Goal: Information Seeking & Learning: Find specific fact

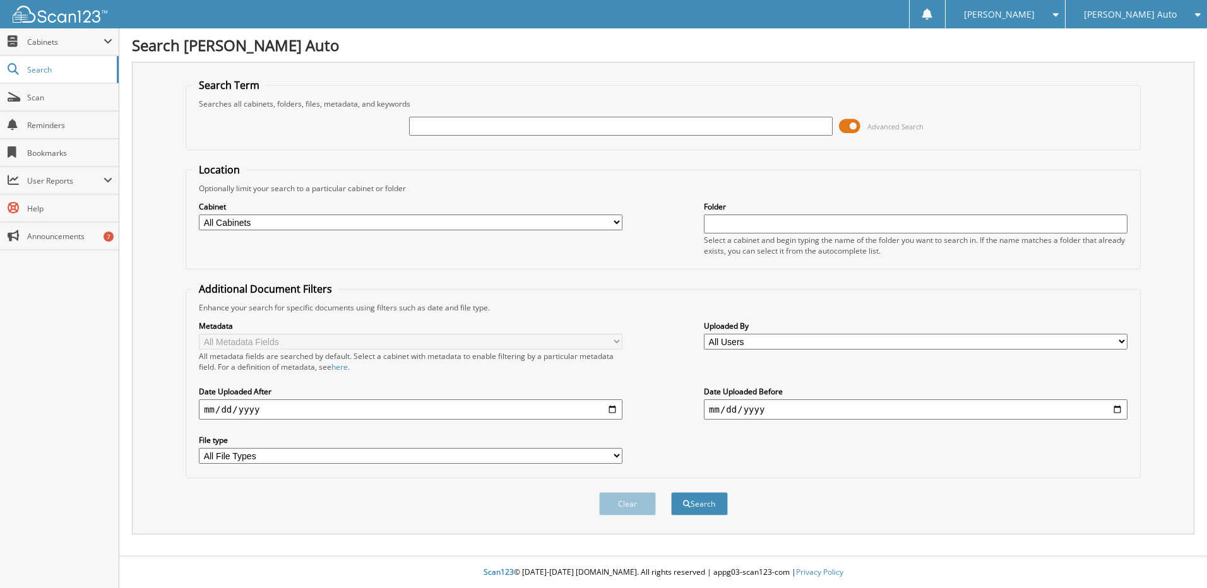
click at [434, 123] on input "text" at bounding box center [621, 126] width 424 height 19
type input "2s25714"
click at [671, 492] on button "Search" at bounding box center [699, 503] width 57 height 23
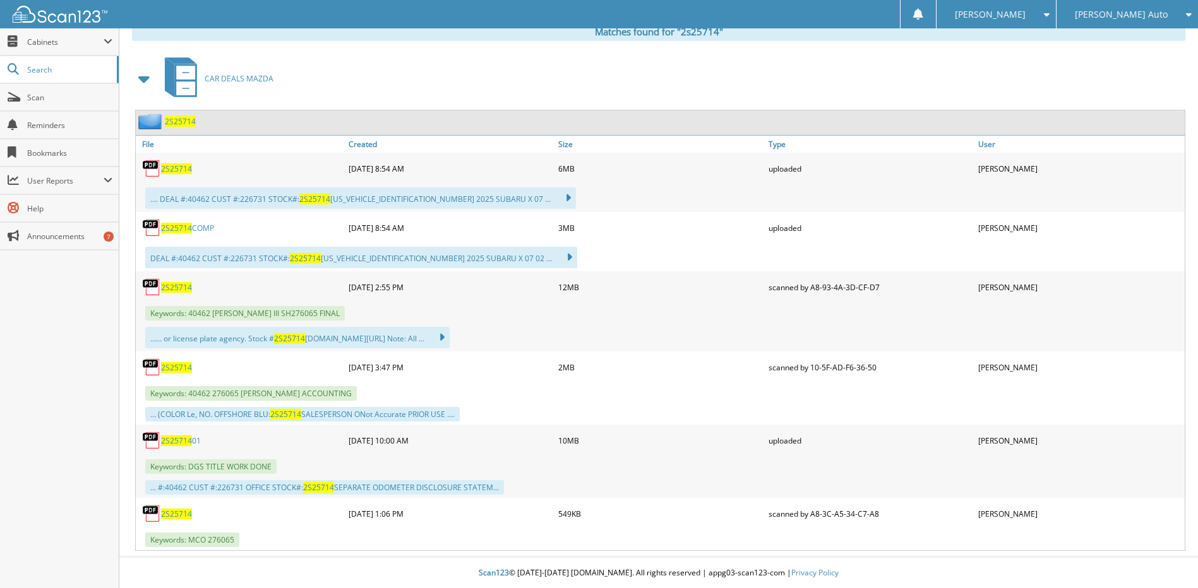
scroll to position [533, 0]
click at [176, 286] on span "2S25714" at bounding box center [176, 287] width 31 height 11
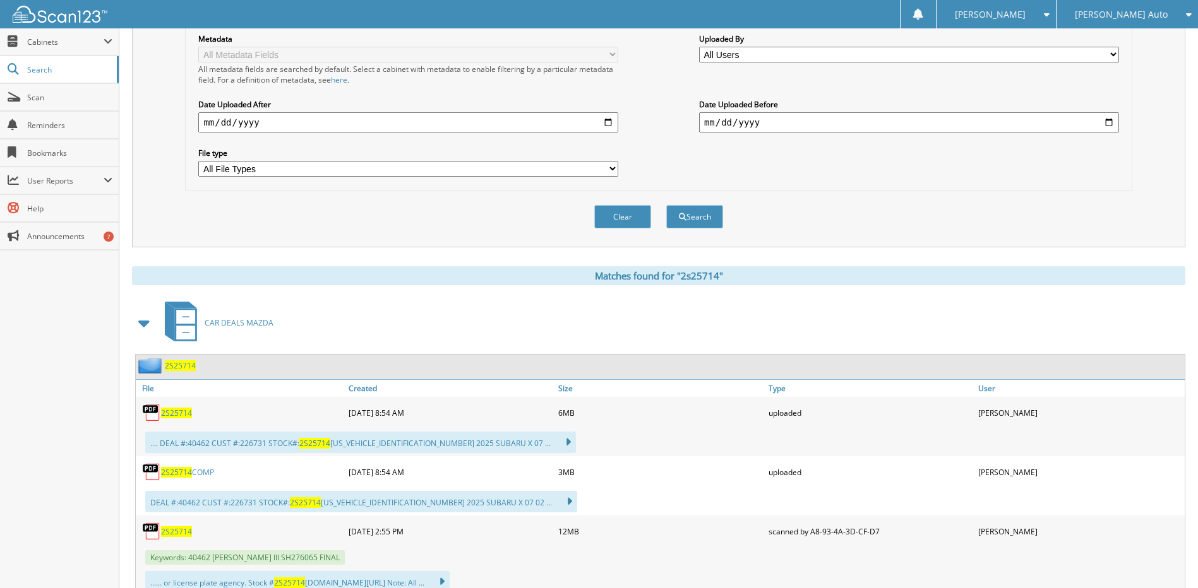
scroll to position [91, 0]
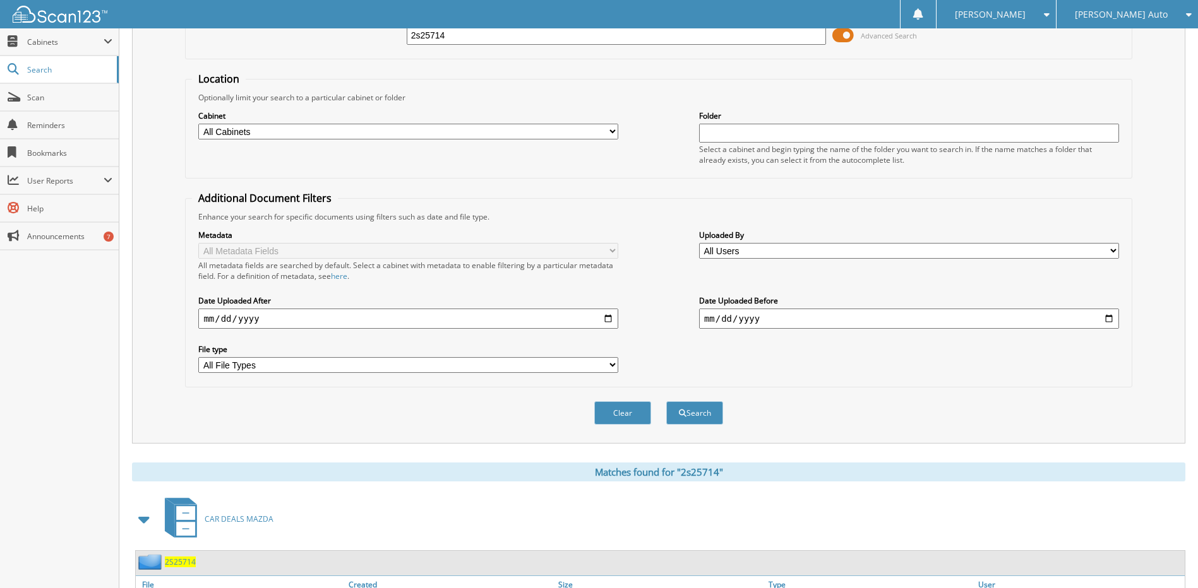
click at [487, 39] on input "2s25714" at bounding box center [617, 35] width 420 height 19
click at [486, 39] on input "2s25714" at bounding box center [617, 35] width 420 height 19
paste input "2S25746"
type input "2S25746"
click at [666, 402] on button "Search" at bounding box center [694, 413] width 57 height 23
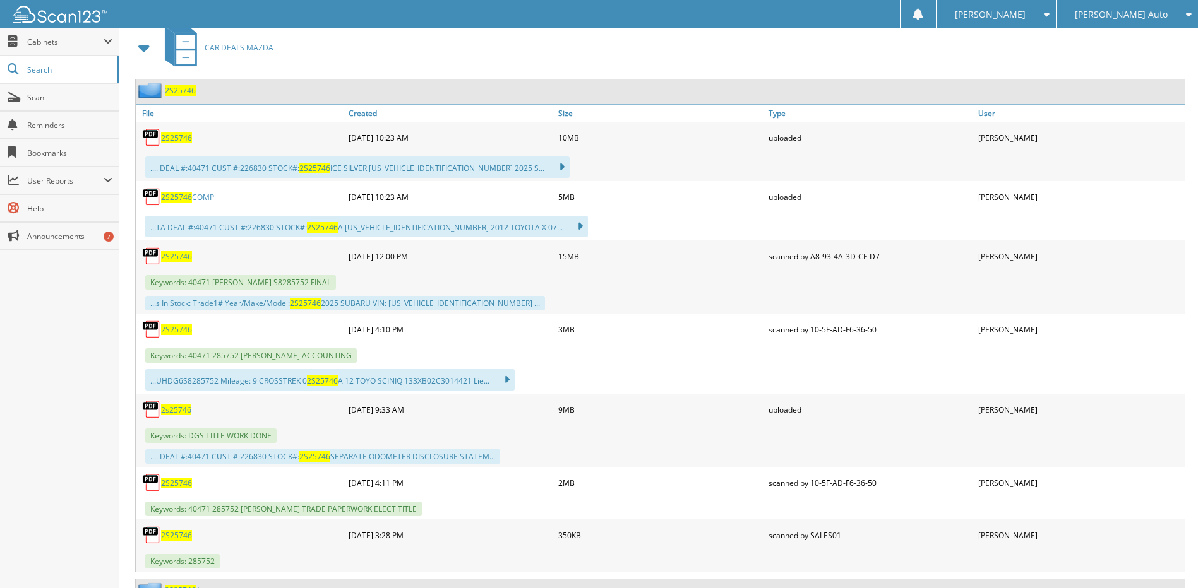
scroll to position [631, 0]
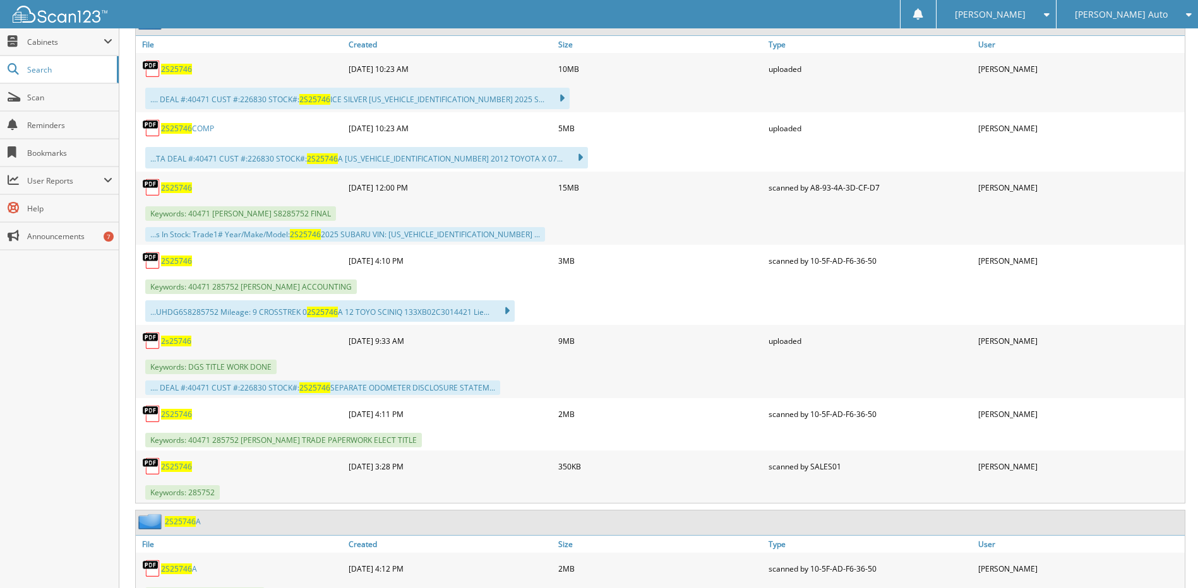
click at [184, 193] on div "2S25746" at bounding box center [241, 187] width 210 height 25
click at [184, 188] on span "2S25746" at bounding box center [176, 187] width 31 height 11
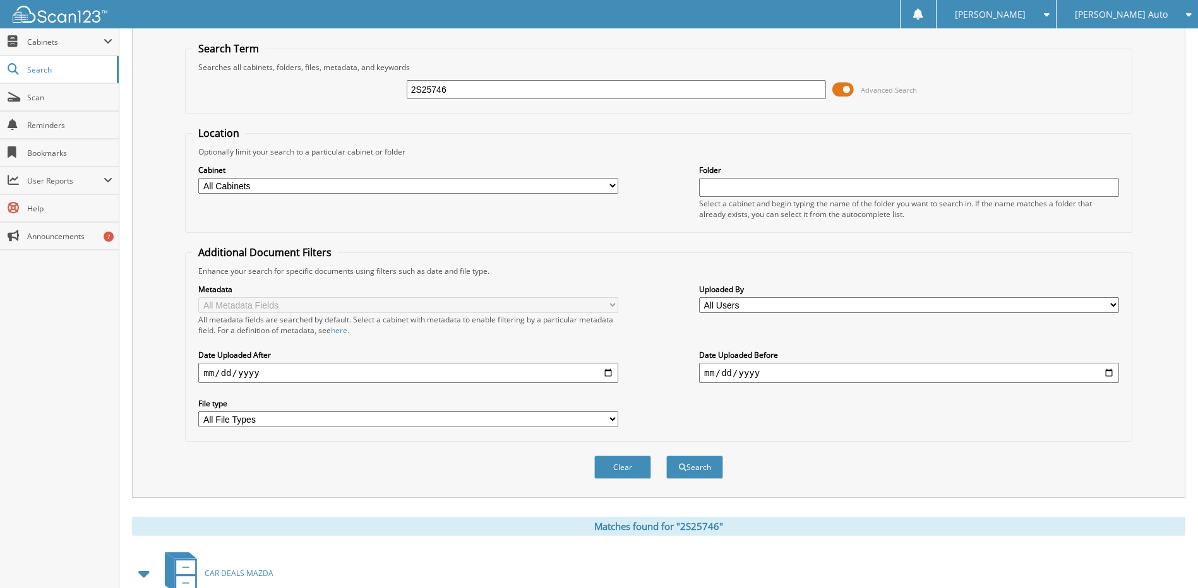
scroll to position [0, 0]
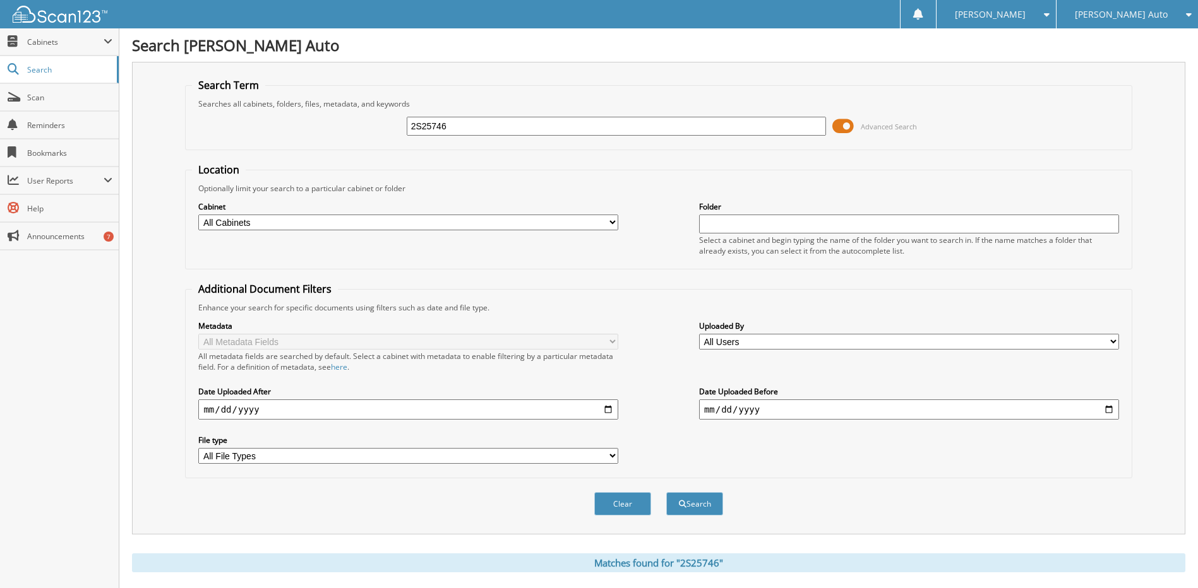
drag, startPoint x: 504, startPoint y: 113, endPoint x: 491, endPoint y: 124, distance: 17.9
click at [494, 122] on div "2S25746 Advanced Search" at bounding box center [658, 126] width 933 height 34
click at [491, 124] on input "2S25746" at bounding box center [617, 126] width 420 height 19
paste input "2M25215"
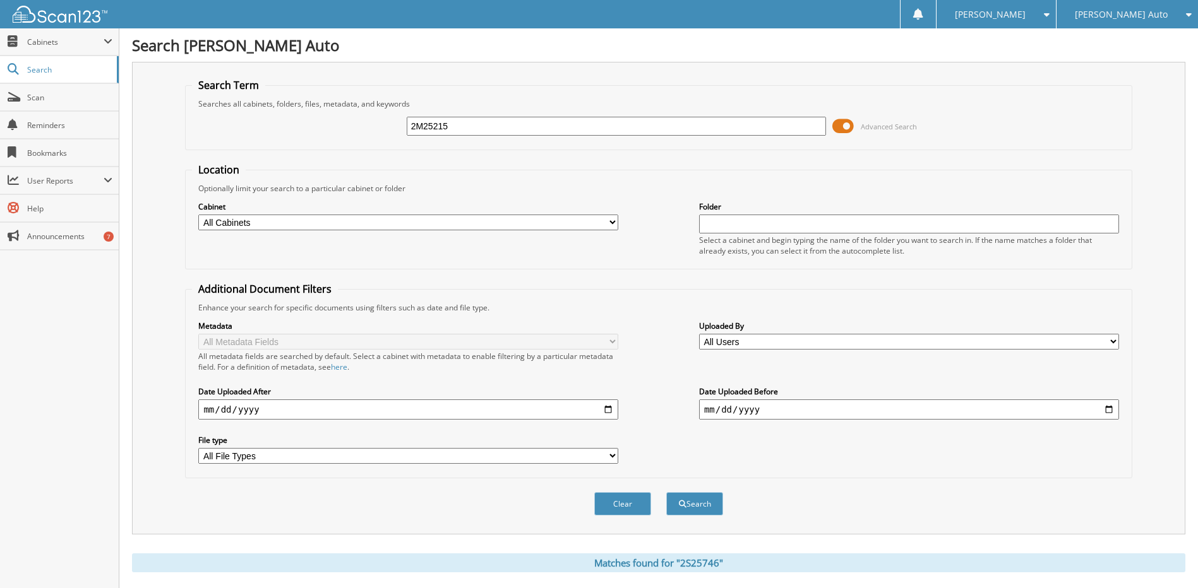
type input "2M25215"
click at [666, 492] on button "Search" at bounding box center [694, 503] width 57 height 23
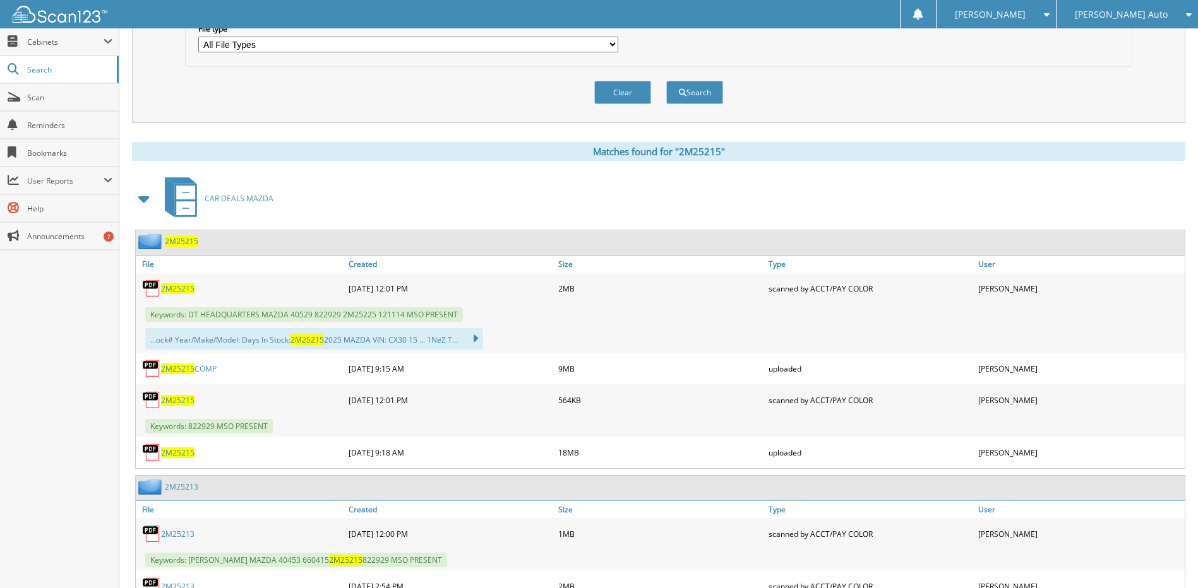
scroll to position [486, 0]
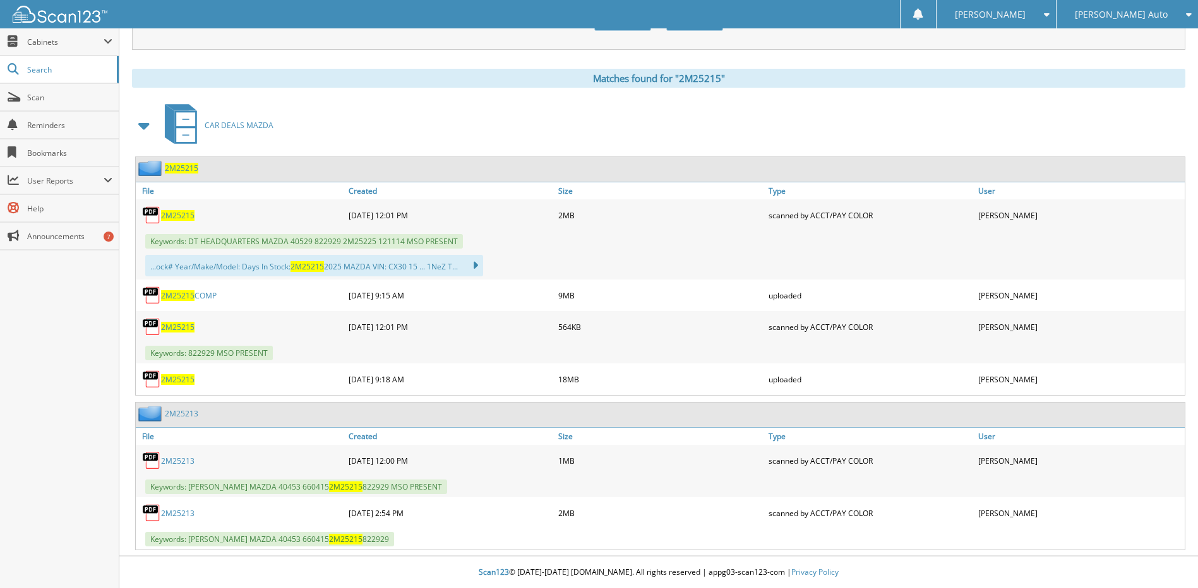
click at [189, 214] on span "2M25215" at bounding box center [177, 215] width 33 height 11
click at [200, 295] on link "2M25215 COMP" at bounding box center [189, 295] width 56 height 11
click at [181, 511] on link "2M25213" at bounding box center [177, 513] width 33 height 11
click at [176, 163] on span "2M25215" at bounding box center [181, 168] width 33 height 11
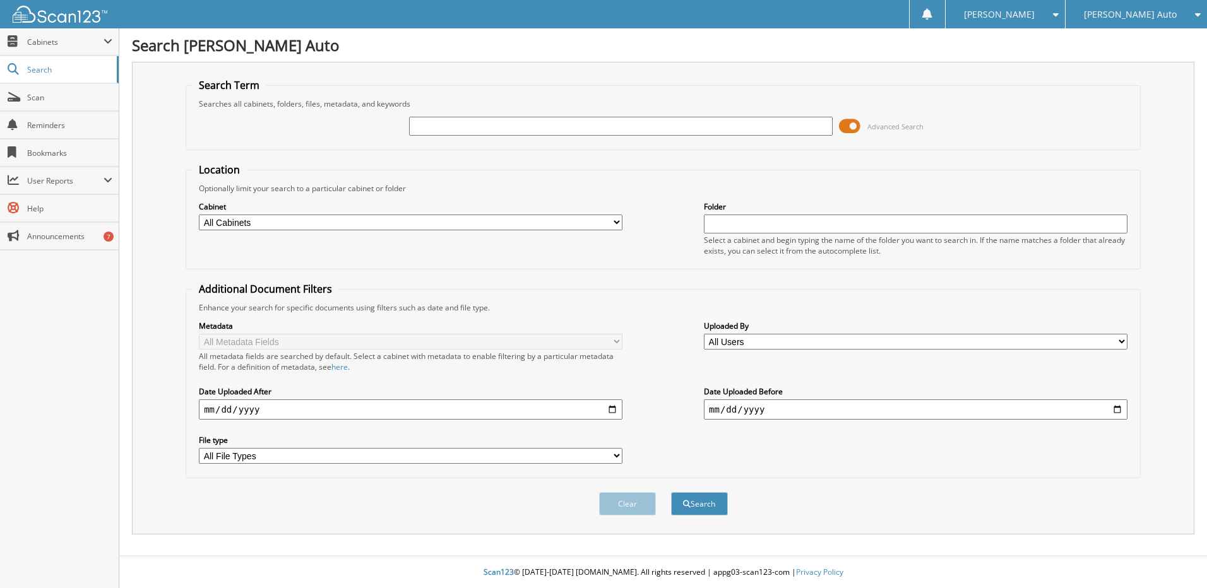
click at [441, 127] on input "text" at bounding box center [621, 126] width 424 height 19
type input "822929"
click at [671, 492] on button "Search" at bounding box center [699, 503] width 57 height 23
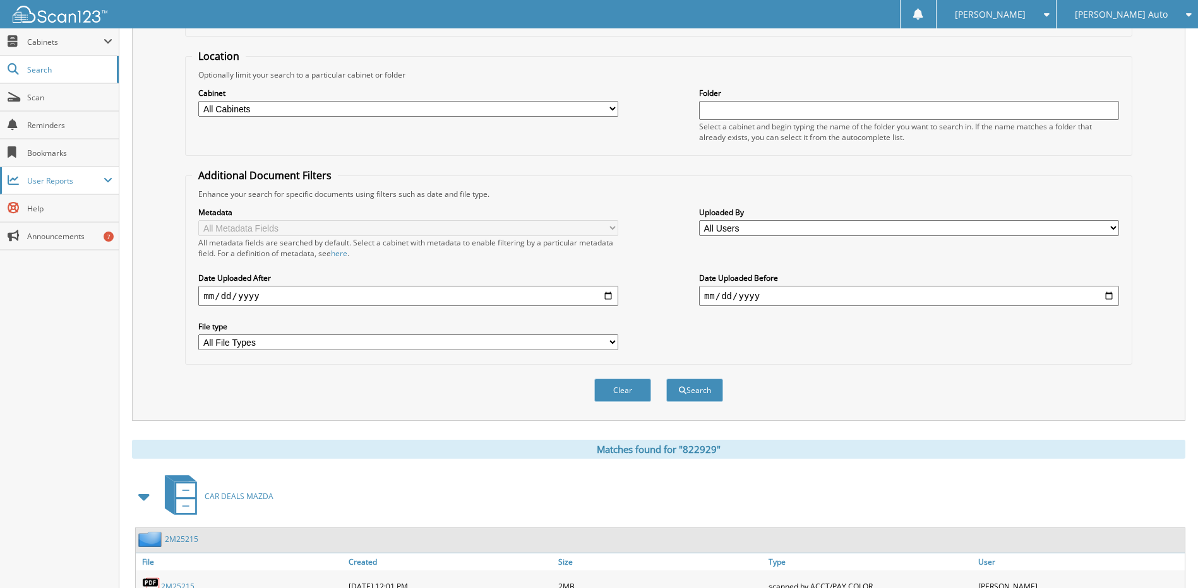
scroll to position [112, 0]
click at [176, 542] on link "2M25215" at bounding box center [181, 540] width 33 height 11
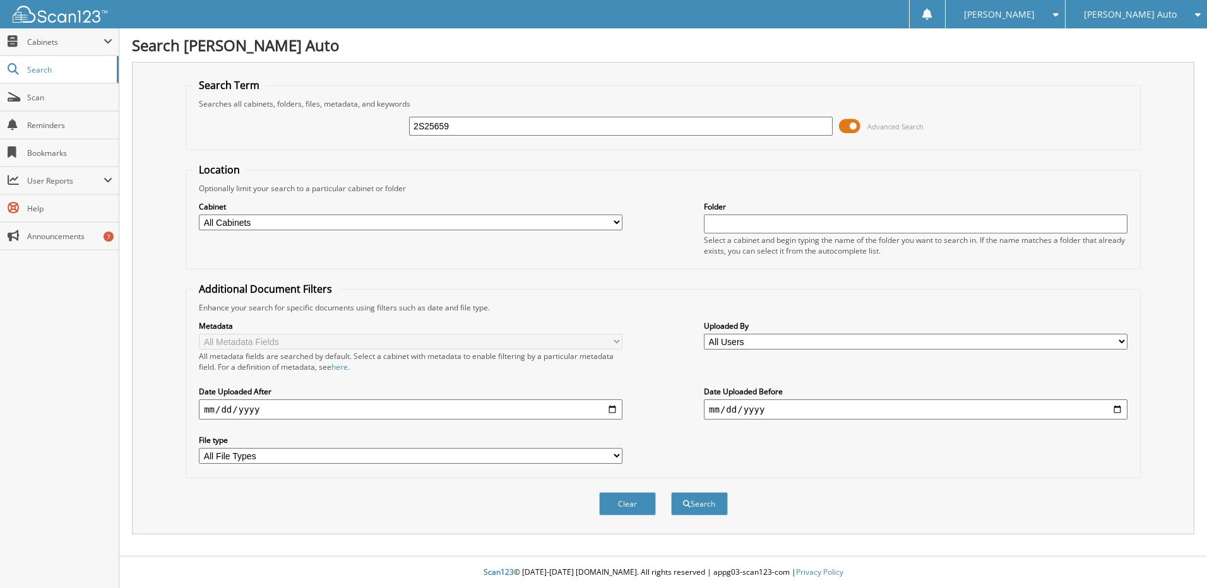
type input "2S25659"
click at [671, 492] on button "Search" at bounding box center [699, 503] width 57 height 23
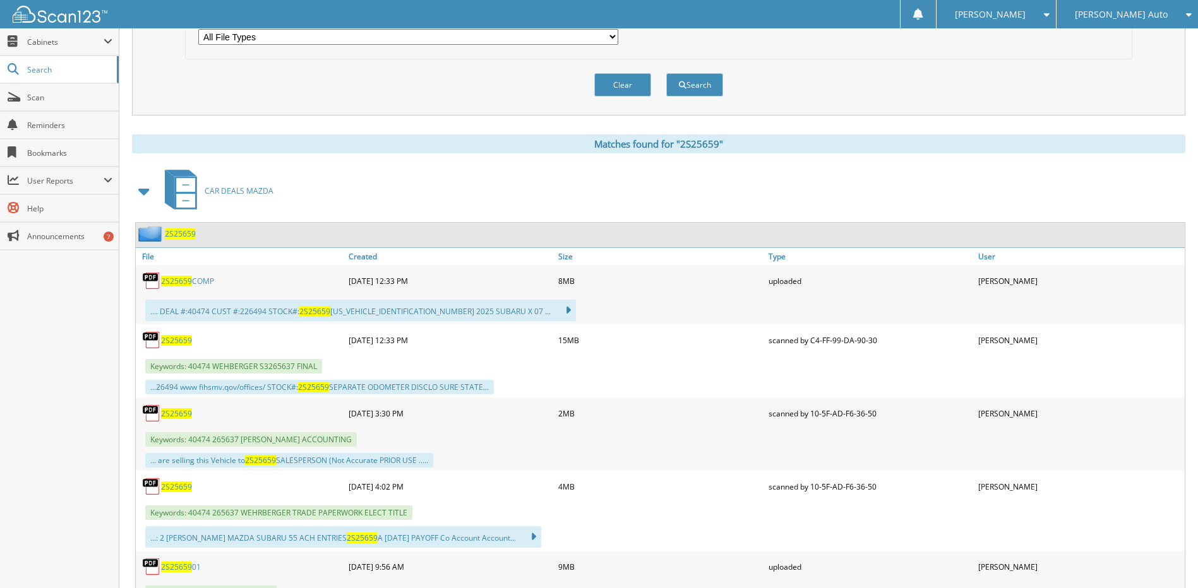
scroll to position [442, 0]
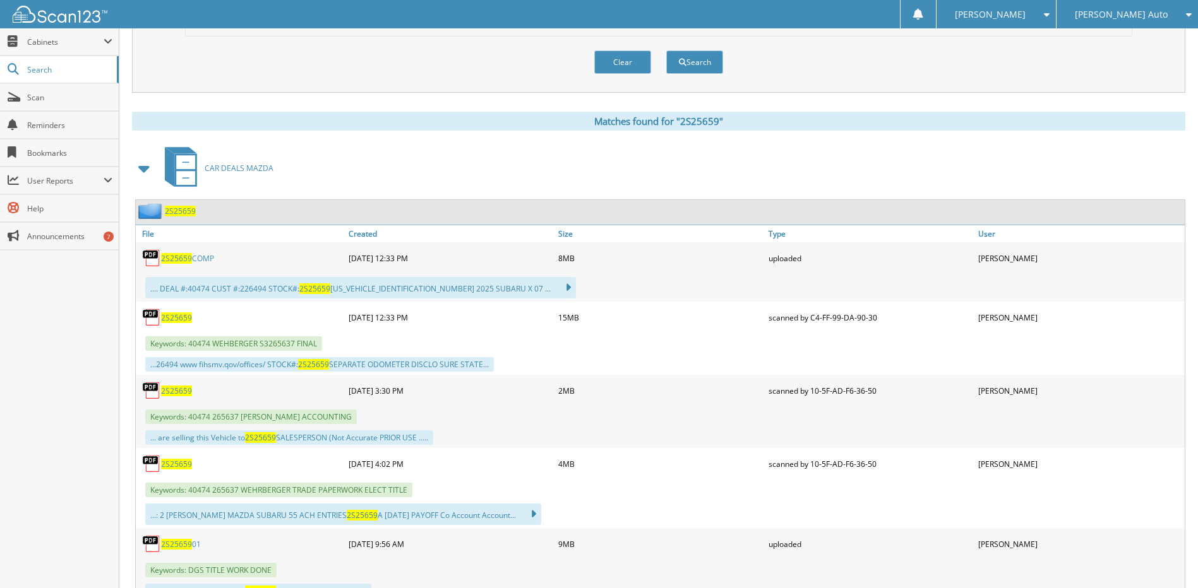
click at [175, 393] on span "2S25659" at bounding box center [176, 391] width 31 height 11
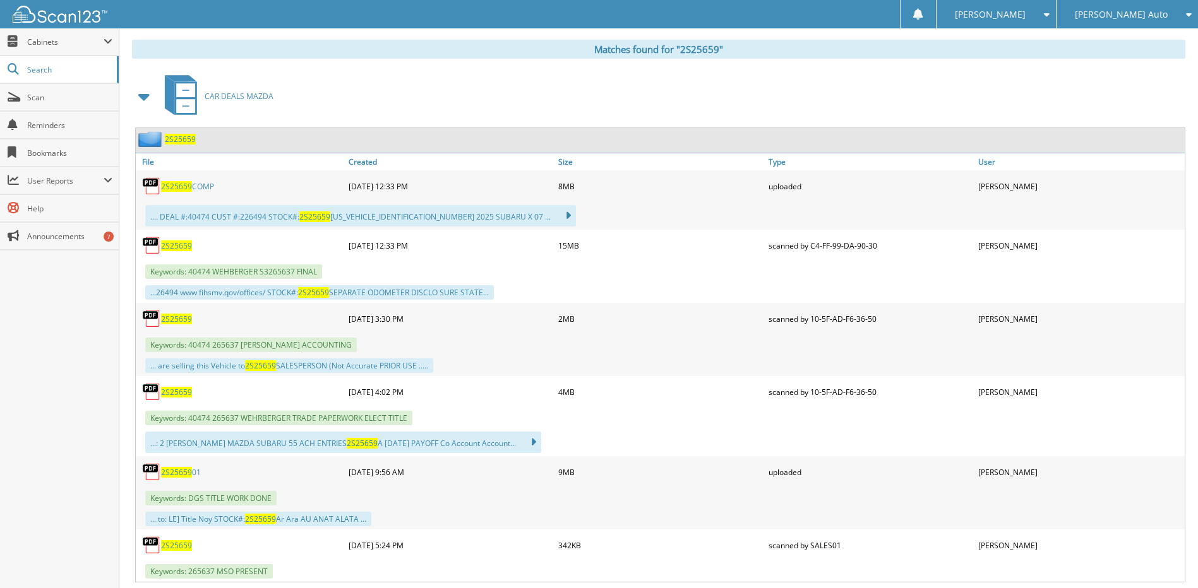
scroll to position [568, 0]
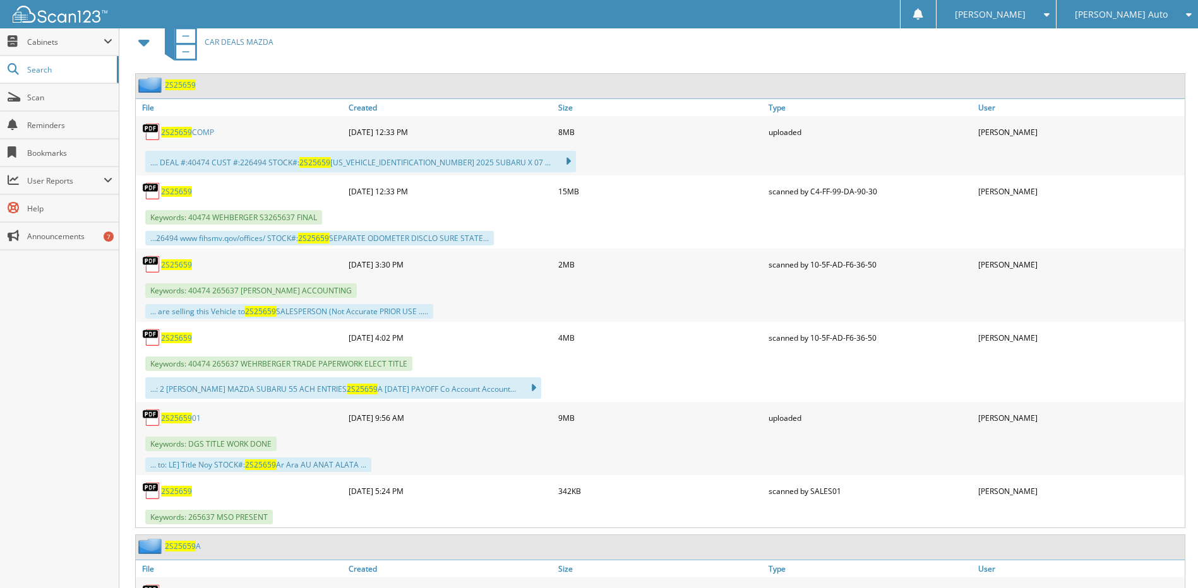
click at [207, 130] on link "2S25659 COMP" at bounding box center [187, 132] width 53 height 11
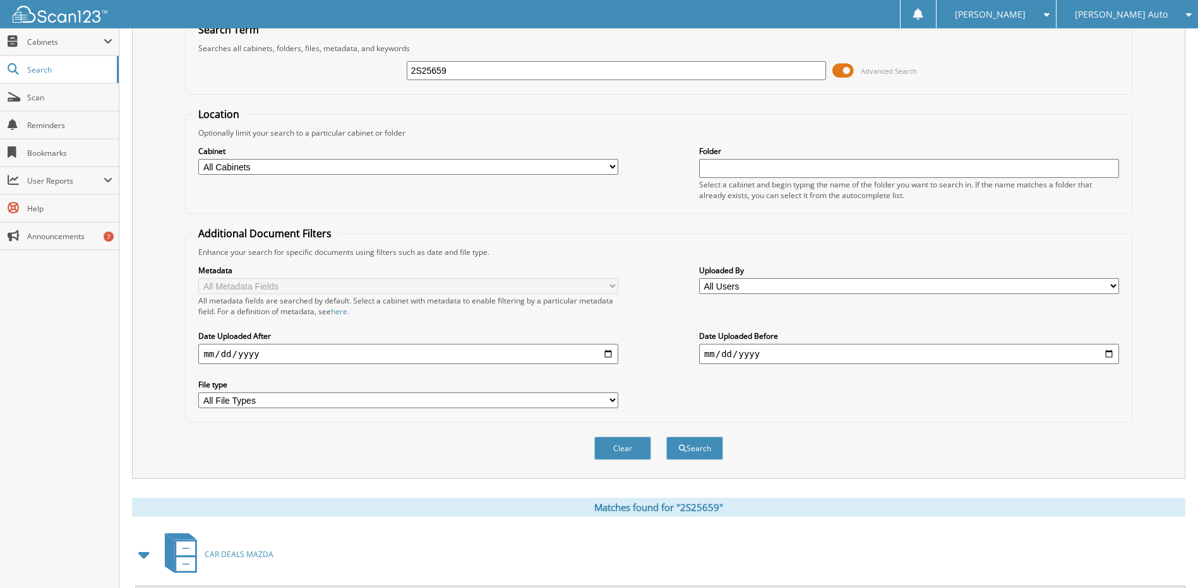
scroll to position [0, 0]
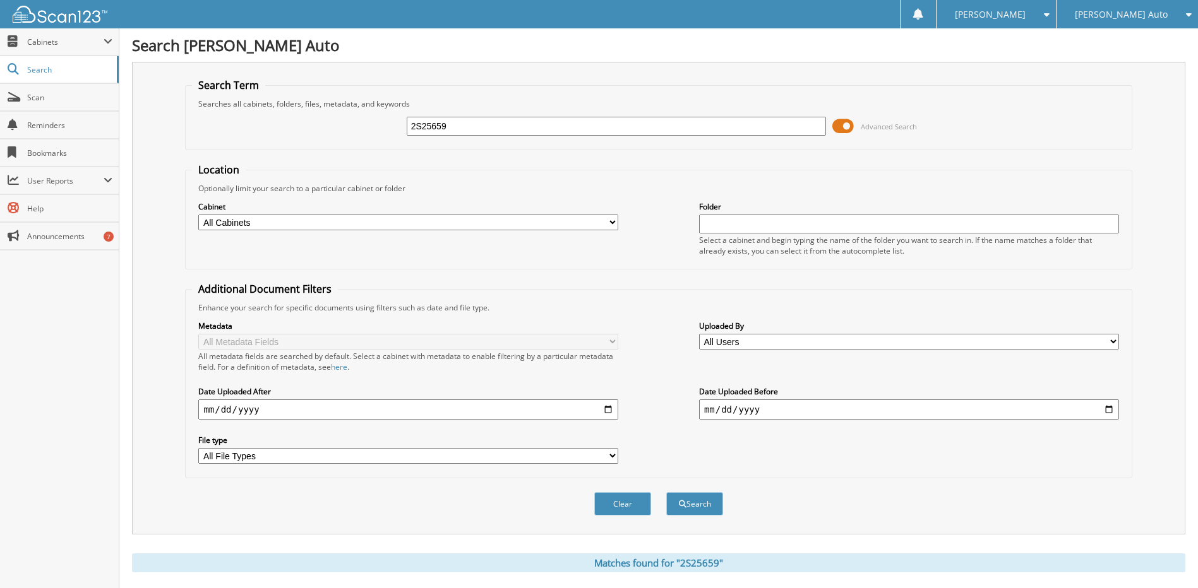
click at [463, 119] on input "2S25659" at bounding box center [617, 126] width 420 height 19
click at [456, 123] on input "2S25659" at bounding box center [617, 126] width 420 height 19
type input "2M25215"
click at [666, 492] on button "Search" at bounding box center [694, 503] width 57 height 23
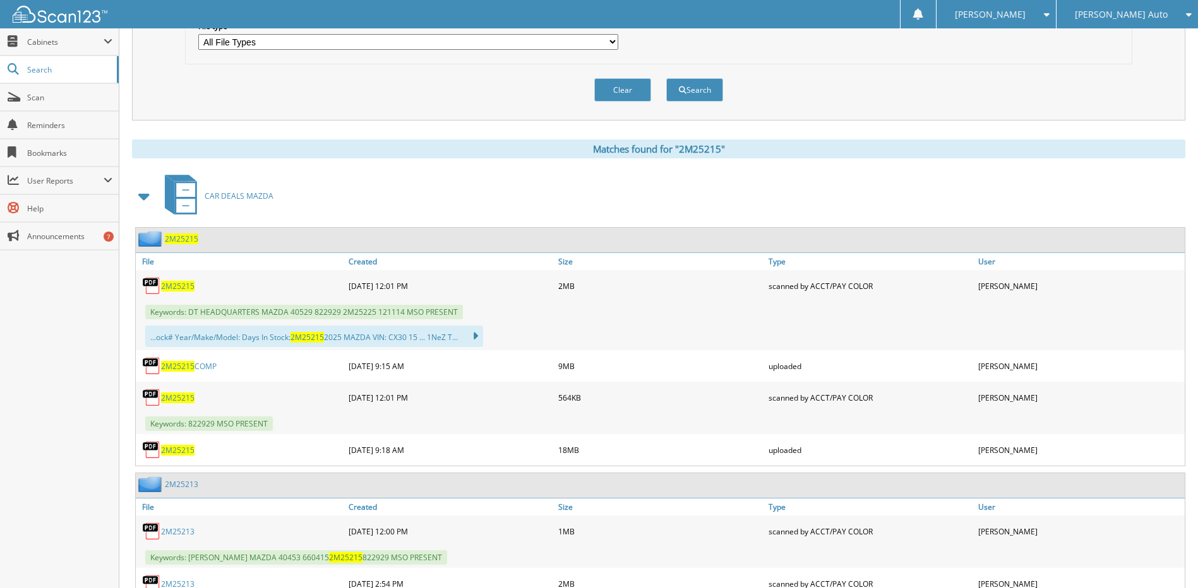
scroll to position [442, 0]
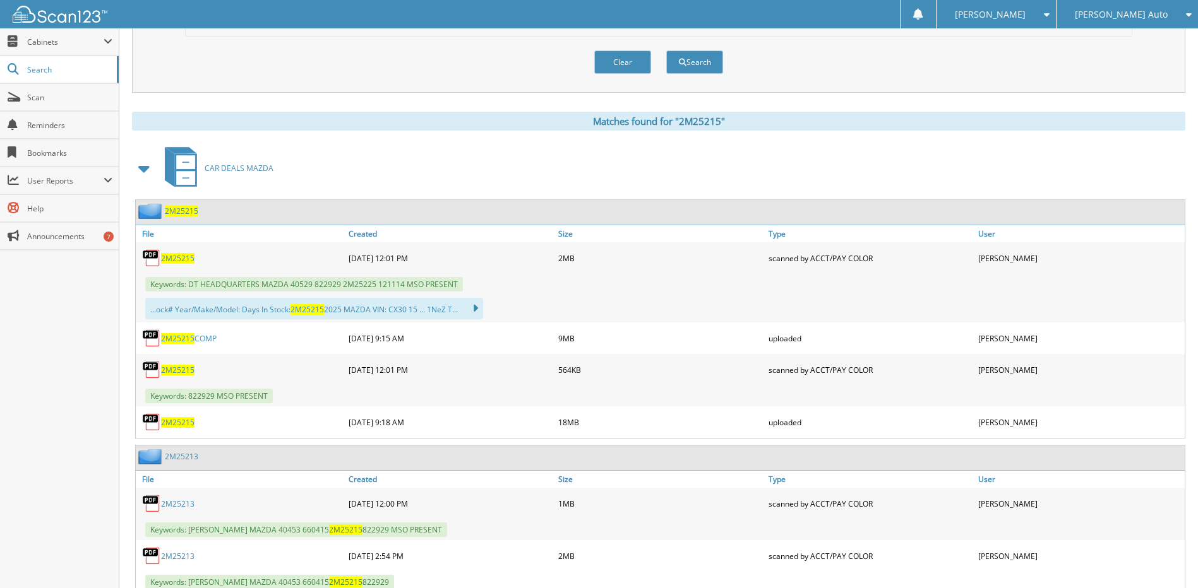
click at [181, 338] on span "2M25215" at bounding box center [177, 338] width 33 height 11
click at [176, 210] on span "2M25215" at bounding box center [181, 211] width 33 height 11
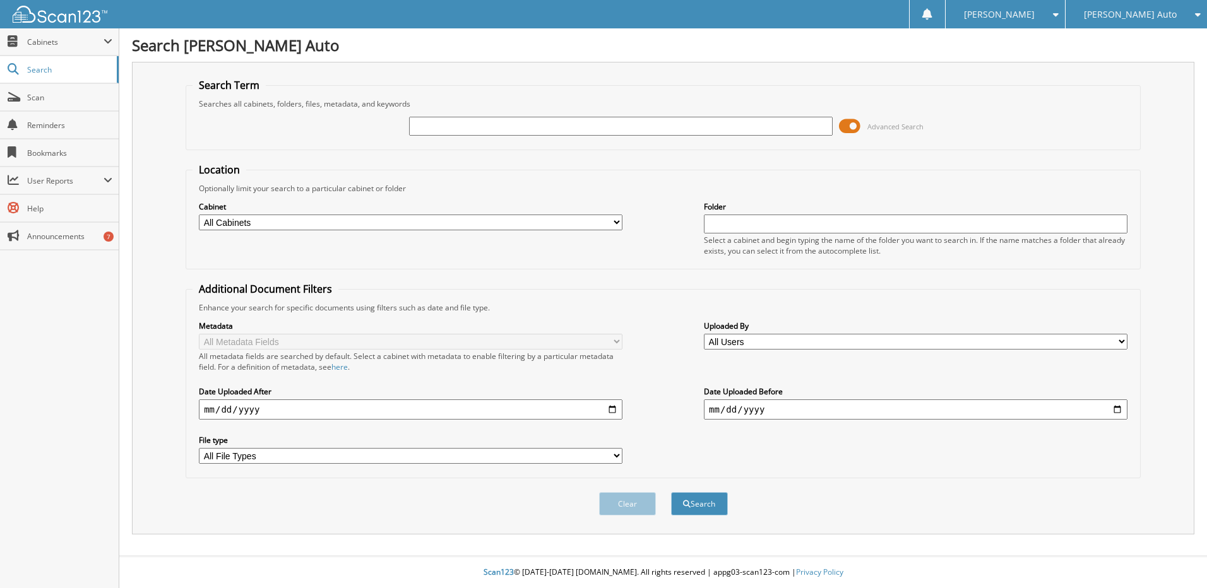
click at [456, 123] on input "text" at bounding box center [621, 126] width 424 height 19
type input "40539"
click at [671, 492] on button "Search" at bounding box center [699, 503] width 57 height 23
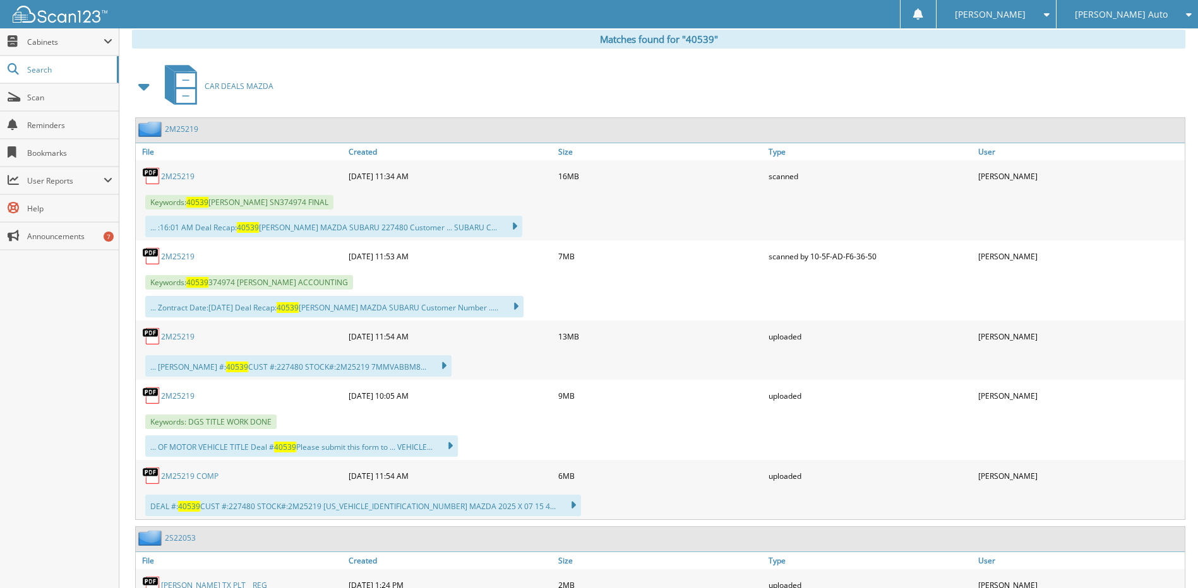
scroll to position [568, 0]
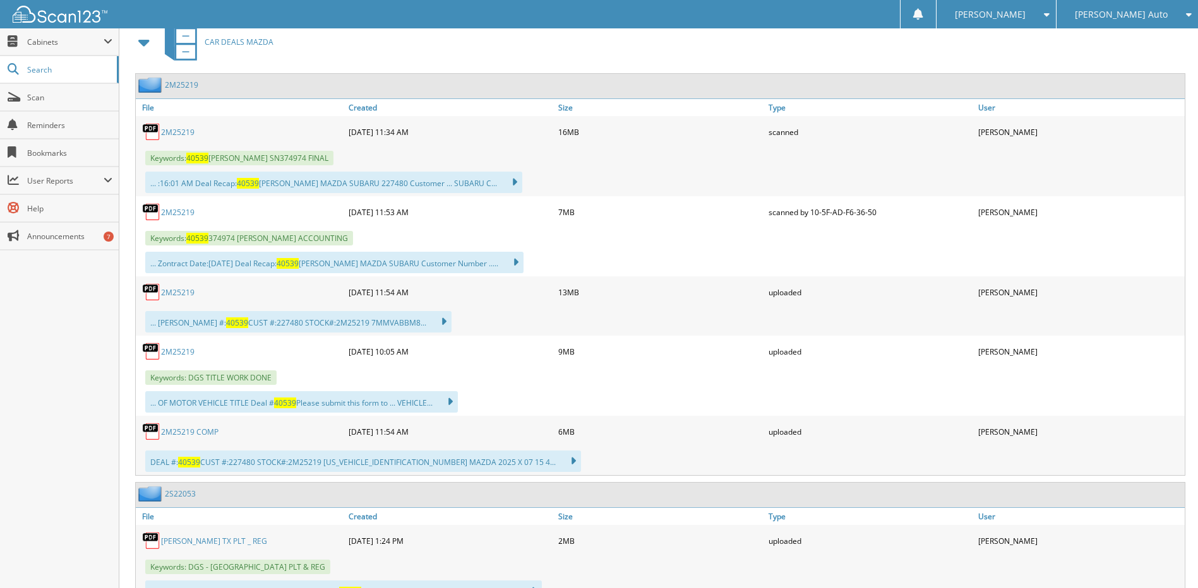
click at [191, 214] on link "2M25219" at bounding box center [177, 212] width 33 height 11
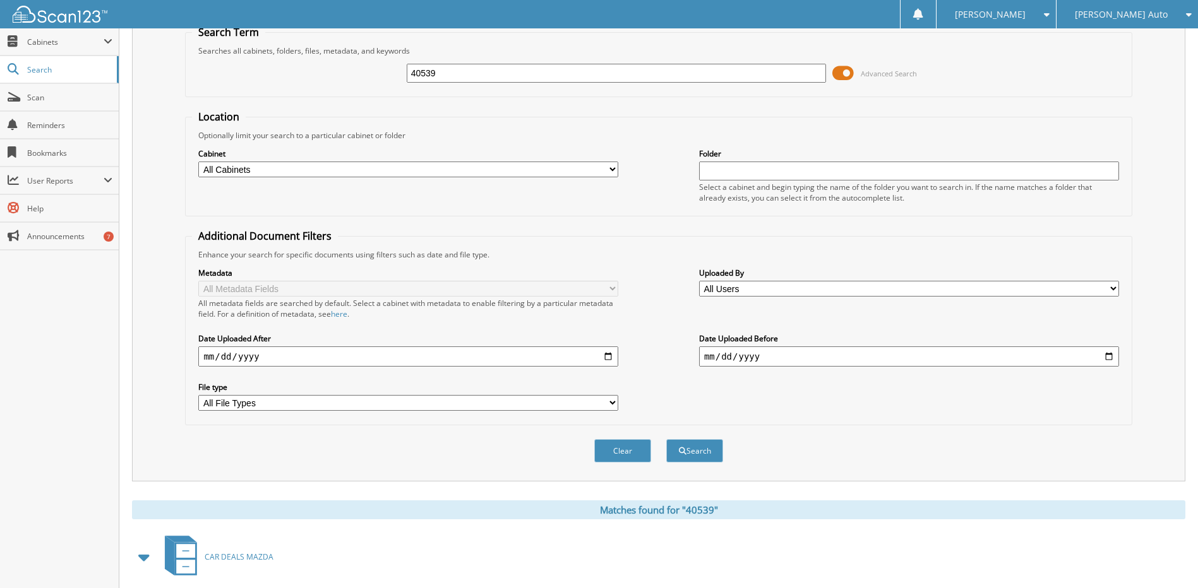
scroll to position [0, 0]
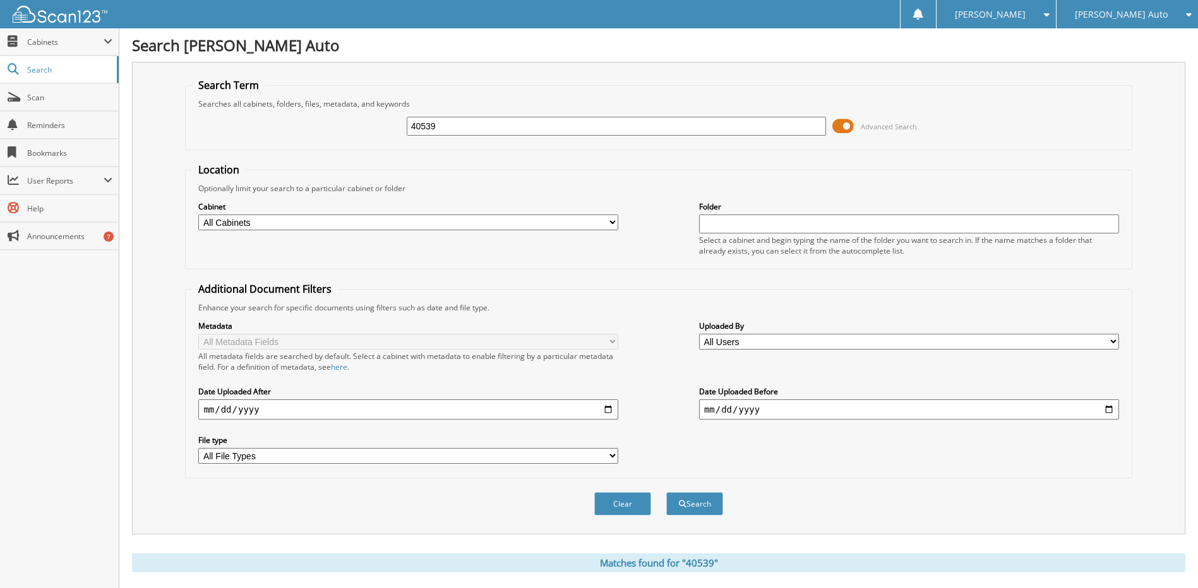
drag, startPoint x: 431, startPoint y: 124, endPoint x: 484, endPoint y: 124, distance: 53.0
click at [480, 126] on input "40539" at bounding box center [617, 126] width 420 height 19
type input "40536"
click at [666, 492] on button "Search" at bounding box center [694, 503] width 57 height 23
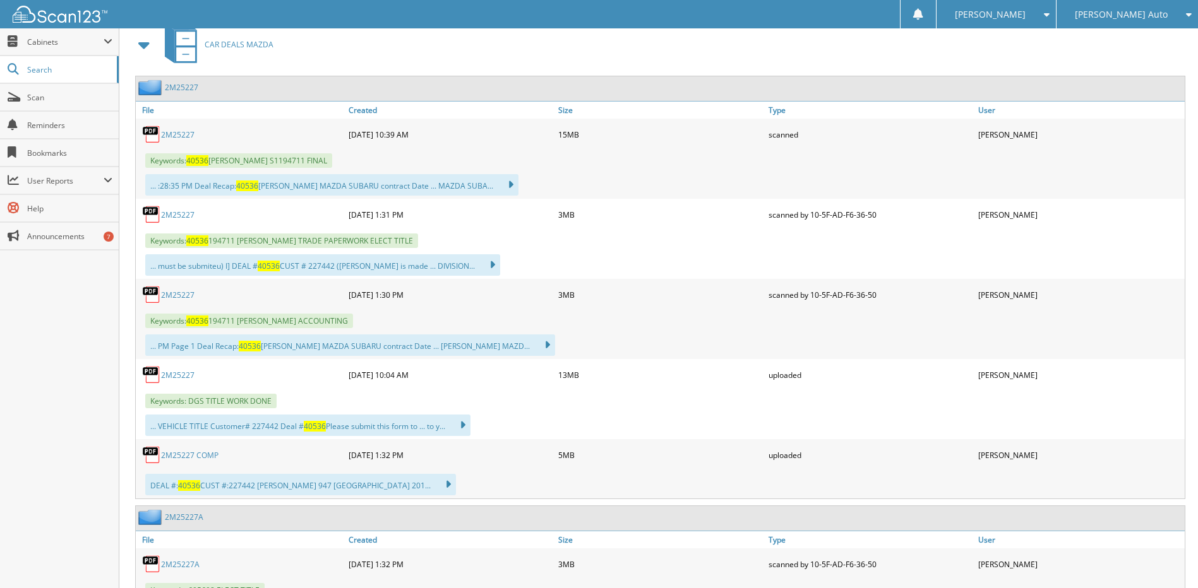
scroll to position [568, 0]
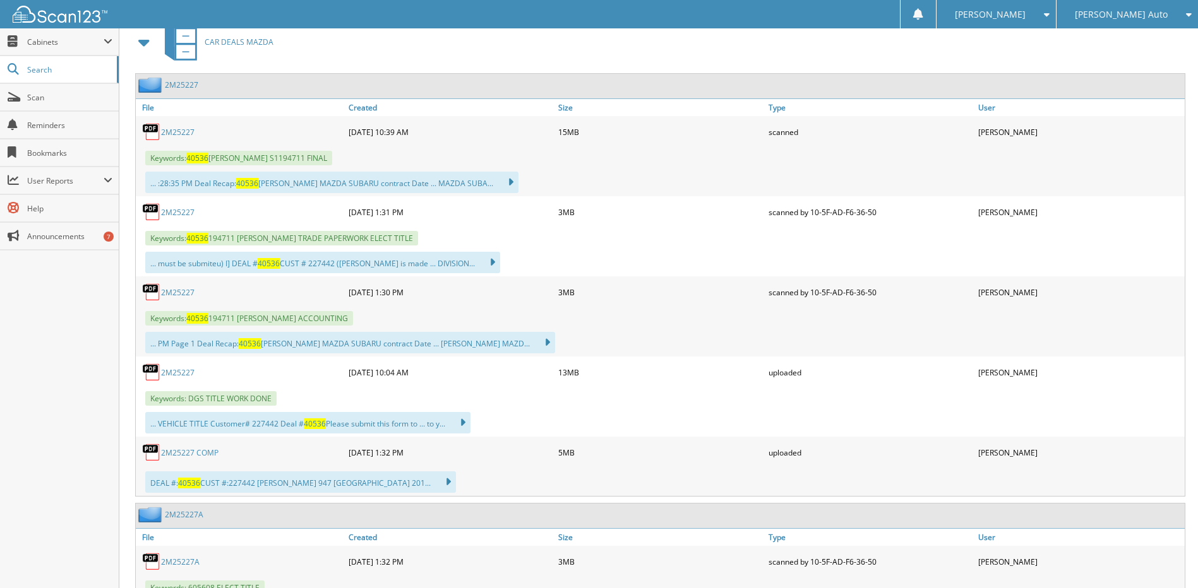
click at [199, 451] on link "2M25227 COMP" at bounding box center [189, 453] width 57 height 11
click at [182, 294] on link "2M25227" at bounding box center [177, 292] width 33 height 11
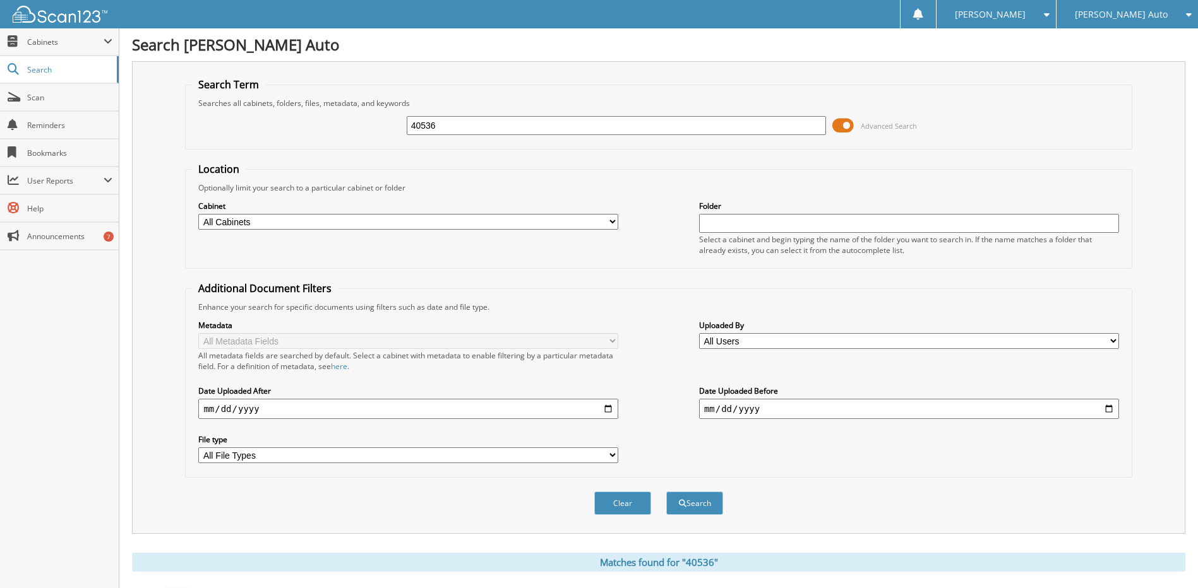
scroll to position [0, 0]
drag, startPoint x: 422, startPoint y: 126, endPoint x: 511, endPoint y: 127, distance: 89.0
click at [505, 132] on input "40536" at bounding box center [617, 126] width 420 height 19
type input "40460"
click at [666, 492] on button "Search" at bounding box center [694, 503] width 57 height 23
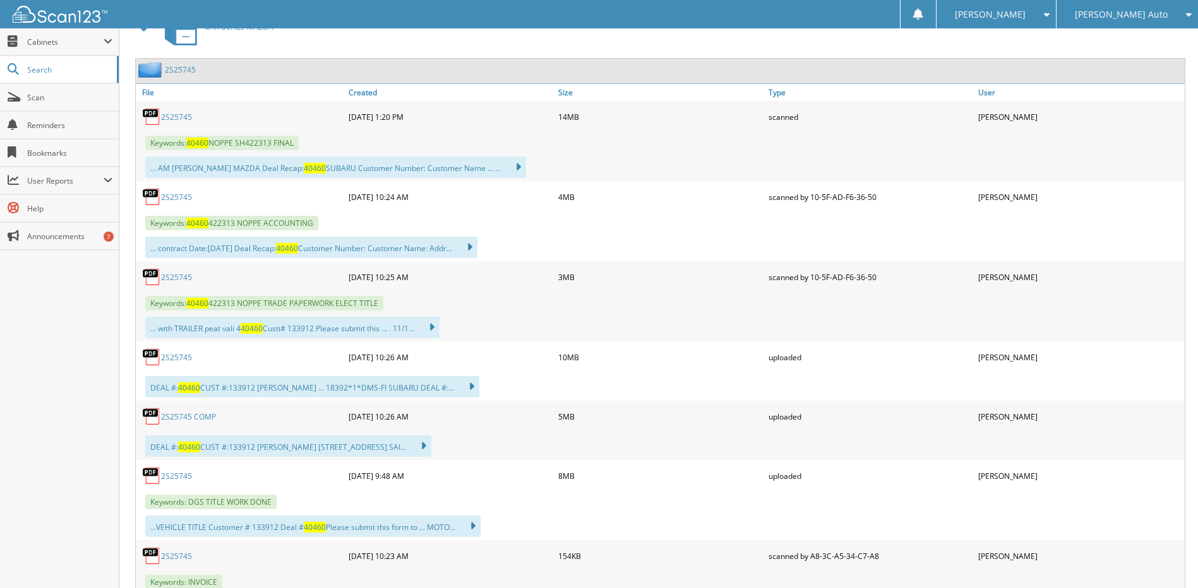
scroll to position [505, 0]
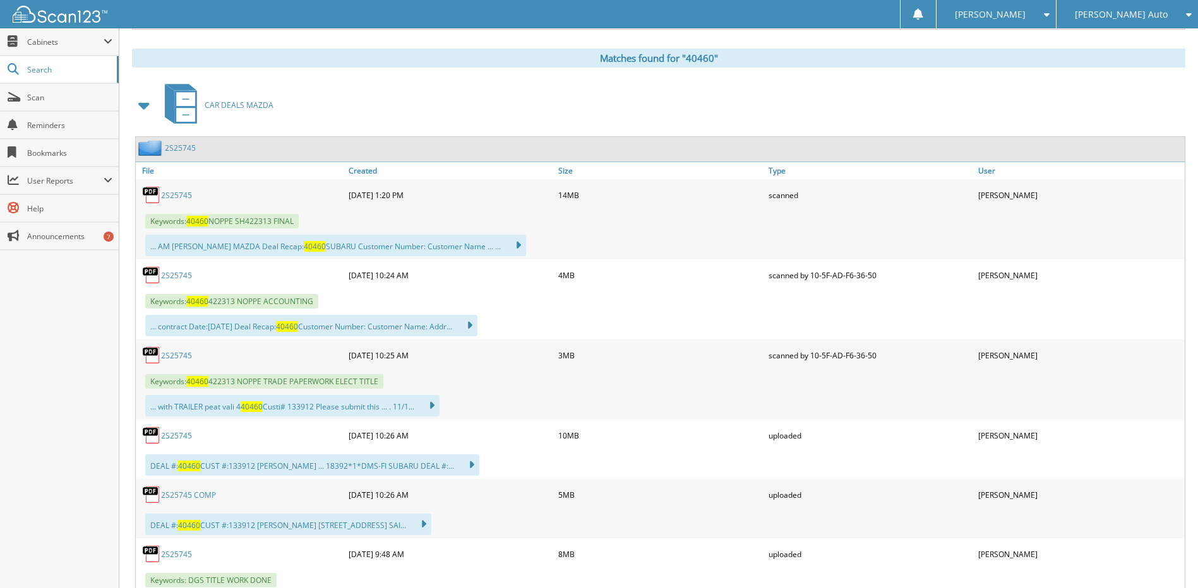
click at [180, 437] on link "2S25745" at bounding box center [176, 436] width 31 height 11
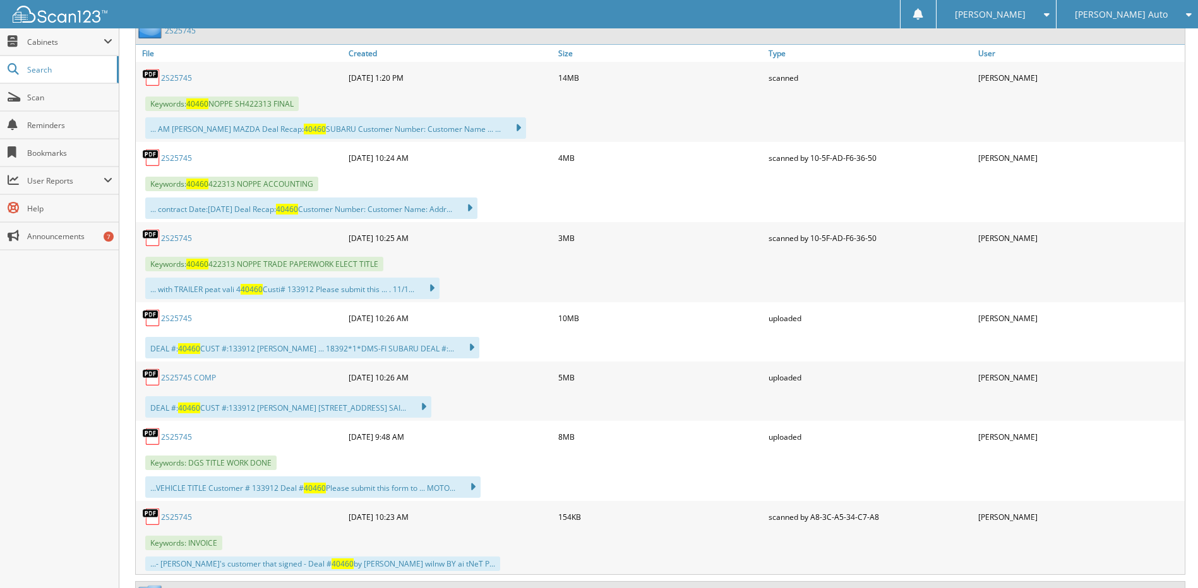
scroll to position [694, 0]
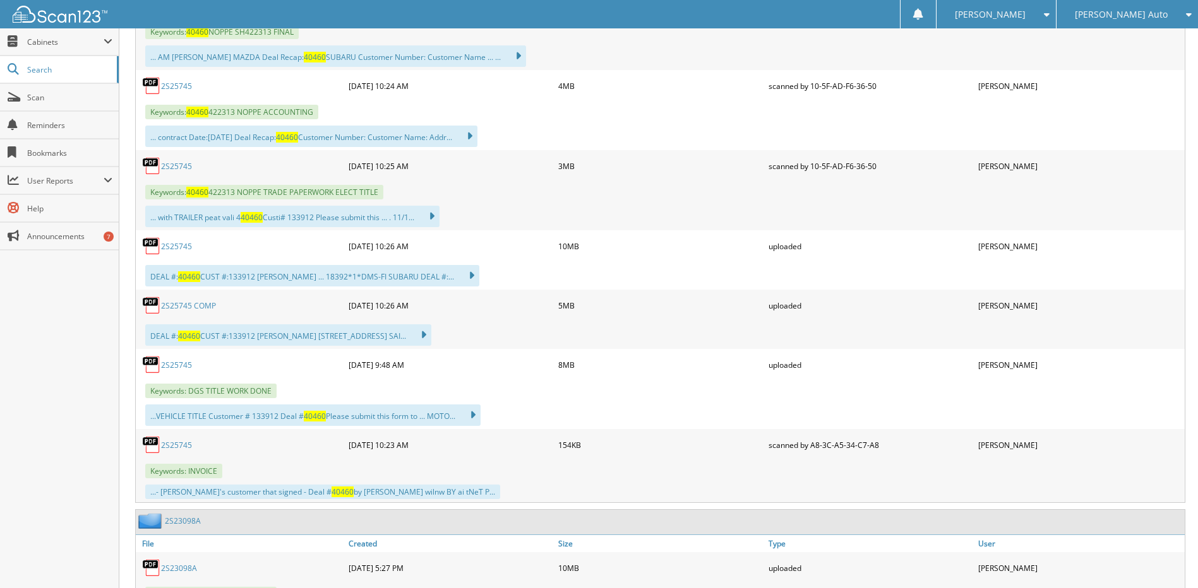
click at [205, 305] on link "2S25745 COMP" at bounding box center [188, 306] width 55 height 11
click at [176, 81] on link "2S25745" at bounding box center [176, 86] width 31 height 11
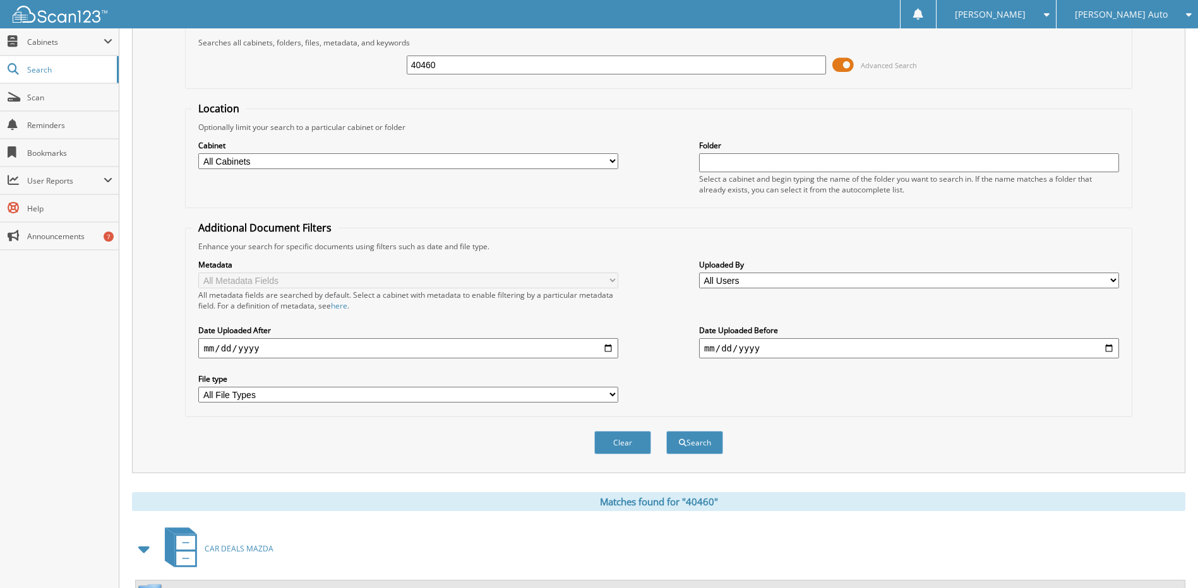
scroll to position [0, 0]
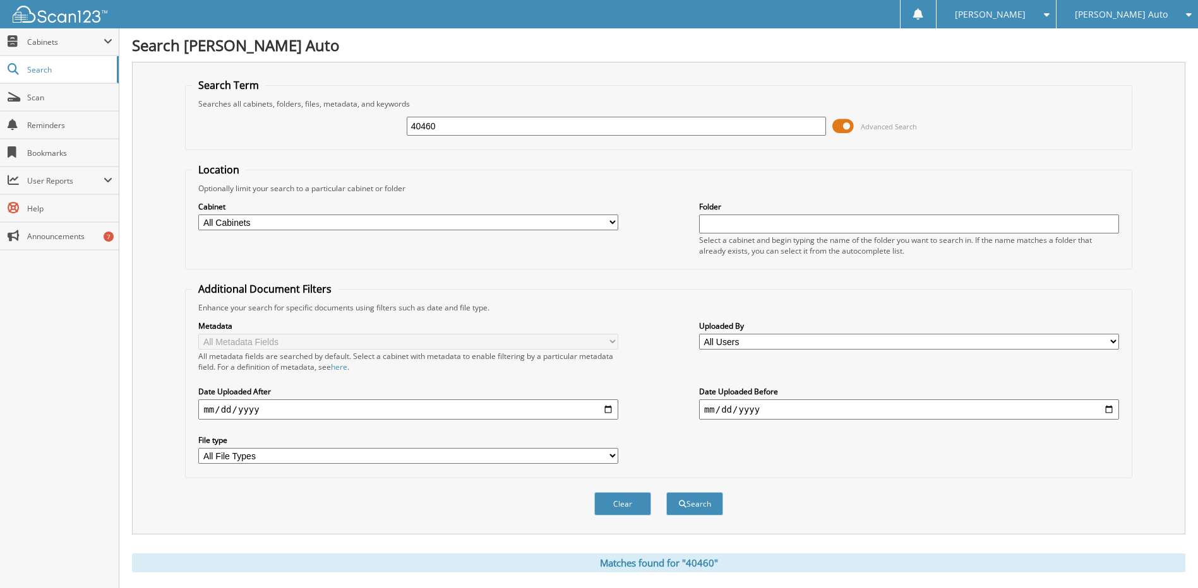
click at [490, 123] on input "40460" at bounding box center [617, 126] width 420 height 19
type input "40561"
click at [666, 492] on button "Search" at bounding box center [694, 503] width 57 height 23
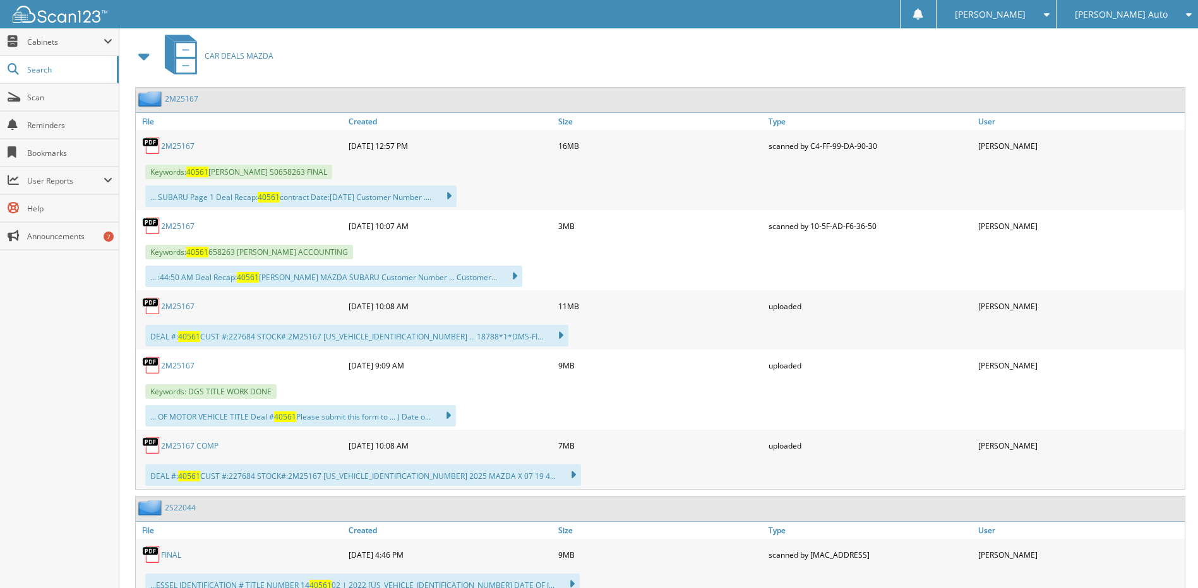
scroll to position [568, 0]
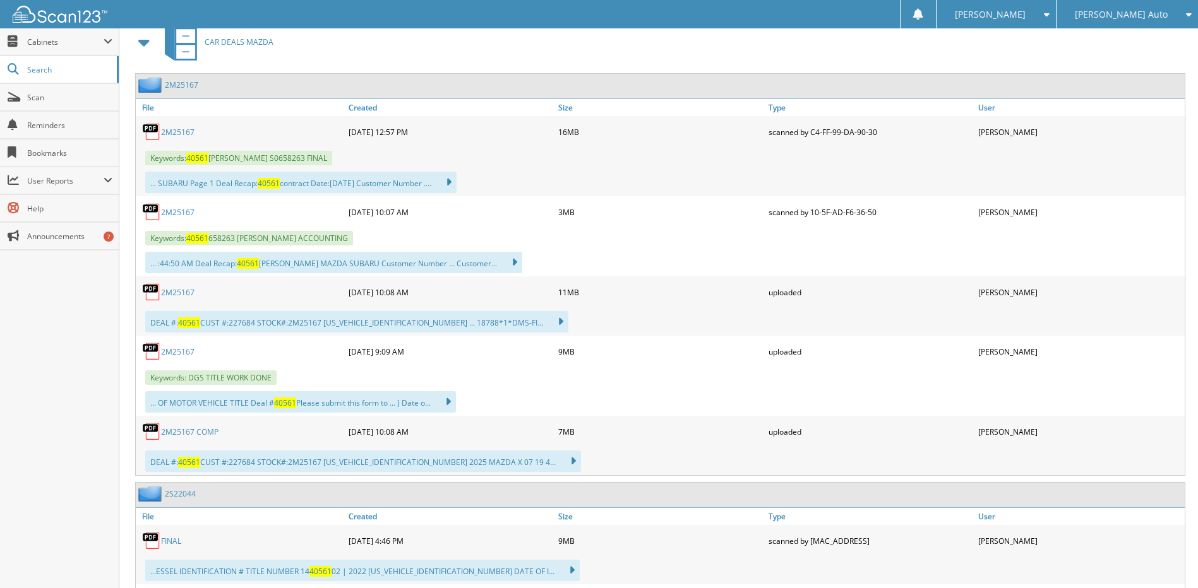
click at [182, 213] on link "2M25167" at bounding box center [177, 212] width 33 height 11
click at [181, 130] on link "2M25167" at bounding box center [177, 132] width 33 height 11
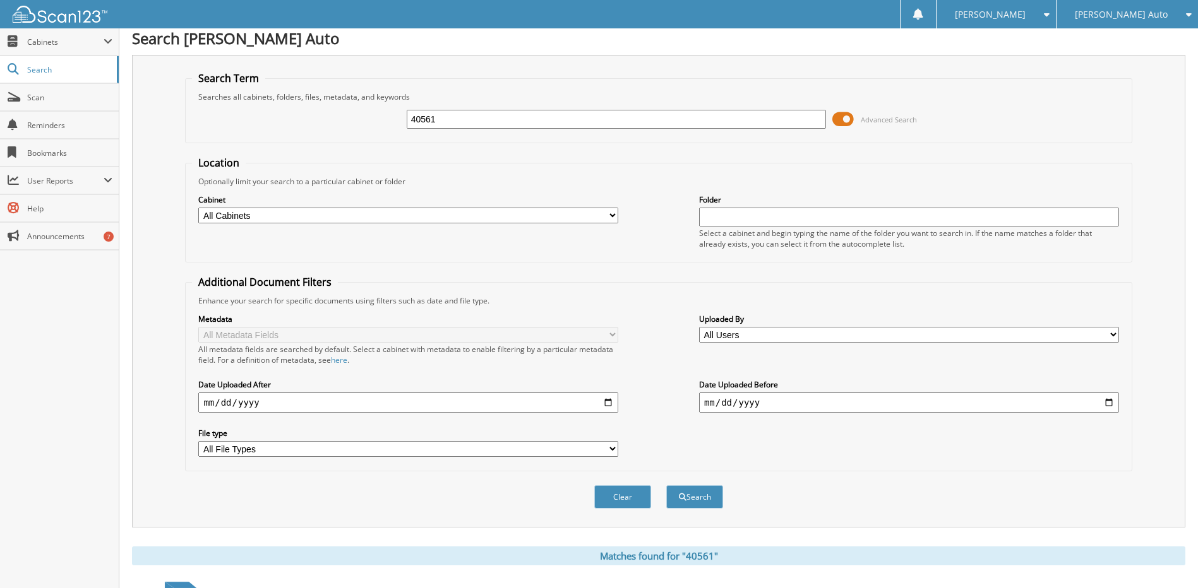
scroll to position [0, 0]
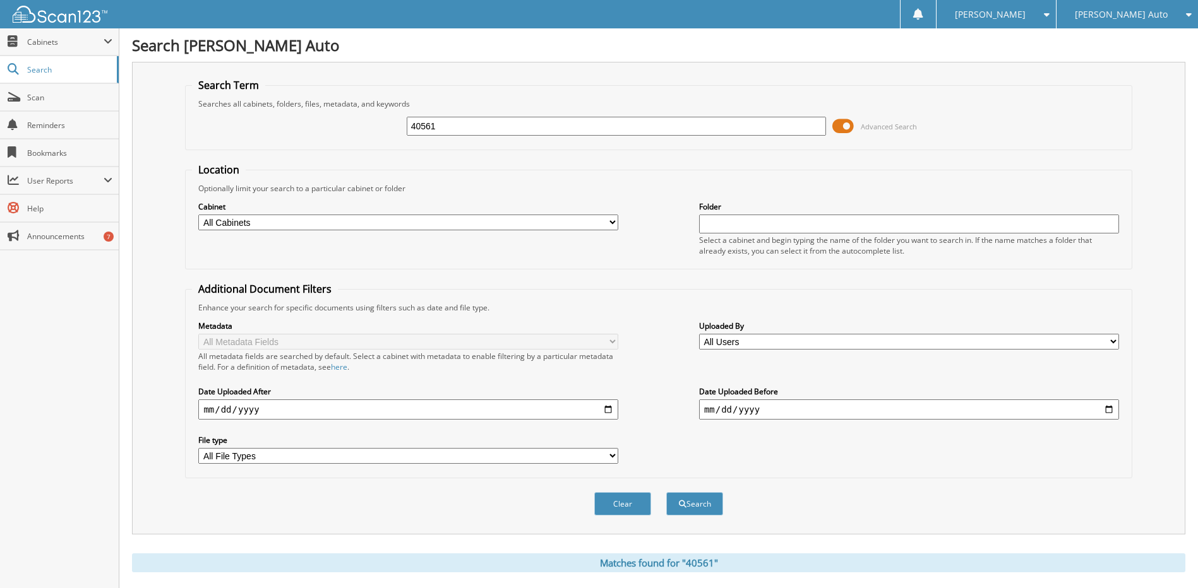
click at [499, 128] on input "40561" at bounding box center [617, 126] width 420 height 19
paste input "40565"
type input "40565"
click at [666, 492] on button "Search" at bounding box center [694, 503] width 57 height 23
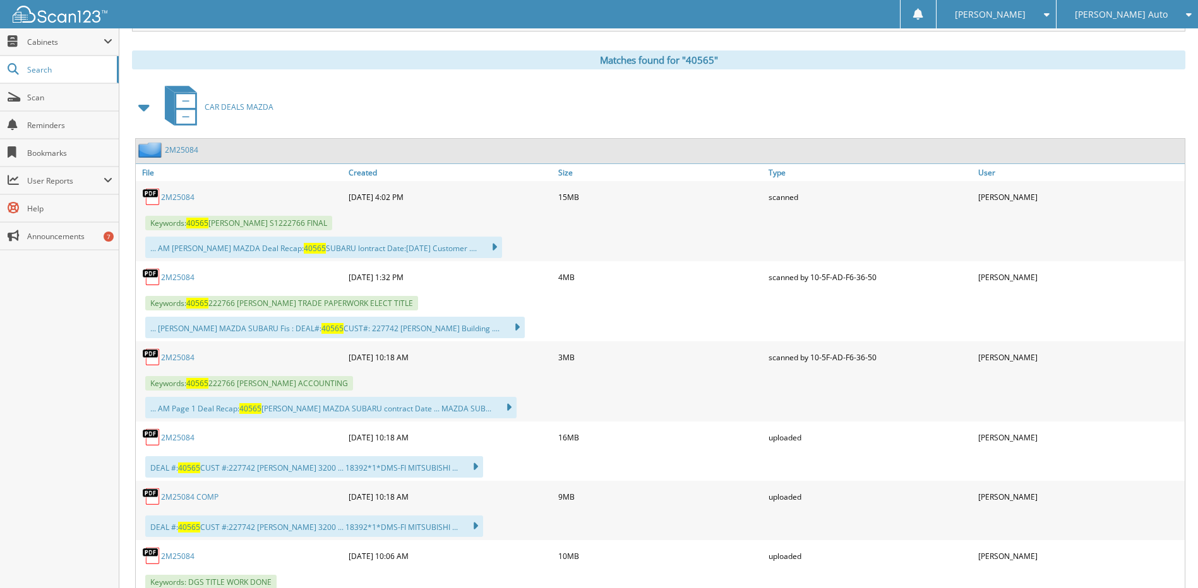
scroll to position [568, 0]
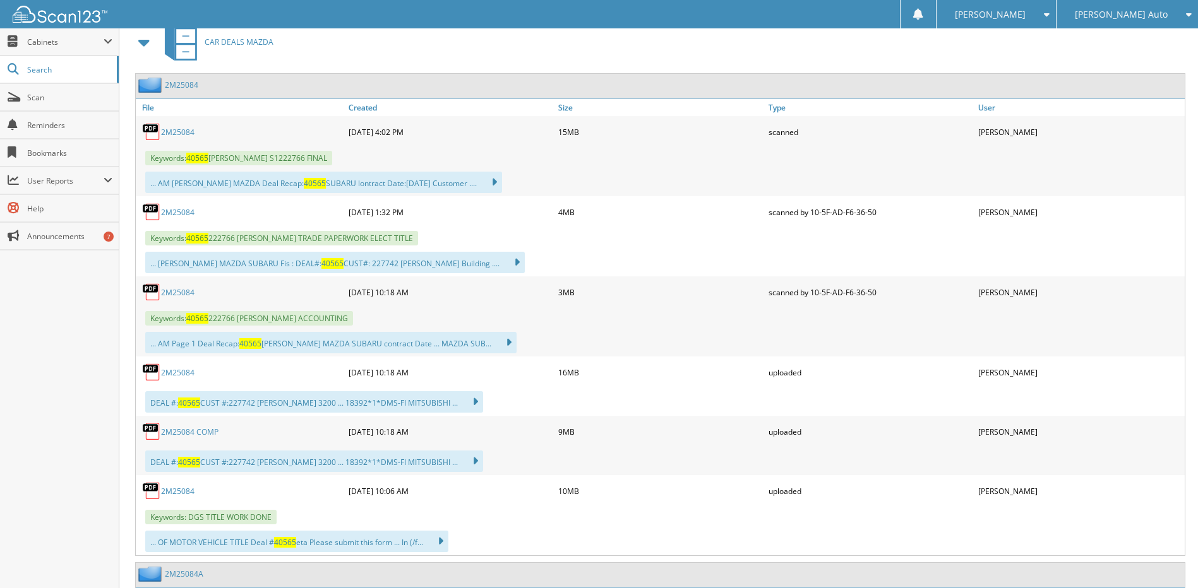
click at [179, 289] on link "2M25084" at bounding box center [177, 292] width 33 height 11
click at [188, 88] on link "2M25084" at bounding box center [181, 85] width 33 height 11
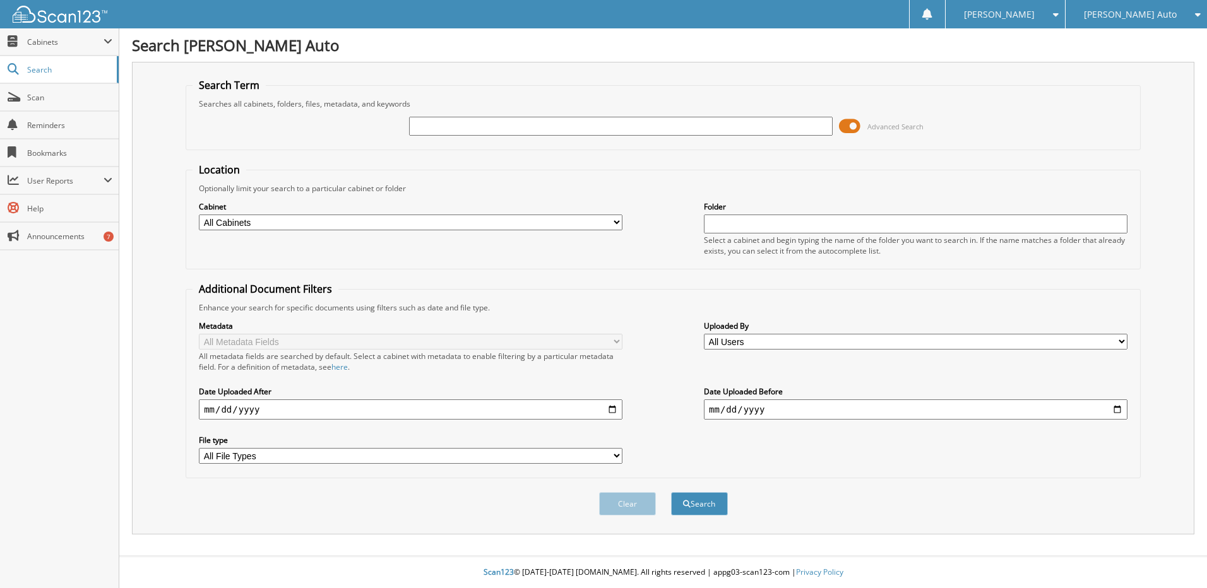
click at [480, 127] on input "text" at bounding box center [621, 126] width 424 height 19
type input "40589"
click at [689, 504] on span "submit" at bounding box center [687, 505] width 8 height 8
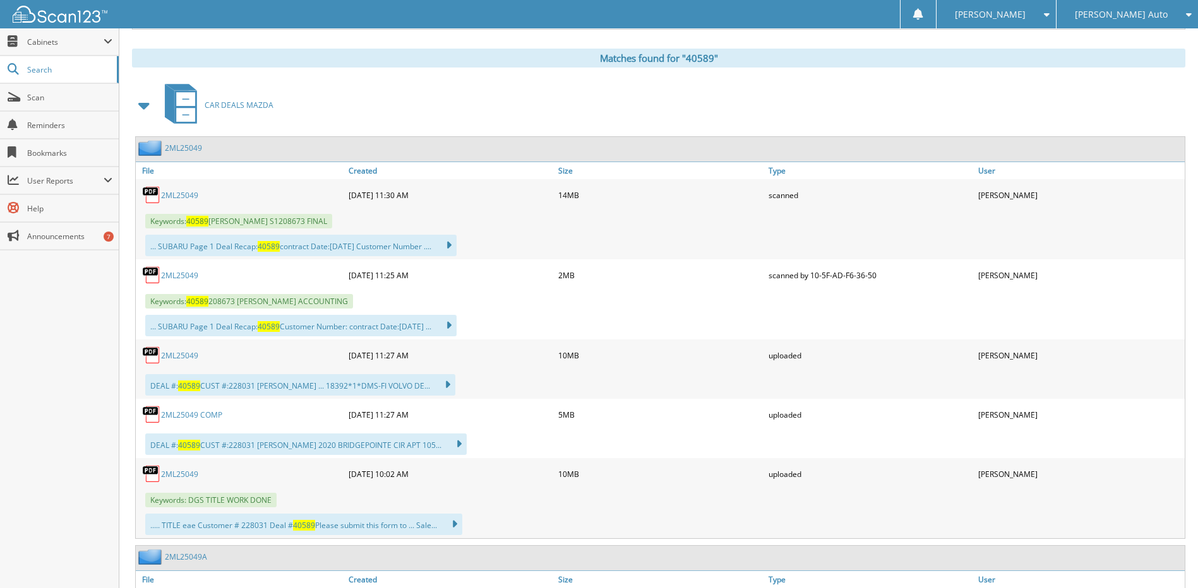
scroll to position [568, 0]
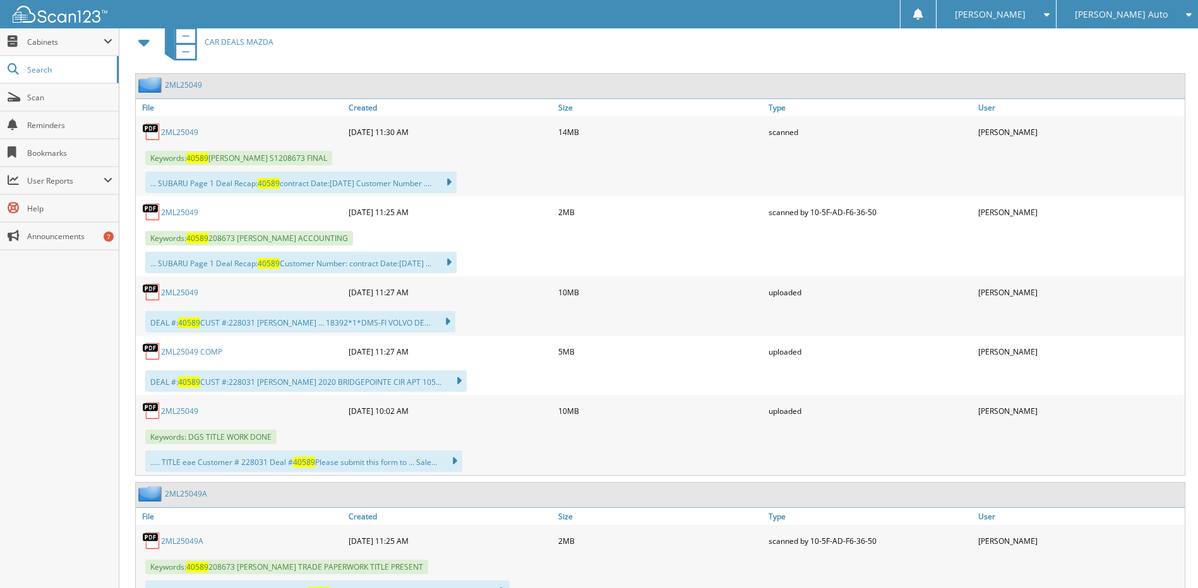
click at [178, 129] on link "2ML25049" at bounding box center [179, 132] width 37 height 11
click at [191, 350] on link "2ML25049 COMP" at bounding box center [191, 352] width 61 height 11
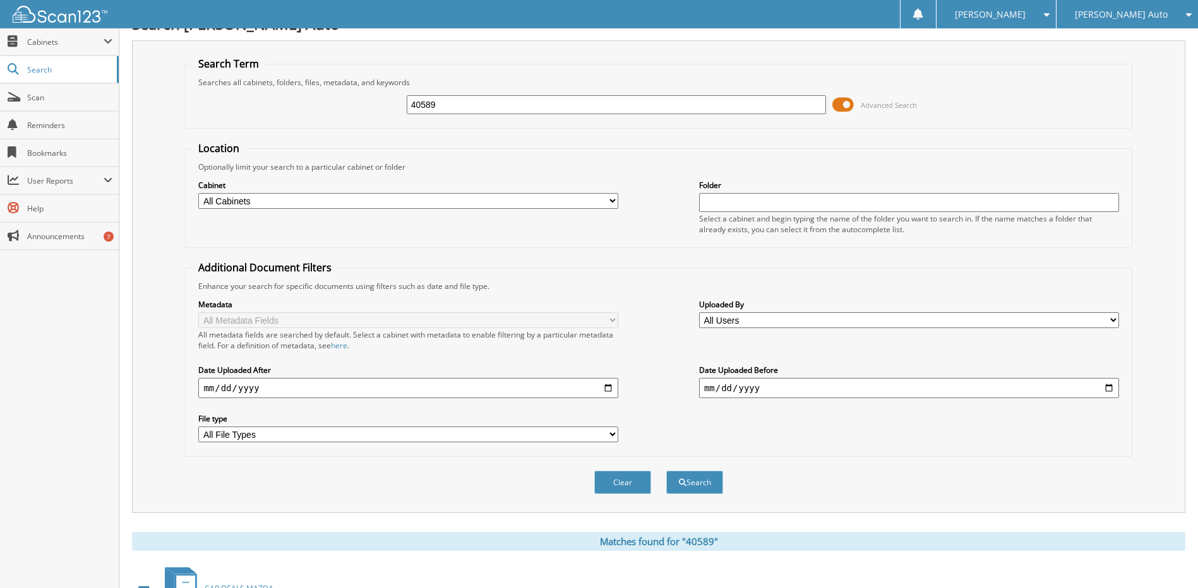
scroll to position [0, 0]
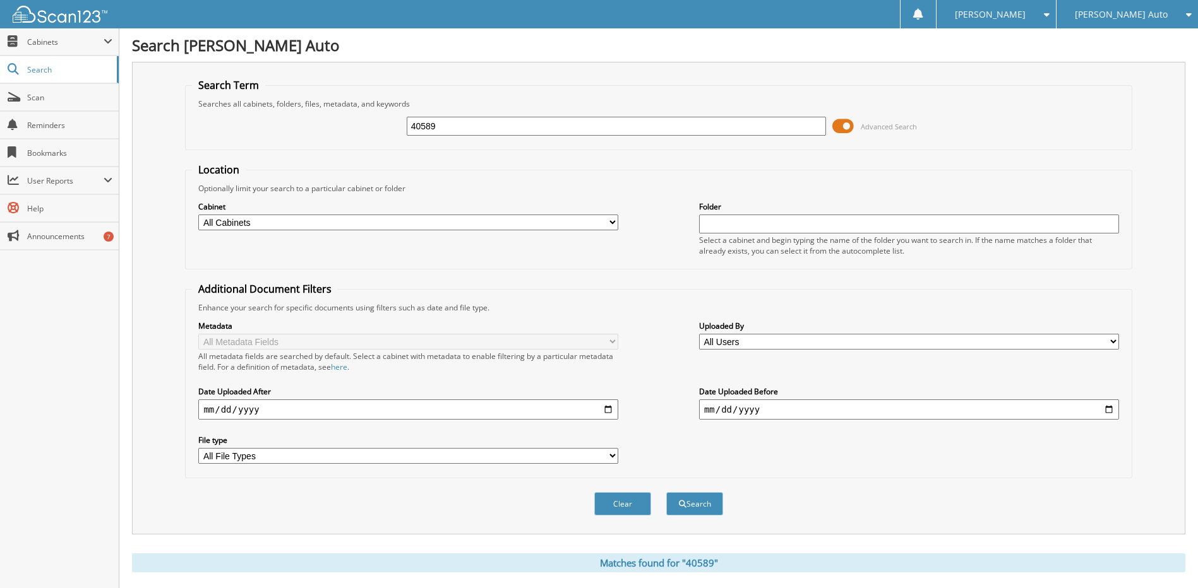
drag, startPoint x: 419, startPoint y: 126, endPoint x: 492, endPoint y: 117, distance: 73.8
click at [486, 125] on input "40589" at bounding box center [617, 126] width 420 height 19
type input "40600"
click at [666, 492] on button "Search" at bounding box center [694, 503] width 57 height 23
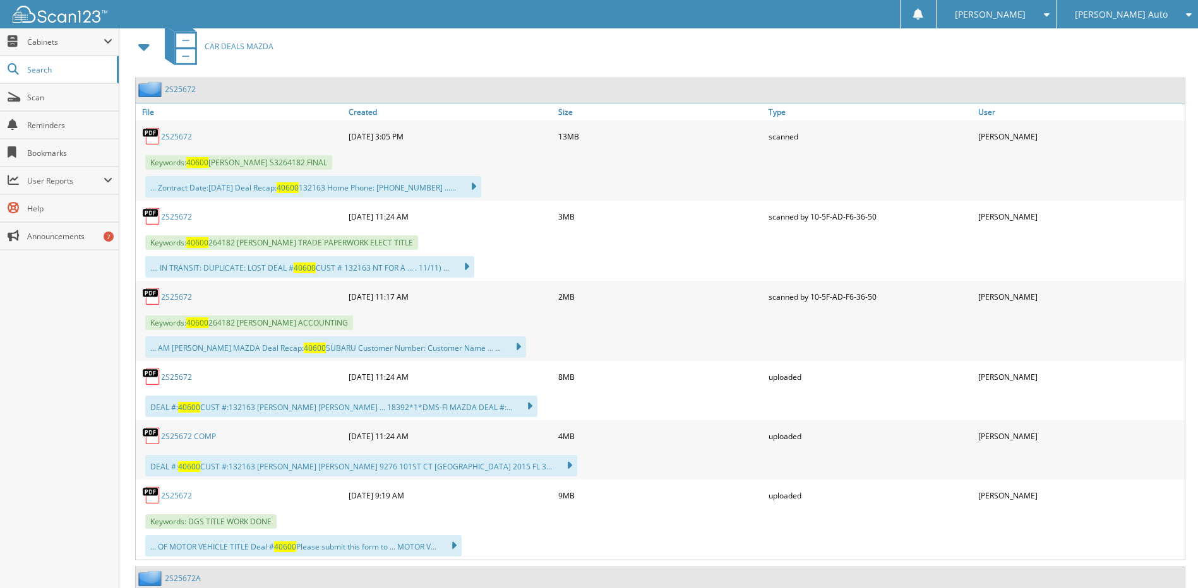
scroll to position [568, 0]
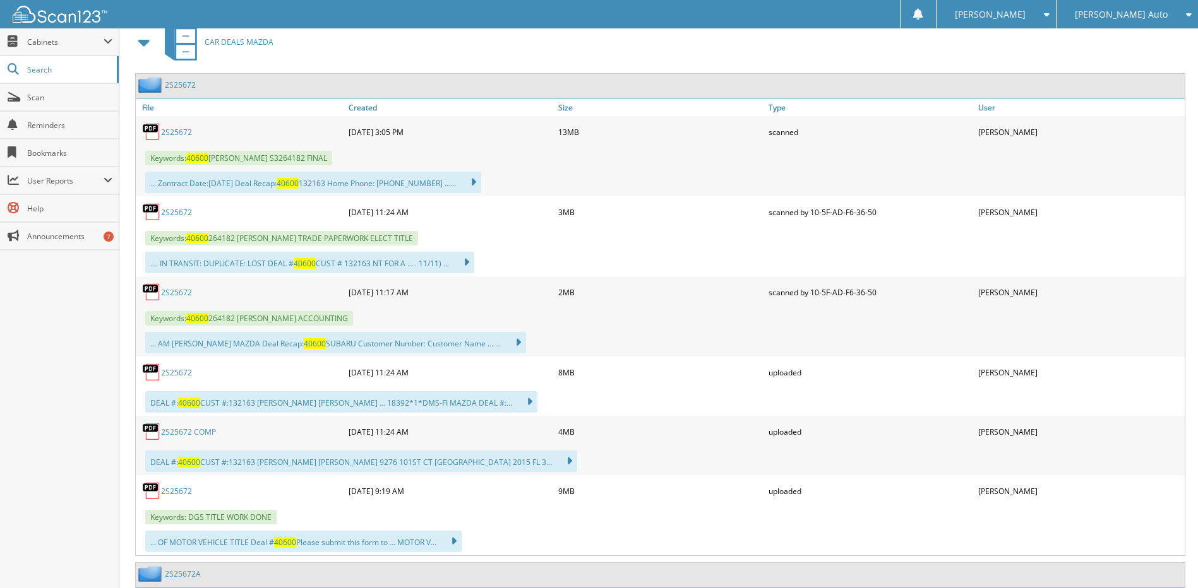
click at [182, 293] on link "2S25672" at bounding box center [176, 292] width 31 height 11
click at [202, 432] on link "2S25672 COMP" at bounding box center [188, 432] width 55 height 11
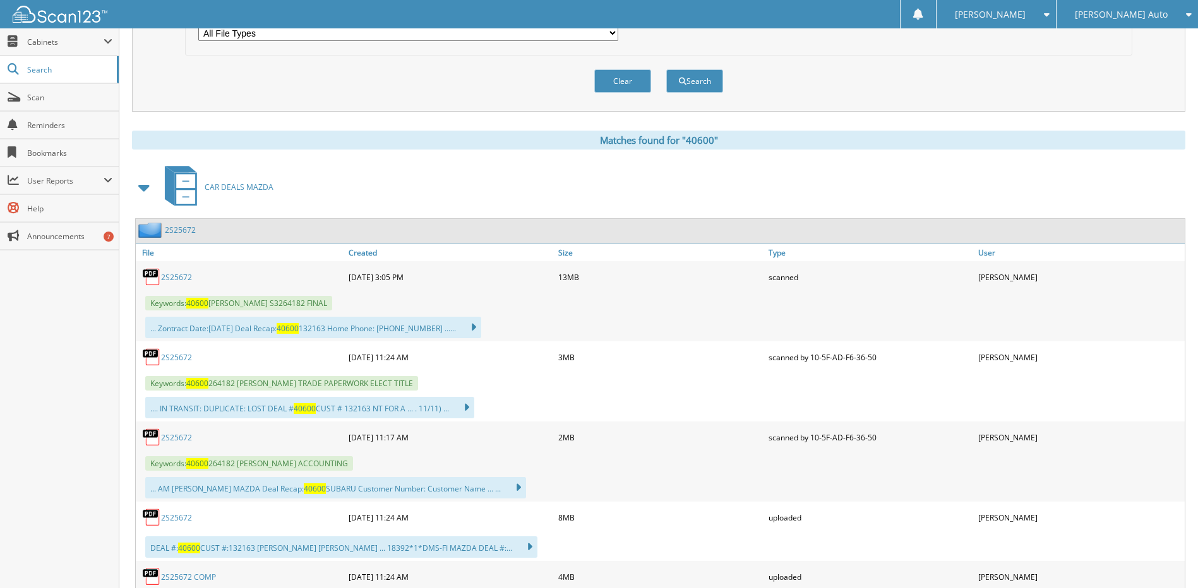
scroll to position [253, 0]
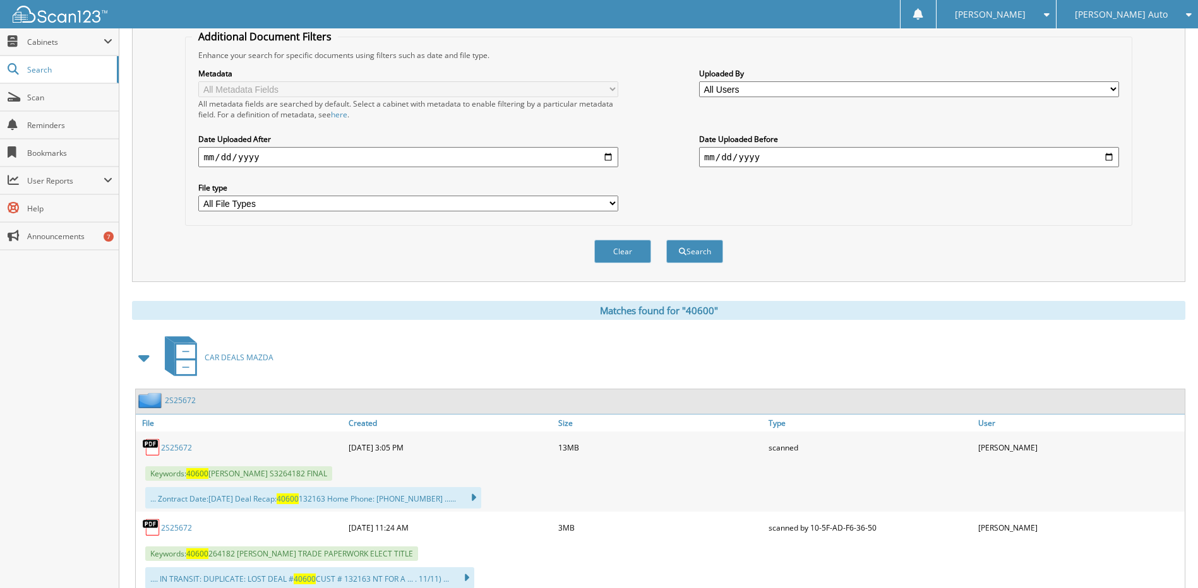
click at [177, 403] on link "2S25672" at bounding box center [180, 400] width 31 height 11
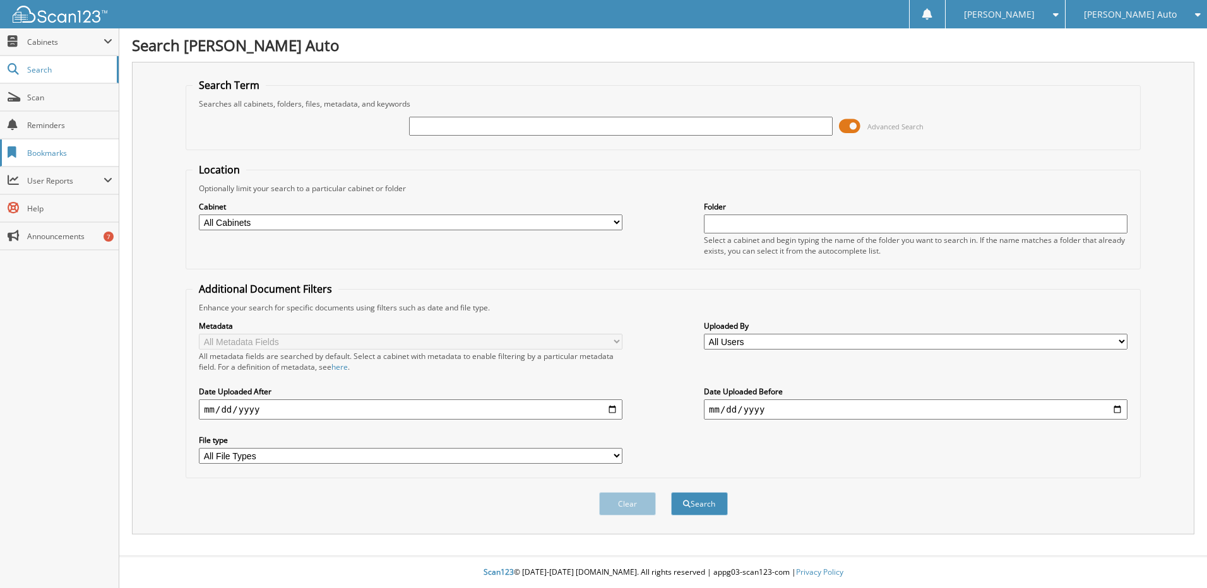
click at [45, 152] on span "Bookmarks" at bounding box center [69, 153] width 85 height 11
click at [438, 122] on input "text" at bounding box center [621, 126] width 424 height 19
type input "40618"
click at [671, 492] on button "Search" at bounding box center [699, 503] width 57 height 23
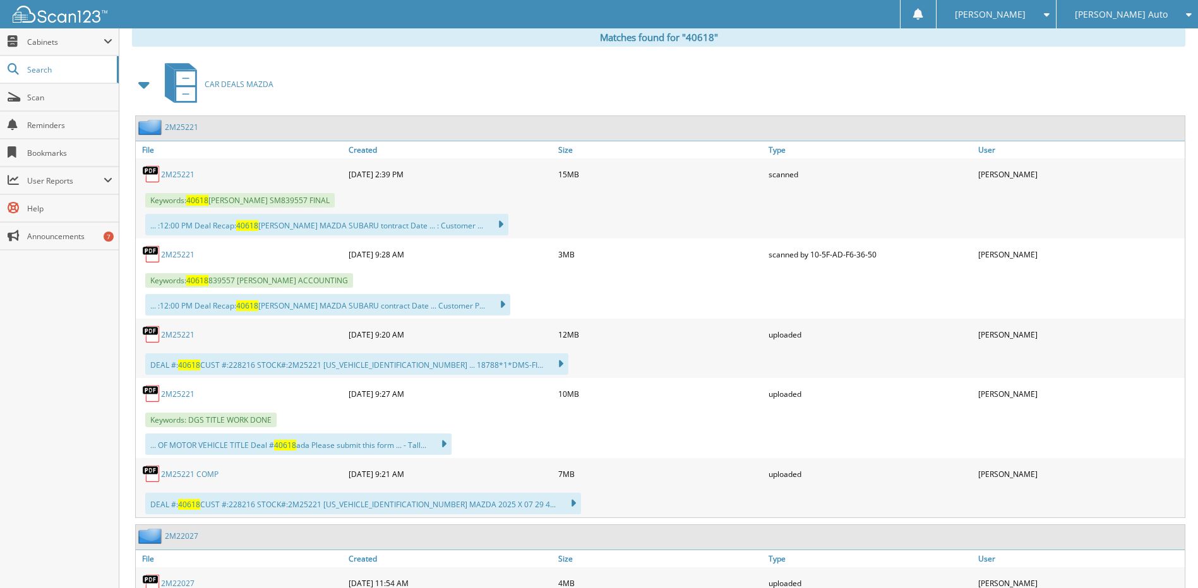
scroll to position [505, 0]
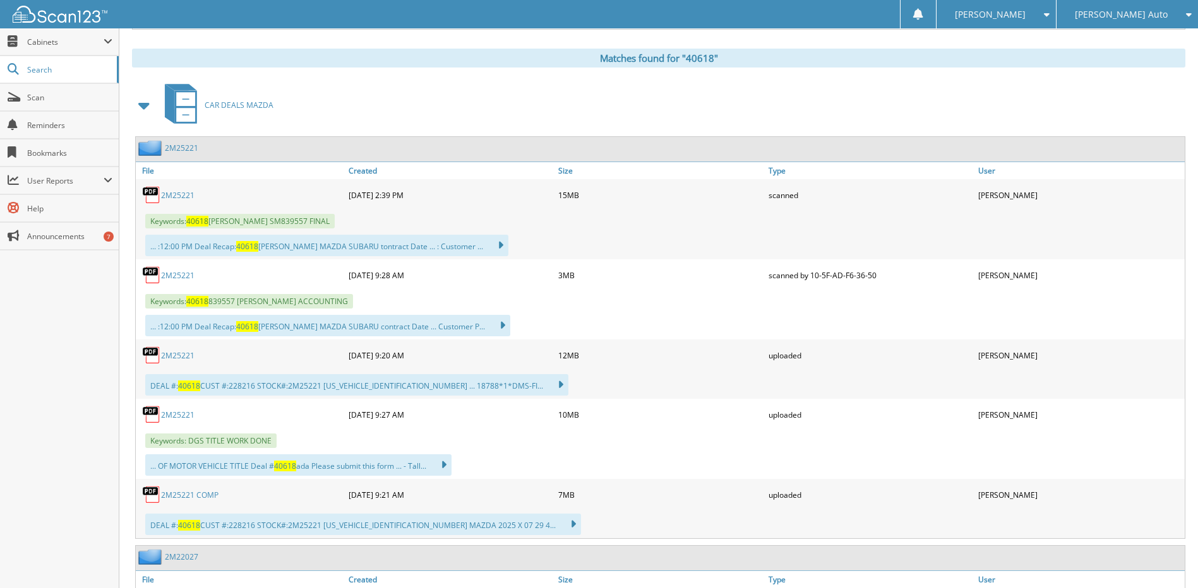
click at [201, 495] on link "2M25221 COMP" at bounding box center [189, 495] width 57 height 11
click at [183, 275] on link "2M25221" at bounding box center [177, 275] width 33 height 11
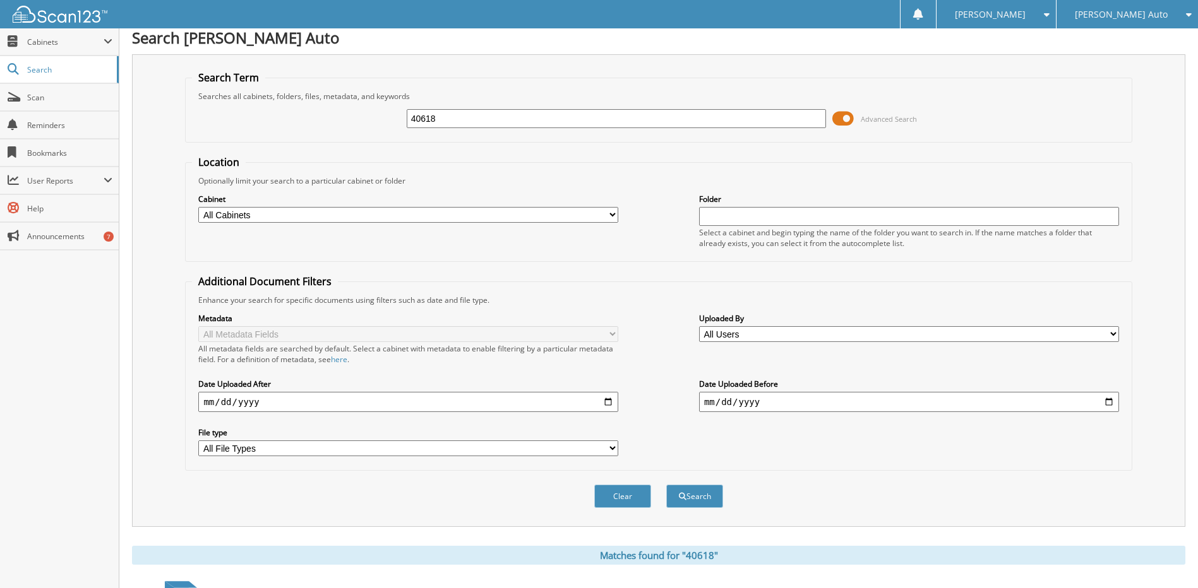
scroll to position [0, 0]
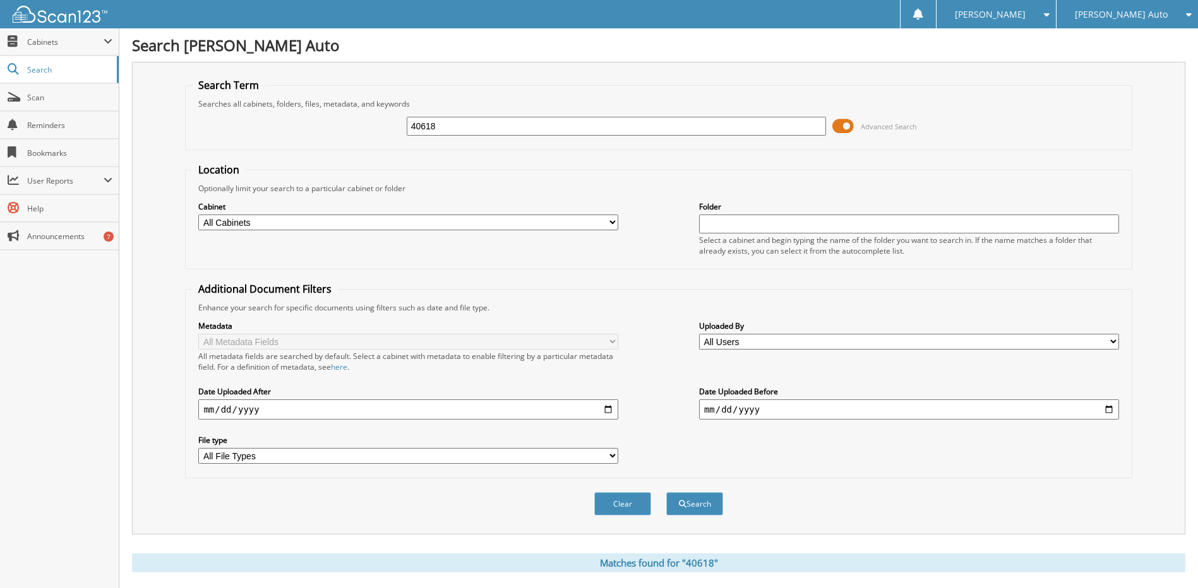
drag, startPoint x: 432, startPoint y: 124, endPoint x: 461, endPoint y: 126, distance: 28.5
click at [460, 126] on input "40618" at bounding box center [617, 126] width 420 height 19
type input "40615"
click at [666, 492] on button "Search" at bounding box center [694, 503] width 57 height 23
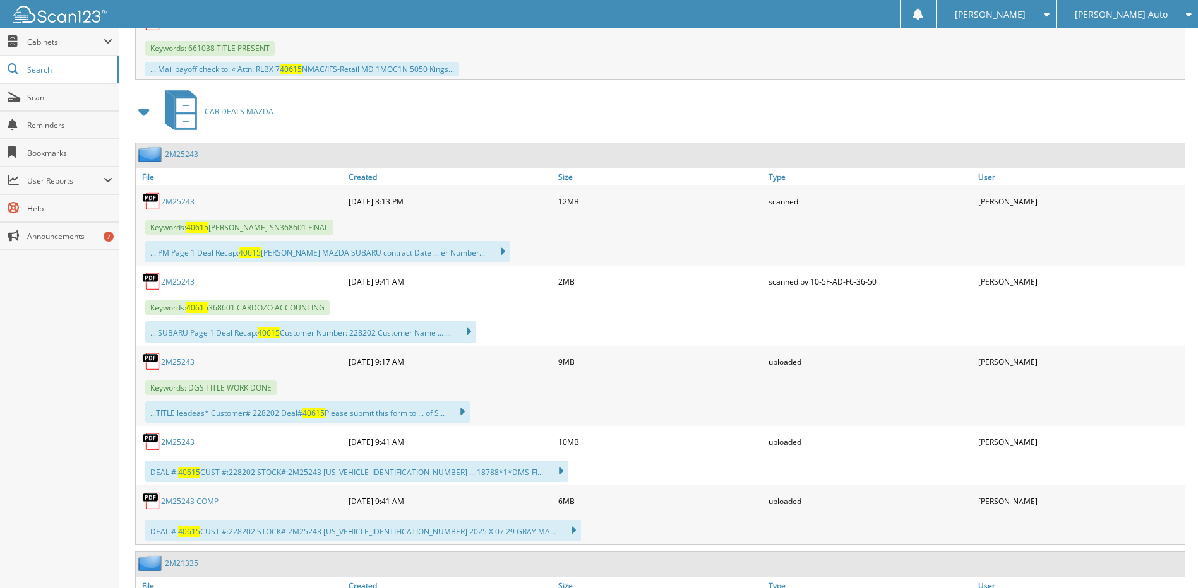
scroll to position [2147, 0]
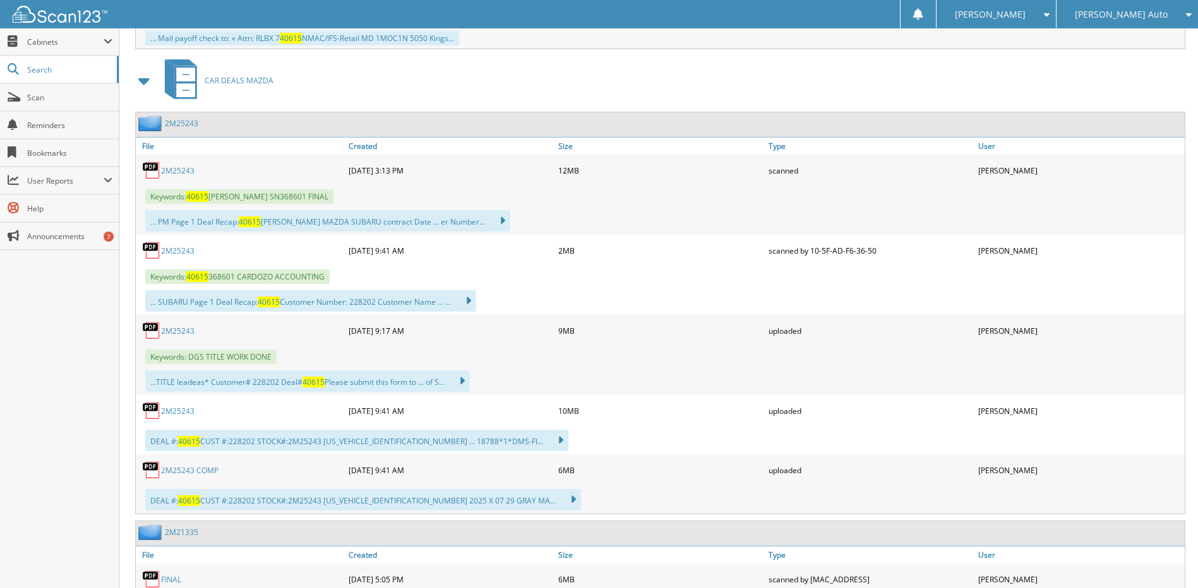
click at [193, 471] on link "2M25243 COMP" at bounding box center [189, 470] width 57 height 11
click at [172, 170] on link "2M25243" at bounding box center [177, 170] width 33 height 11
click at [186, 172] on link "2M25243" at bounding box center [177, 170] width 33 height 11
click at [185, 170] on link "2M25243" at bounding box center [177, 170] width 33 height 11
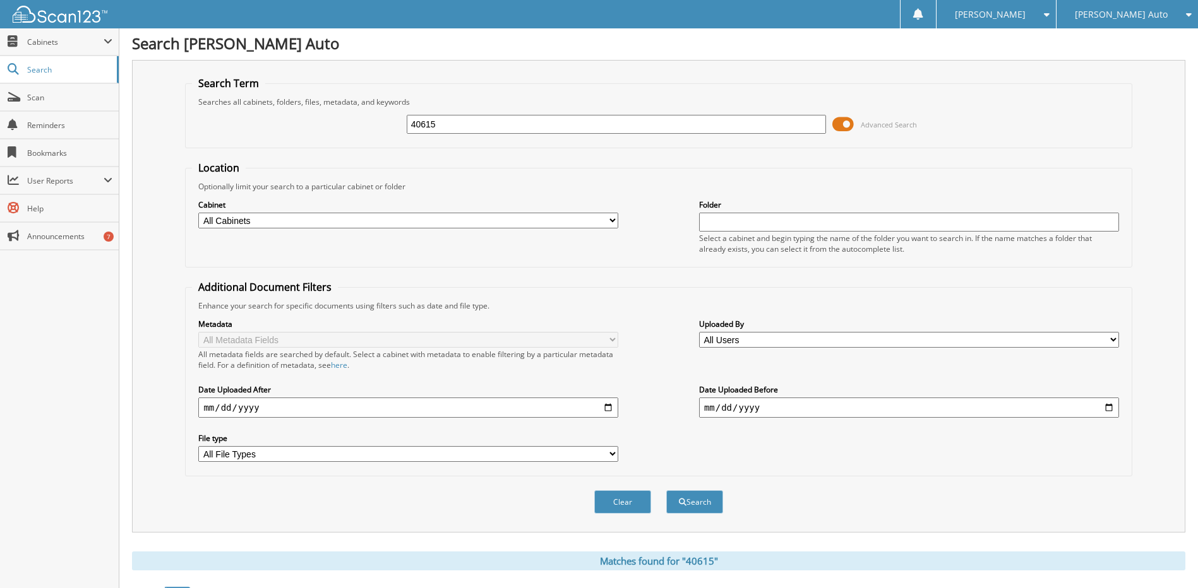
scroll to position [0, 0]
drag, startPoint x: 428, startPoint y: 125, endPoint x: 510, endPoint y: 120, distance: 82.2
click at [483, 124] on input "40615" at bounding box center [617, 126] width 420 height 19
type input "40629"
click at [666, 492] on button "Search" at bounding box center [694, 503] width 57 height 23
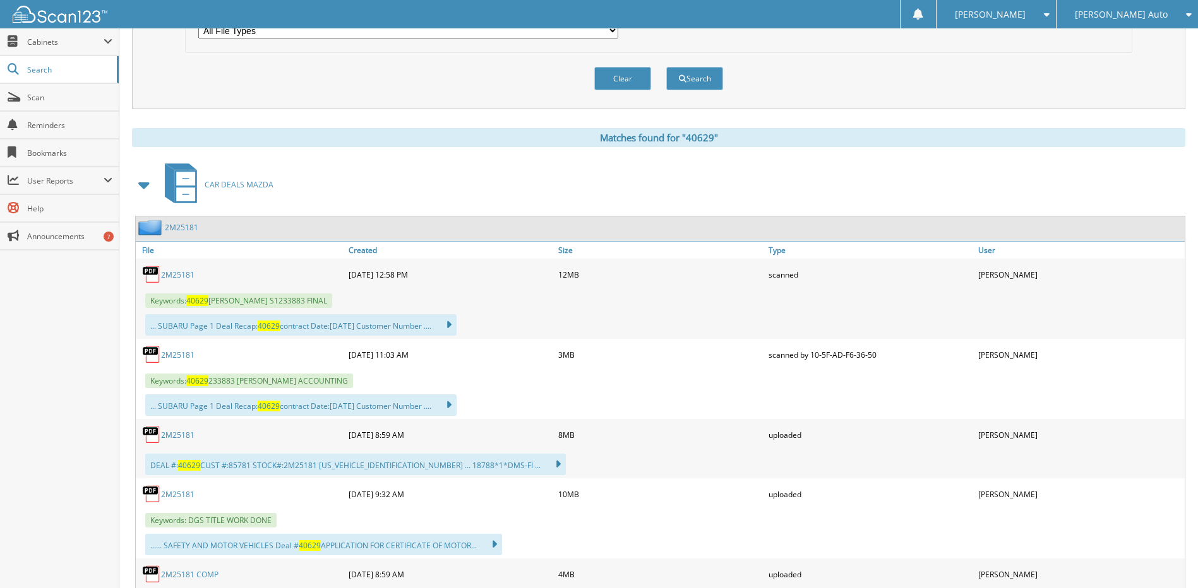
scroll to position [442, 0]
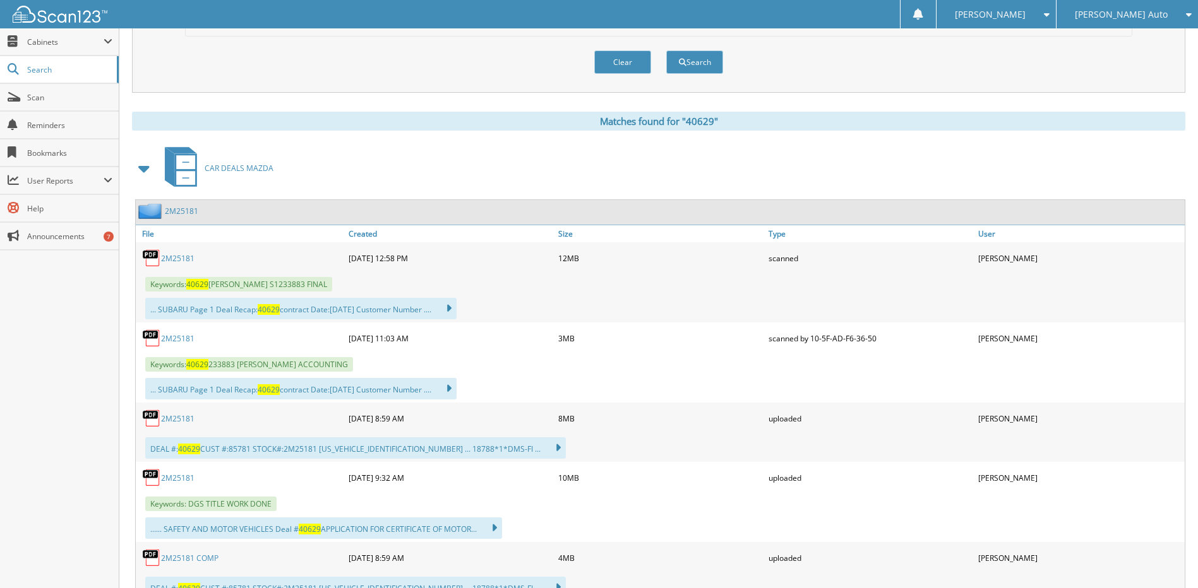
click at [175, 336] on link "2M25181" at bounding box center [177, 338] width 33 height 11
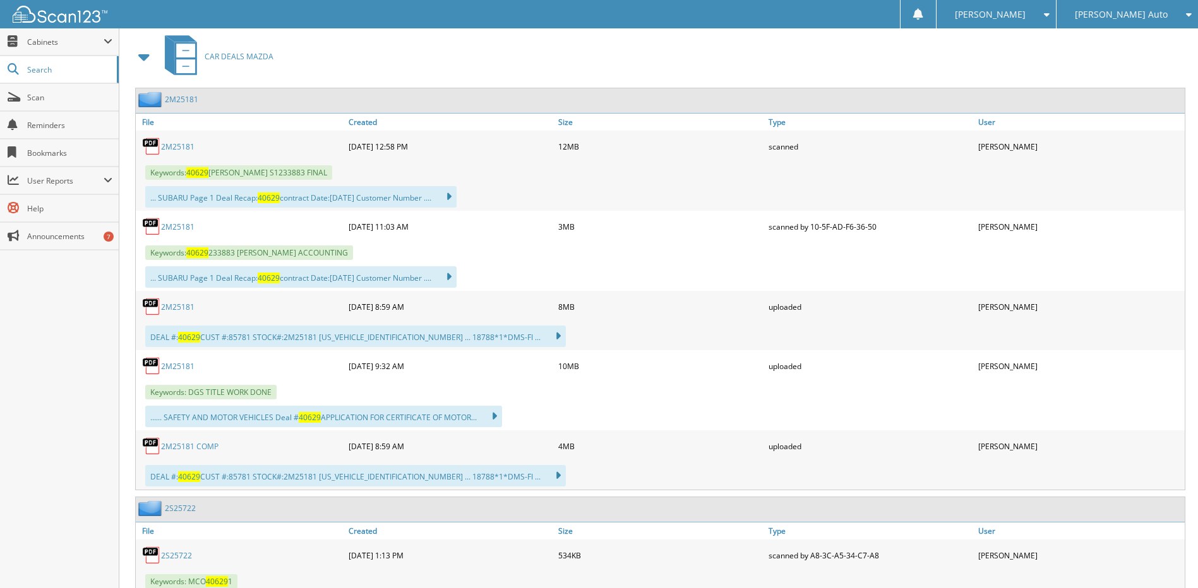
scroll to position [568, 0]
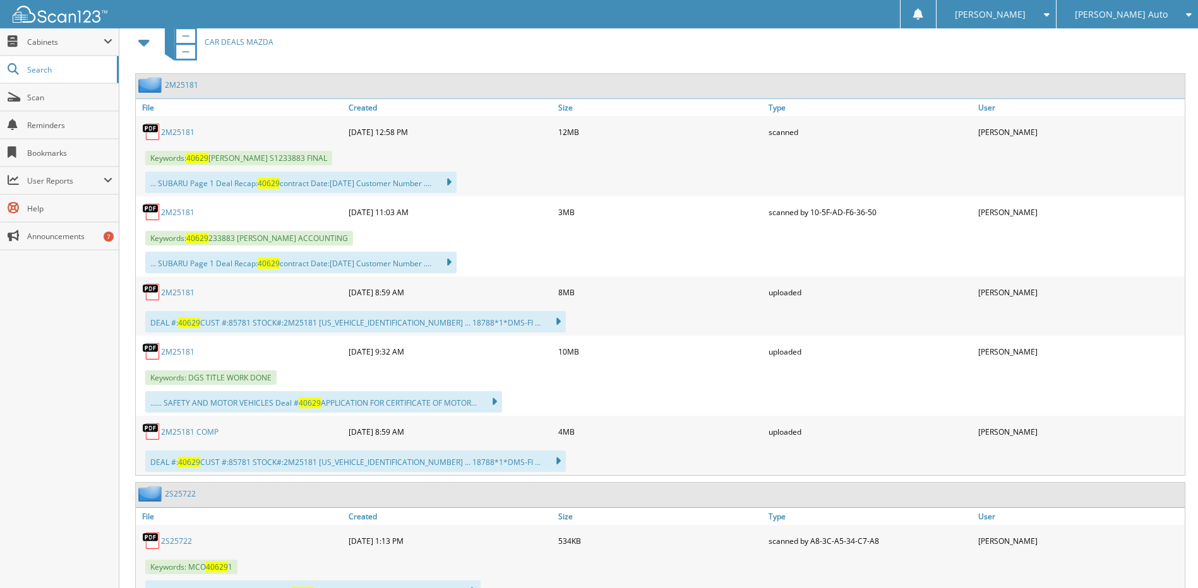
click at [191, 431] on link "2M25181 COMP" at bounding box center [189, 432] width 57 height 11
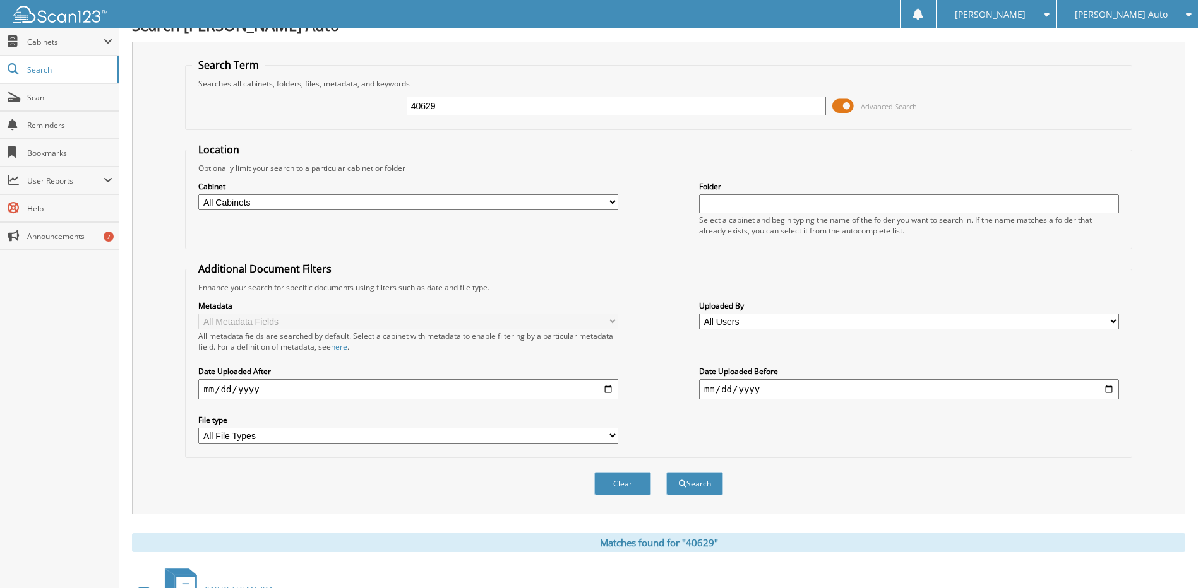
scroll to position [0, 0]
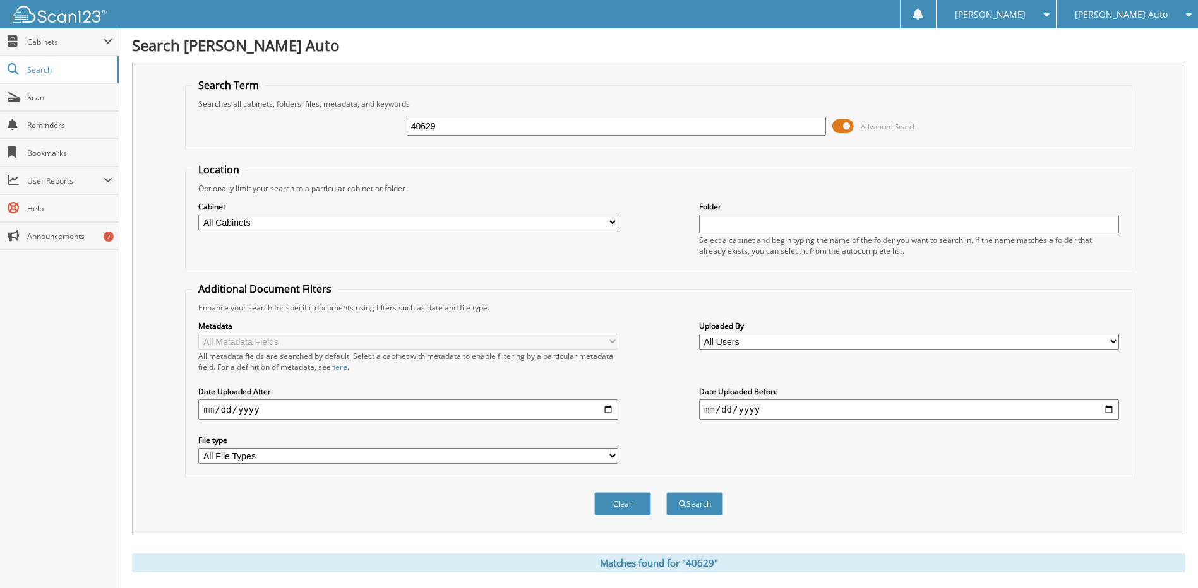
drag, startPoint x: 427, startPoint y: 125, endPoint x: 487, endPoint y: 125, distance: 60.0
click at [474, 128] on input "40629" at bounding box center [617, 126] width 420 height 19
type input "40662"
click at [666, 492] on button "Search" at bounding box center [694, 503] width 57 height 23
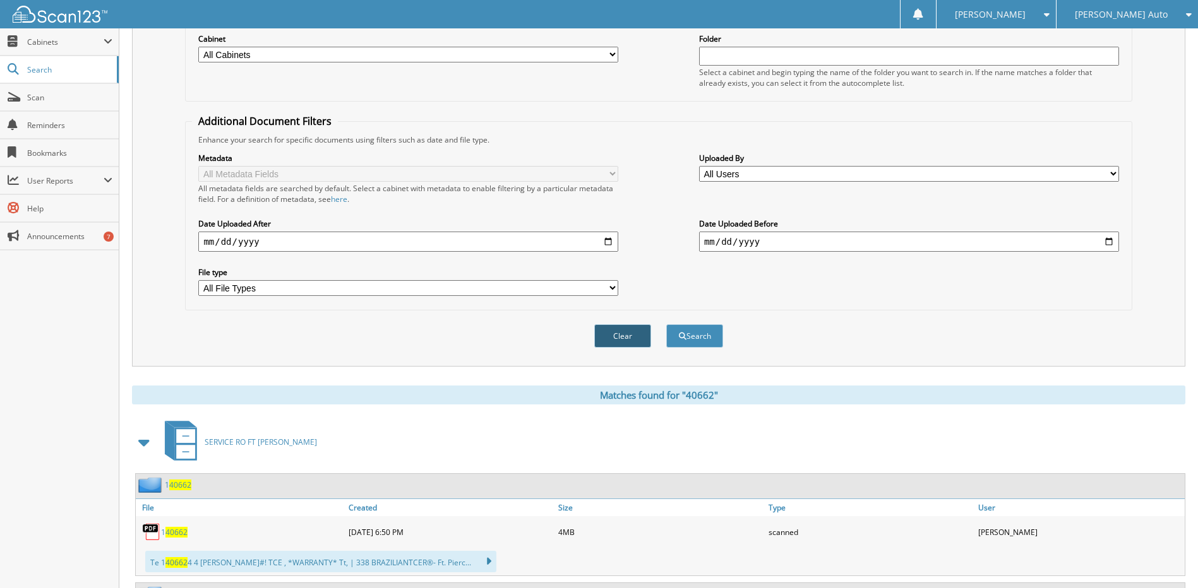
scroll to position [379, 0]
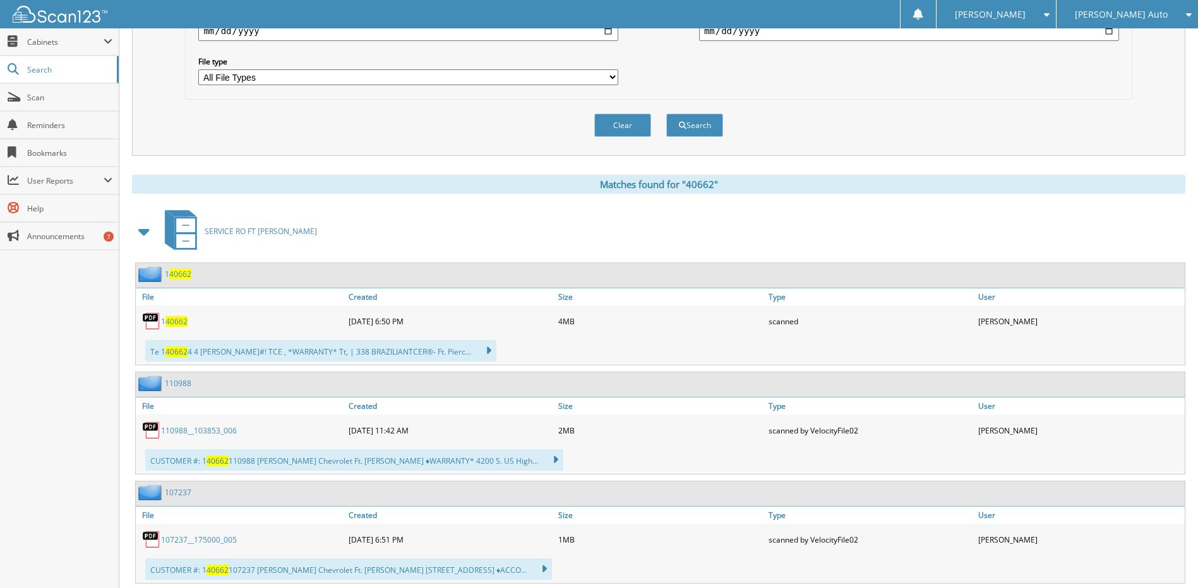
click at [141, 236] on span at bounding box center [145, 231] width 18 height 23
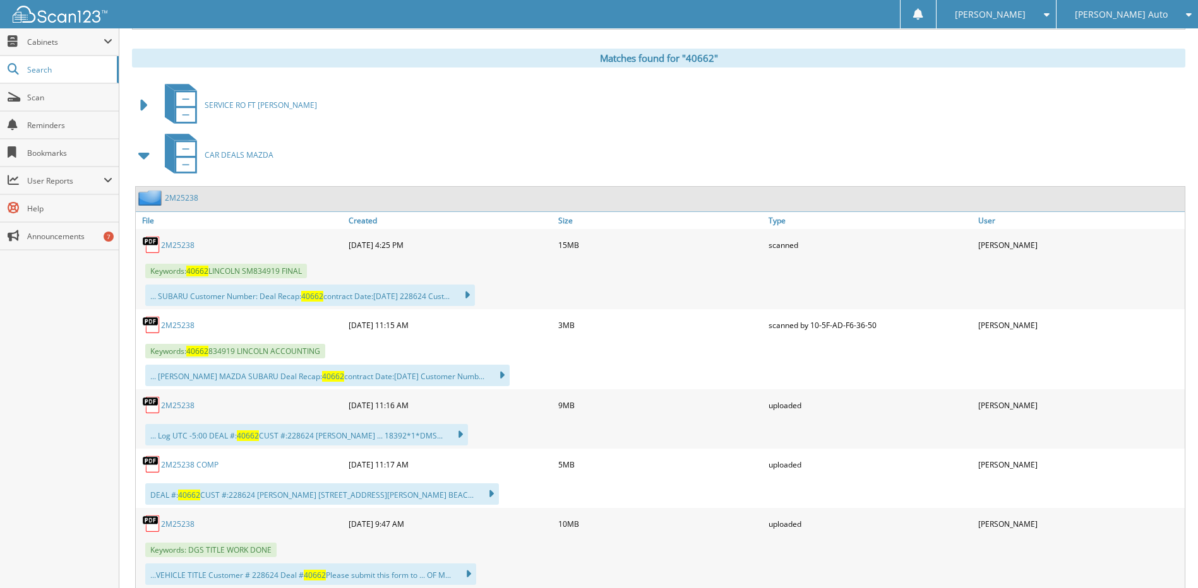
scroll to position [568, 0]
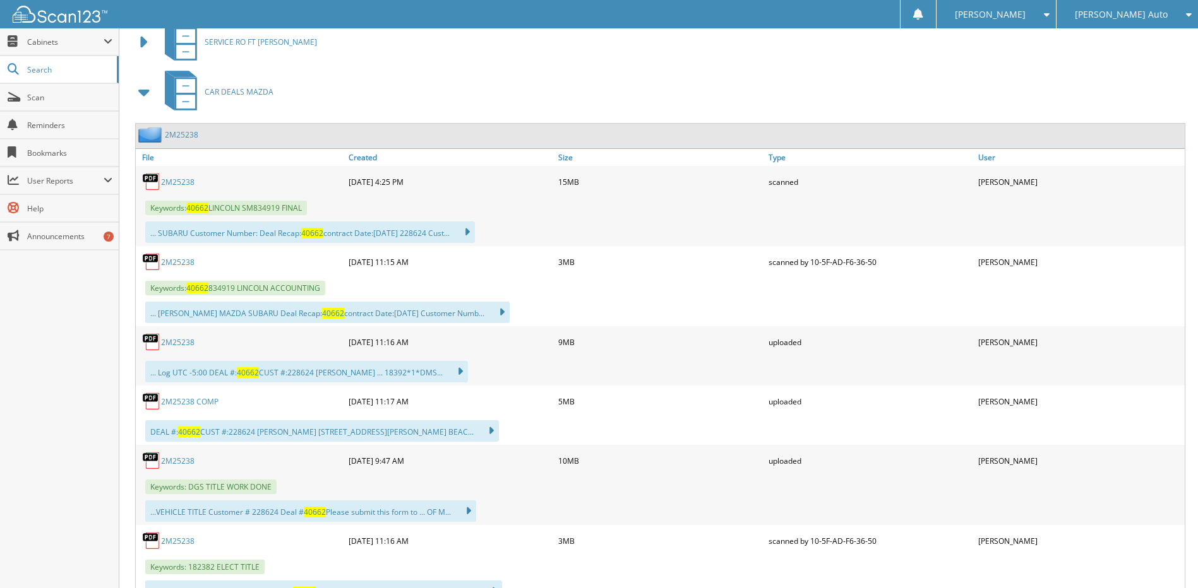
click at [174, 181] on link "2M25238" at bounding box center [177, 182] width 33 height 11
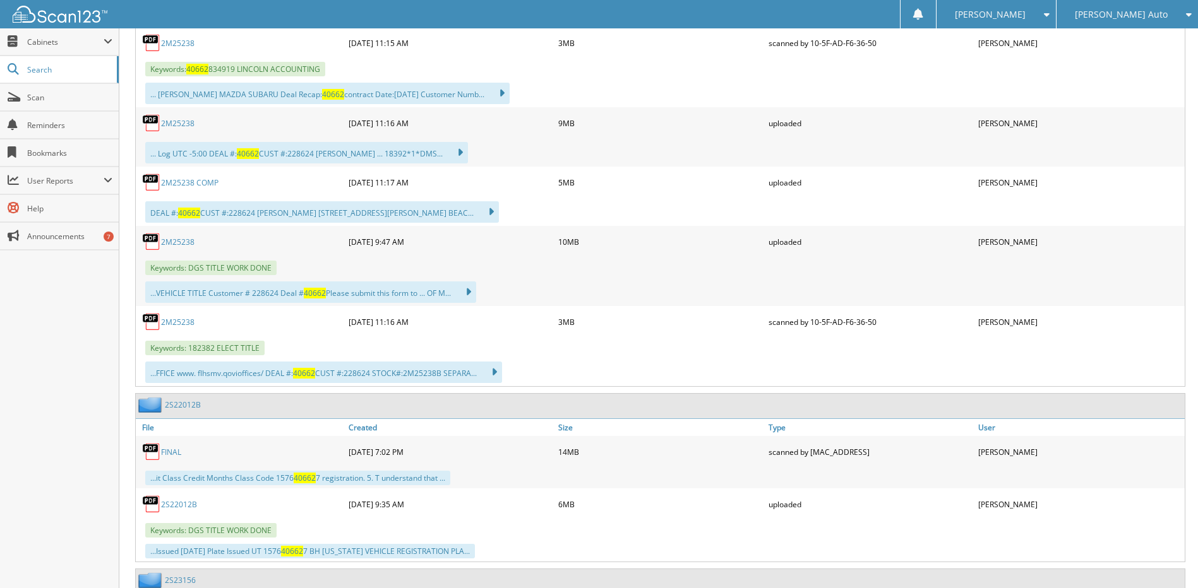
scroll to position [758, 0]
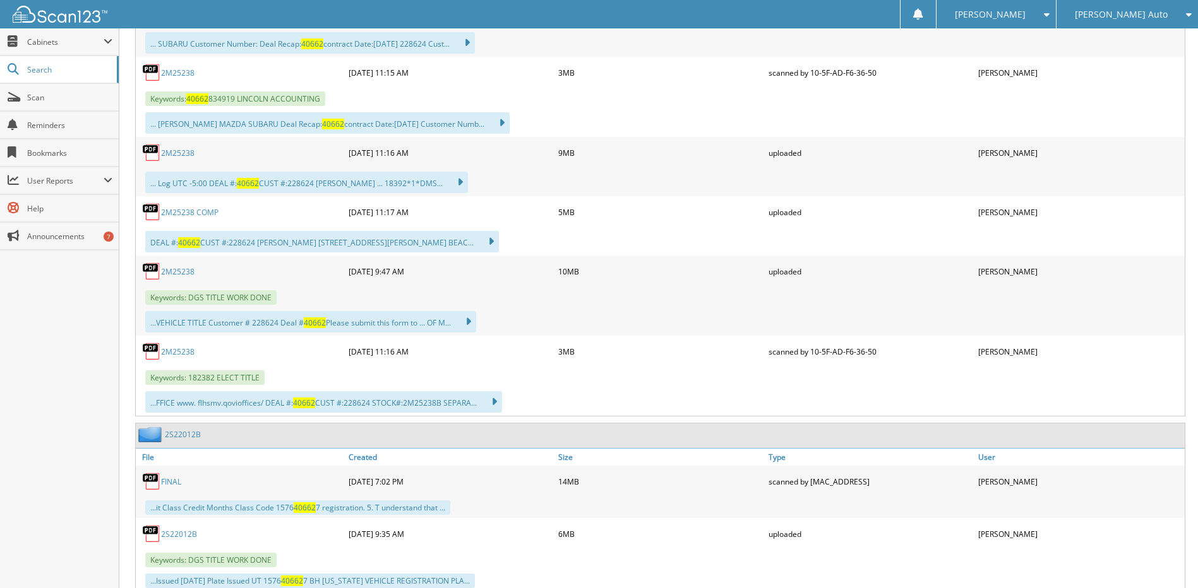
click at [198, 213] on link "2M25238 COMP" at bounding box center [189, 212] width 57 height 11
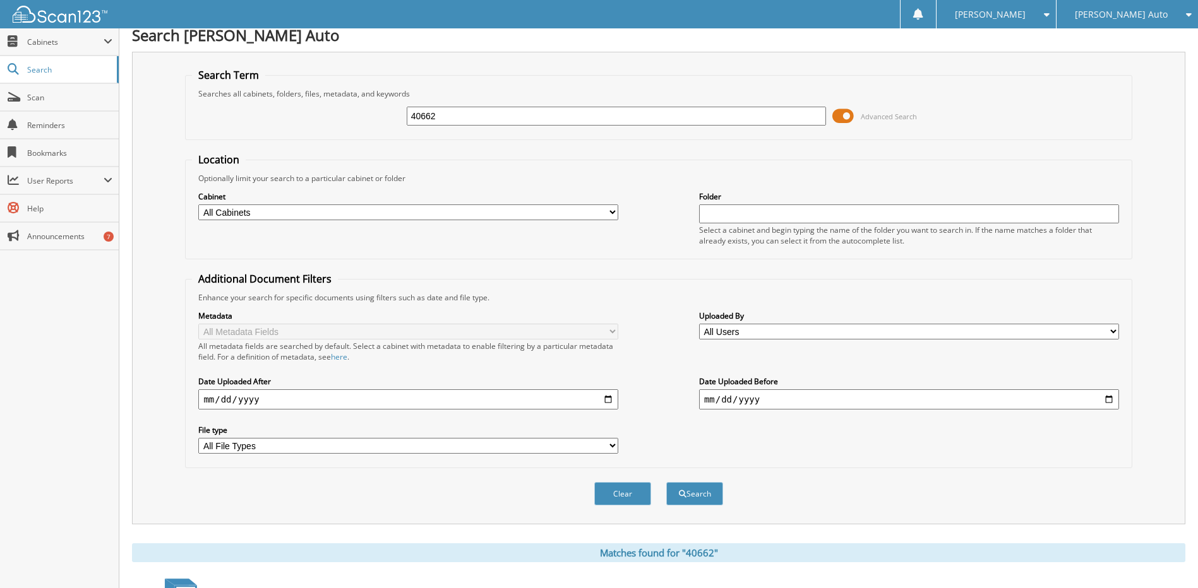
scroll to position [0, 0]
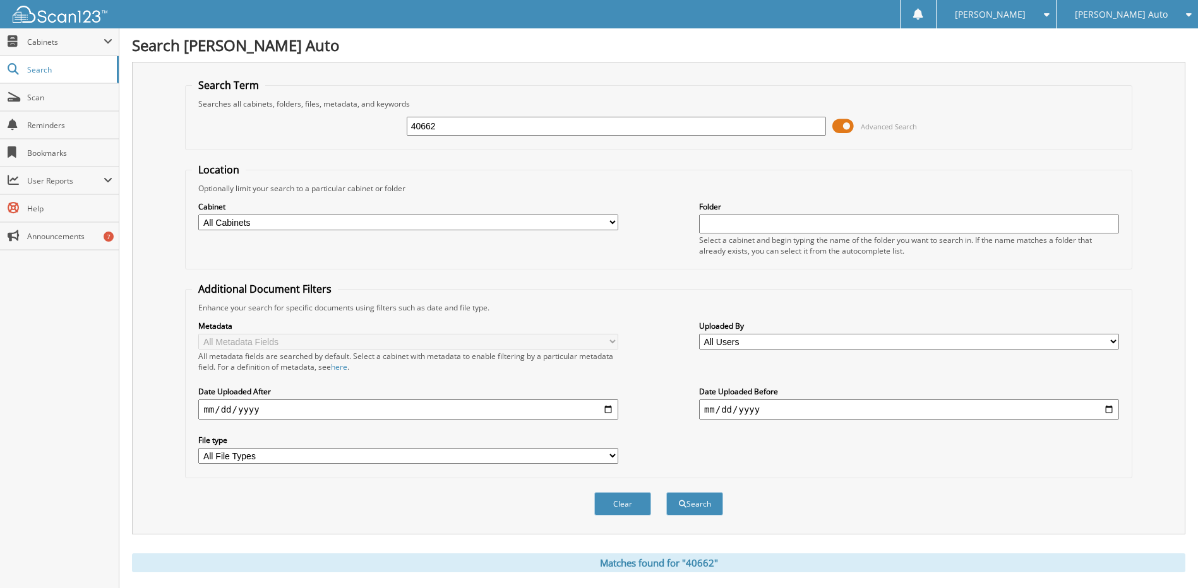
drag, startPoint x: 430, startPoint y: 126, endPoint x: 456, endPoint y: 126, distance: 25.9
click at [456, 126] on input "40662" at bounding box center [617, 126] width 420 height 19
type input "40668"
click at [666, 492] on button "Search" at bounding box center [694, 503] width 57 height 23
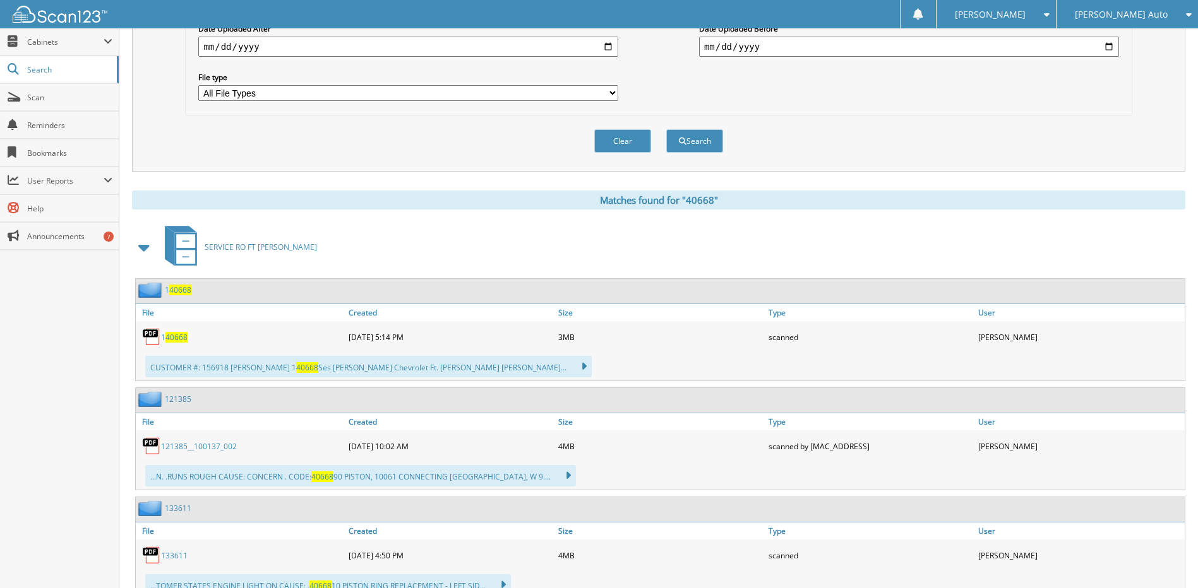
scroll to position [379, 0]
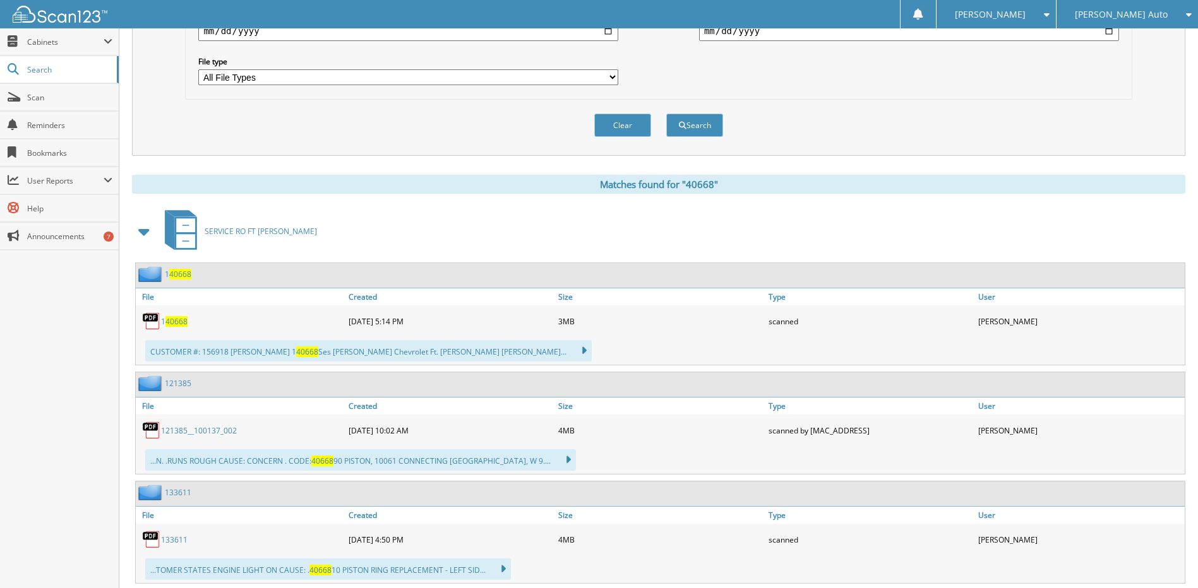
click at [147, 232] on span at bounding box center [145, 231] width 18 height 23
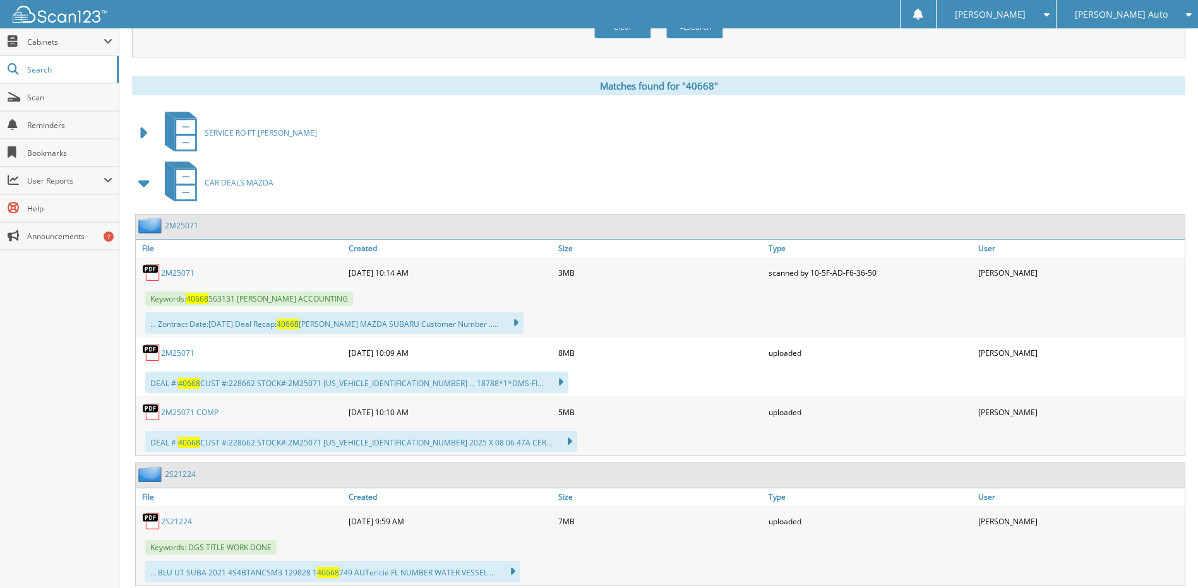
scroll to position [505, 0]
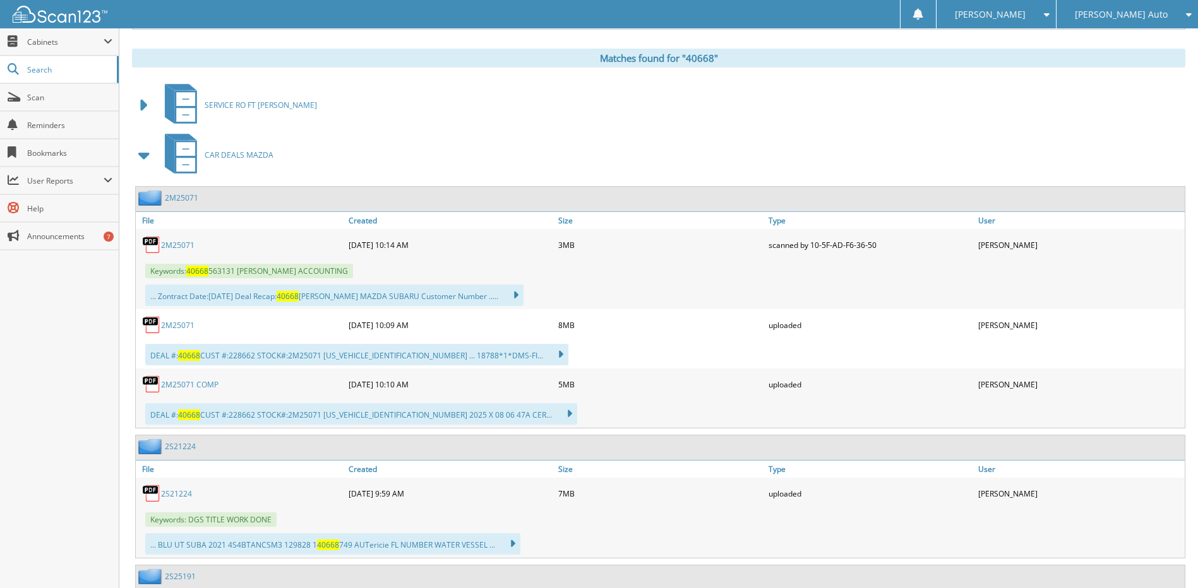
click at [211, 384] on link "2M25071 COMP" at bounding box center [189, 384] width 57 height 11
click at [177, 242] on link "2M25071" at bounding box center [177, 245] width 33 height 11
click at [189, 244] on link "2M25071" at bounding box center [177, 245] width 33 height 11
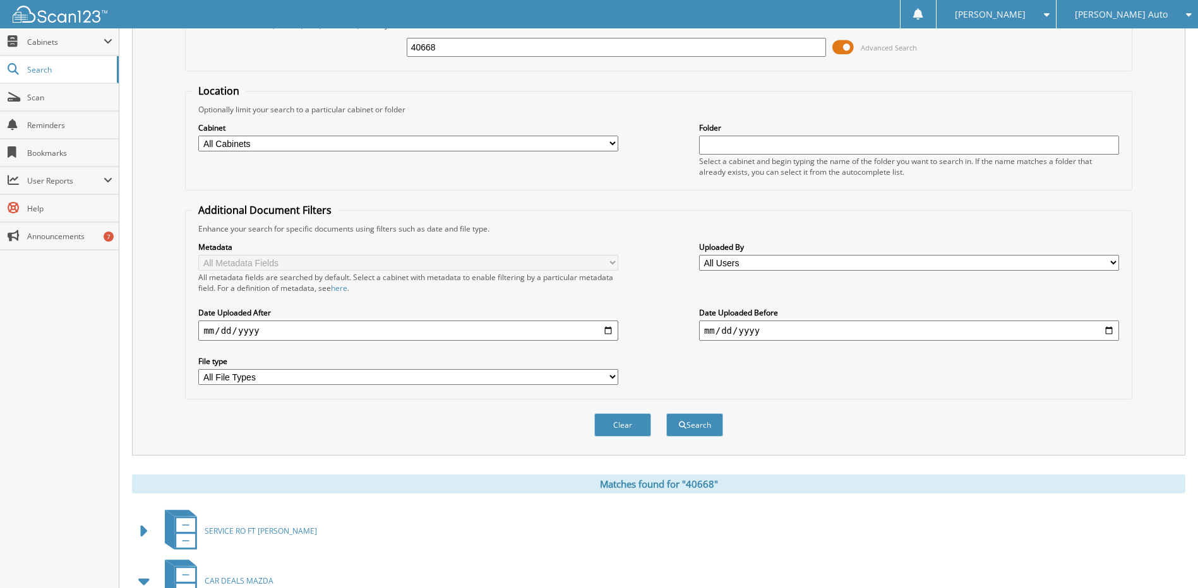
scroll to position [0, 0]
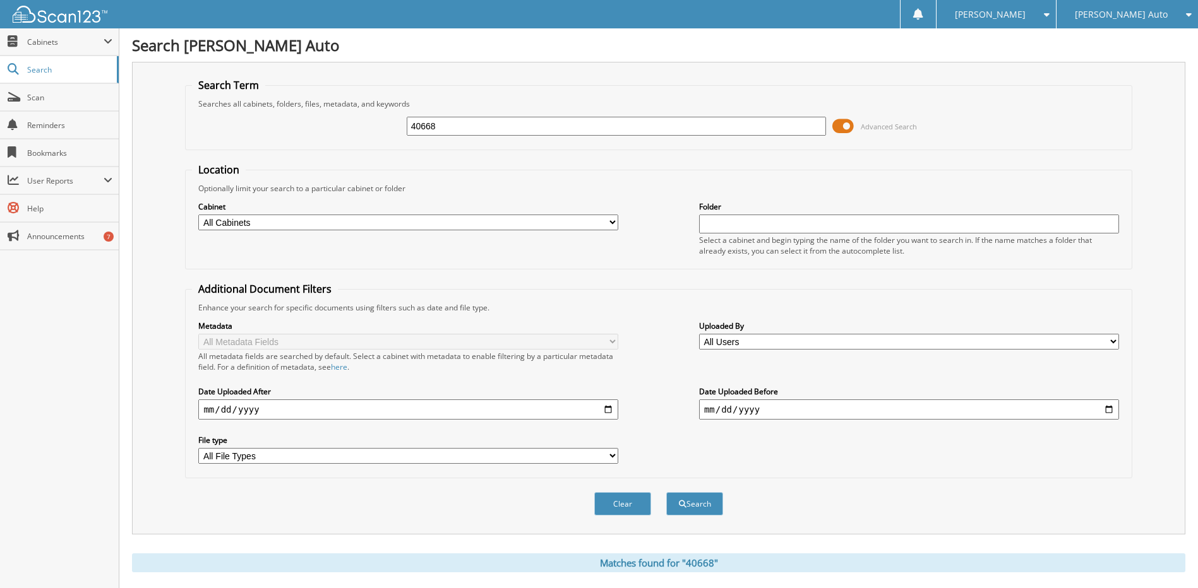
drag, startPoint x: 419, startPoint y: 125, endPoint x: 482, endPoint y: 129, distance: 62.7
click at [482, 129] on input "40668" at bounding box center [617, 126] width 420 height 19
type input "40748"
click at [666, 492] on button "Search" at bounding box center [694, 503] width 57 height 23
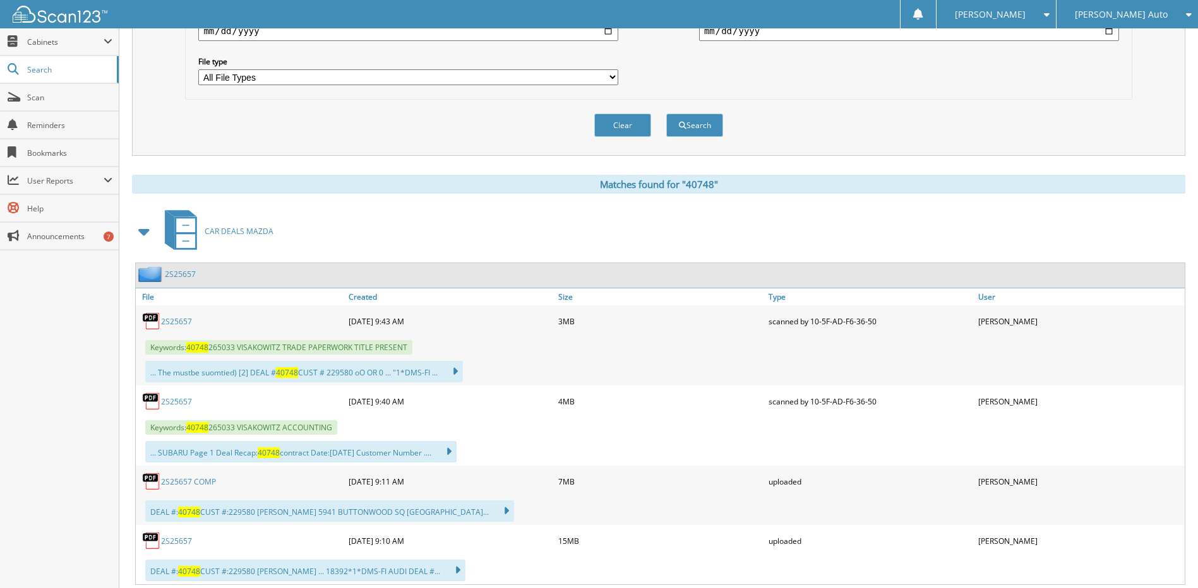
scroll to position [442, 0]
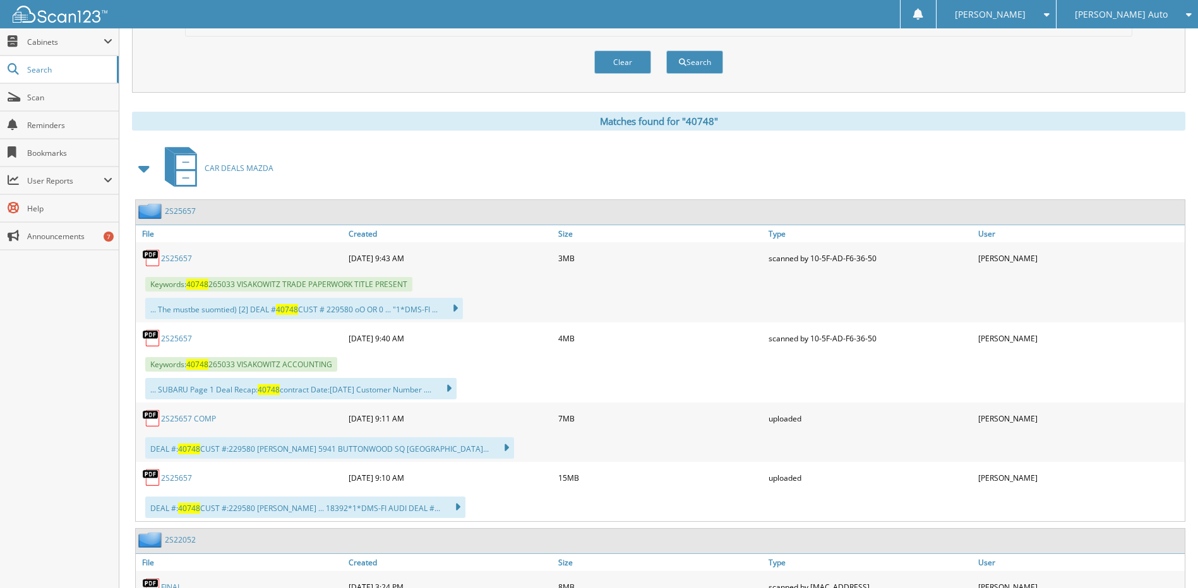
click at [181, 338] on link "2S25657" at bounding box center [176, 338] width 31 height 11
click at [194, 419] on link "2S25657 COMP" at bounding box center [188, 419] width 55 height 11
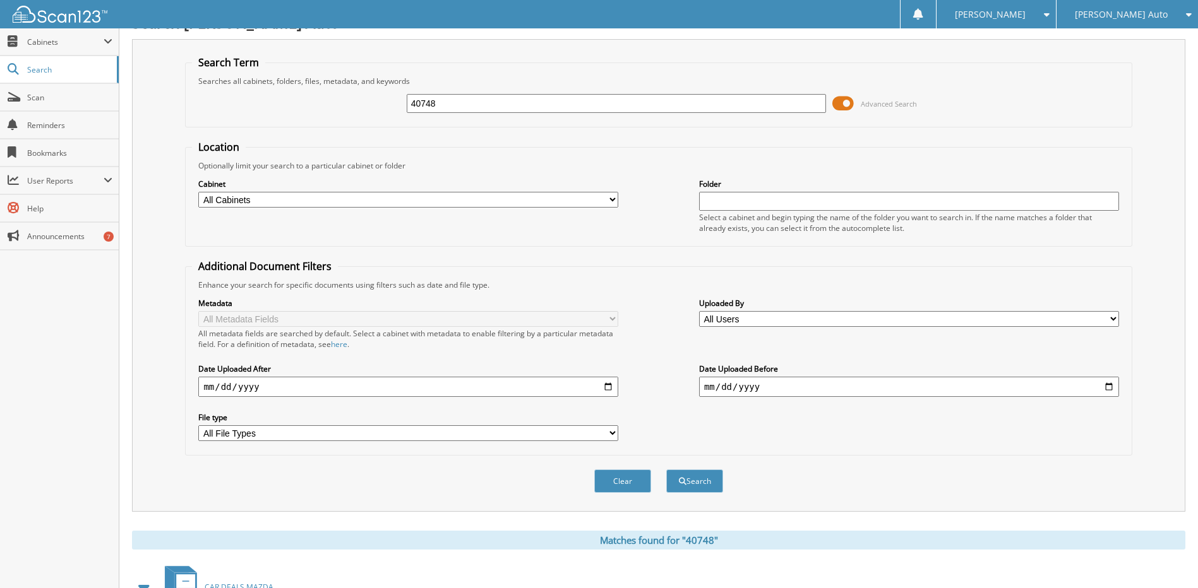
scroll to position [0, 0]
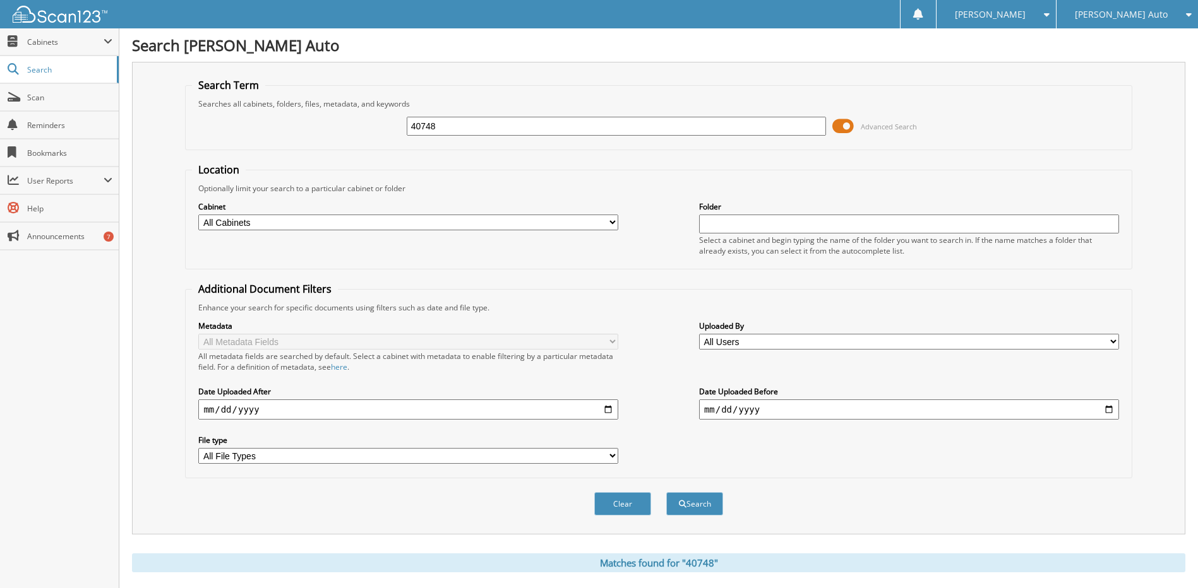
click at [467, 124] on input "40748" at bounding box center [617, 126] width 420 height 19
type input "7"
type input "40753"
click at [666, 492] on button "Search" at bounding box center [694, 503] width 57 height 23
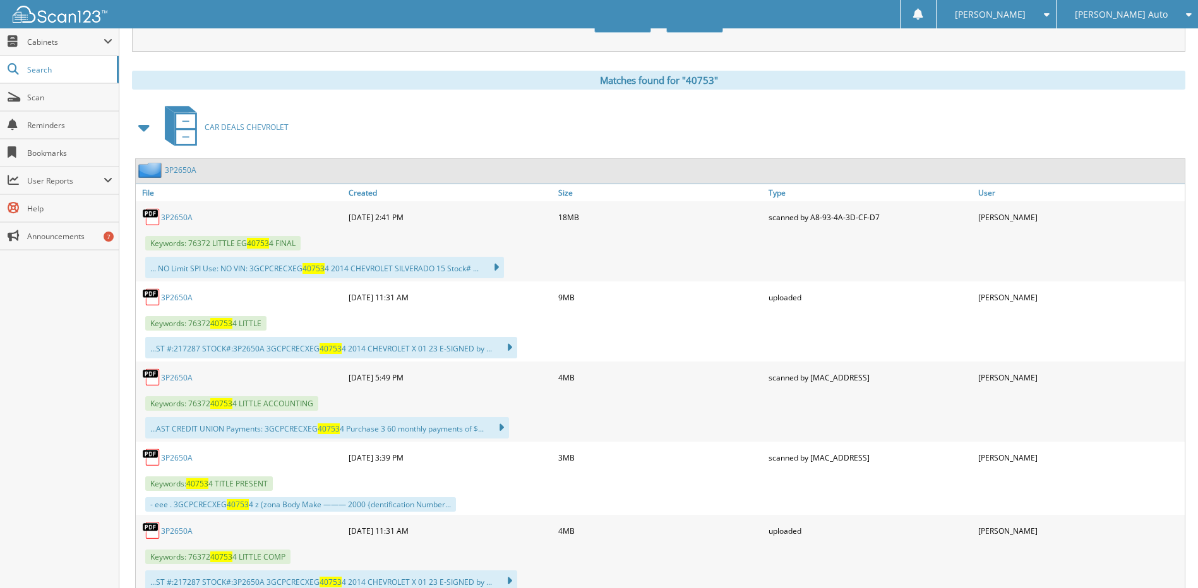
scroll to position [442, 0]
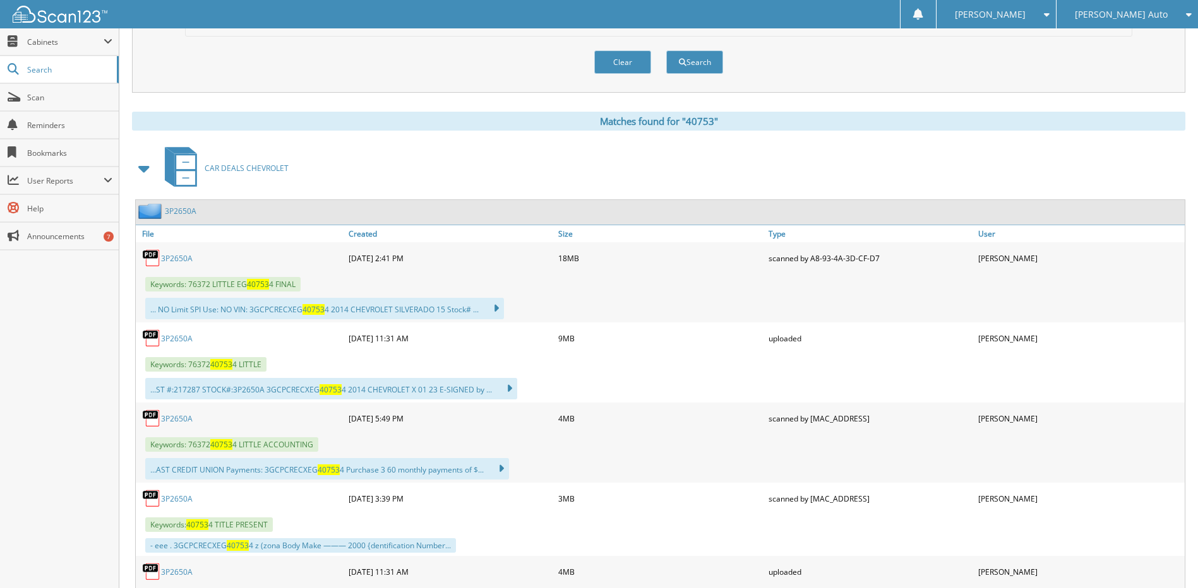
click at [151, 165] on span at bounding box center [145, 168] width 18 height 23
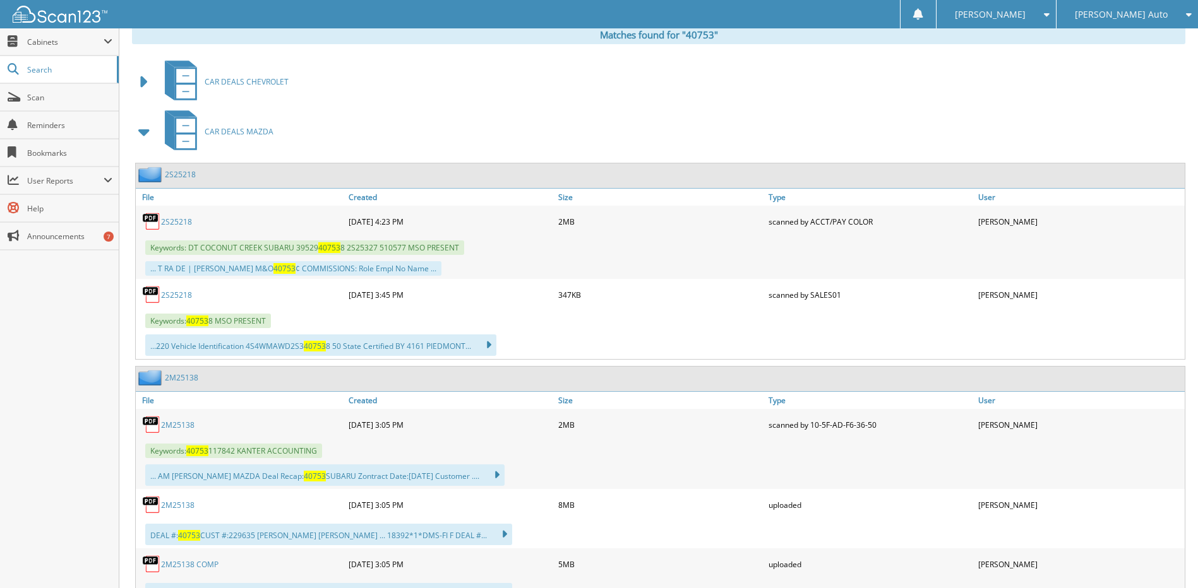
scroll to position [631, 0]
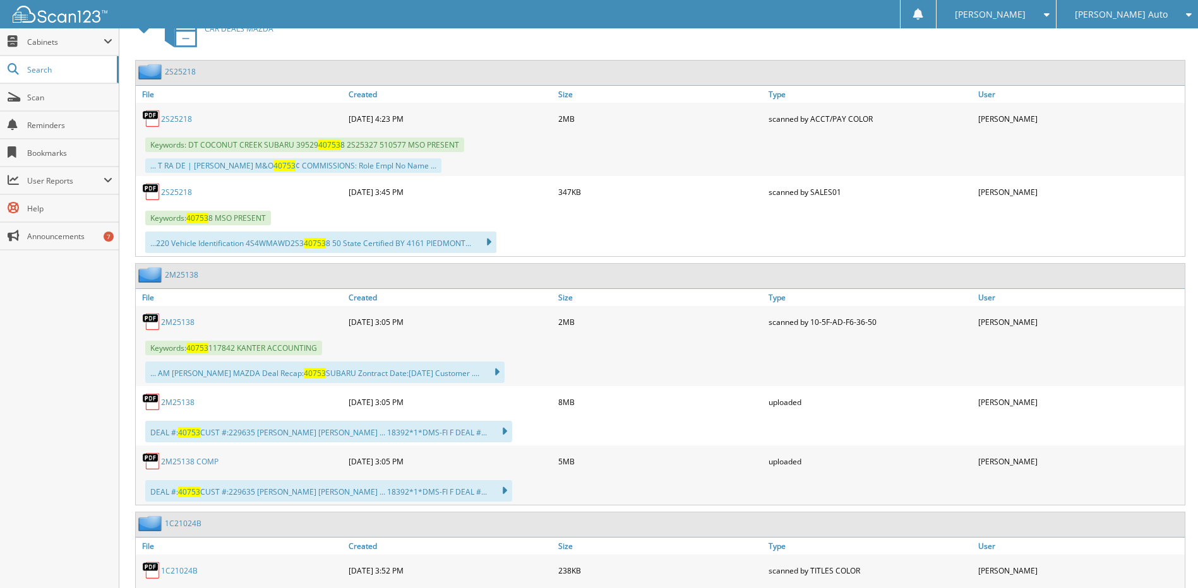
click at [183, 321] on link "2M25138" at bounding box center [177, 322] width 33 height 11
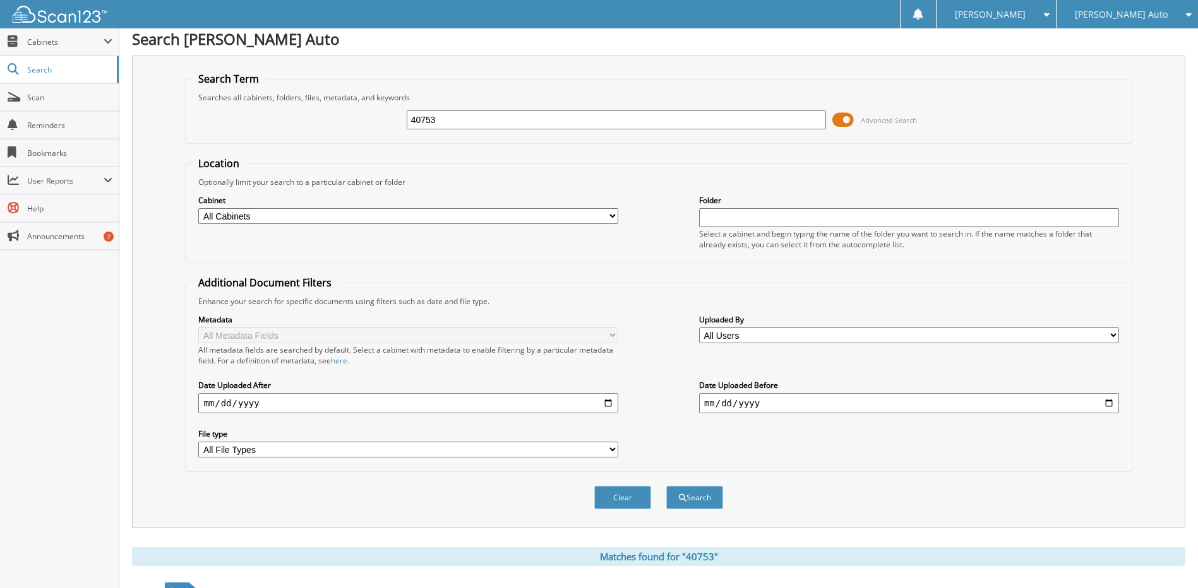
scroll to position [0, 0]
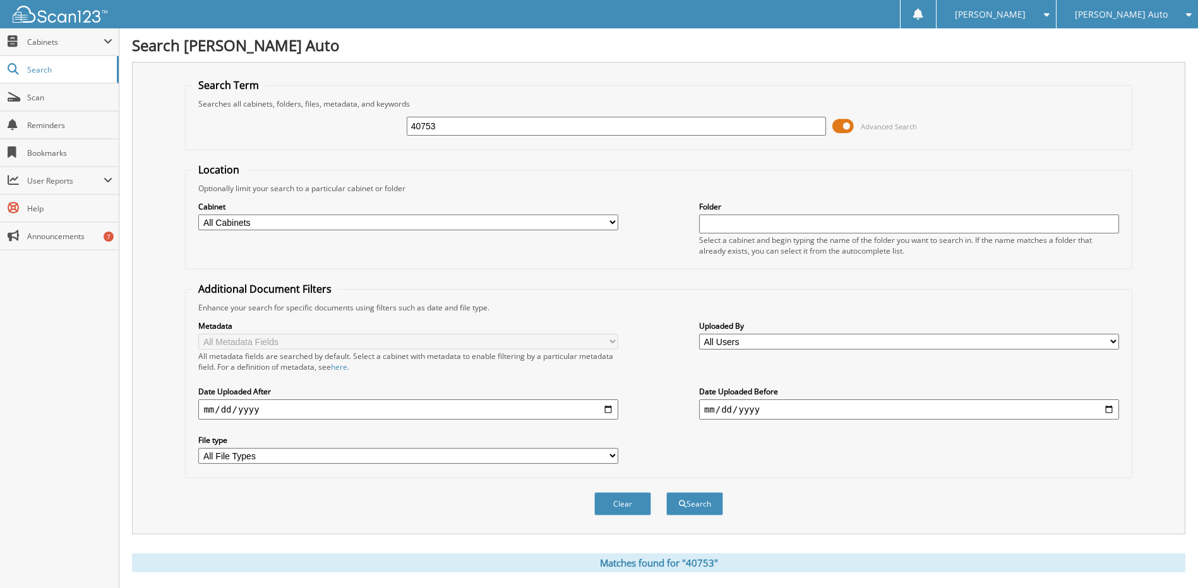
drag, startPoint x: 429, startPoint y: 126, endPoint x: 478, endPoint y: 124, distance: 48.6
click at [478, 124] on input "40753" at bounding box center [617, 126] width 420 height 19
type input "40763"
click at [666, 492] on button "Search" at bounding box center [694, 503] width 57 height 23
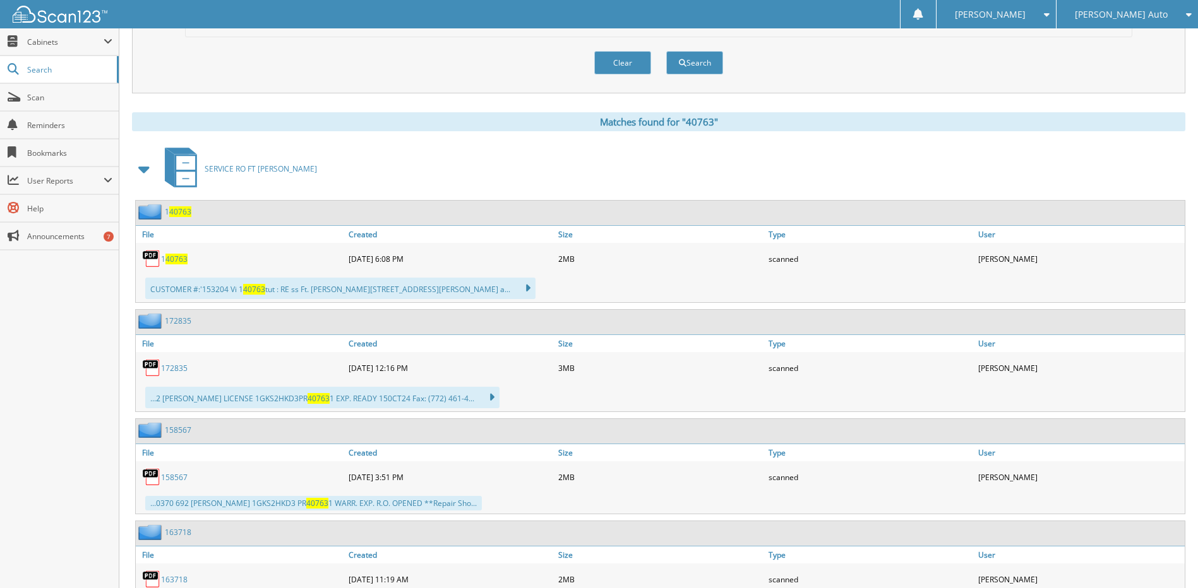
scroll to position [442, 0]
click at [146, 169] on span at bounding box center [145, 168] width 18 height 23
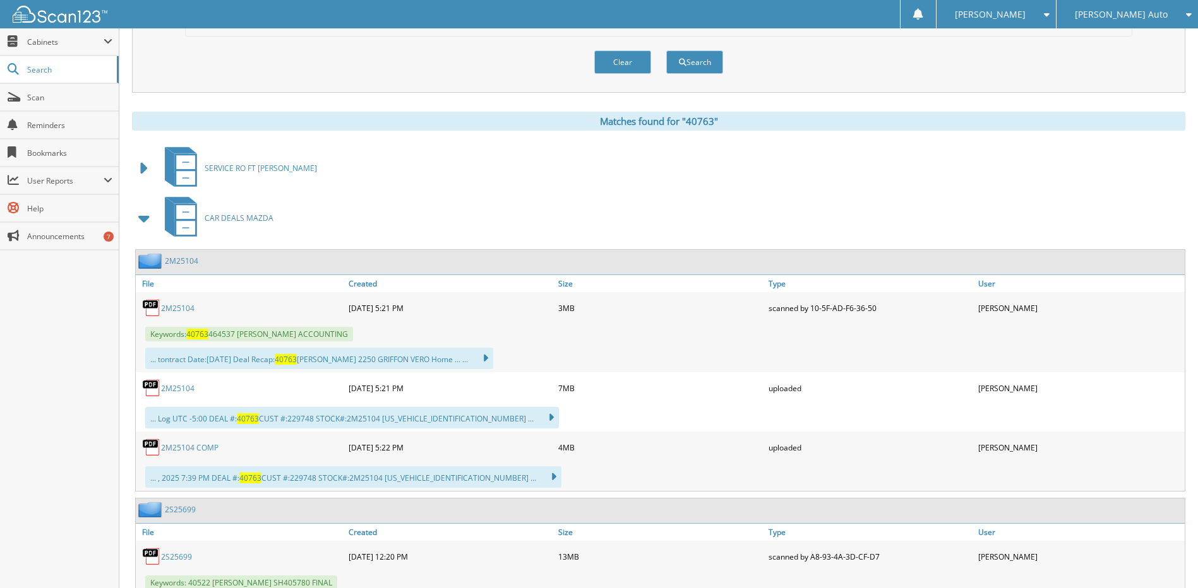
click at [140, 213] on span at bounding box center [145, 218] width 18 height 23
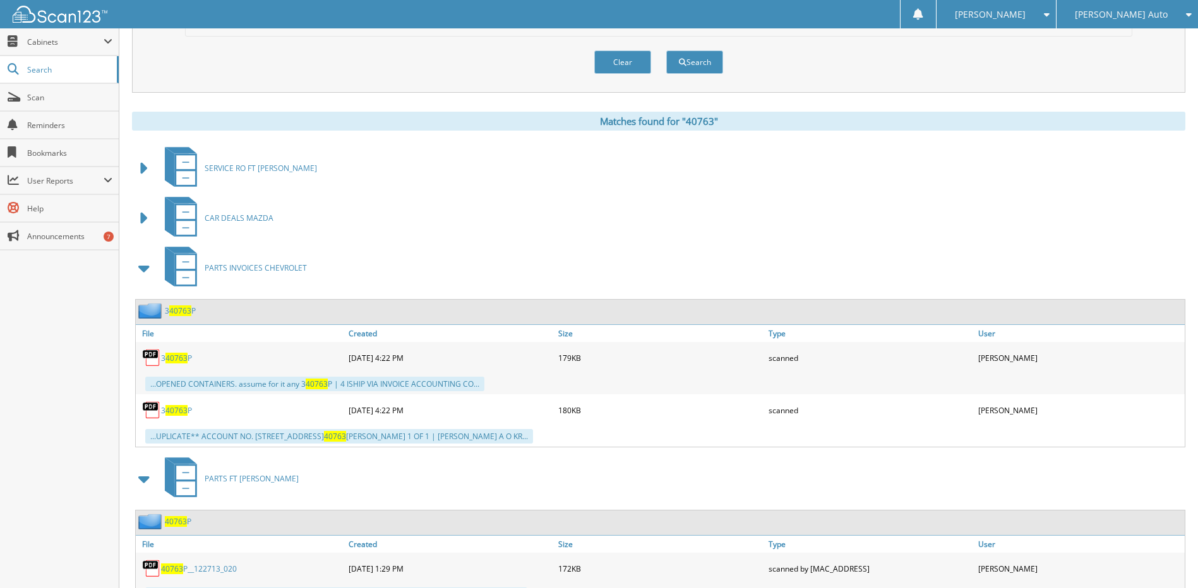
click at [145, 218] on span at bounding box center [145, 218] width 18 height 23
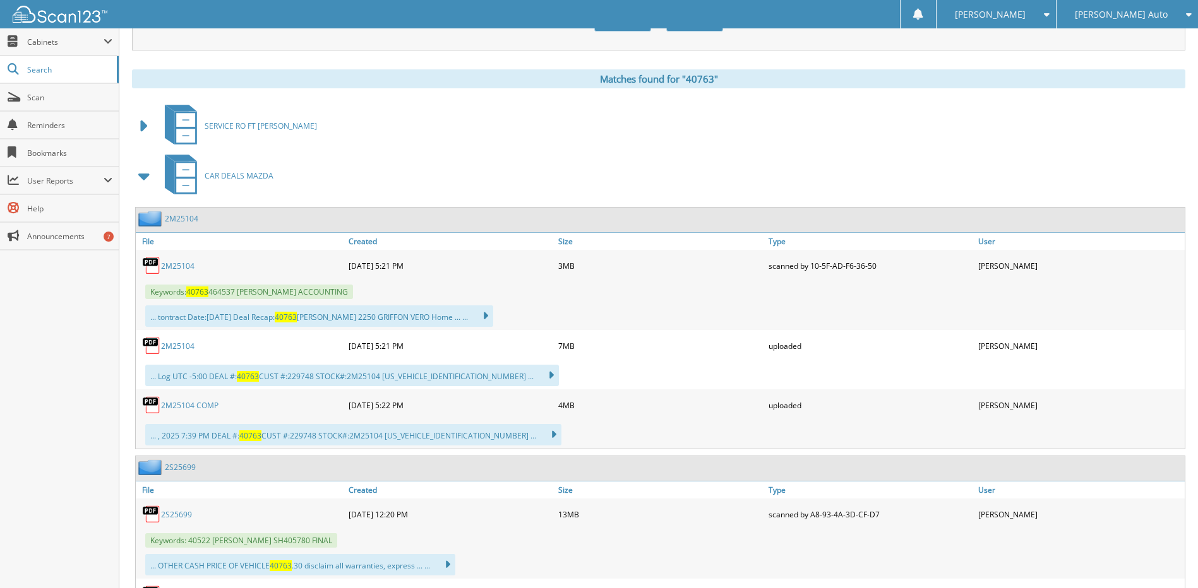
scroll to position [505, 0]
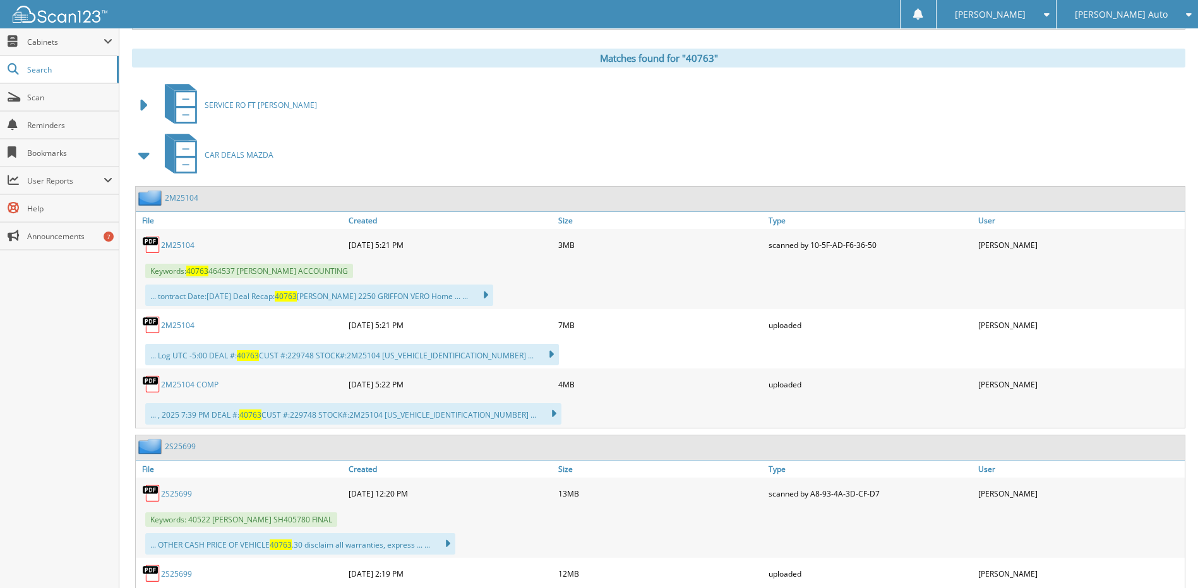
click at [173, 245] on link "2M25104" at bounding box center [177, 245] width 33 height 11
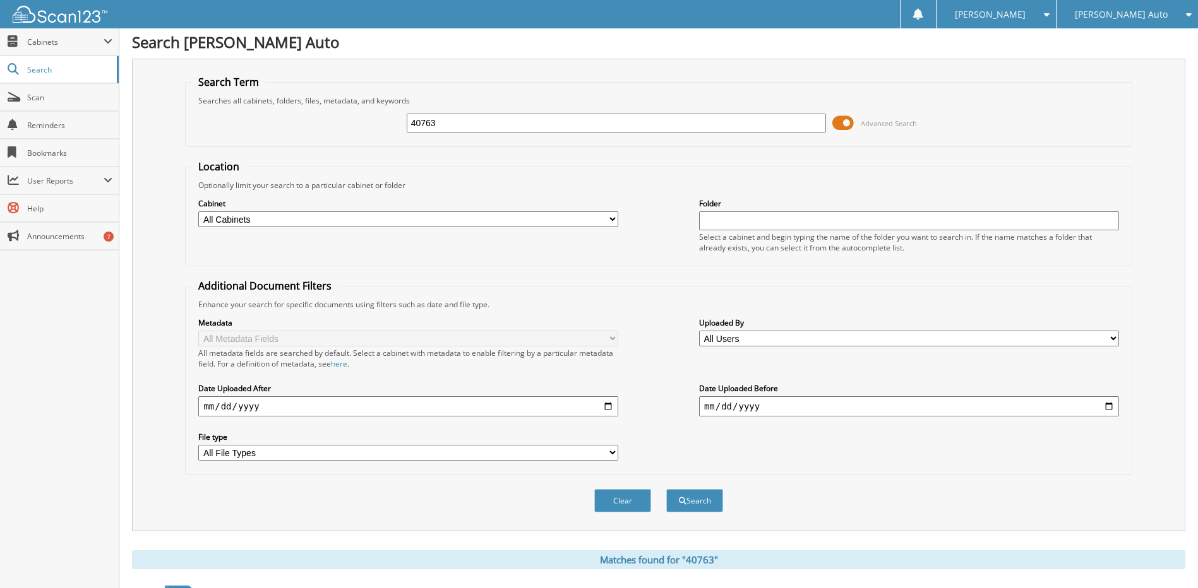
scroll to position [0, 0]
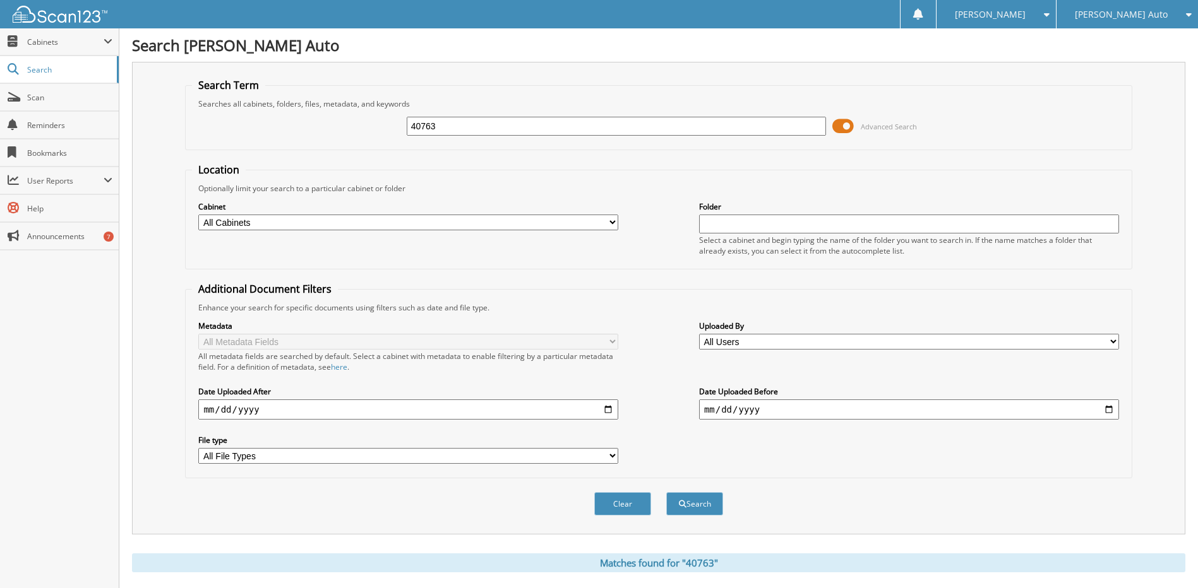
drag, startPoint x: 426, startPoint y: 123, endPoint x: 459, endPoint y: 126, distance: 33.0
click at [459, 126] on input "40763" at bounding box center [617, 126] width 420 height 19
type input "40769"
click at [666, 492] on button "Search" at bounding box center [694, 503] width 57 height 23
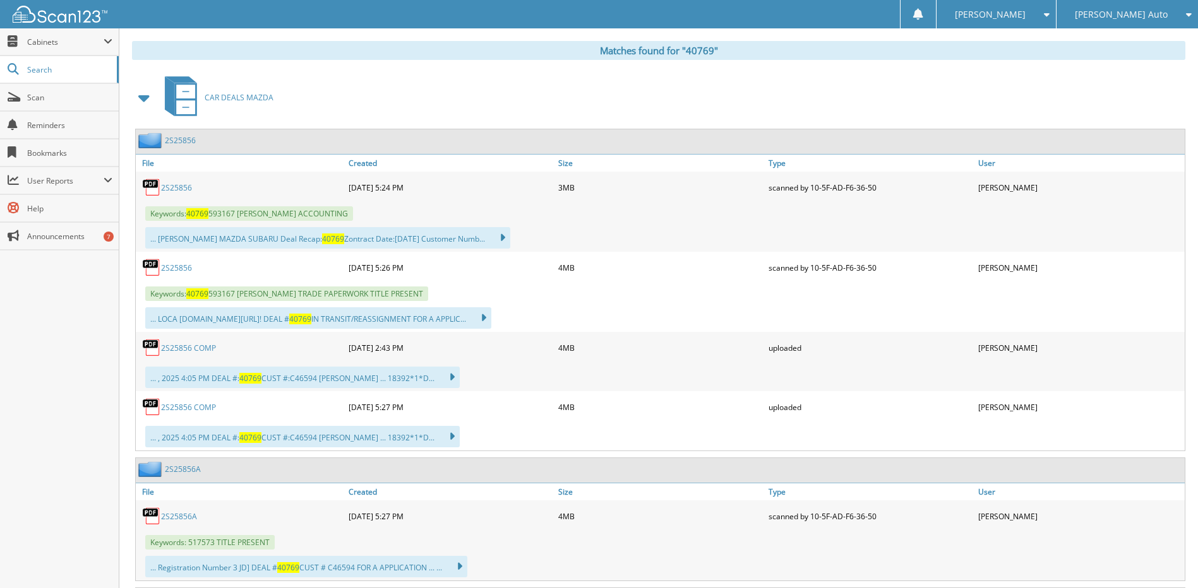
scroll to position [568, 0]
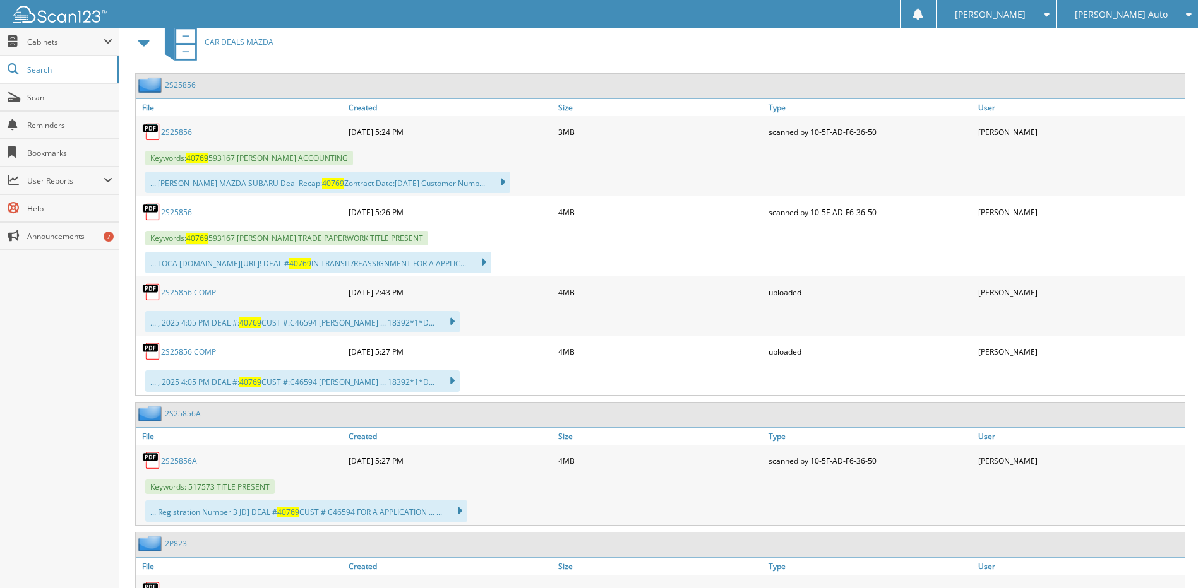
click at [188, 294] on link "2S25856 COMP" at bounding box center [188, 292] width 55 height 11
click at [196, 355] on link "2S25856 COMP" at bounding box center [188, 352] width 55 height 11
click at [184, 132] on link "2S25856" at bounding box center [176, 132] width 31 height 11
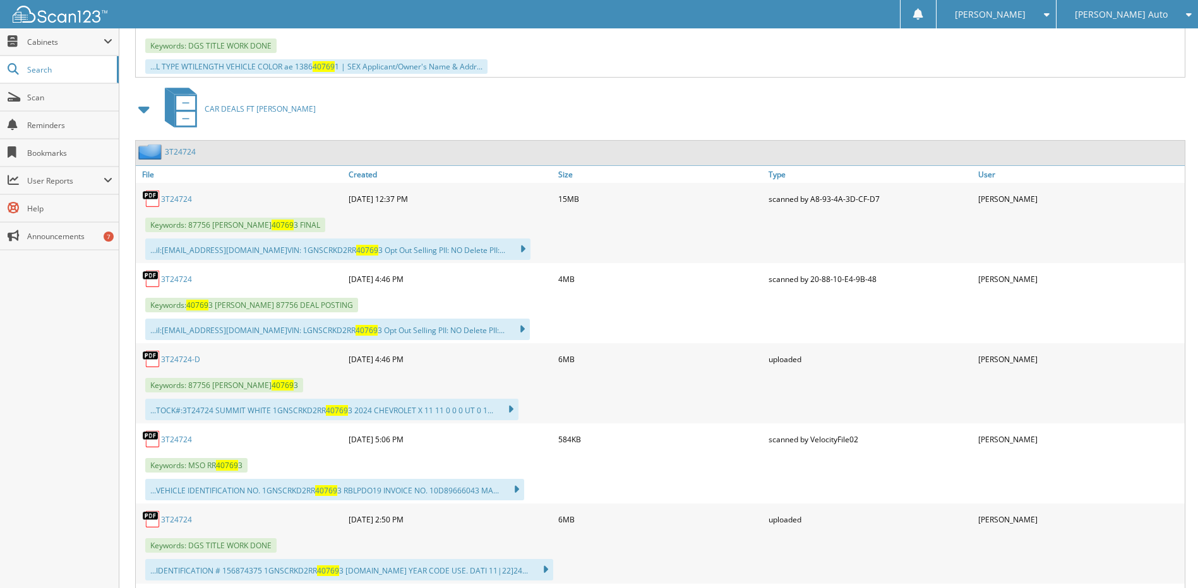
scroll to position [1389, 0]
click at [142, 110] on span at bounding box center [145, 108] width 18 height 23
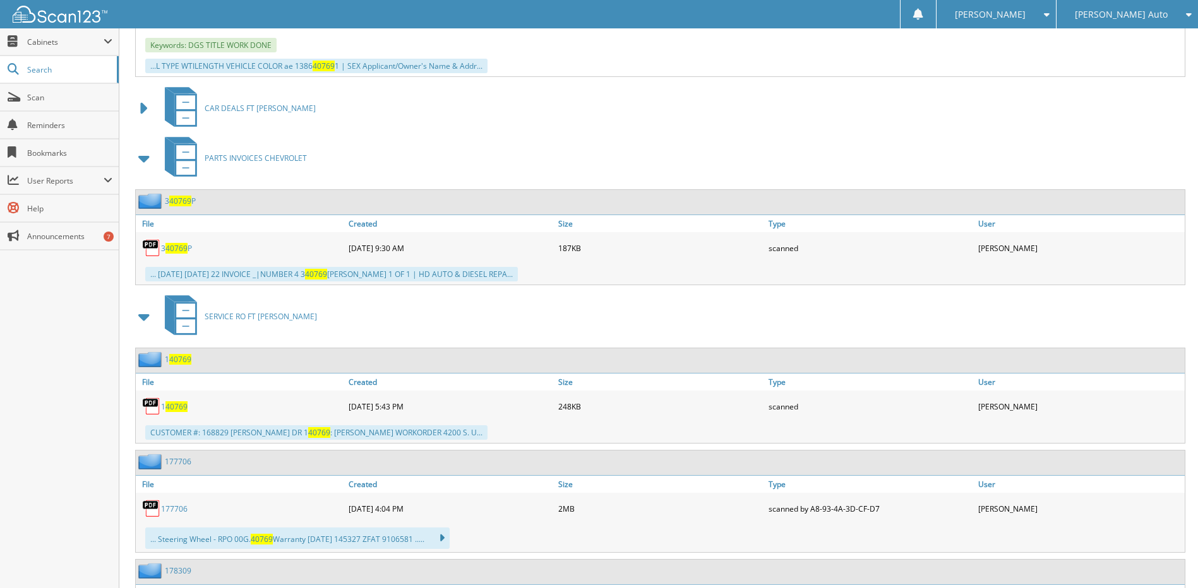
click at [142, 158] on span at bounding box center [145, 158] width 18 height 23
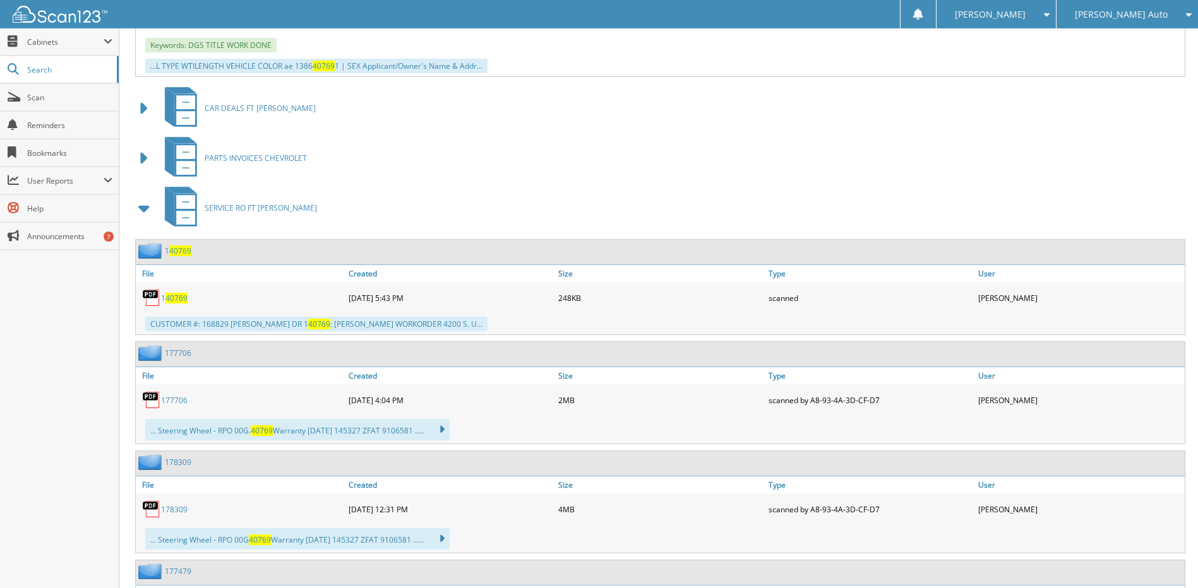
click at [142, 210] on span at bounding box center [145, 208] width 18 height 23
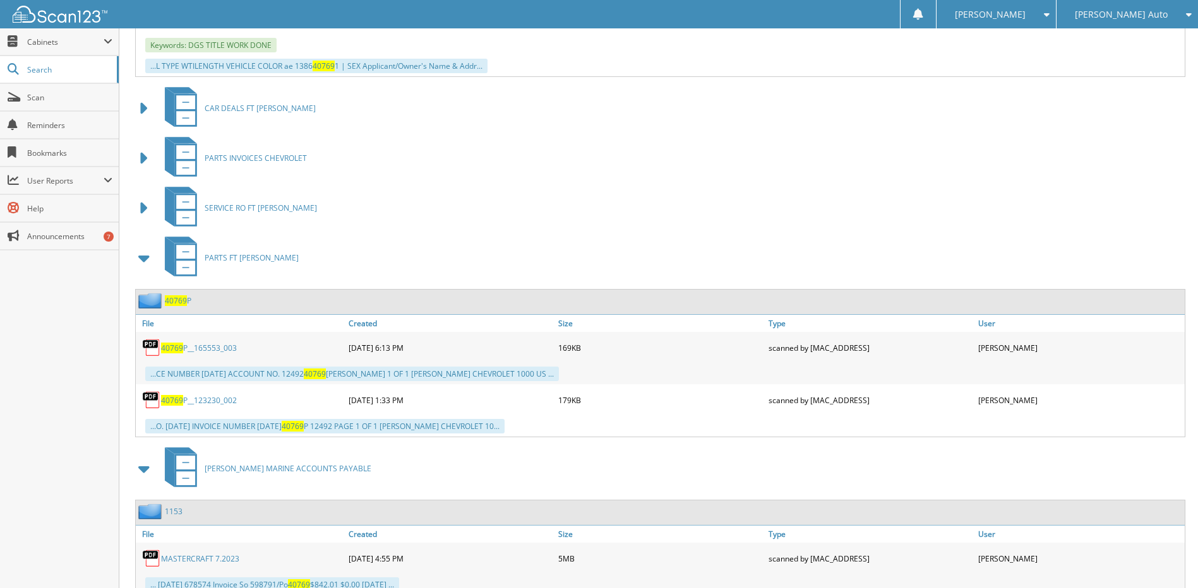
click at [144, 260] on span at bounding box center [145, 258] width 18 height 23
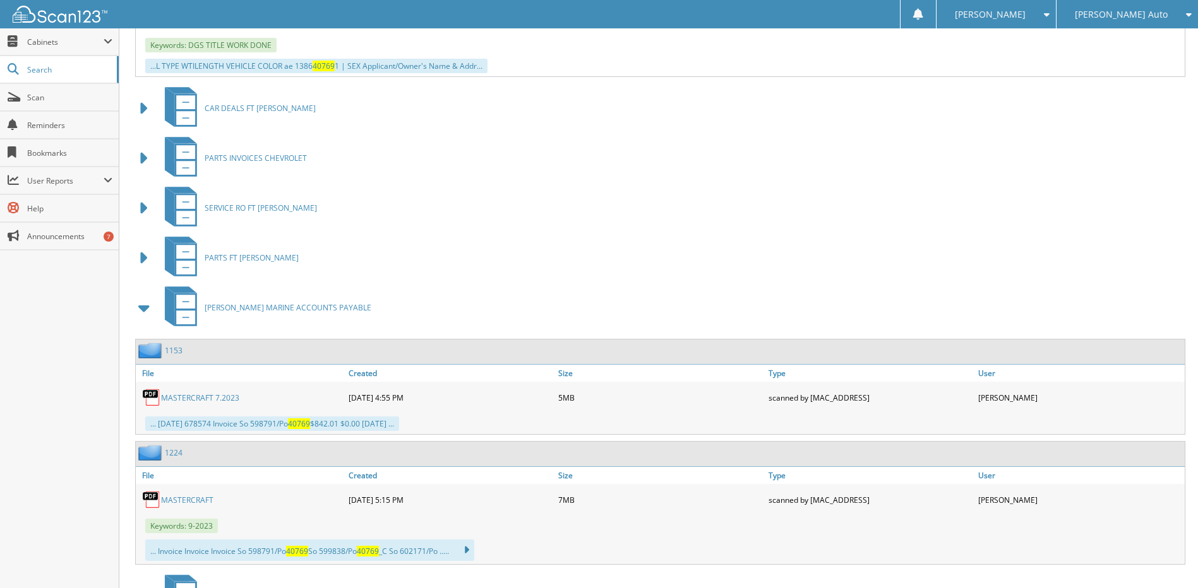
click at [141, 310] on span at bounding box center [145, 308] width 18 height 23
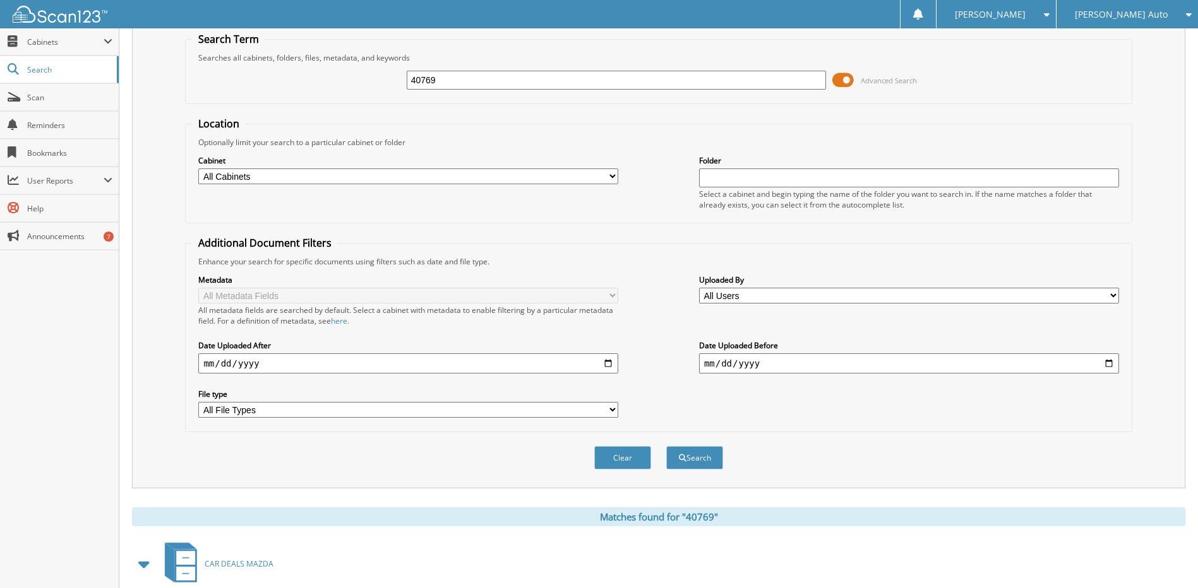
scroll to position [0, 0]
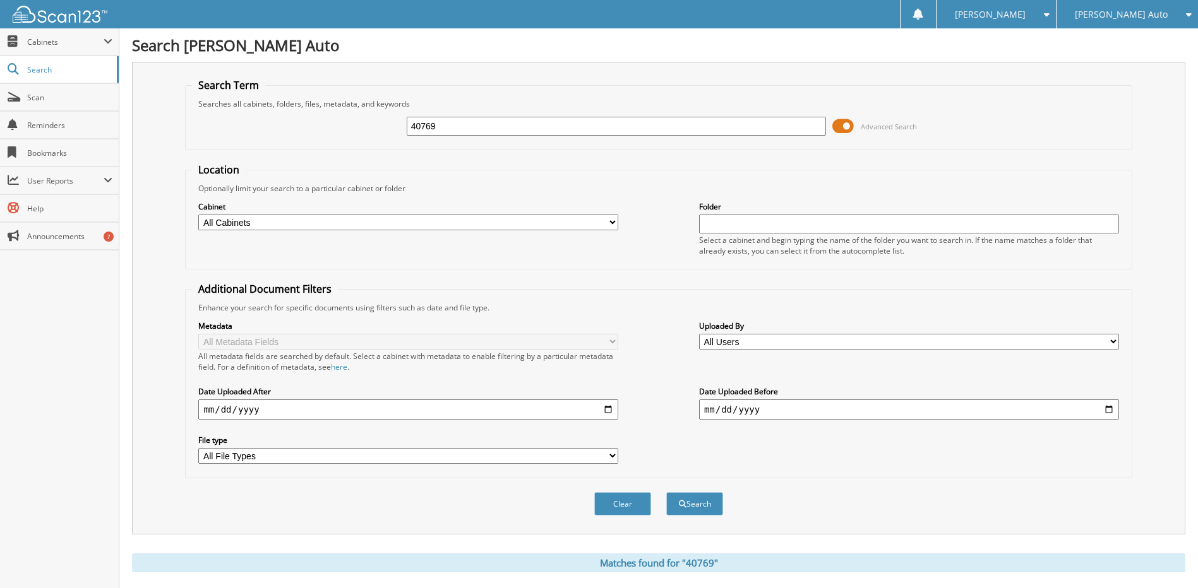
click at [445, 128] on input "40769" at bounding box center [617, 126] width 420 height 19
type input "2S25845"
click at [666, 492] on button "Search" at bounding box center [694, 503] width 57 height 23
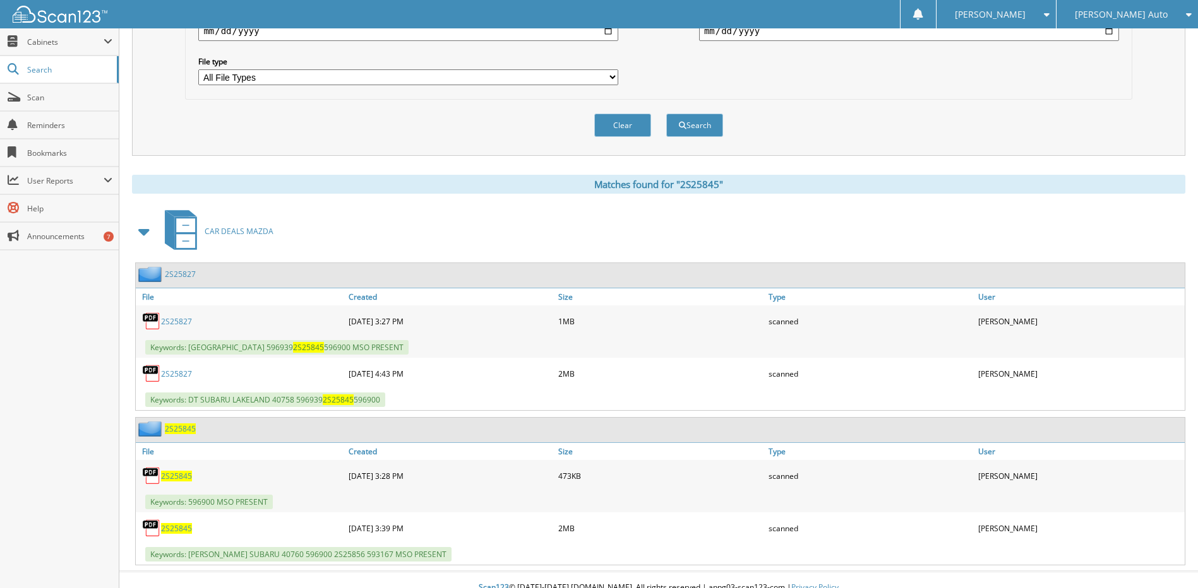
scroll to position [395, 0]
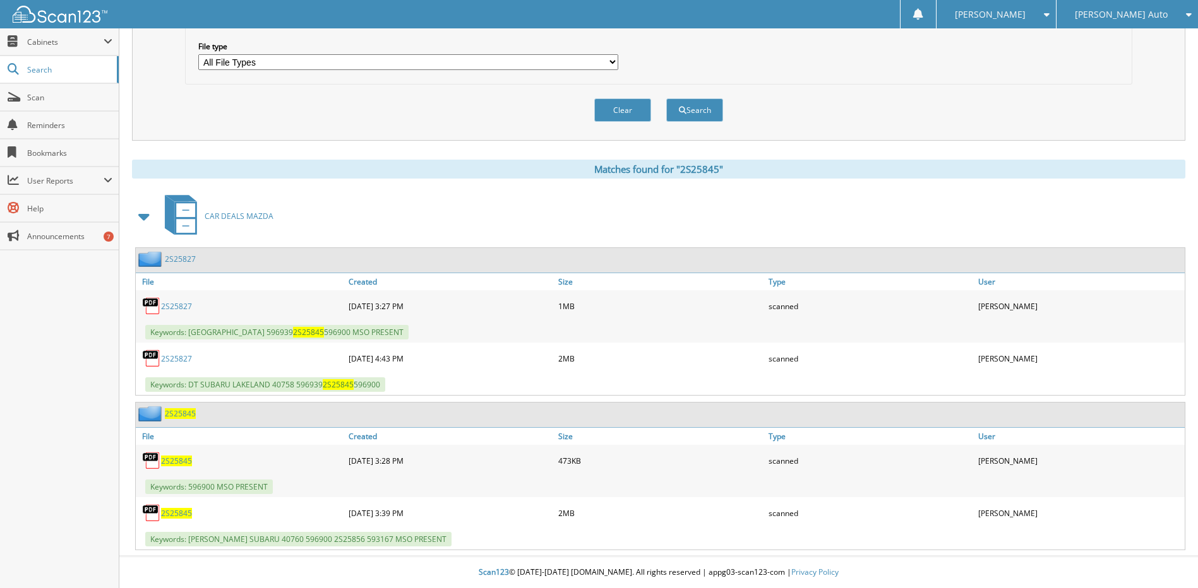
click at [172, 511] on span "2S25845" at bounding box center [176, 513] width 31 height 11
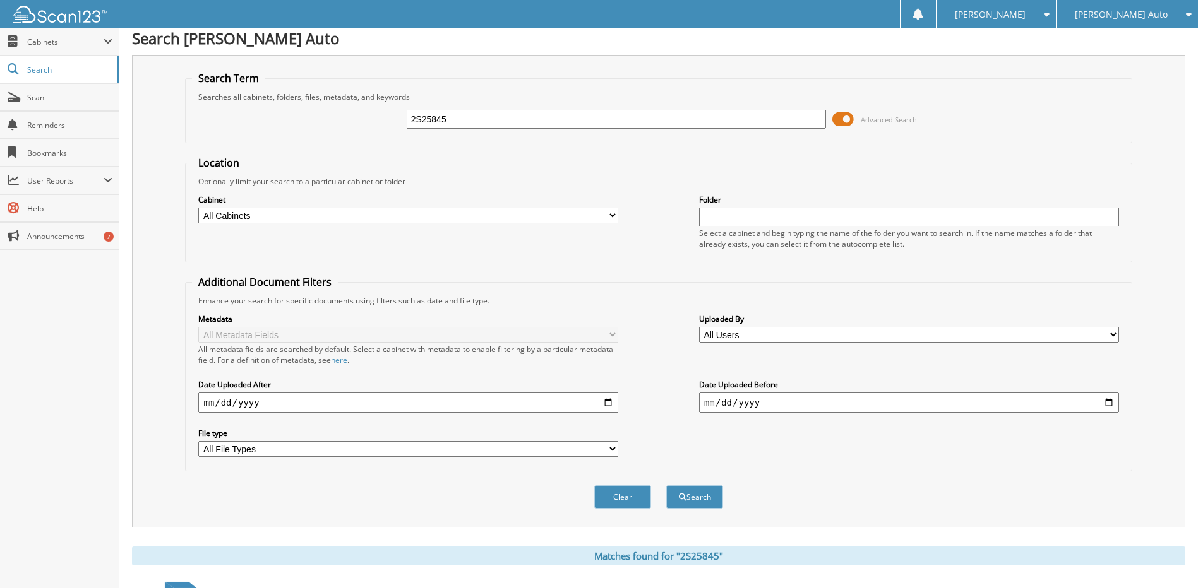
scroll to position [0, 0]
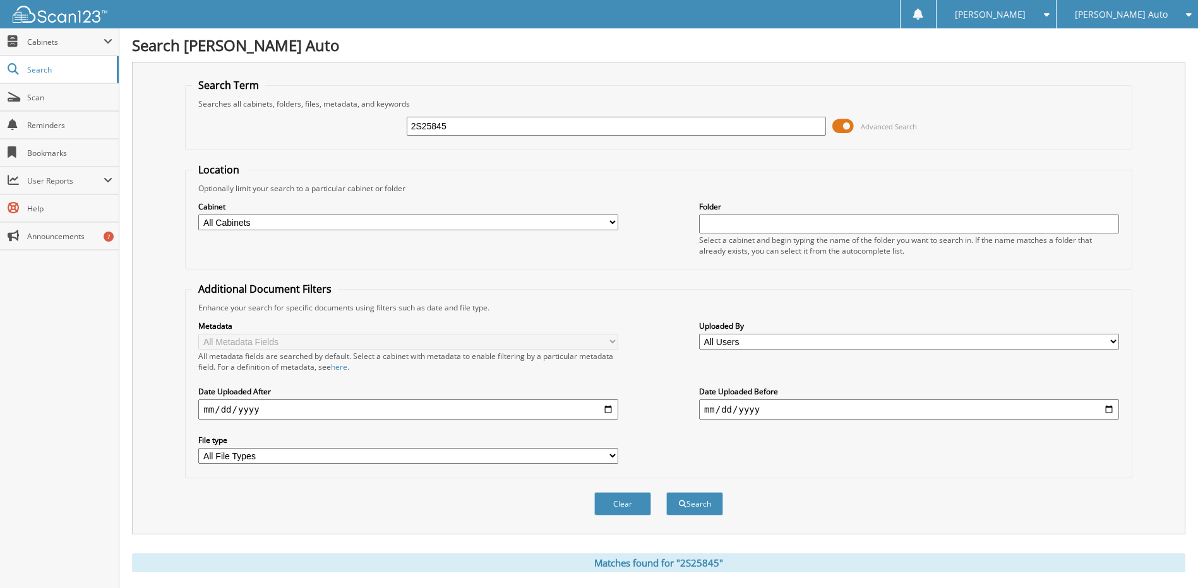
click at [454, 126] on input "2S25845" at bounding box center [617, 126] width 420 height 19
type input "40802"
click at [666, 492] on button "Search" at bounding box center [694, 503] width 57 height 23
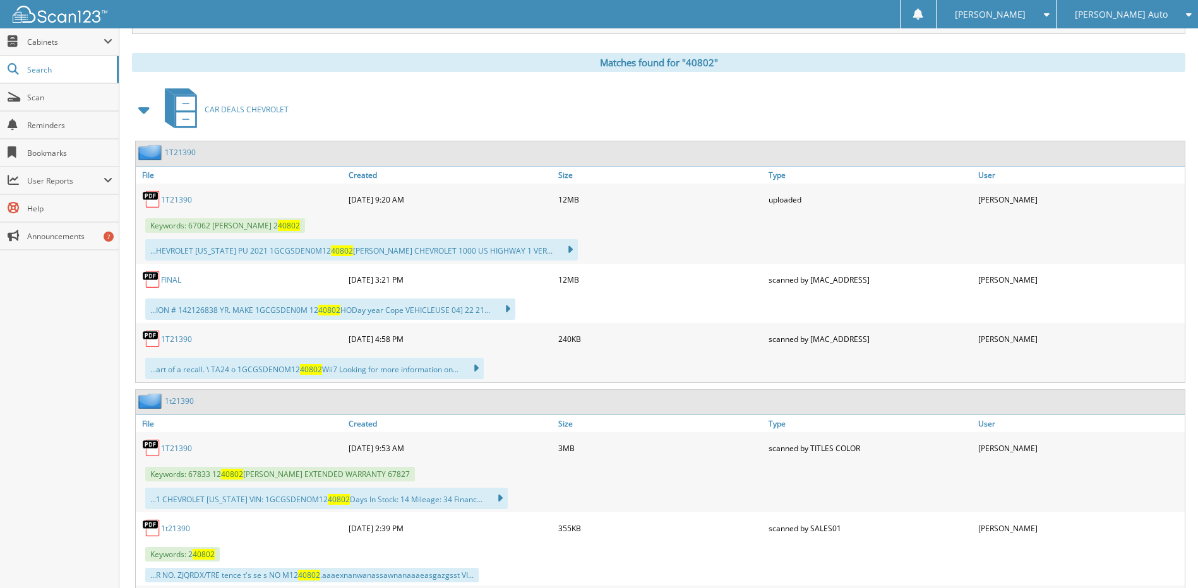
scroll to position [505, 0]
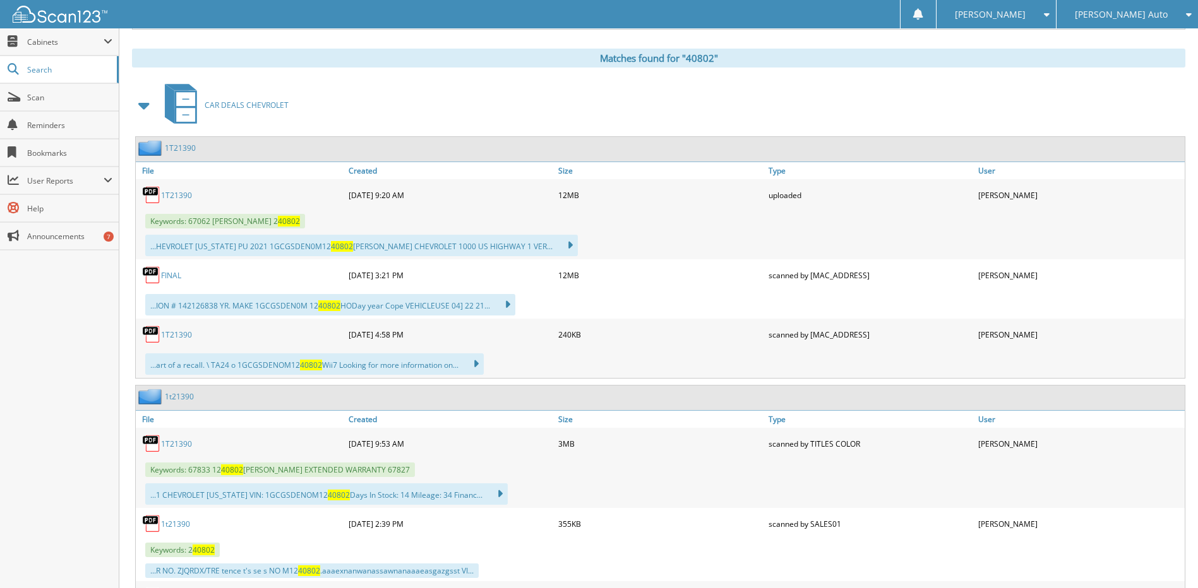
click at [140, 103] on span at bounding box center [145, 105] width 18 height 23
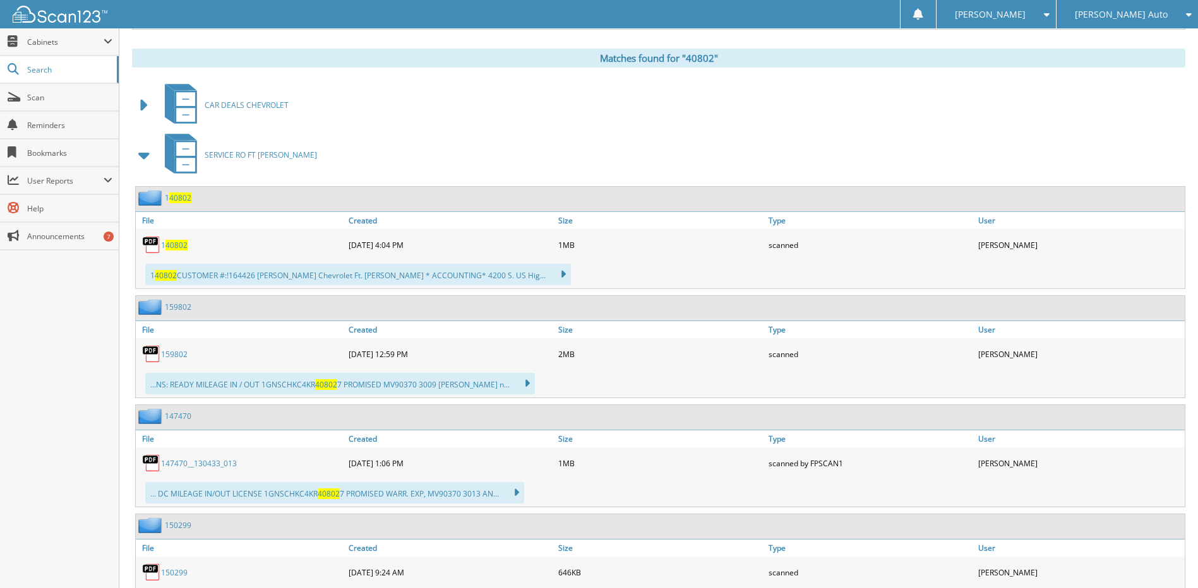
click at [146, 155] on span at bounding box center [145, 155] width 18 height 23
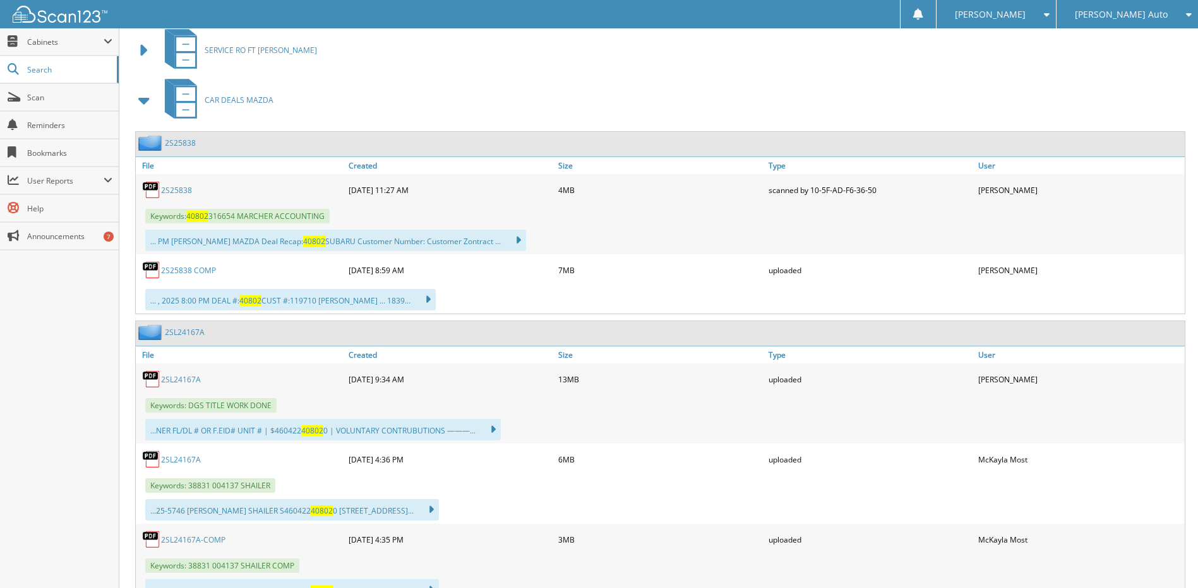
scroll to position [631, 0]
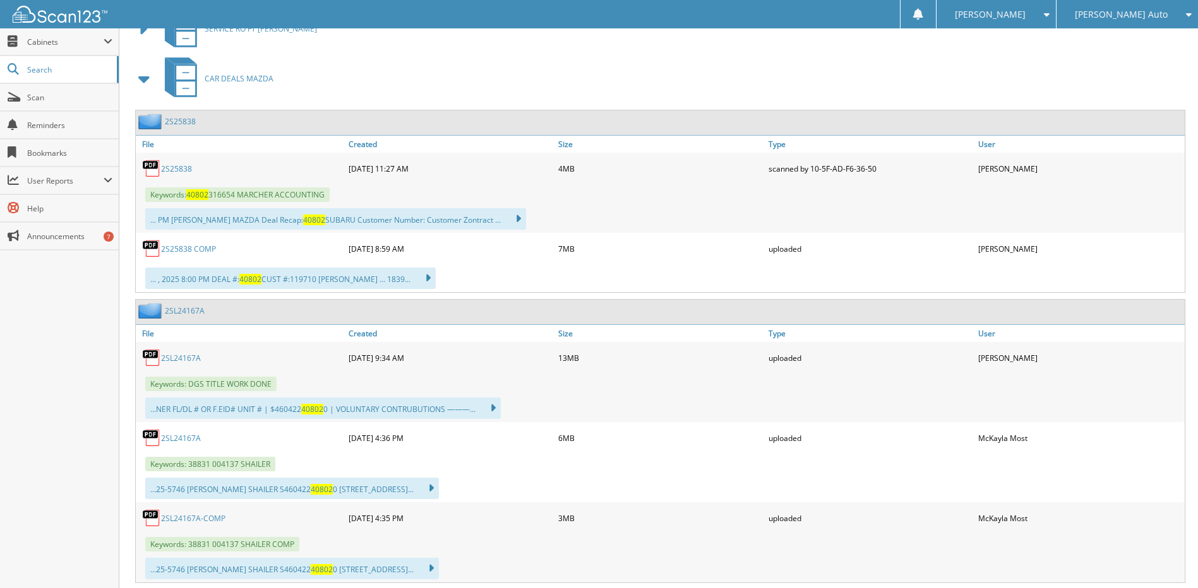
click at [185, 169] on link "2S25838" at bounding box center [176, 169] width 31 height 11
click at [182, 247] on link "2S25838 COMP" at bounding box center [188, 249] width 55 height 11
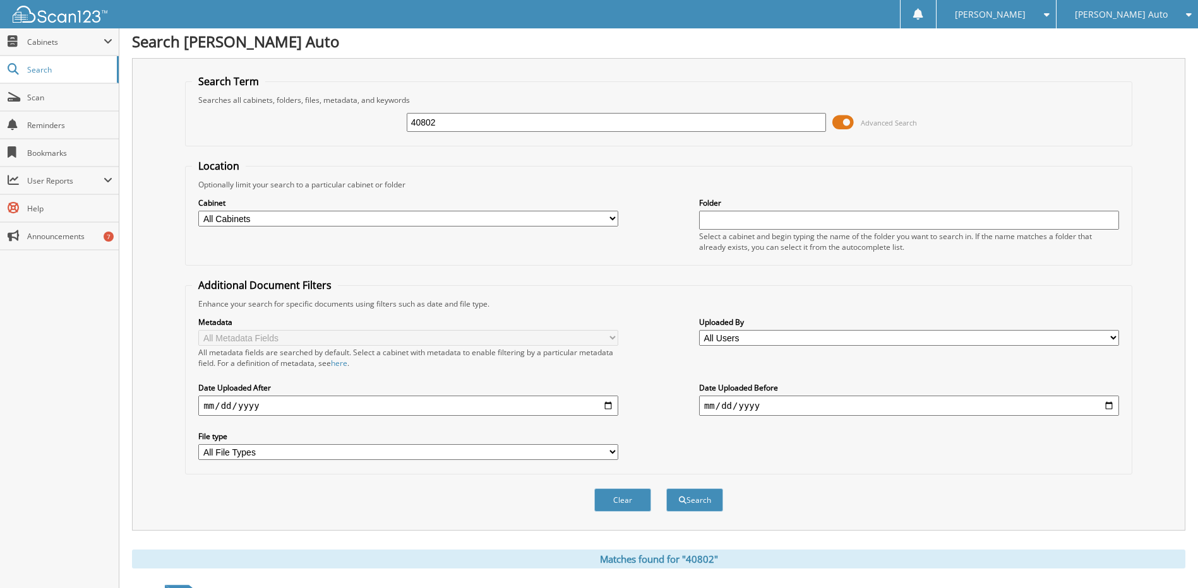
scroll to position [0, 0]
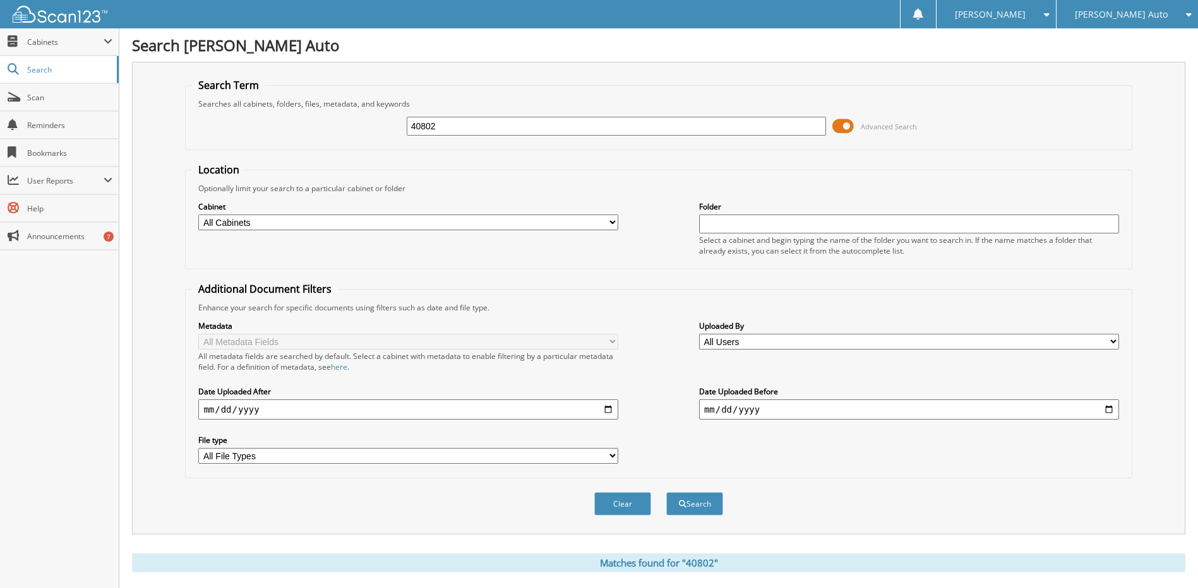
click at [568, 126] on input "40802" at bounding box center [617, 126] width 420 height 19
click at [571, 127] on input "40802" at bounding box center [617, 126] width 420 height 19
type input "40565"
click at [666, 492] on button "Search" at bounding box center [694, 503] width 57 height 23
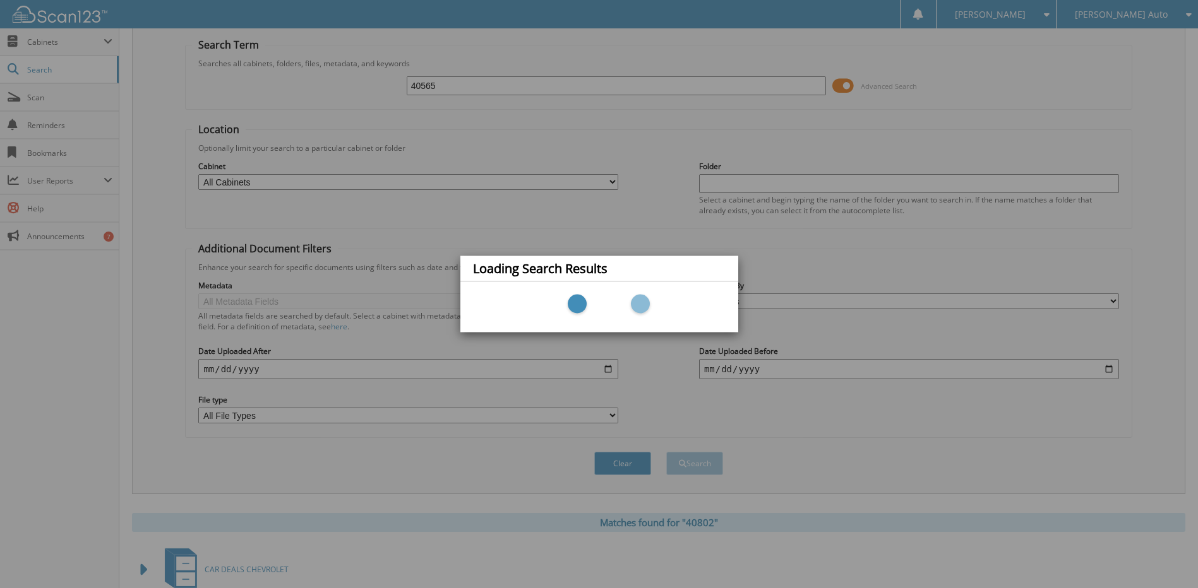
scroll to position [63, 0]
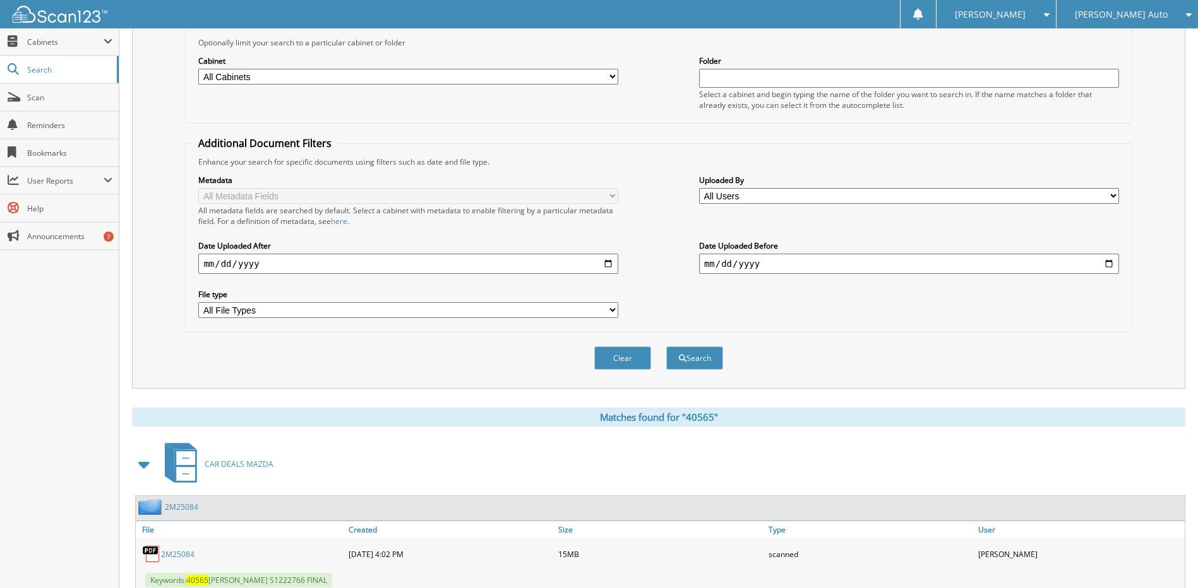
scroll to position [379, 0]
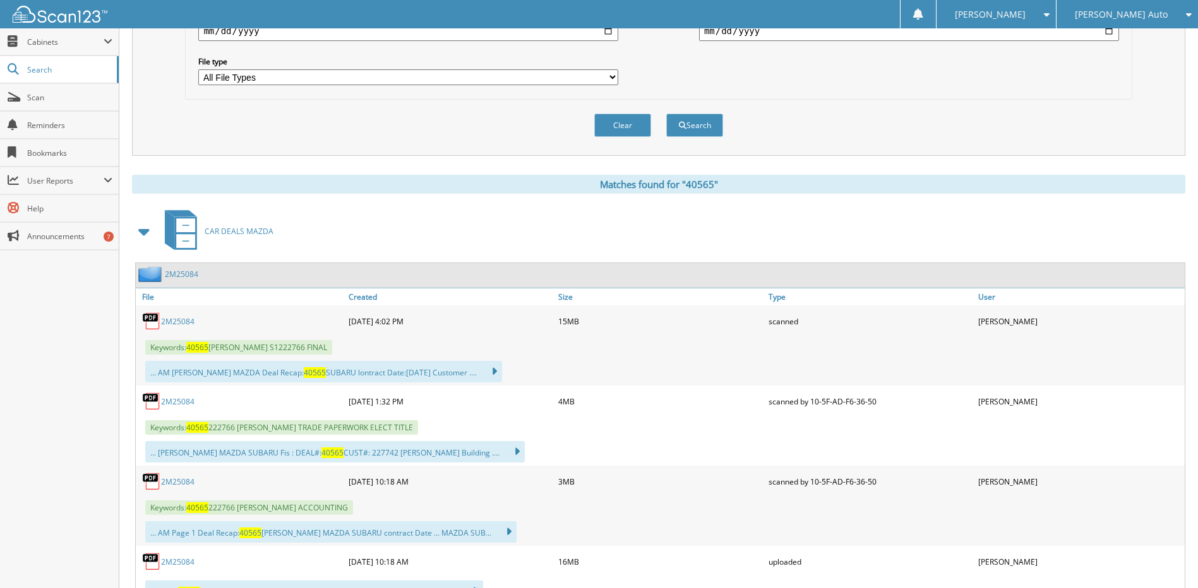
click at [174, 484] on link "2M25084" at bounding box center [177, 482] width 33 height 11
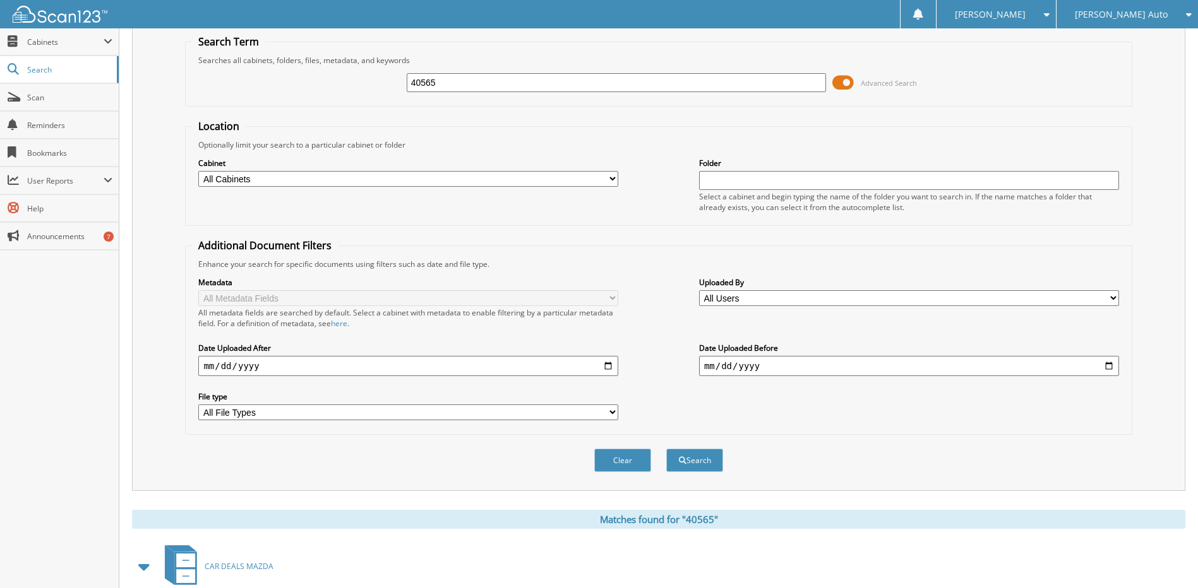
scroll to position [0, 0]
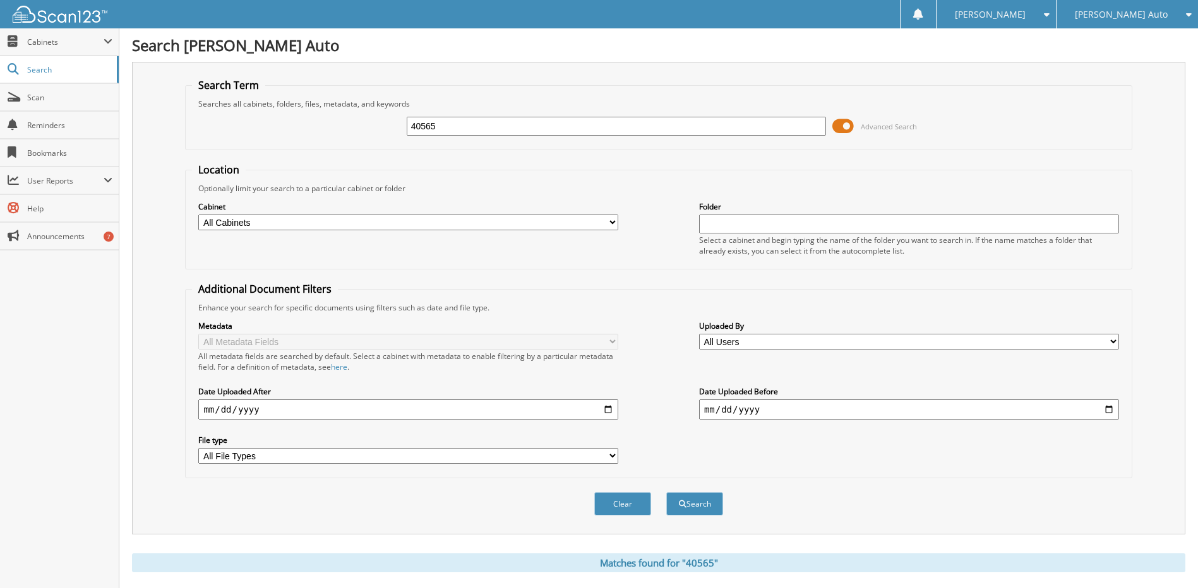
click at [495, 116] on div "40565" at bounding box center [617, 126] width 420 height 21
click at [490, 121] on input "40565" at bounding box center [617, 126] width 420 height 19
click at [490, 123] on input "40565" at bounding box center [617, 126] width 420 height 19
click at [463, 129] on input "40565" at bounding box center [617, 126] width 420 height 19
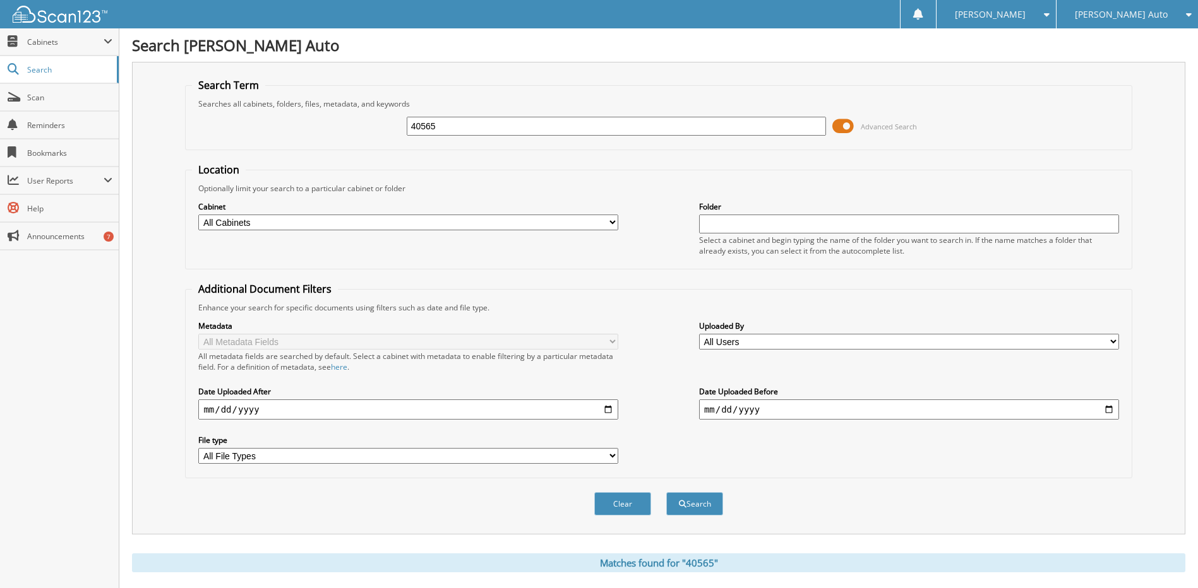
click at [37, 10] on img at bounding box center [60, 14] width 95 height 17
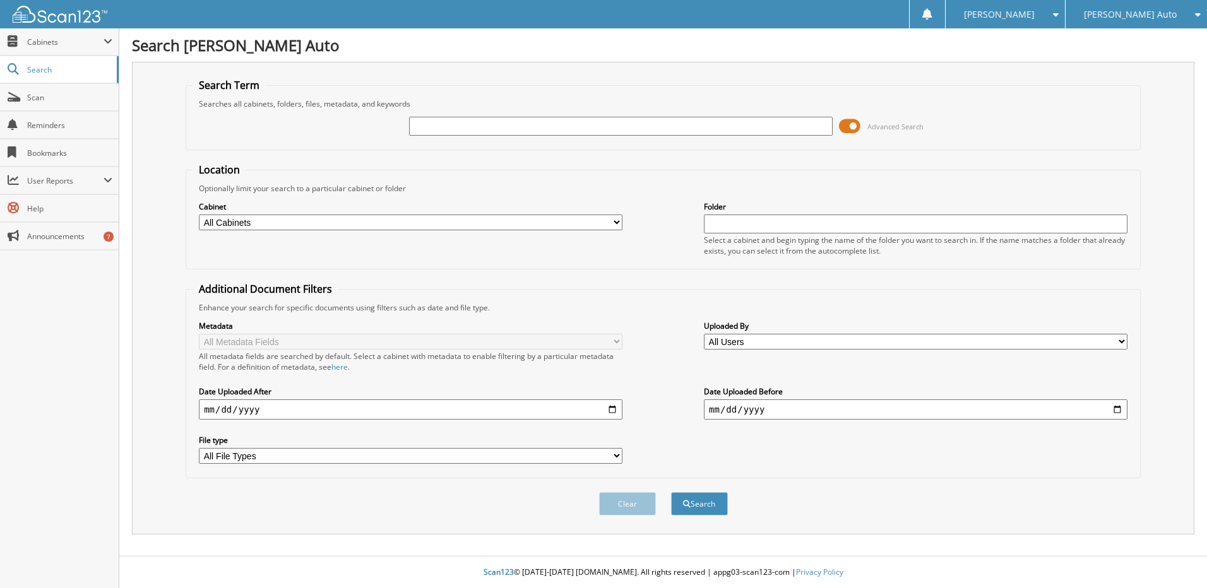
click at [482, 124] on input "text" at bounding box center [621, 126] width 424 height 19
type input "2P1064"
click at [671, 492] on button "Search" at bounding box center [699, 503] width 57 height 23
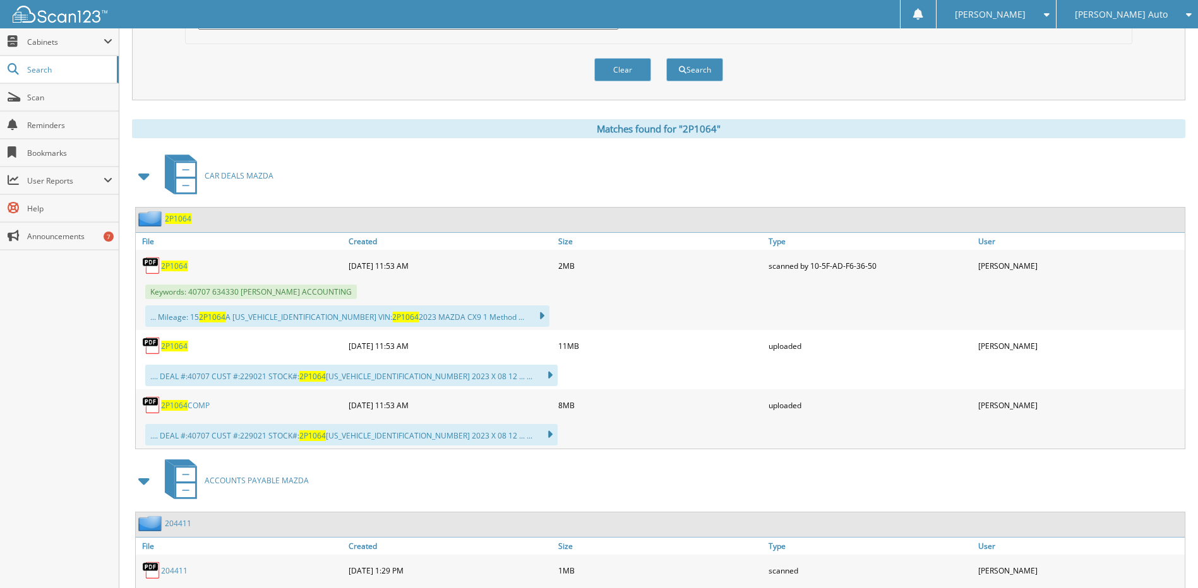
scroll to position [442, 0]
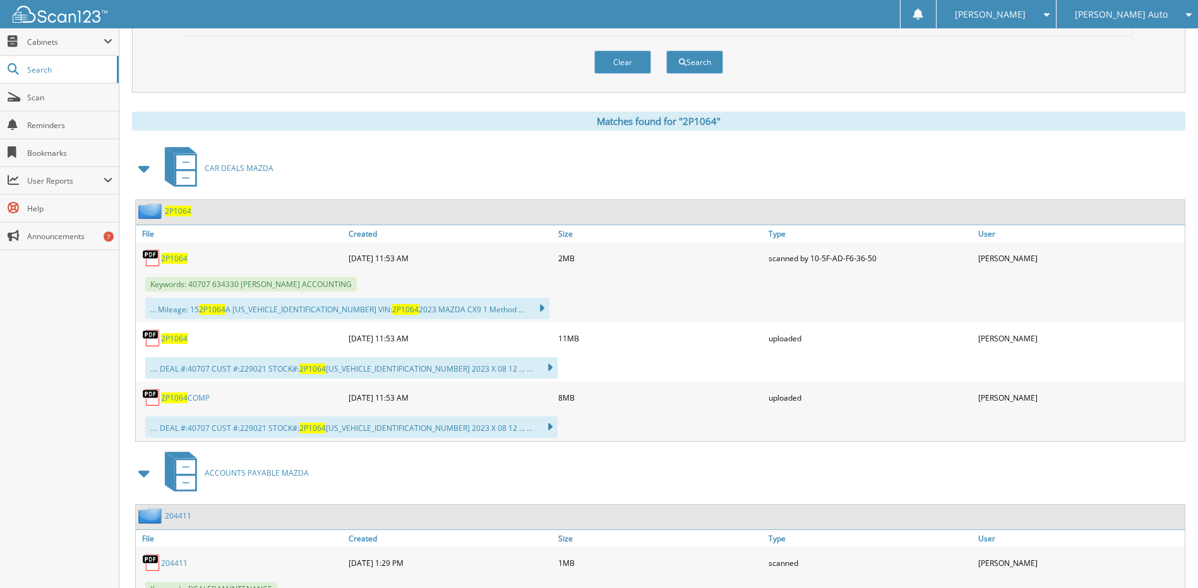
click at [177, 261] on span "2P1064" at bounding box center [174, 258] width 27 height 11
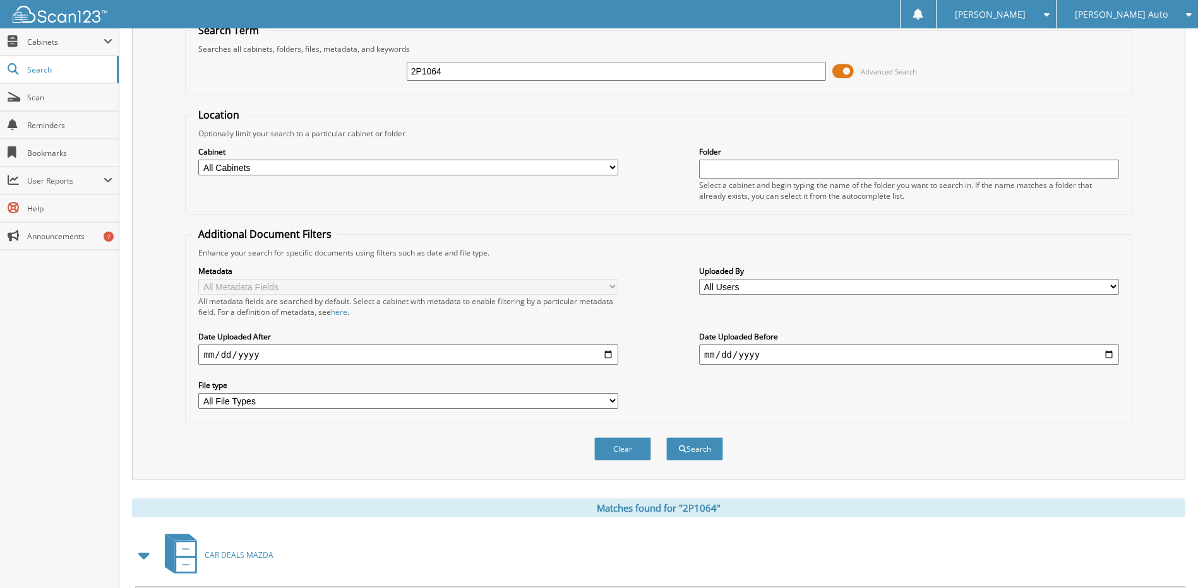
scroll to position [0, 0]
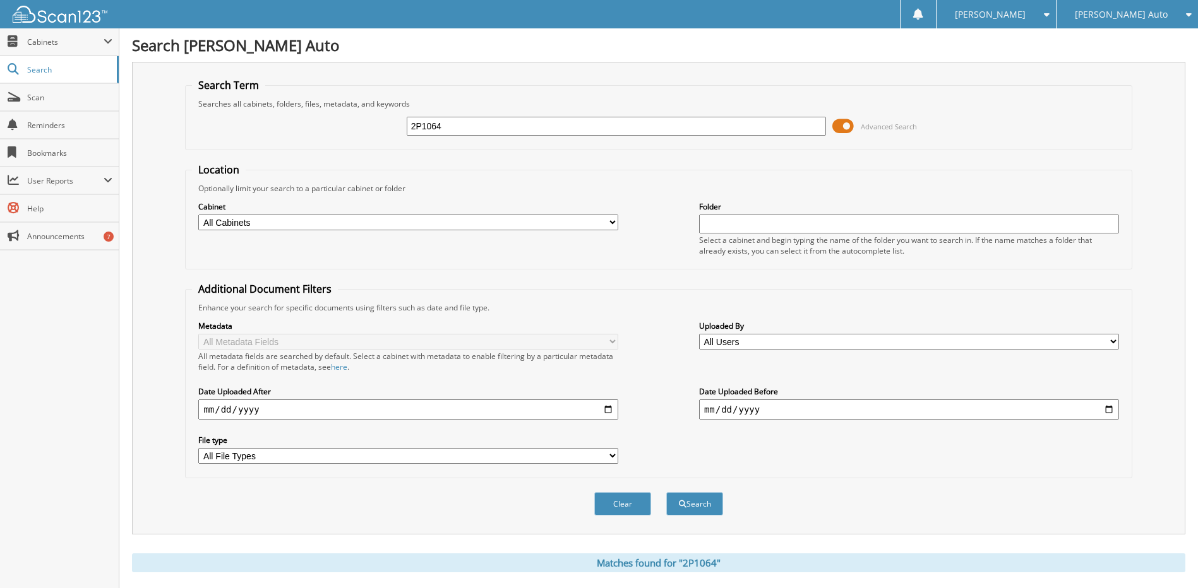
click at [496, 122] on input "2P1064" at bounding box center [617, 126] width 420 height 19
type input "2M25095"
click at [666, 492] on button "Search" at bounding box center [694, 503] width 57 height 23
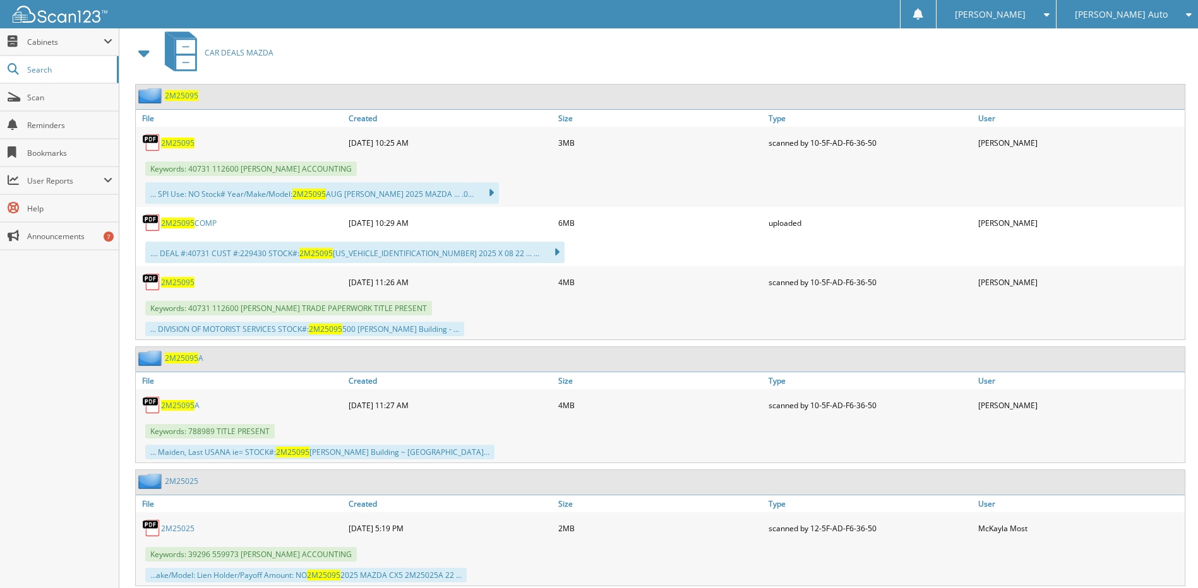
scroll to position [568, 0]
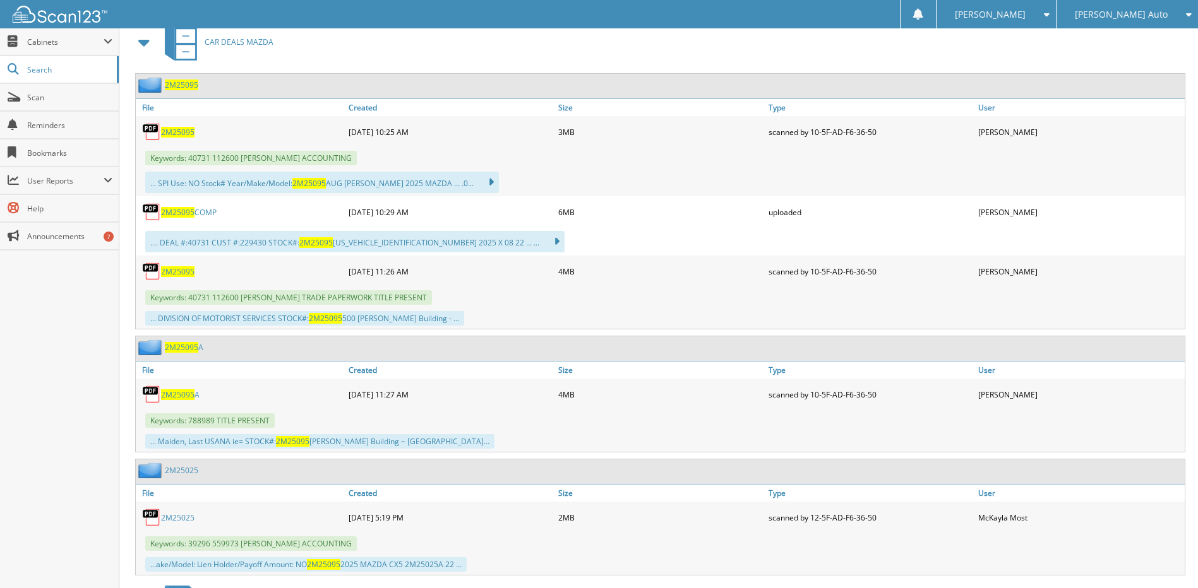
click at [189, 133] on span "2M25095" at bounding box center [177, 132] width 33 height 11
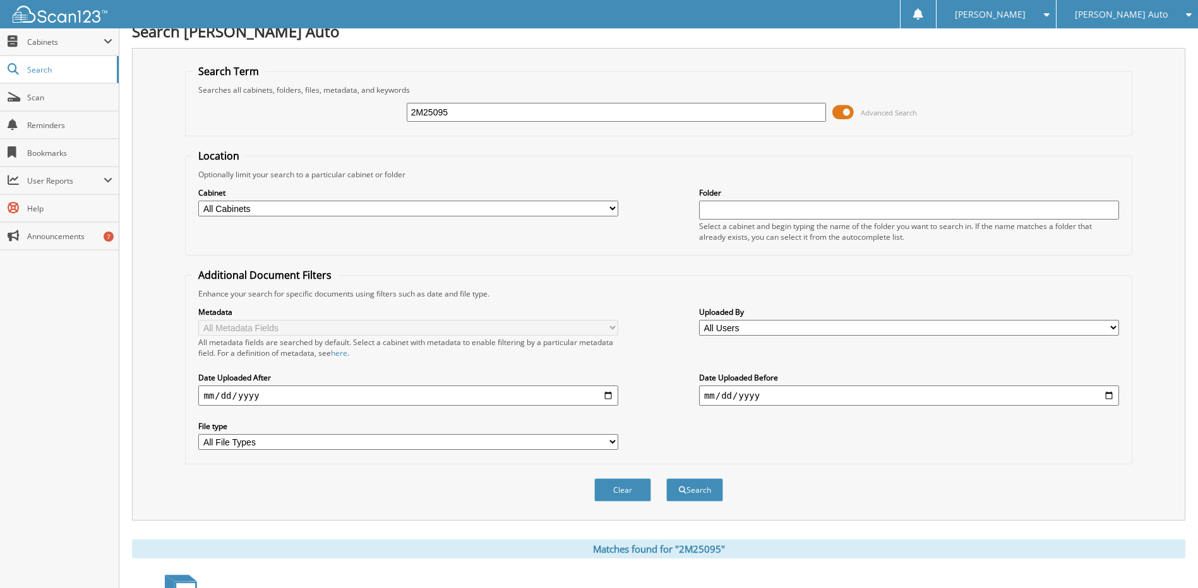
scroll to position [0, 0]
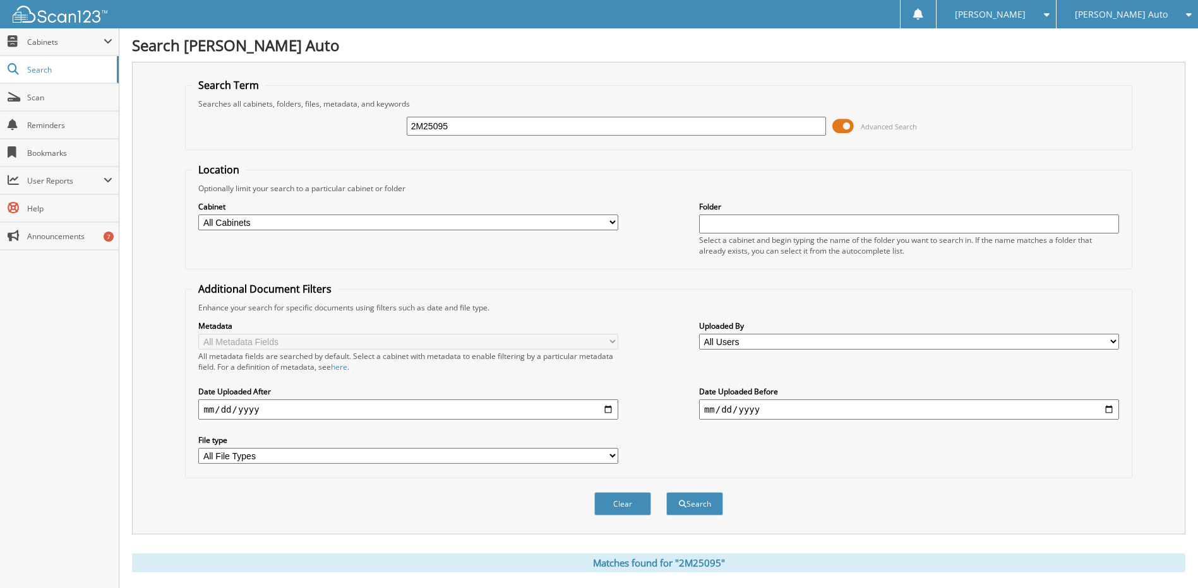
click at [530, 124] on input "2M25095" at bounding box center [617, 126] width 420 height 19
type input "2SL25443"
click at [666, 492] on button "Search" at bounding box center [694, 503] width 57 height 23
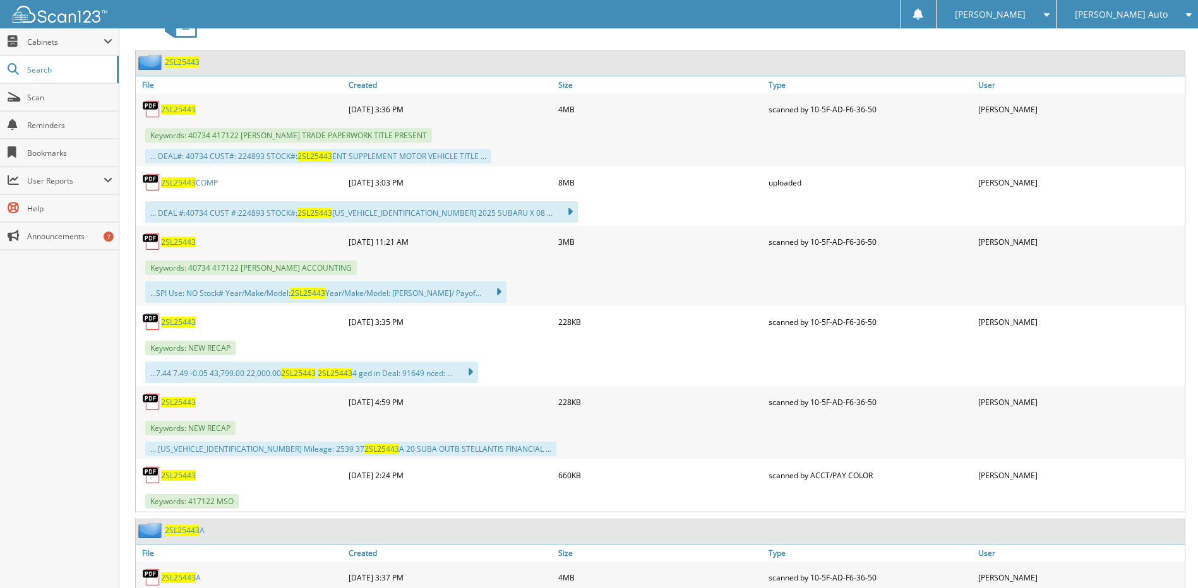
scroll to position [568, 0]
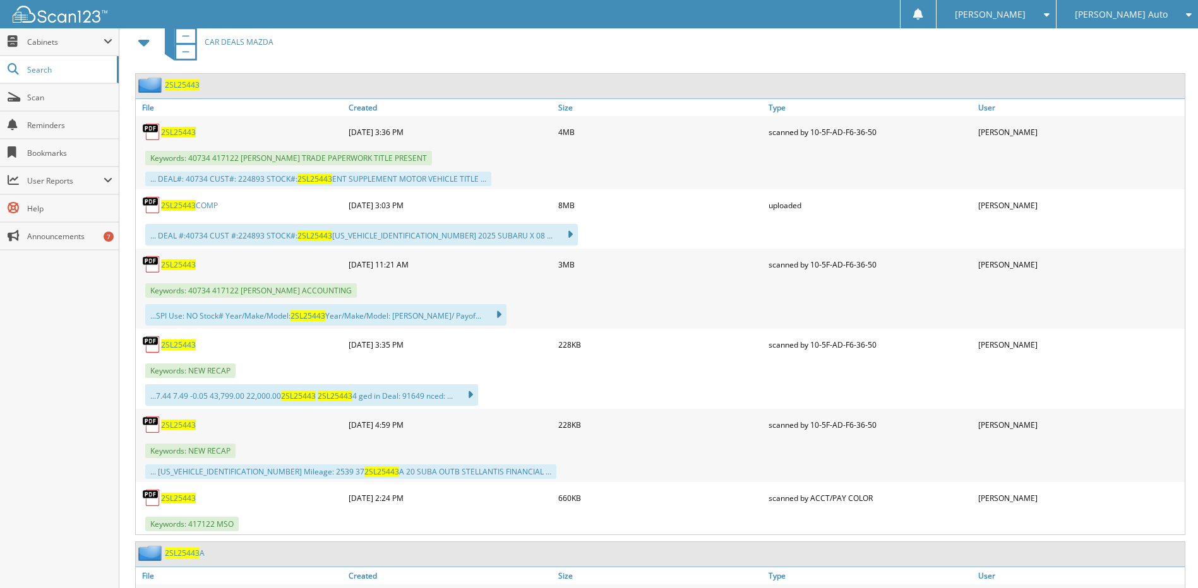
click at [179, 263] on span "2SL25443" at bounding box center [178, 264] width 35 height 11
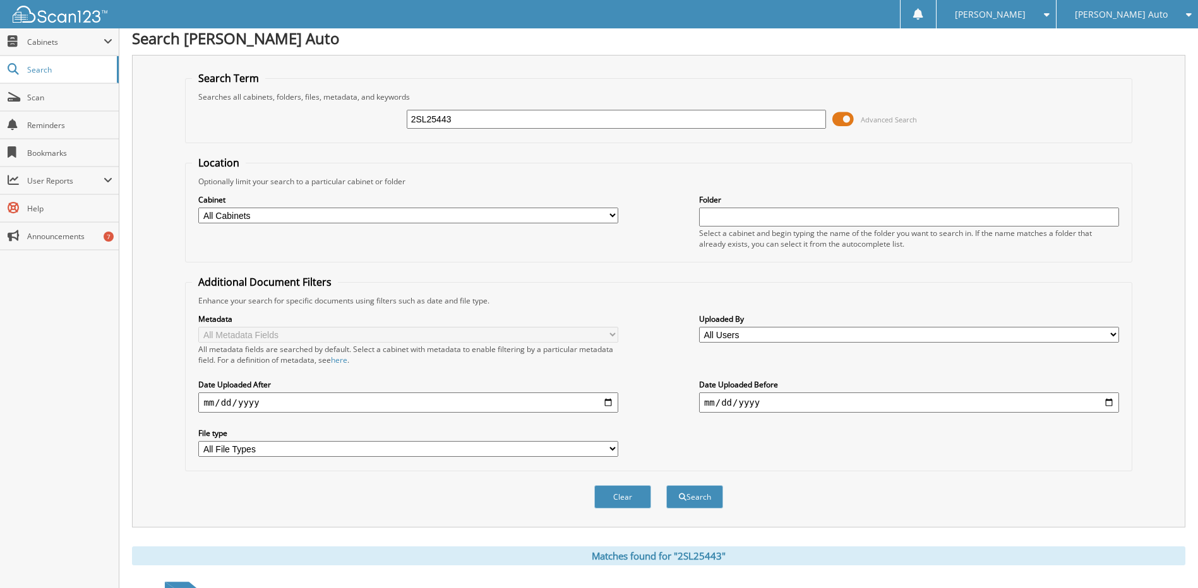
scroll to position [0, 0]
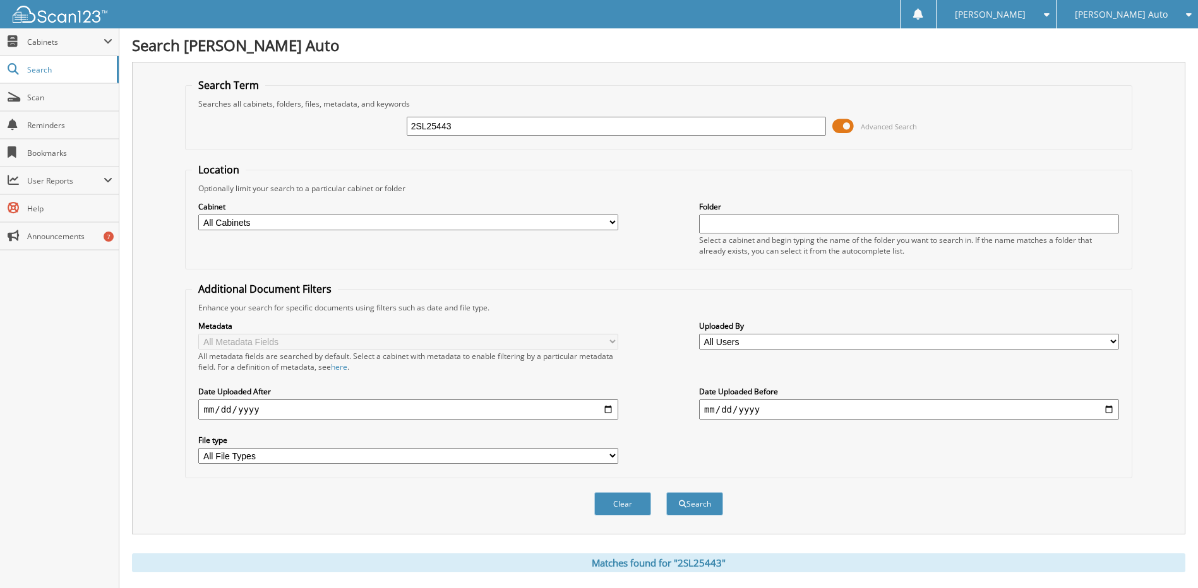
click at [477, 129] on input "2SL25443" at bounding box center [617, 126] width 420 height 19
paste input "2S25657"
type input "2S25657"
click at [701, 501] on button "Search" at bounding box center [694, 503] width 57 height 23
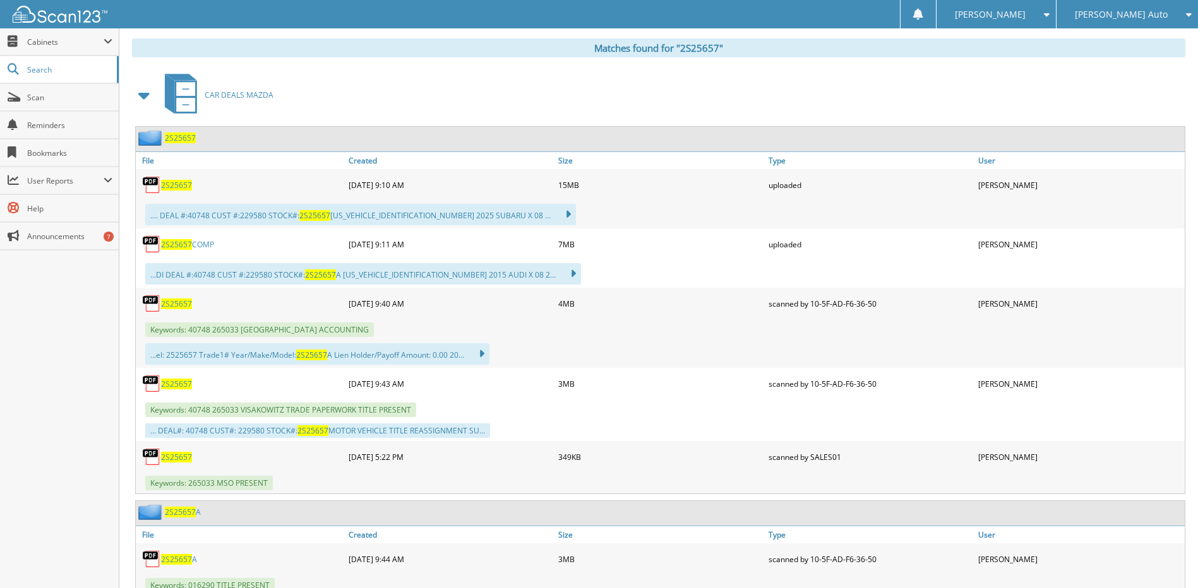
scroll to position [562, 0]
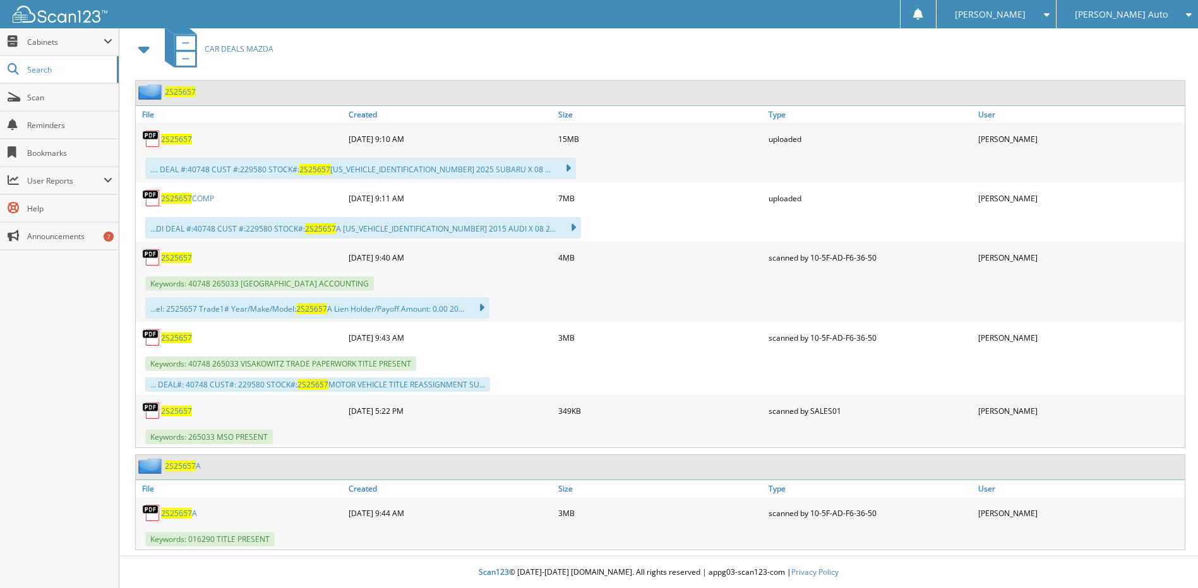
click at [184, 256] on span "2S25657" at bounding box center [176, 258] width 31 height 11
click at [185, 196] on span "2S25657" at bounding box center [176, 198] width 31 height 11
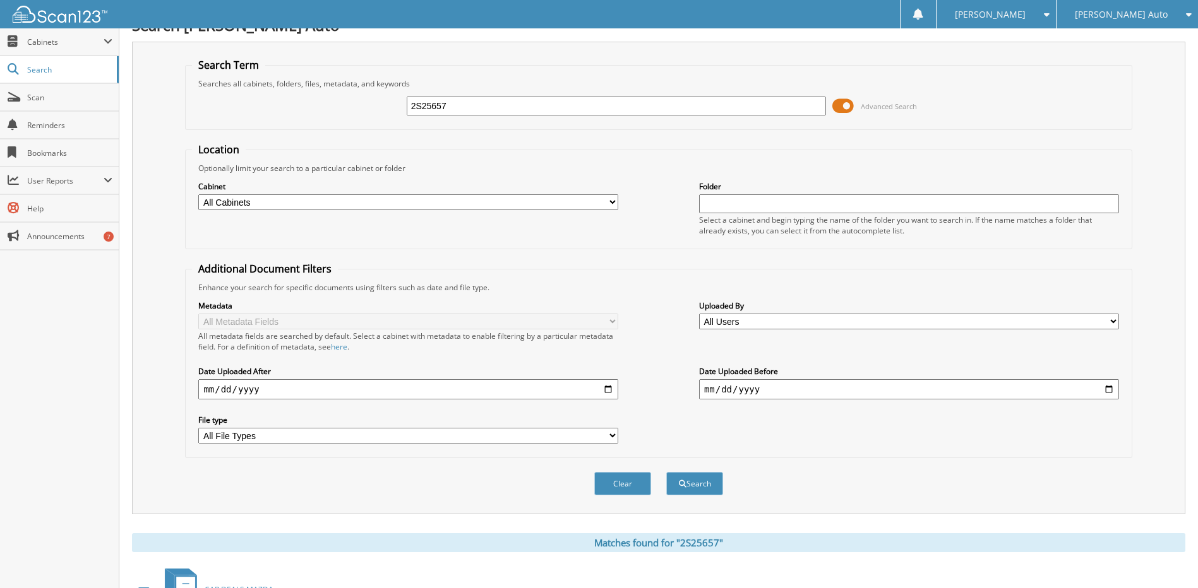
scroll to position [0, 0]
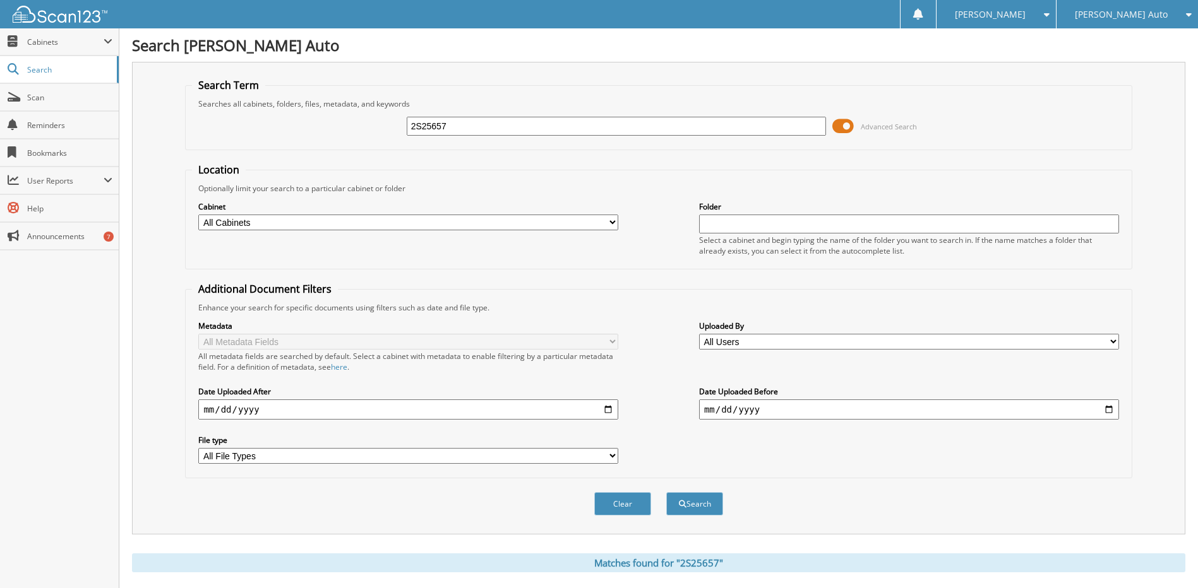
click at [537, 116] on div "2S25657" at bounding box center [617, 126] width 420 height 21
drag, startPoint x: 537, startPoint y: 116, endPoint x: 535, endPoint y: 126, distance: 9.6
click at [536, 118] on div "2S25657" at bounding box center [617, 126] width 420 height 21
click at [535, 126] on input "2S25657" at bounding box center [617, 126] width 420 height 19
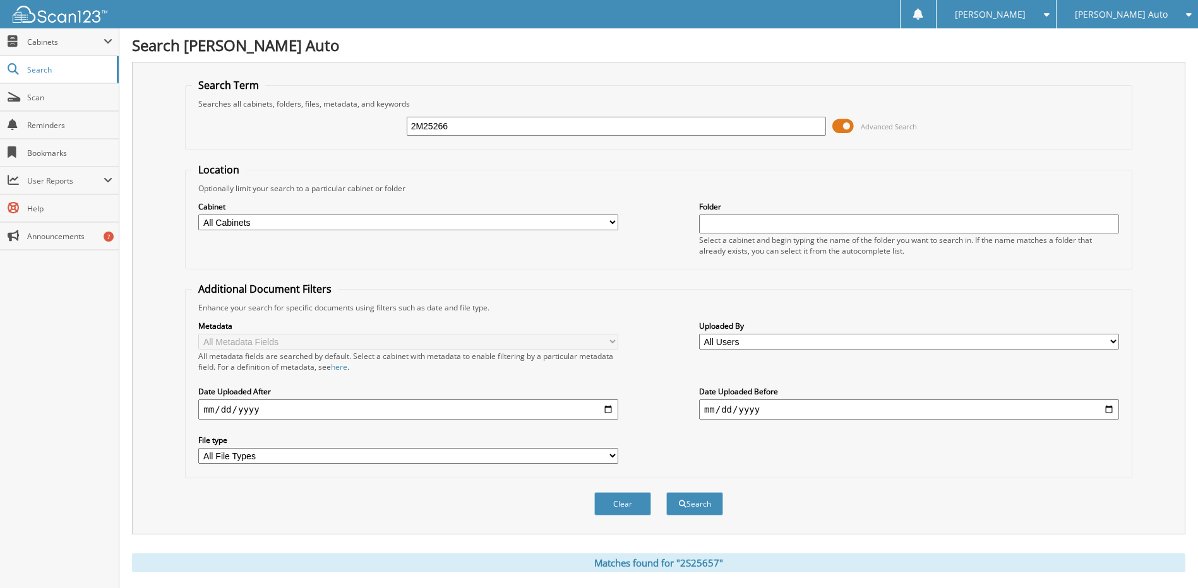
type input "2M25266"
click at [666, 492] on button "Search" at bounding box center [694, 503] width 57 height 23
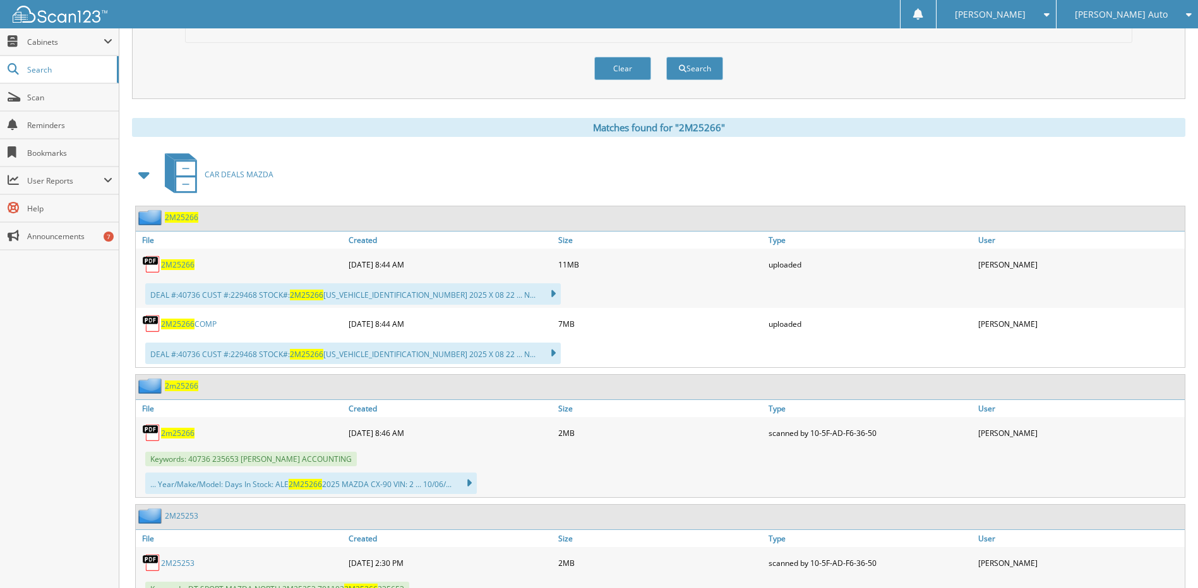
scroll to position [442, 0]
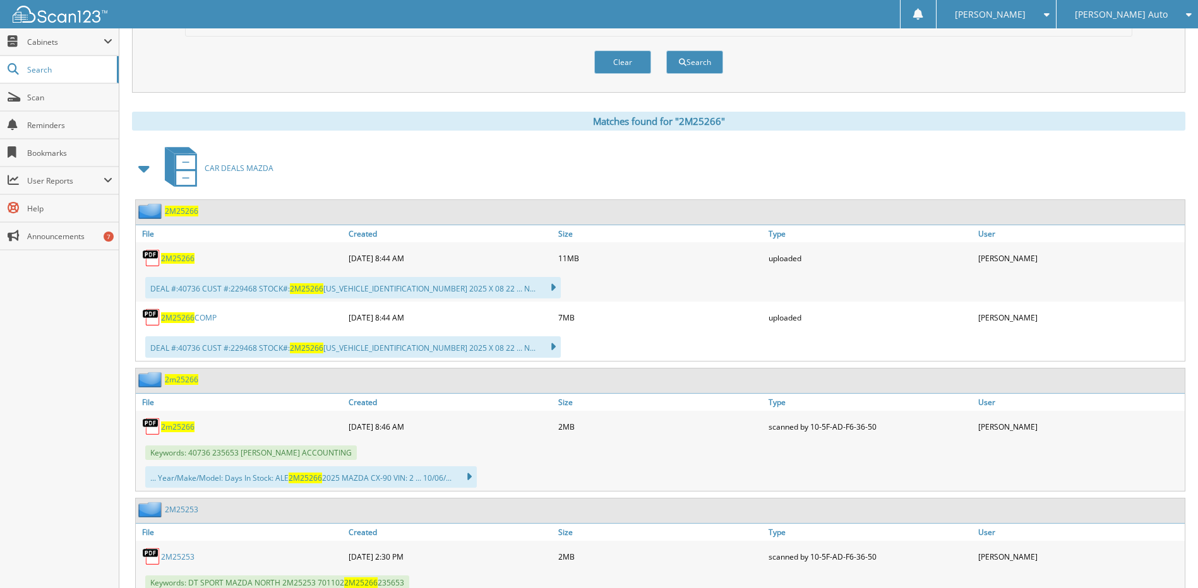
click at [187, 427] on span "2m25266" at bounding box center [177, 427] width 33 height 11
click at [194, 317] on link "2M25266 COMP" at bounding box center [189, 318] width 56 height 11
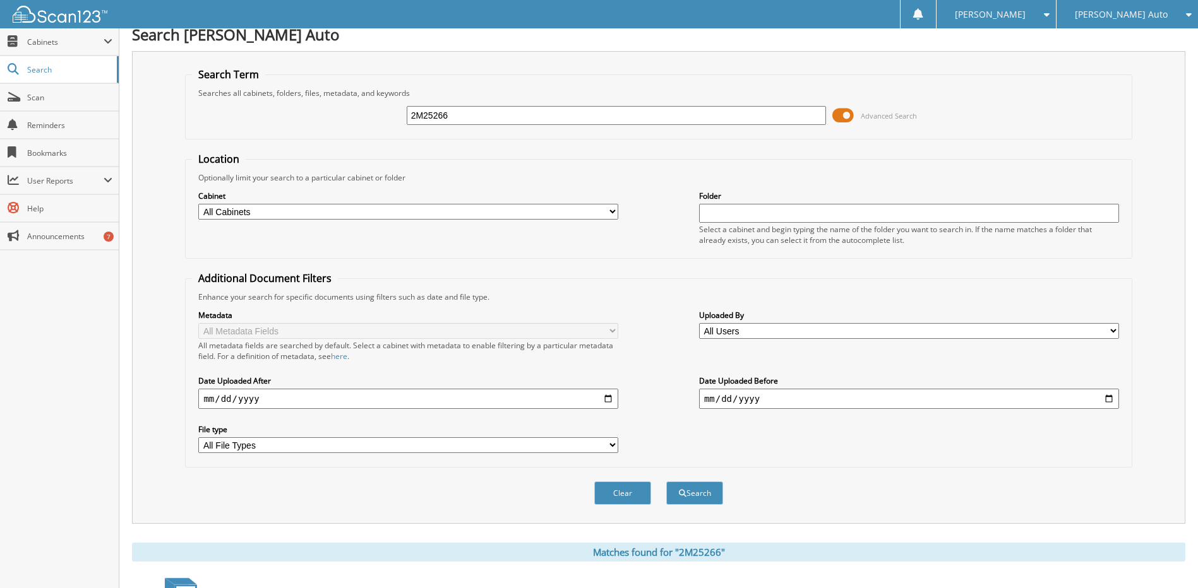
scroll to position [0, 0]
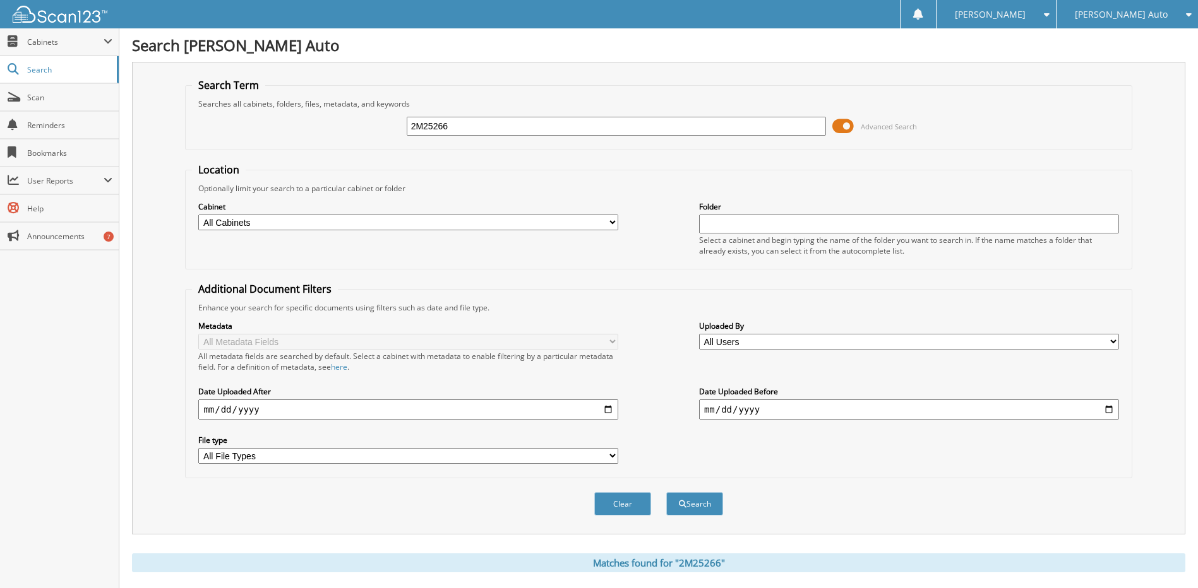
click at [506, 127] on input "2M25266" at bounding box center [617, 126] width 420 height 19
type input "2S25786"
click at [666, 492] on button "Search" at bounding box center [694, 503] width 57 height 23
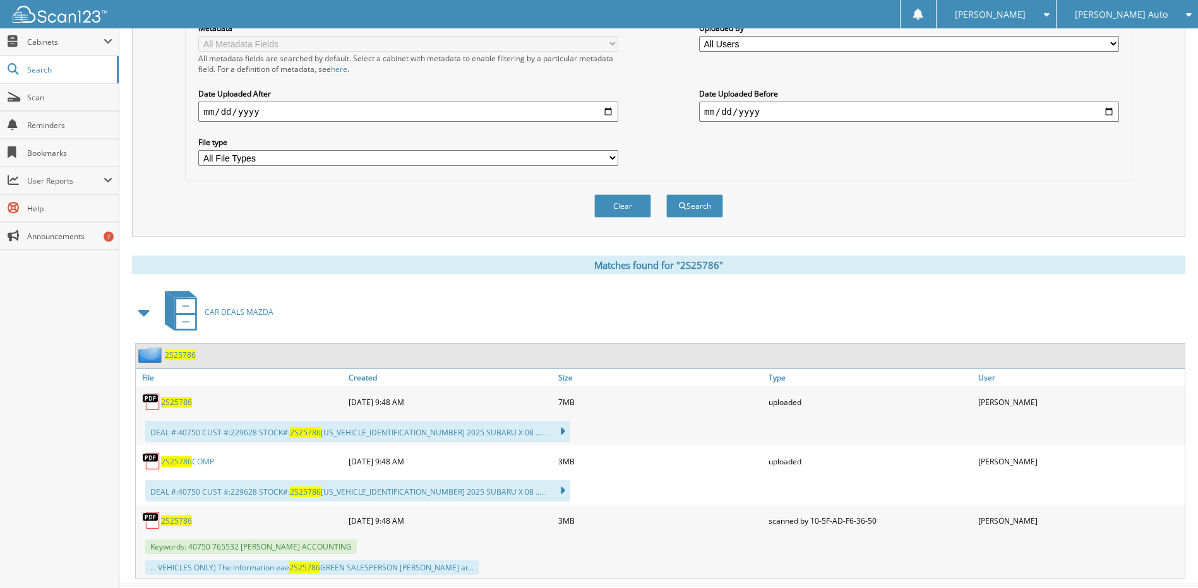
scroll to position [327, 0]
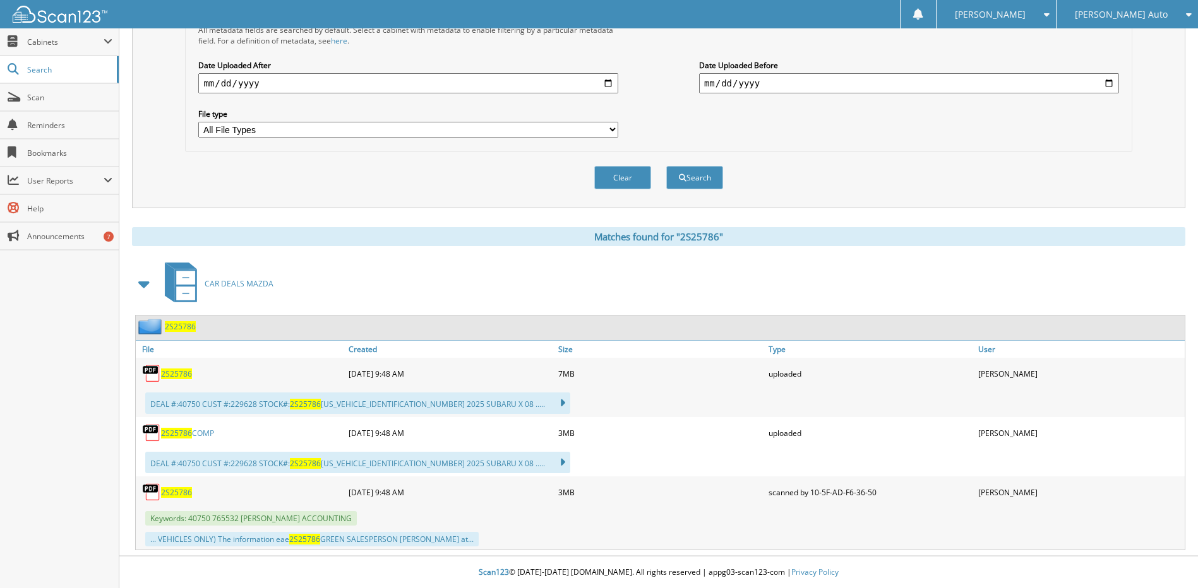
click at [174, 488] on span "2S25786" at bounding box center [176, 492] width 31 height 11
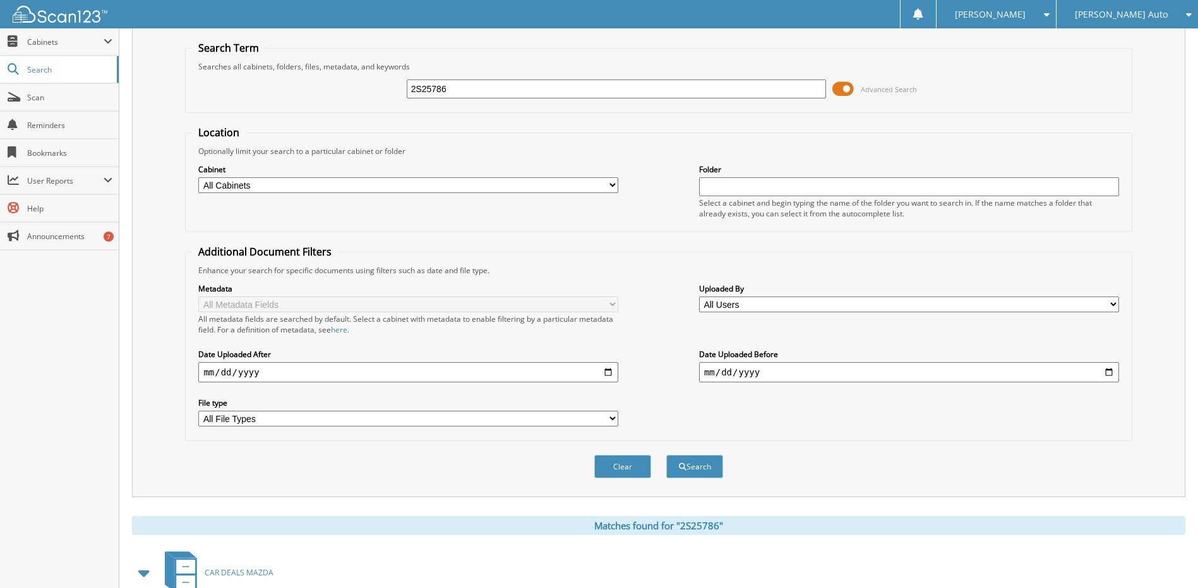
scroll to position [0, 0]
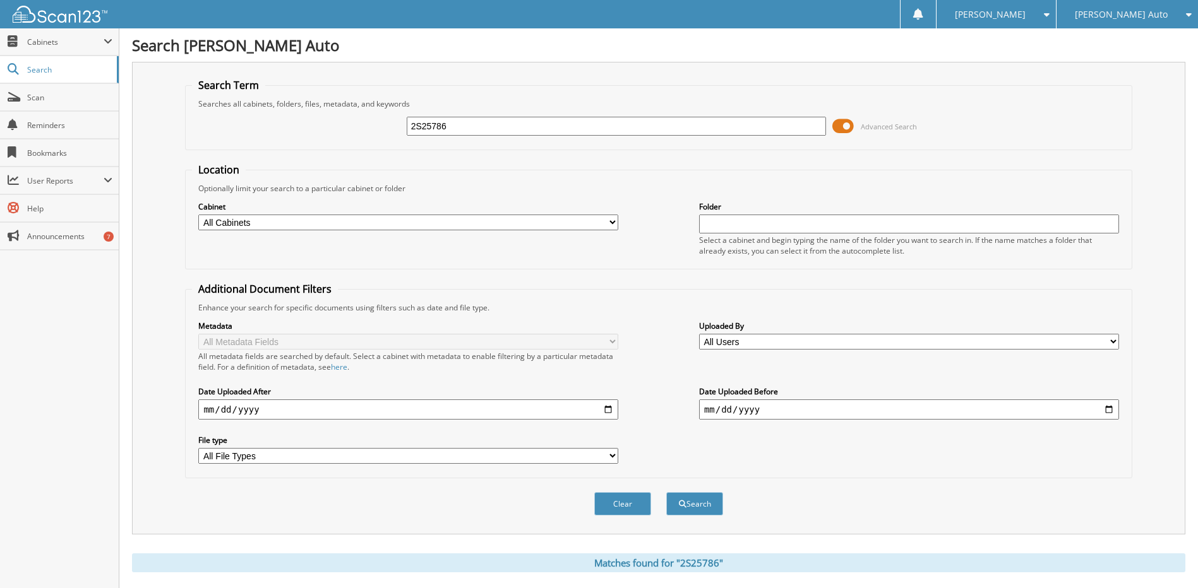
click at [502, 126] on input "2S25786" at bounding box center [617, 126] width 420 height 19
click at [501, 126] on input "2S25786" at bounding box center [617, 126] width 420 height 19
type input "2S25815"
click at [666, 492] on button "Search" at bounding box center [694, 503] width 57 height 23
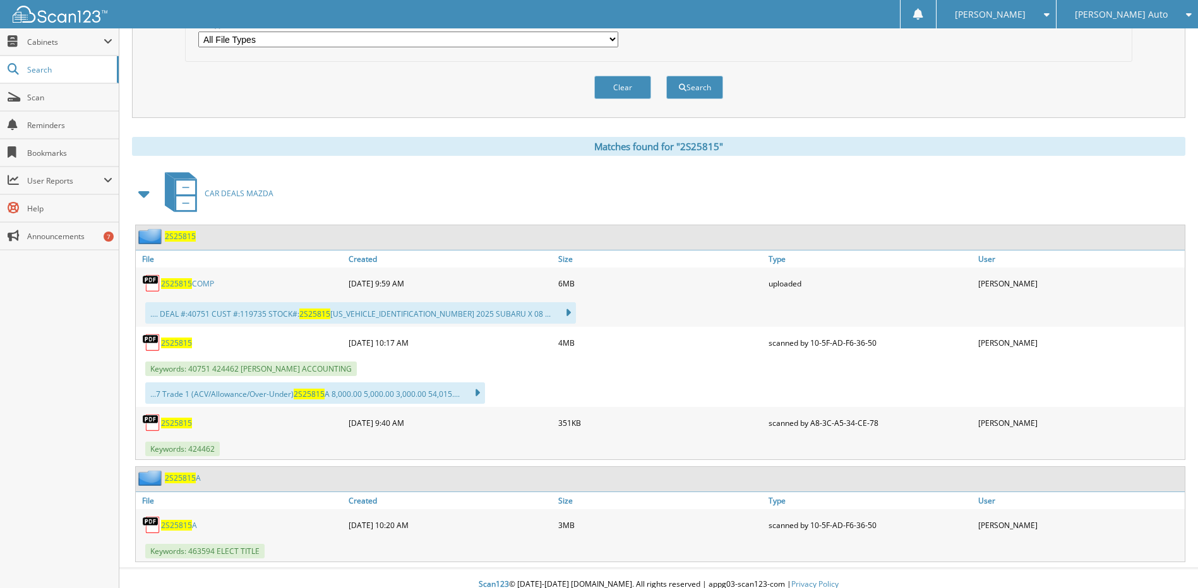
scroll to position [429, 0]
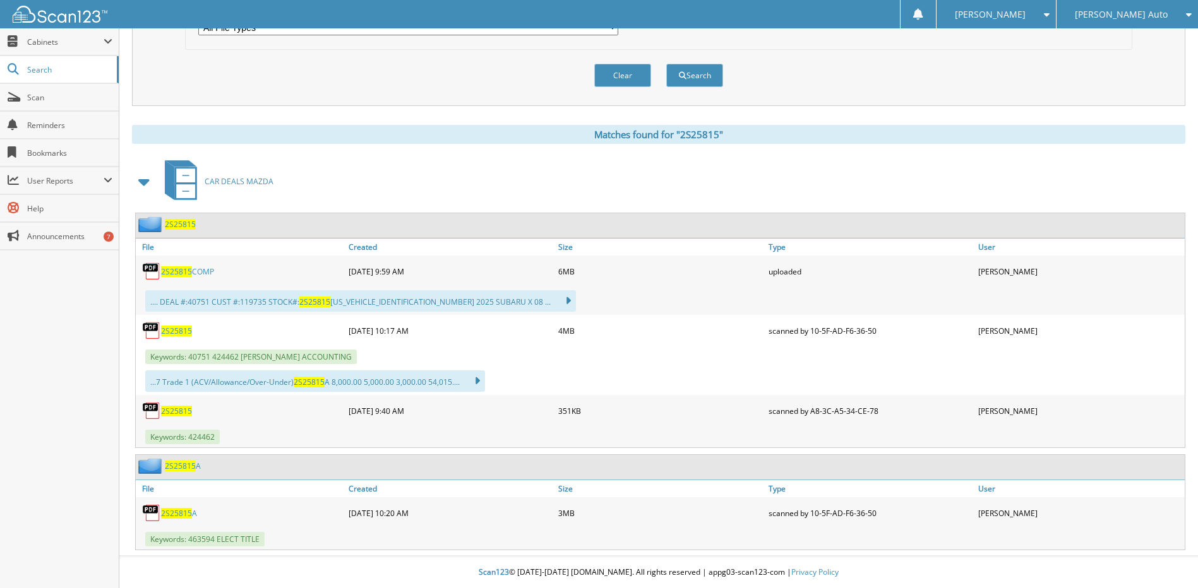
click at [183, 331] on span "2S25815" at bounding box center [176, 331] width 31 height 11
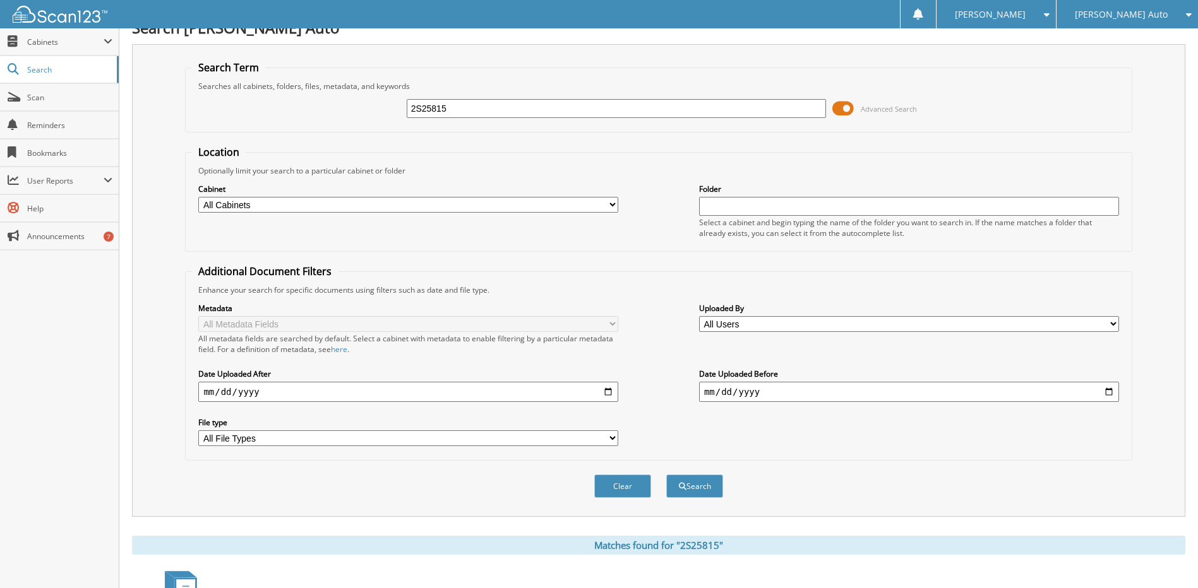
scroll to position [0, 0]
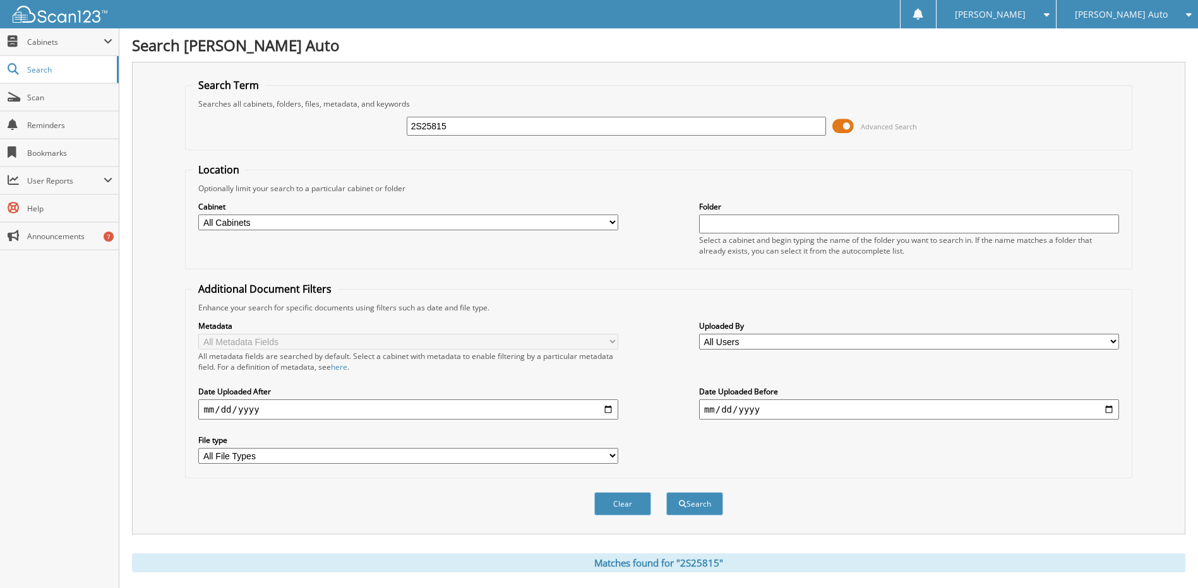
click at [475, 122] on input "2S25815" at bounding box center [617, 126] width 420 height 19
type input "3T25522A"
click at [666, 492] on button "Search" at bounding box center [694, 503] width 57 height 23
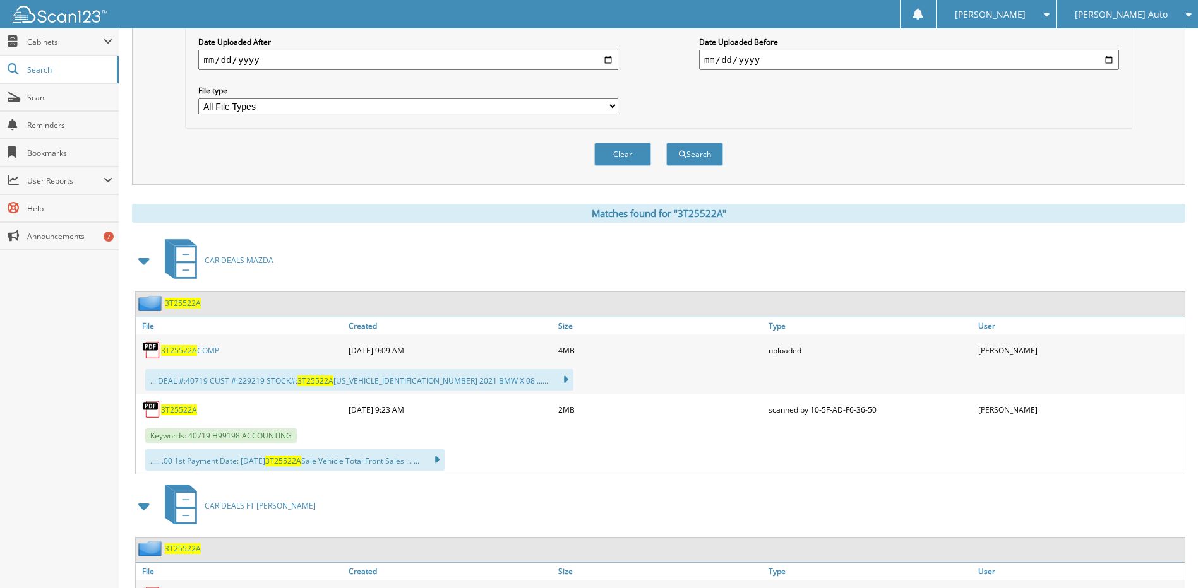
scroll to position [379, 0]
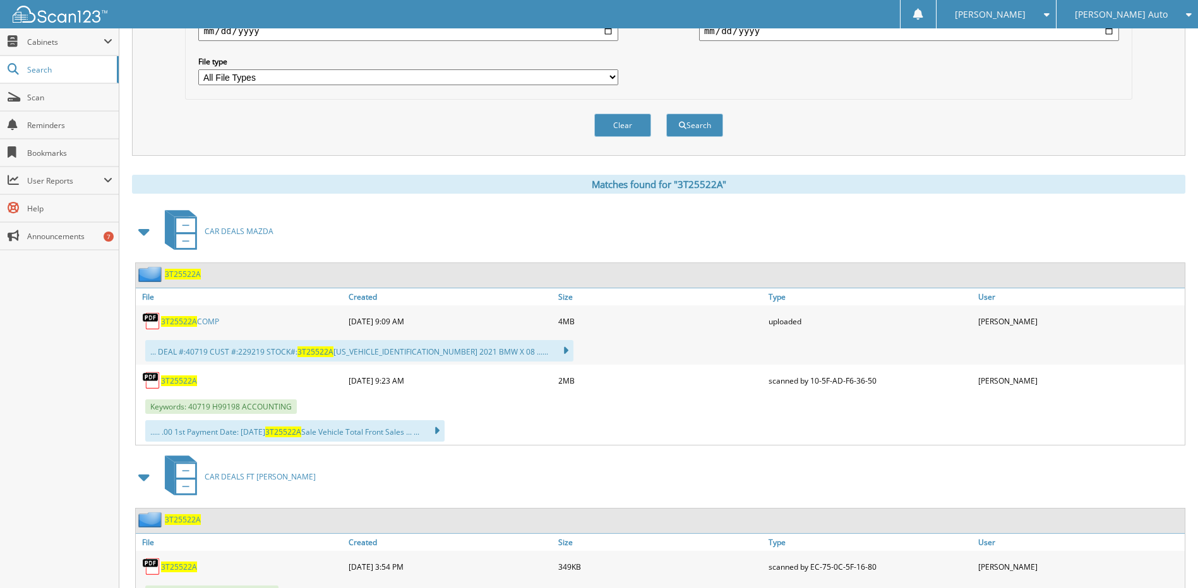
click at [191, 379] on span "3T25522A" at bounding box center [179, 381] width 36 height 11
click at [191, 318] on span "3T25522A" at bounding box center [179, 321] width 36 height 11
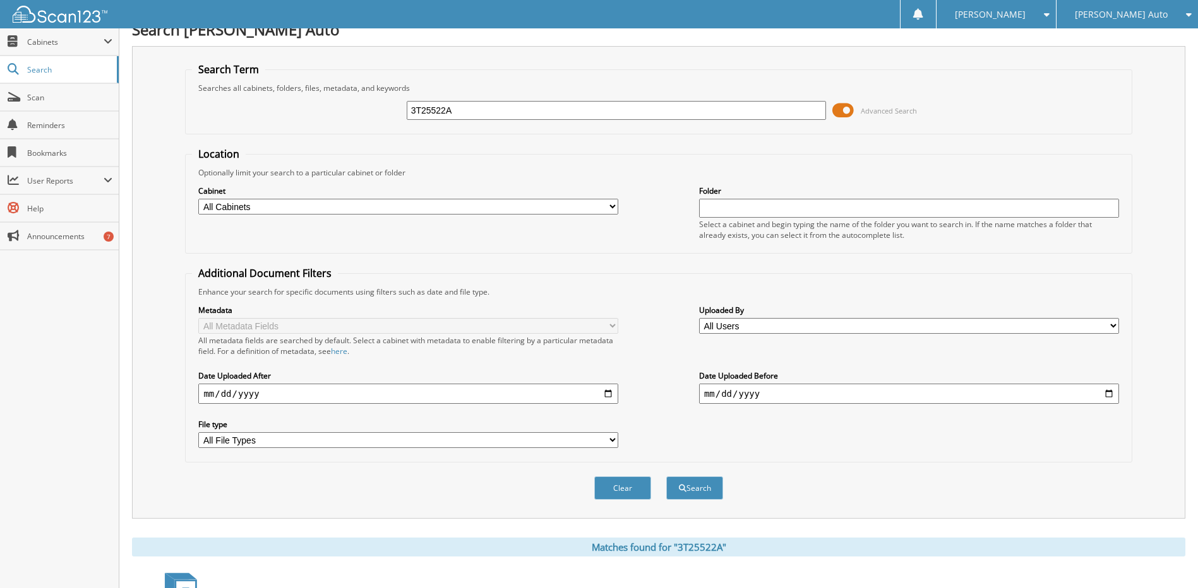
scroll to position [0, 0]
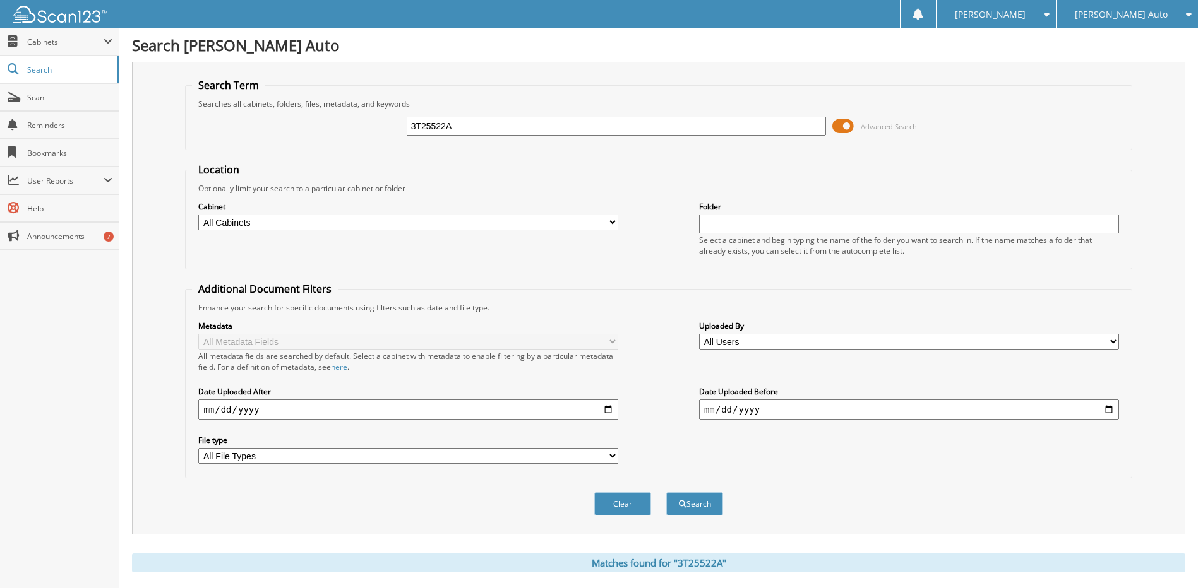
click at [494, 121] on input "3T25522A" at bounding box center [617, 126] width 420 height 19
type input "2S25655A"
click at [666, 492] on button "Search" at bounding box center [694, 503] width 57 height 23
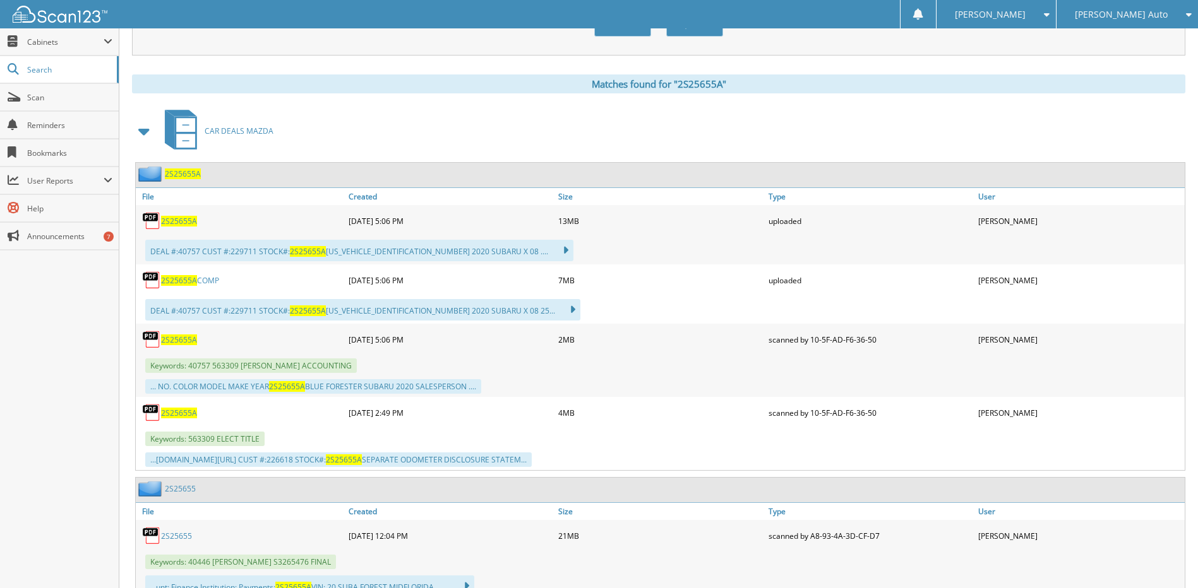
scroll to position [505, 0]
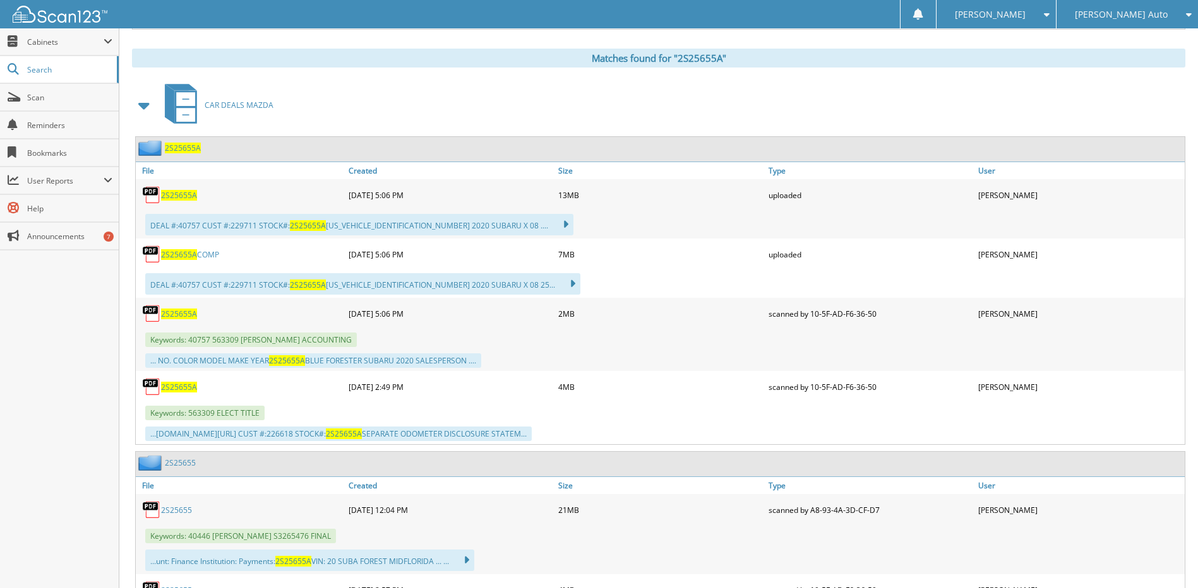
click at [190, 317] on span "2S25655A" at bounding box center [179, 314] width 36 height 11
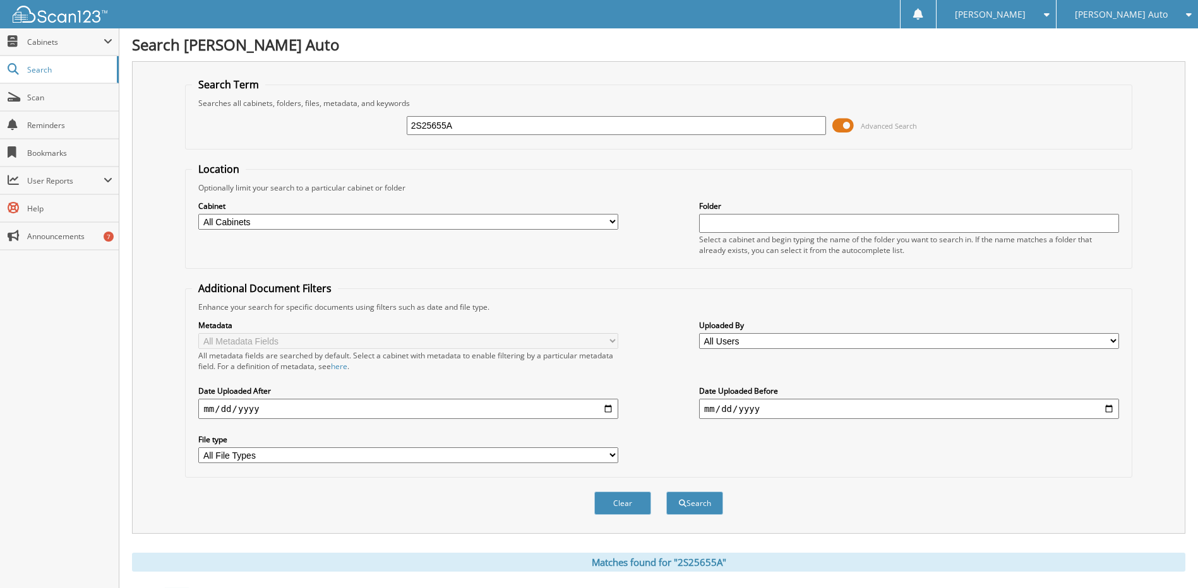
scroll to position [0, 0]
click at [522, 125] on input "2S25655A" at bounding box center [617, 126] width 420 height 19
type input "2M25263"
click at [666, 492] on button "Search" at bounding box center [694, 503] width 57 height 23
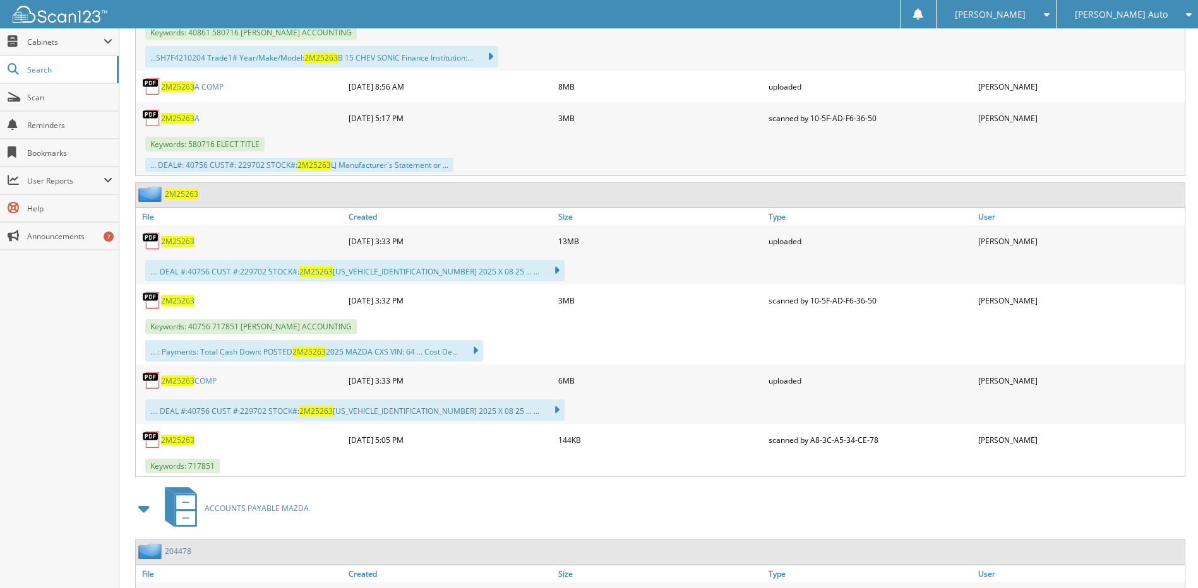
scroll to position [694, 0]
click at [180, 299] on span "2M25263" at bounding box center [177, 300] width 33 height 11
click at [189, 380] on span "2M25263" at bounding box center [177, 380] width 33 height 11
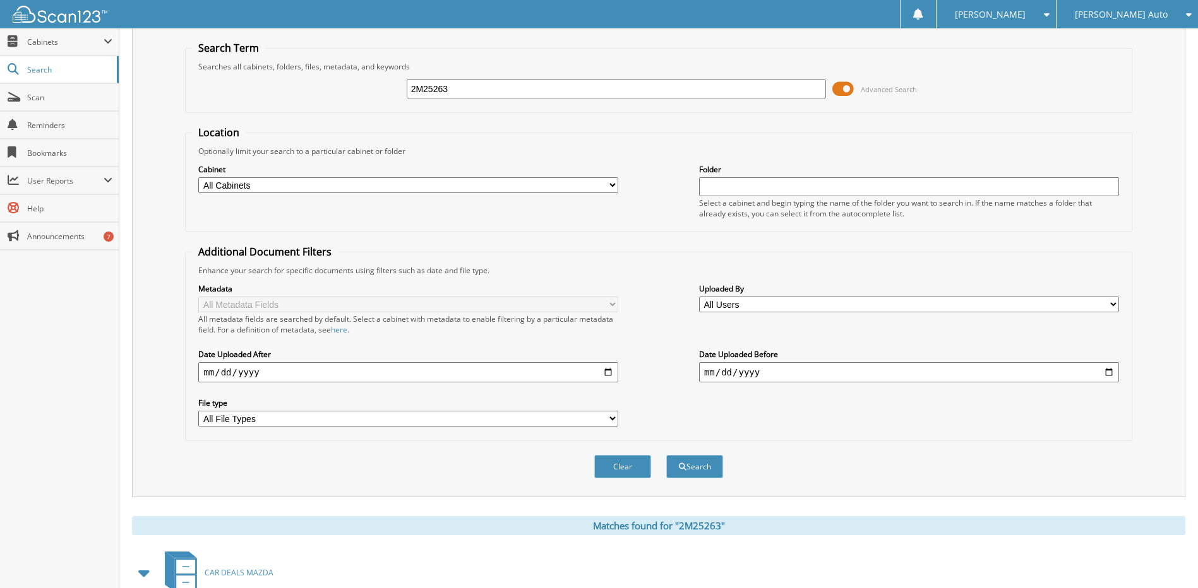
scroll to position [0, 0]
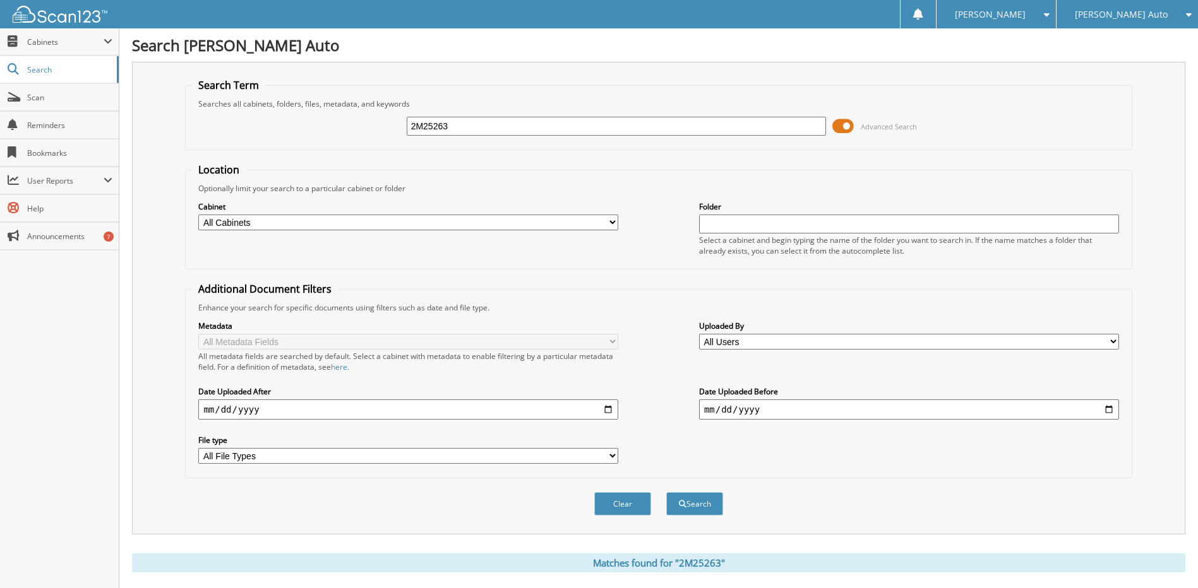
click at [470, 125] on input "2M25263" at bounding box center [617, 126] width 420 height 19
type input "2S25592A"
click at [666, 492] on button "Search" at bounding box center [694, 503] width 57 height 23
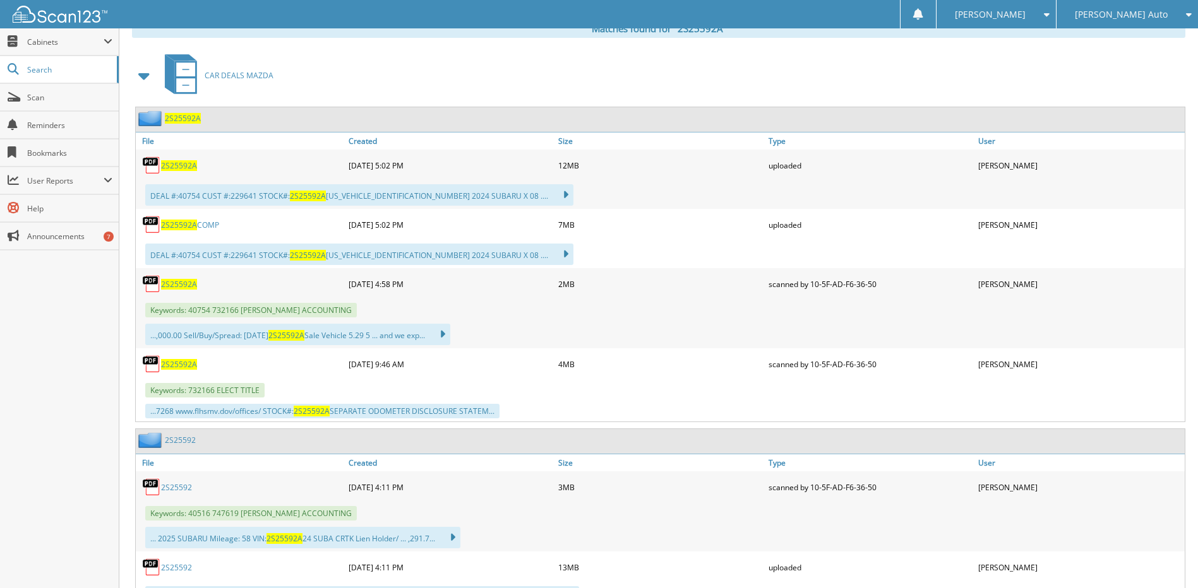
scroll to position [568, 0]
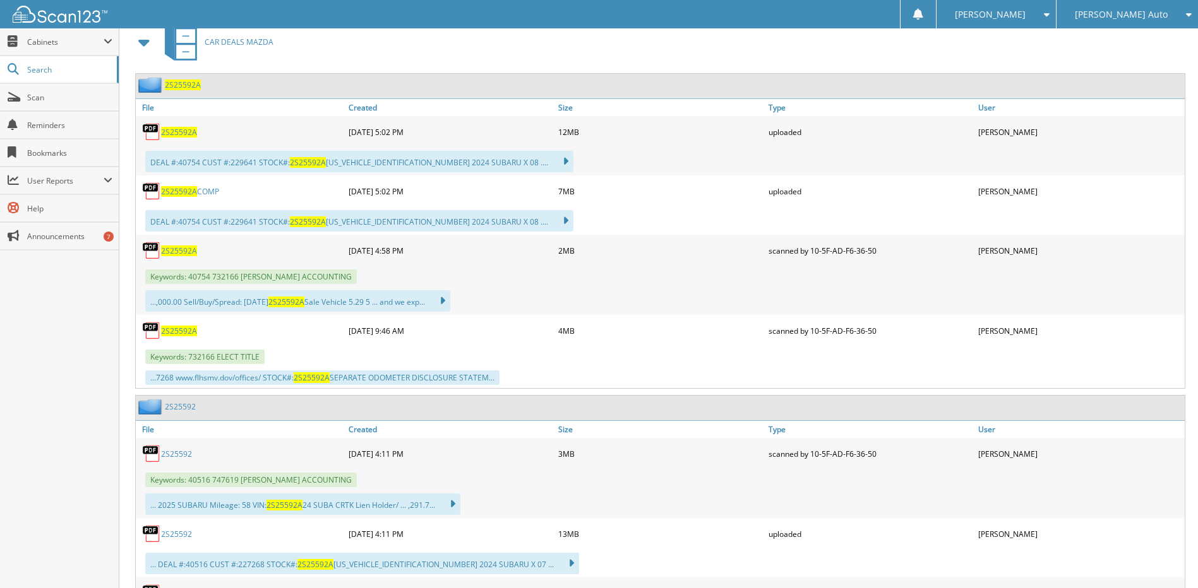
click at [179, 252] on span "2S25592A" at bounding box center [179, 251] width 36 height 11
click at [208, 191] on link "2S25592A COMP" at bounding box center [190, 191] width 58 height 11
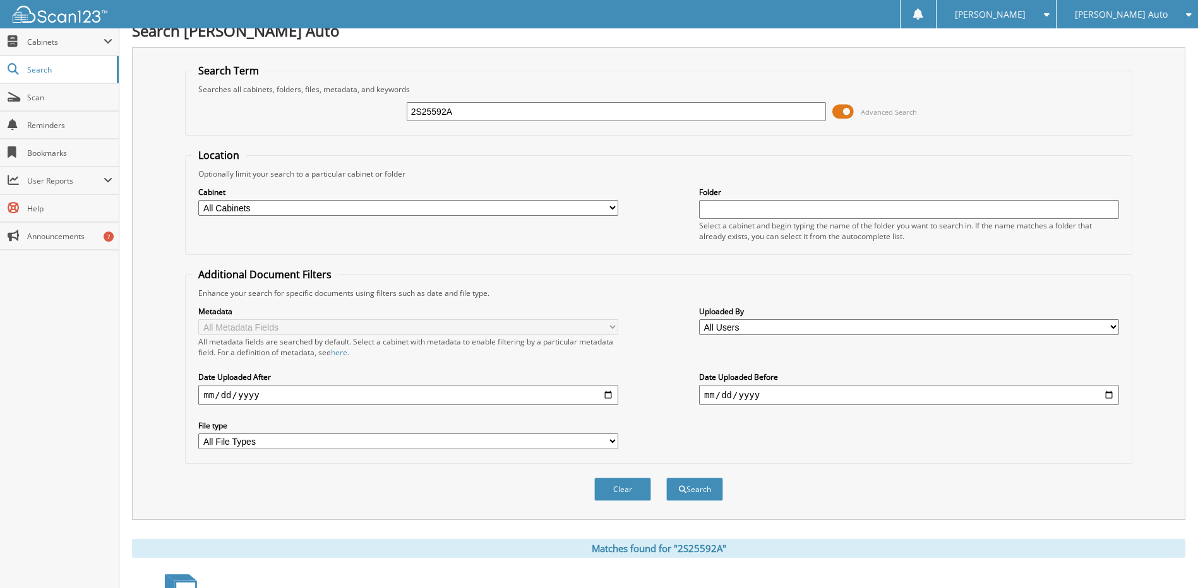
scroll to position [0, 0]
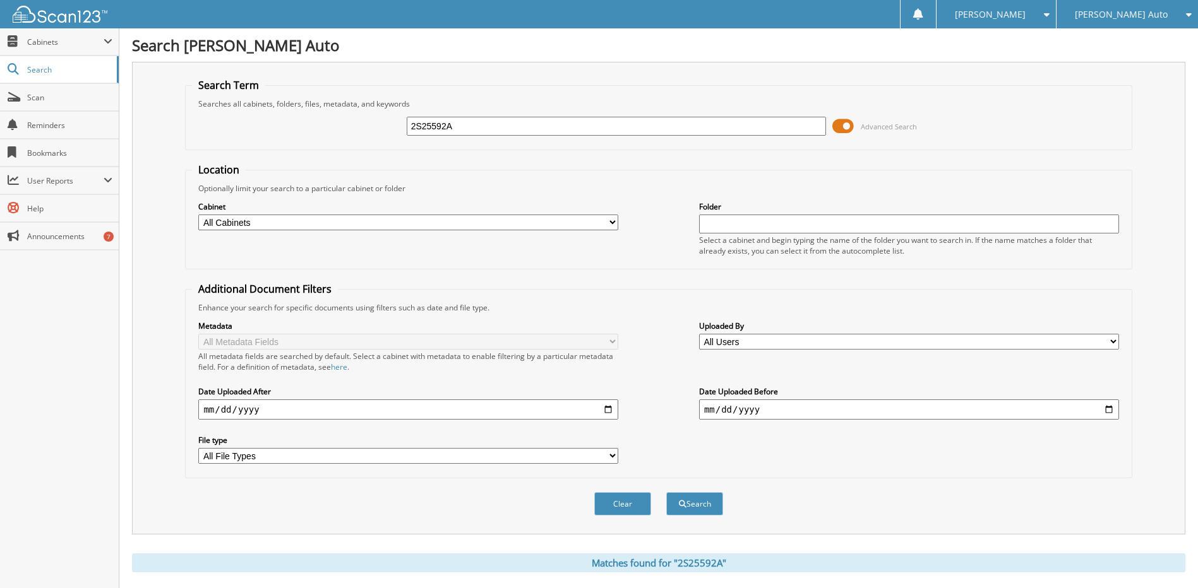
click at [487, 121] on input "2S25592A" at bounding box center [617, 126] width 420 height 19
type input "2S25691"
click at [666, 492] on button "Search" at bounding box center [694, 503] width 57 height 23
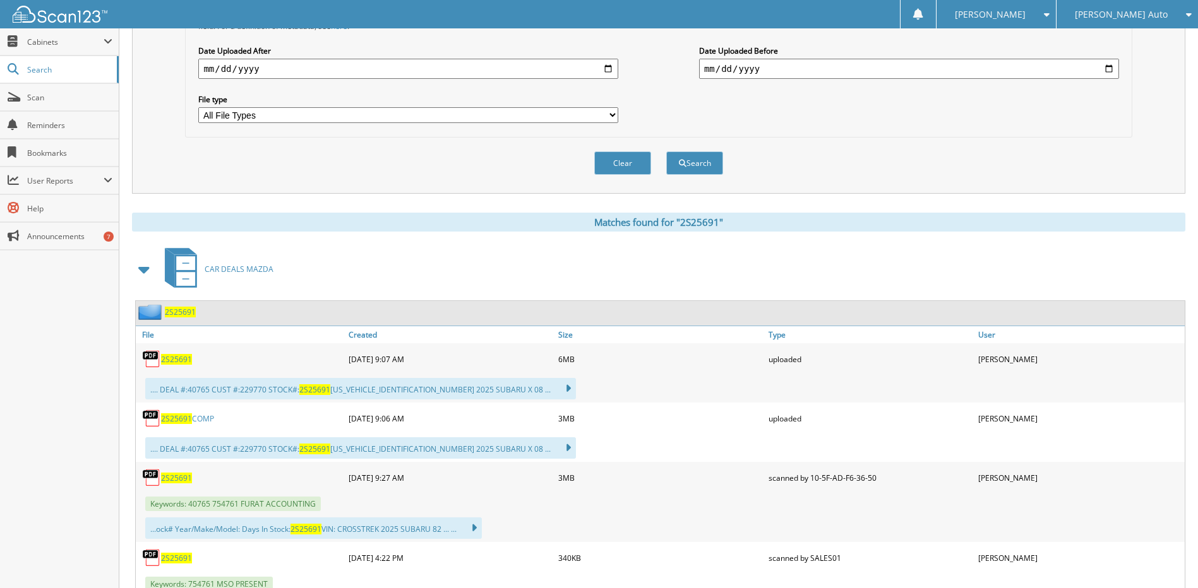
scroll to position [386, 0]
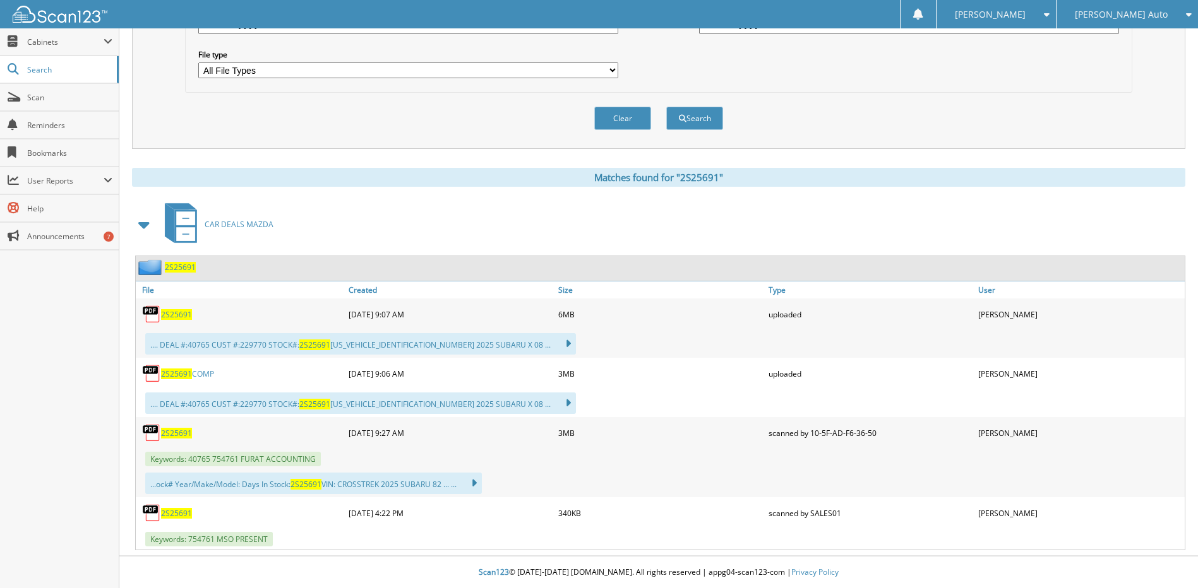
click at [183, 436] on span "2S25691" at bounding box center [176, 433] width 31 height 11
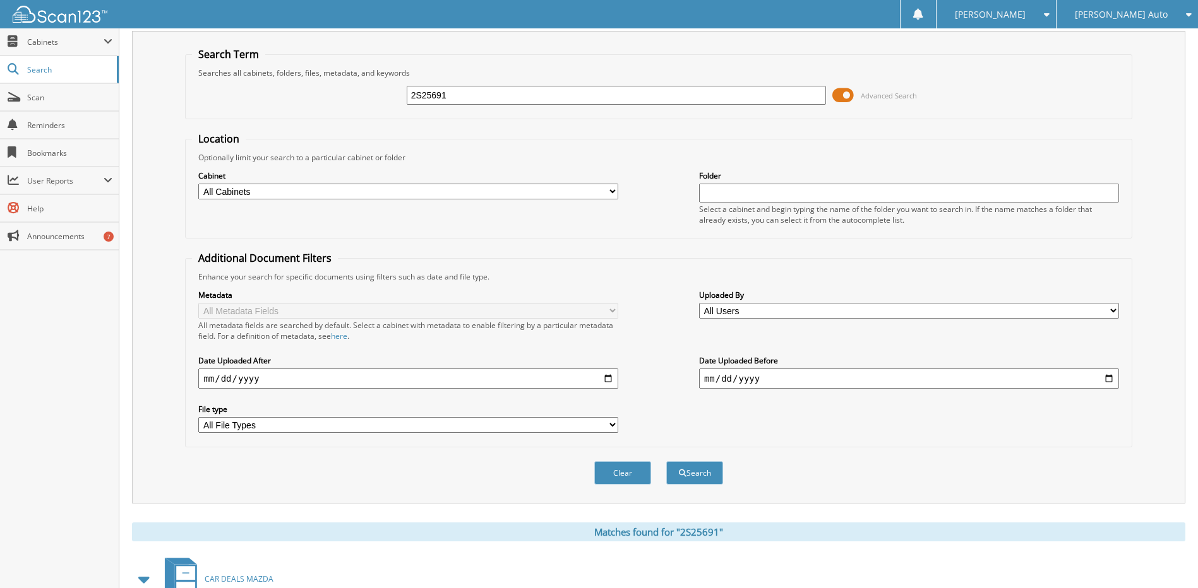
scroll to position [0, 0]
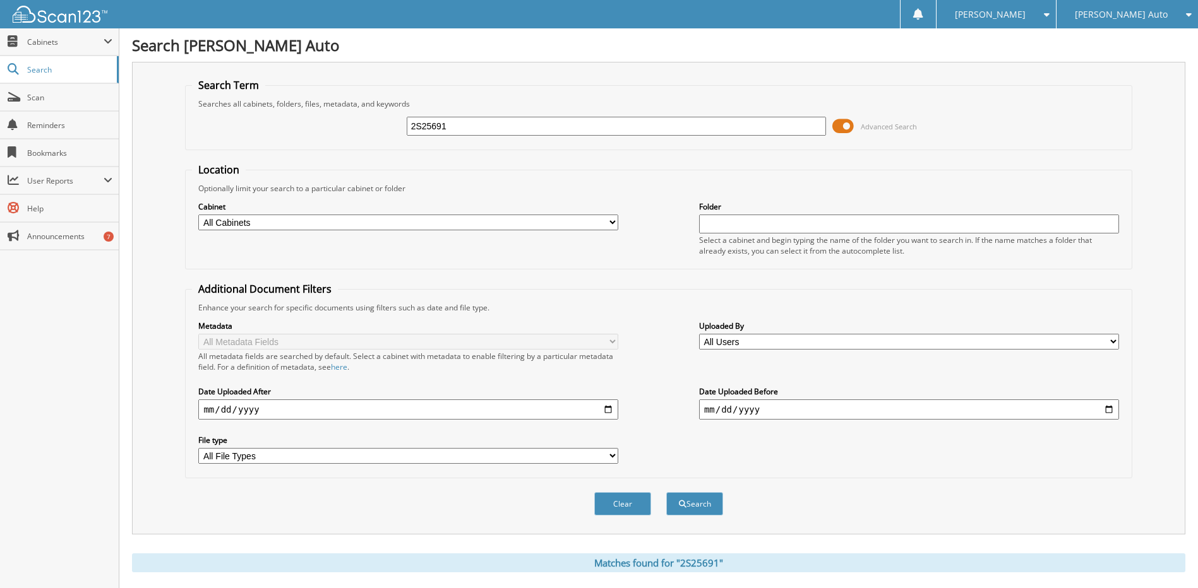
click at [524, 126] on input "2S25691" at bounding box center [617, 126] width 420 height 19
type input "2A25791"
click at [666, 492] on button "Search" at bounding box center [694, 503] width 57 height 23
click at [421, 126] on input "2A25791" at bounding box center [617, 126] width 420 height 19
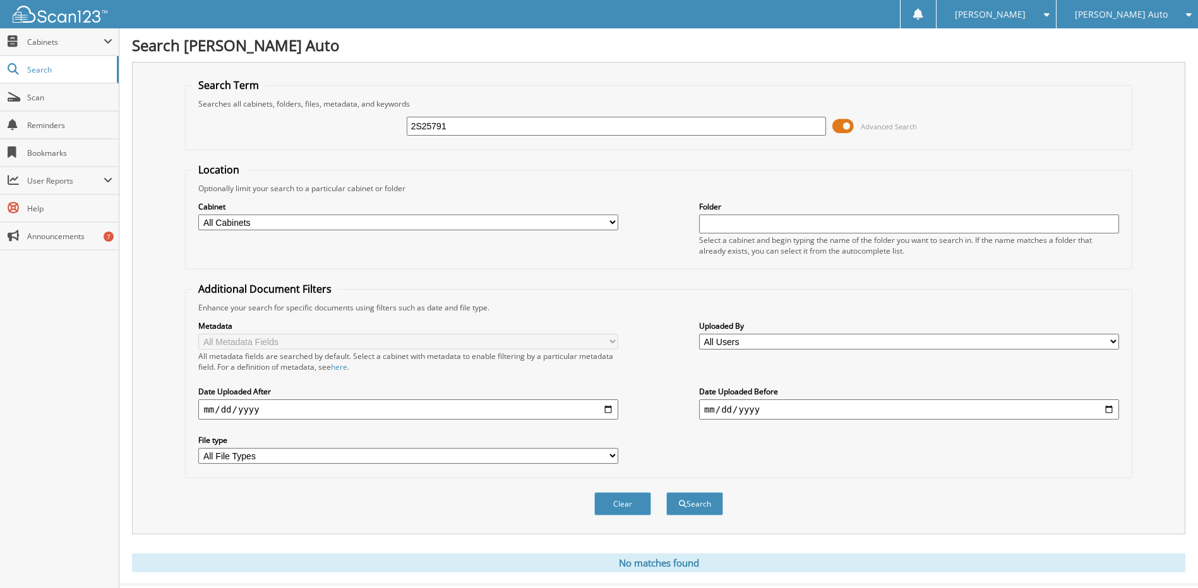
type input "2S25791"
click at [666, 492] on button "Search" at bounding box center [694, 503] width 57 height 23
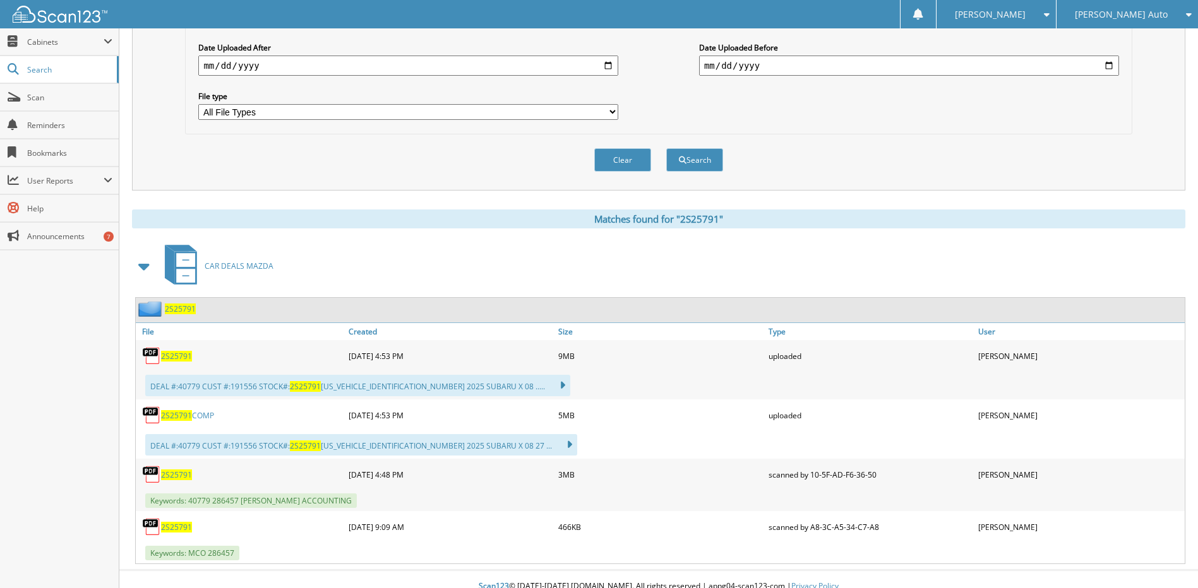
scroll to position [359, 0]
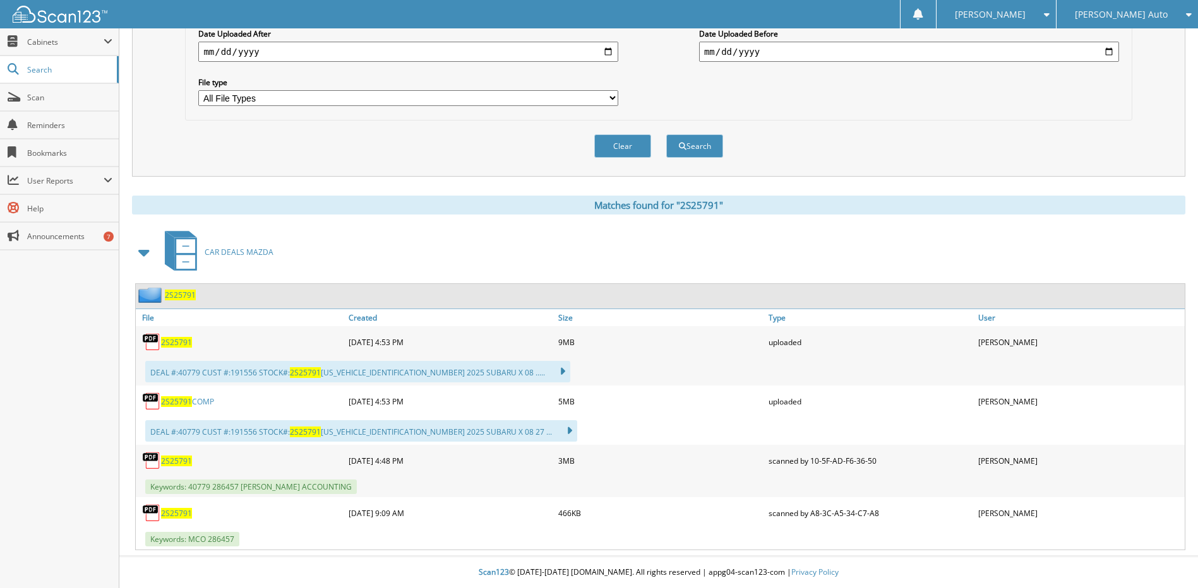
click at [185, 460] on span "2S25791" at bounding box center [176, 461] width 31 height 11
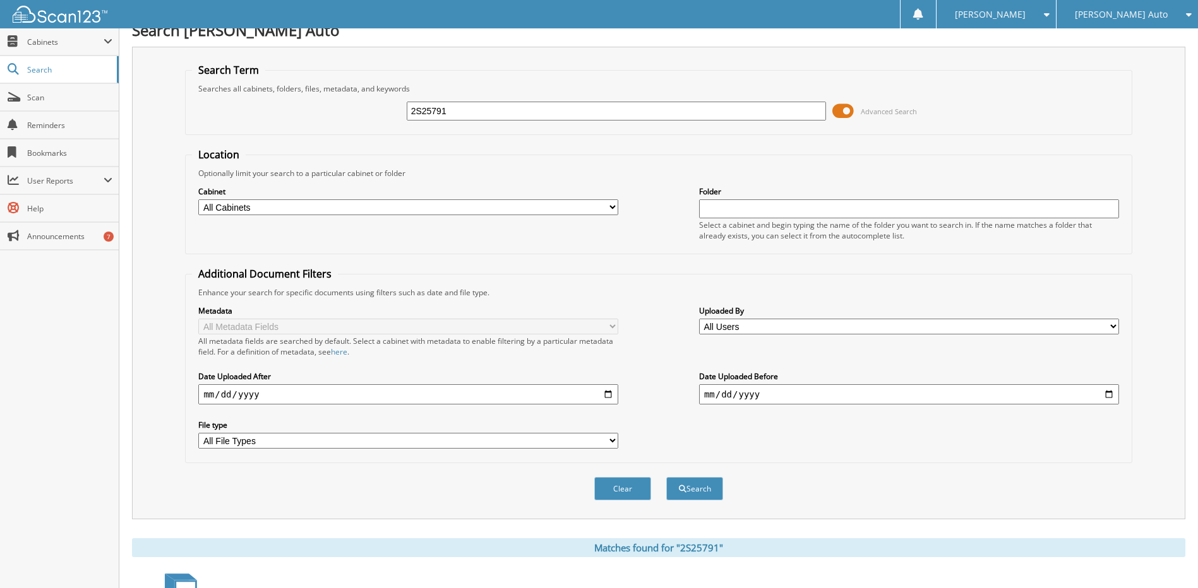
scroll to position [0, 0]
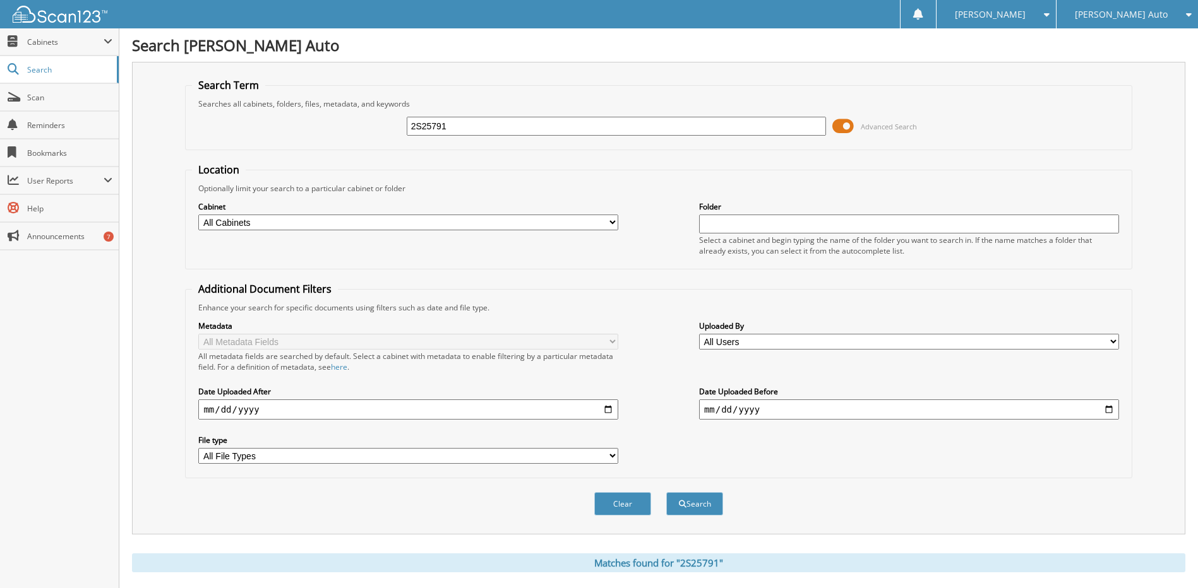
click at [518, 93] on fieldset "Search Term Searches all cabinets, folders, files, metadata, and keywords 2S257…" at bounding box center [658, 114] width 946 height 72
click at [514, 119] on input "2S25791" at bounding box center [617, 126] width 420 height 19
type input "2S25856"
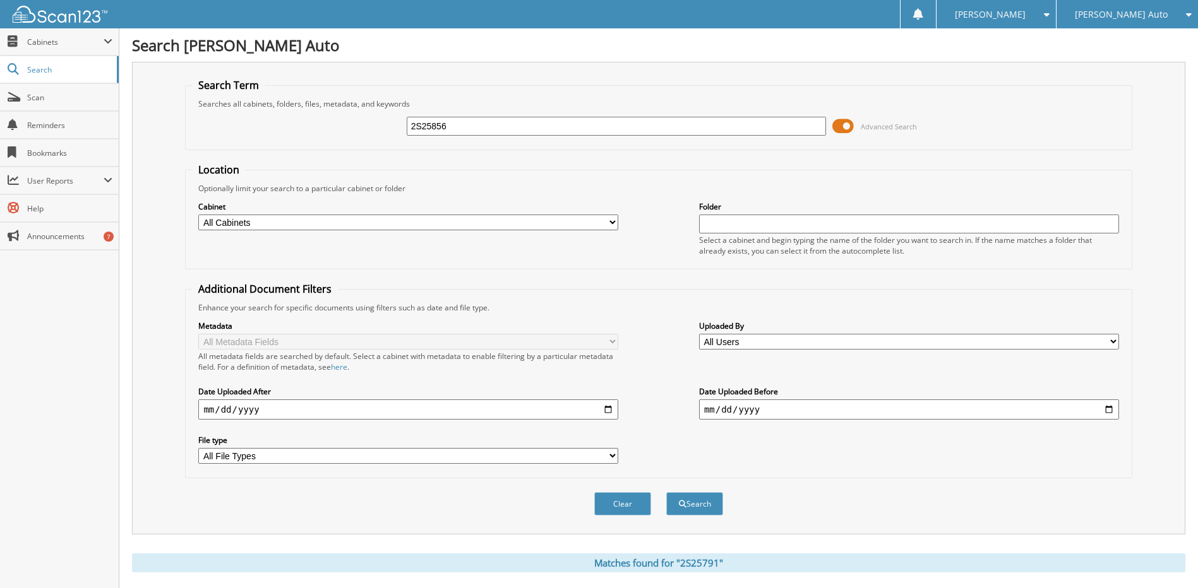
click at [666, 492] on button "Search" at bounding box center [694, 503] width 57 height 23
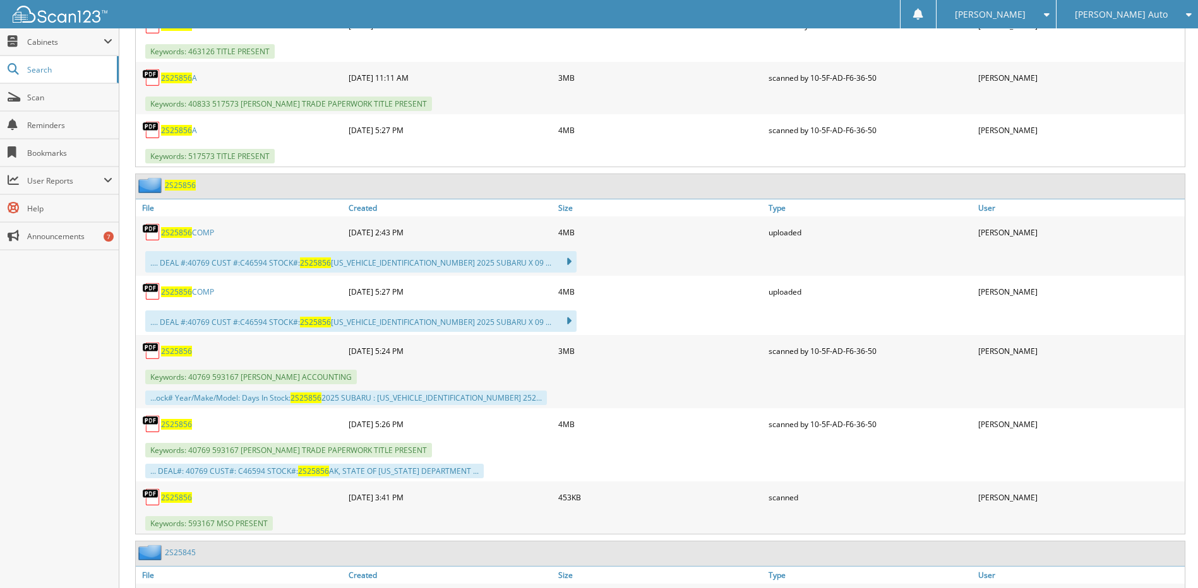
scroll to position [884, 0]
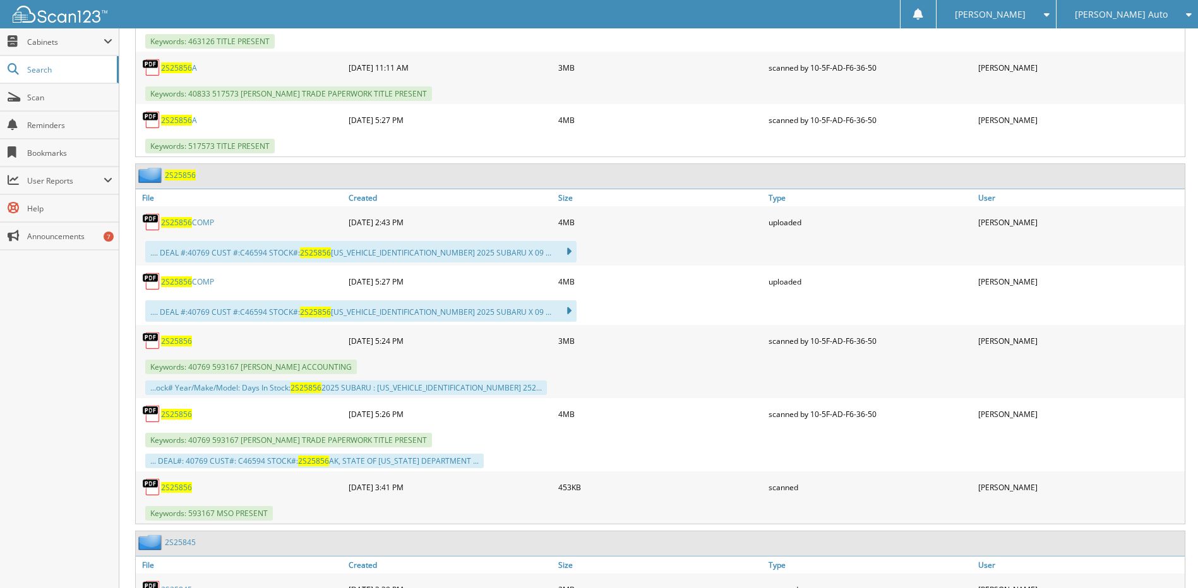
click at [180, 338] on span "2S25856" at bounding box center [176, 341] width 31 height 11
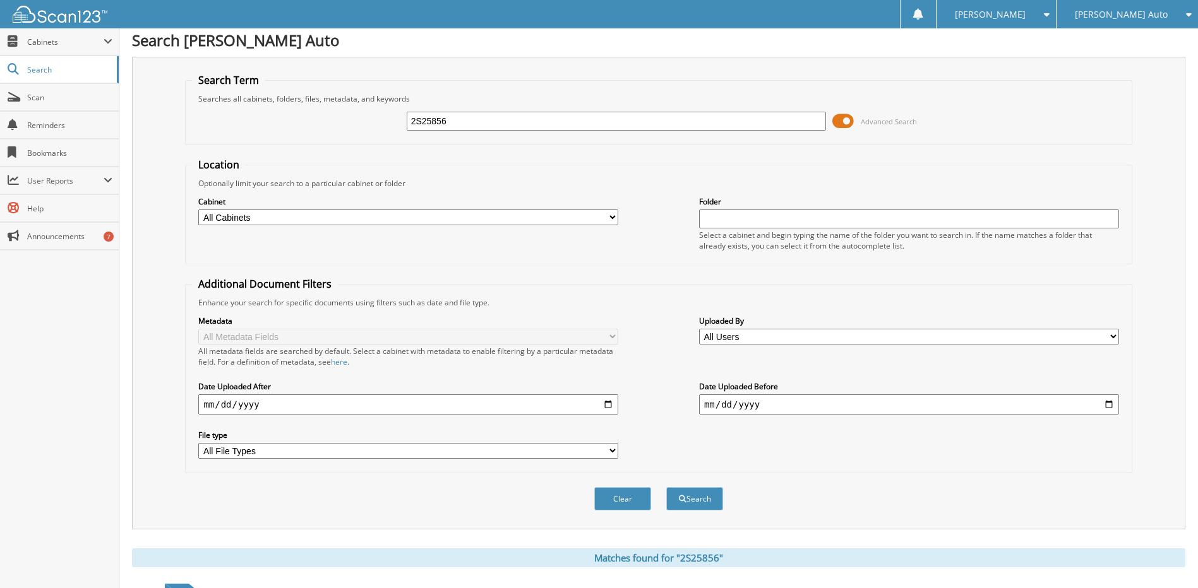
scroll to position [0, 0]
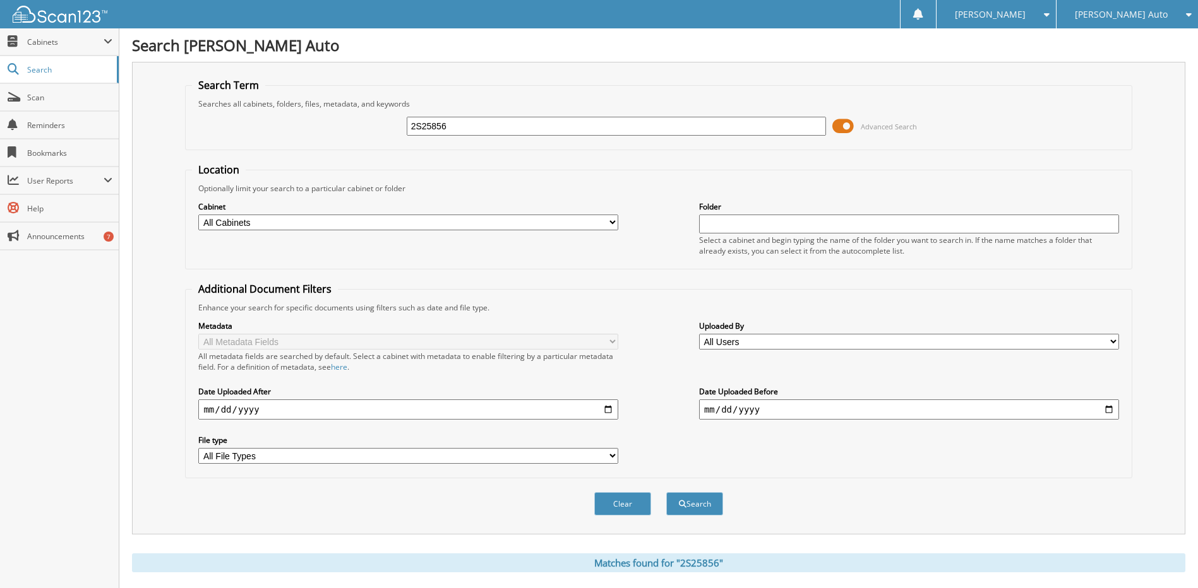
click at [578, 124] on input "2S25856" at bounding box center [617, 126] width 420 height 19
type input "2S25838"
click at [666, 492] on button "Search" at bounding box center [694, 503] width 57 height 23
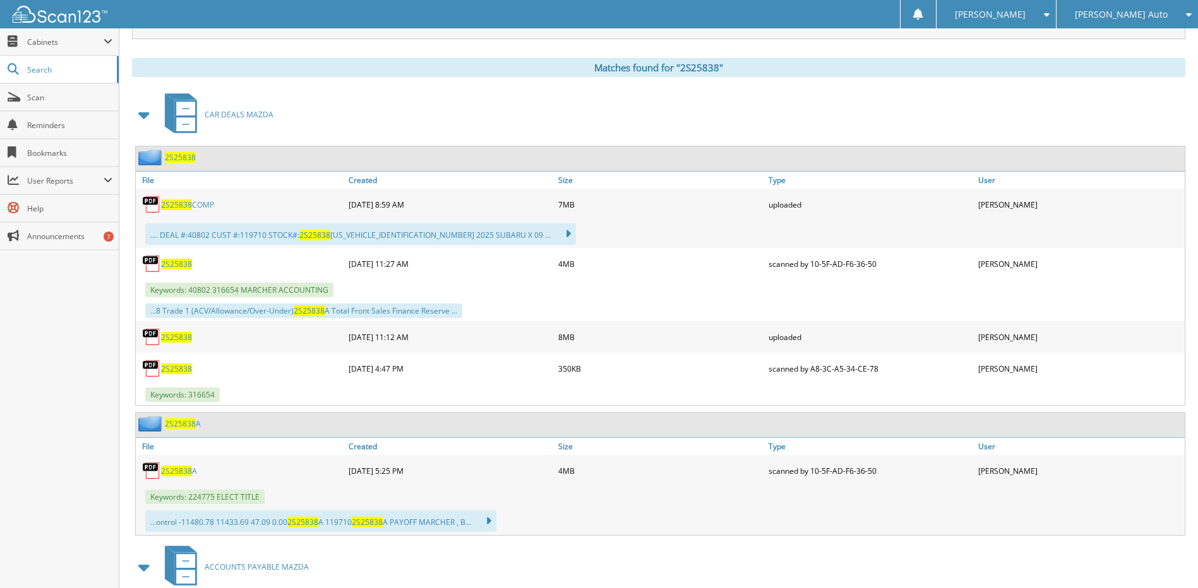
scroll to position [505, 0]
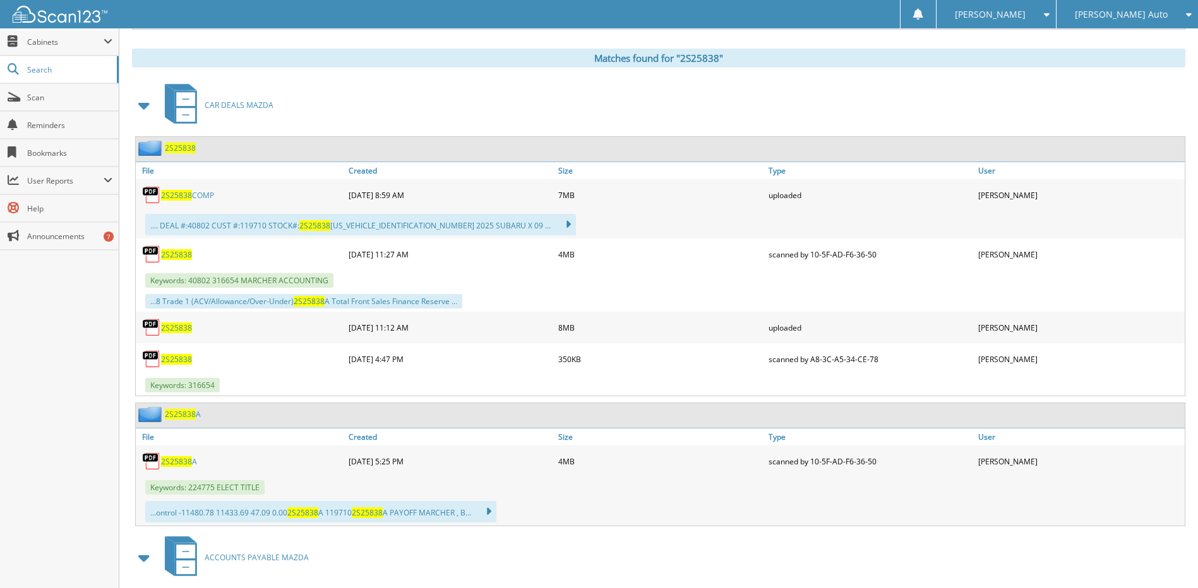
click at [175, 254] on span "2S25838" at bounding box center [176, 254] width 31 height 11
click at [186, 194] on span "2S25838" at bounding box center [176, 195] width 31 height 11
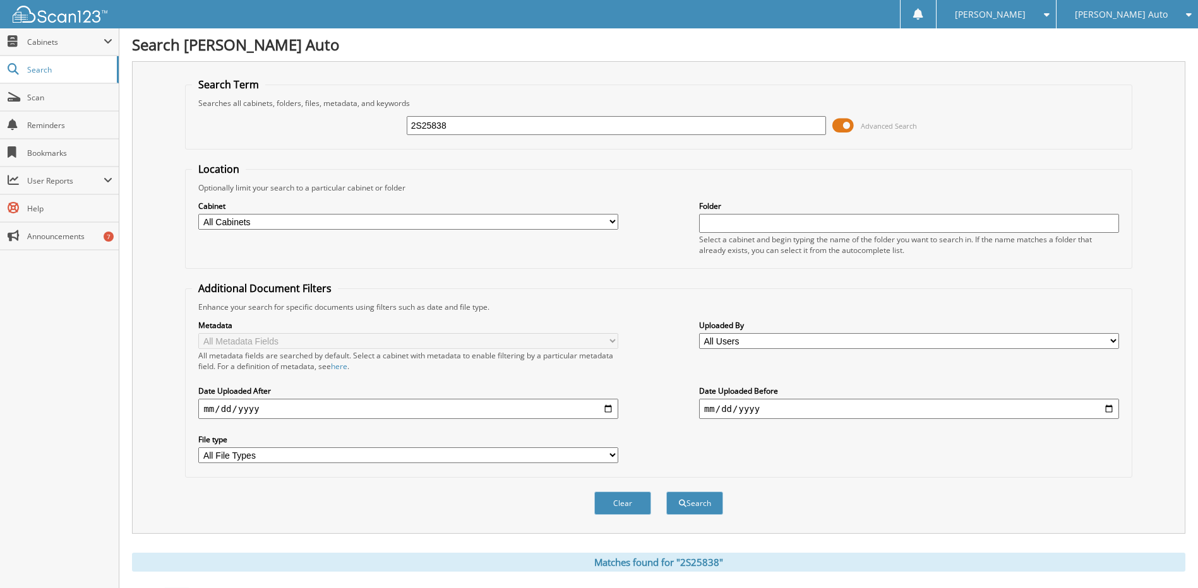
scroll to position [0, 0]
click at [588, 122] on input "2S25838" at bounding box center [617, 126] width 420 height 19
type input "2S25732"
click at [666, 492] on button "Search" at bounding box center [694, 503] width 57 height 23
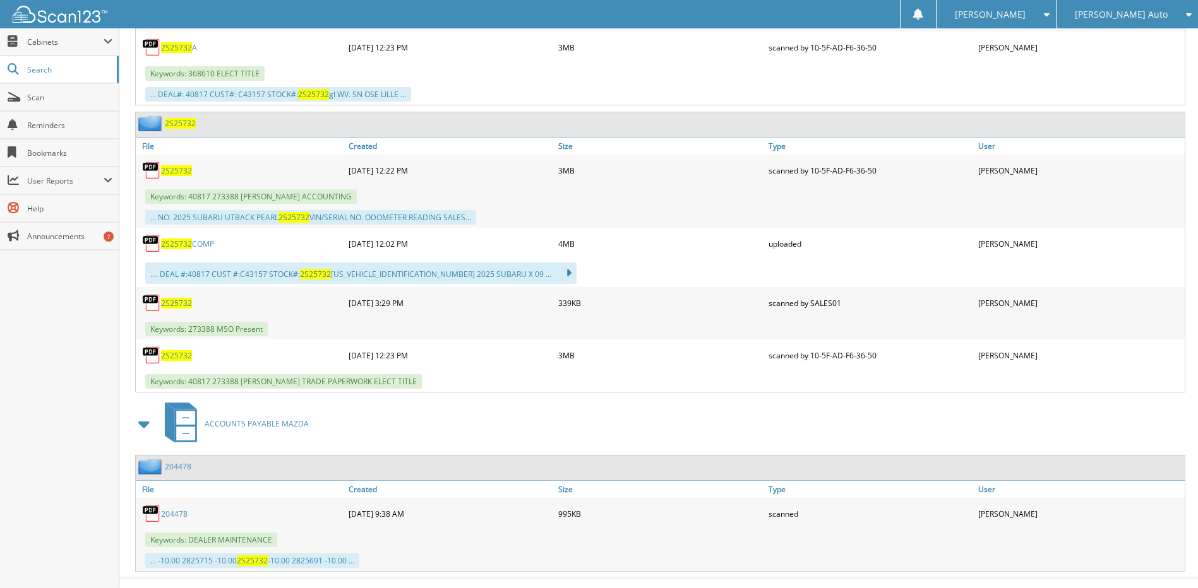
scroll to position [874, 0]
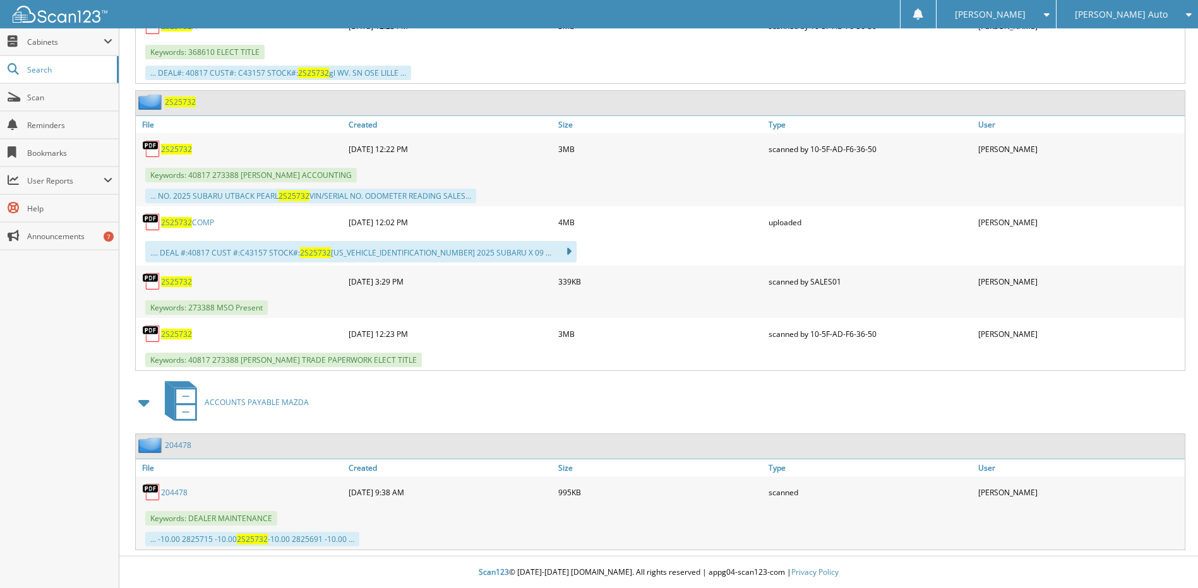
click at [177, 146] on span "2S25732" at bounding box center [176, 149] width 31 height 11
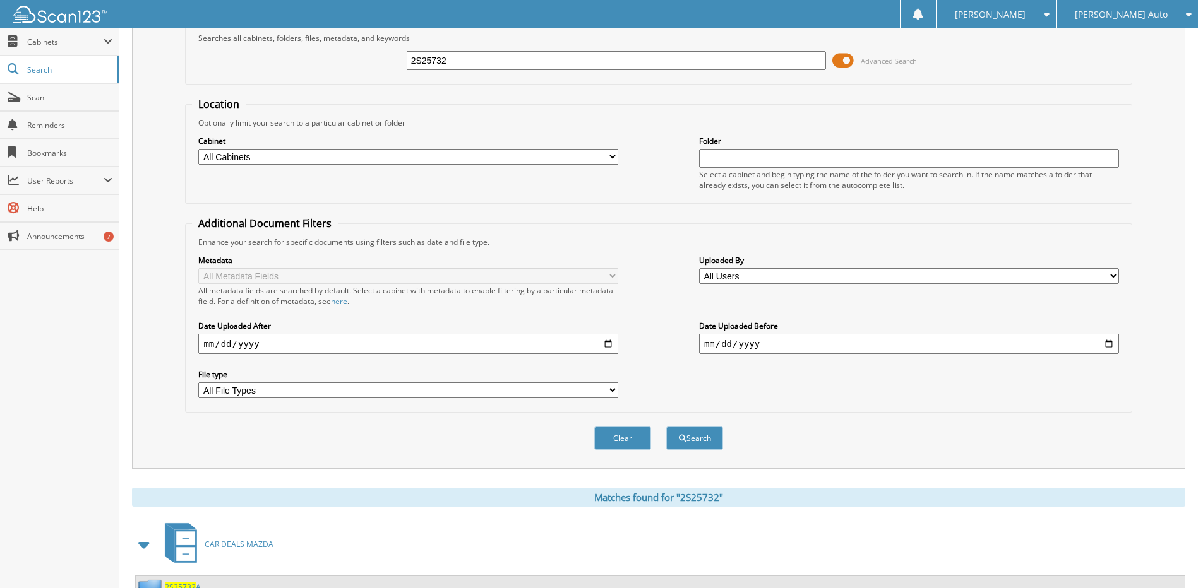
scroll to position [53, 0]
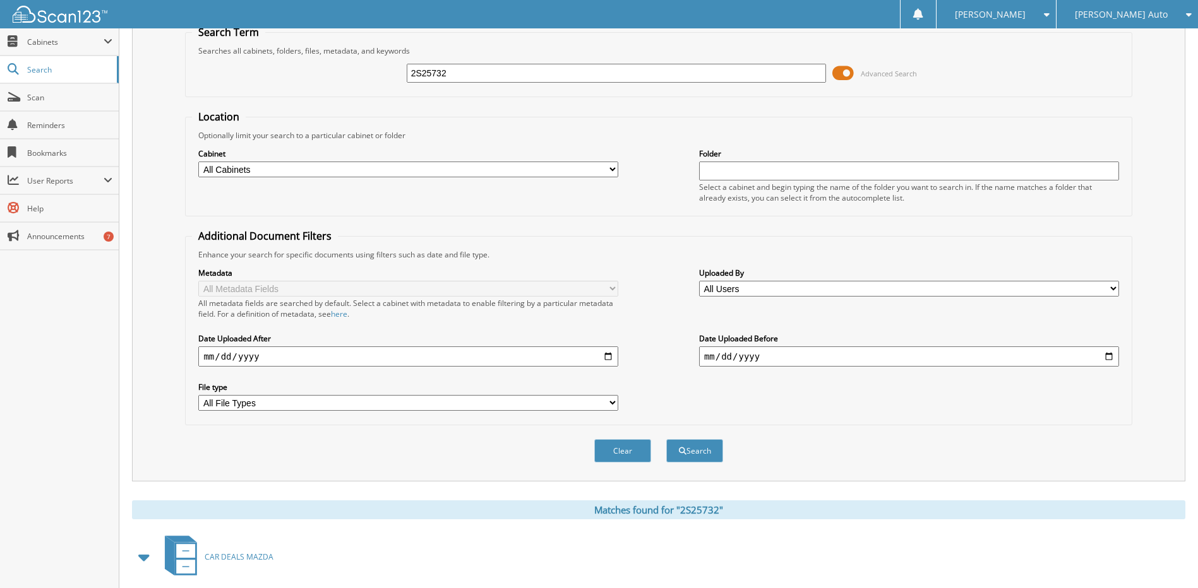
click at [565, 79] on input "2S25732" at bounding box center [617, 73] width 420 height 19
click at [564, 78] on input "2S25732" at bounding box center [617, 73] width 420 height 19
type input "2S25731A"
click at [666, 439] on button "Search" at bounding box center [694, 450] width 57 height 23
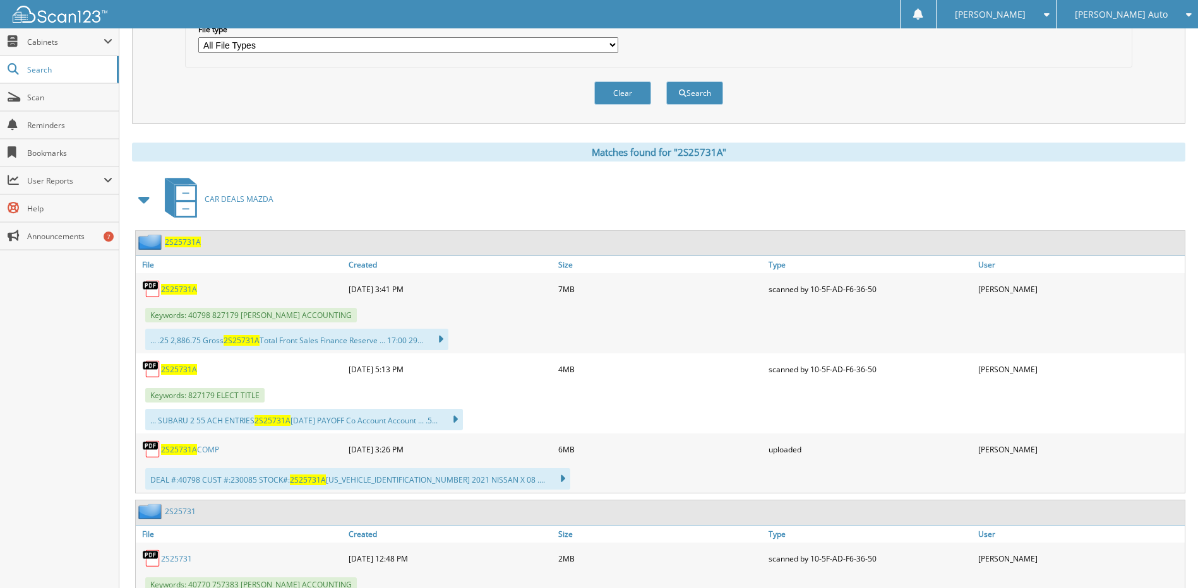
scroll to position [442, 0]
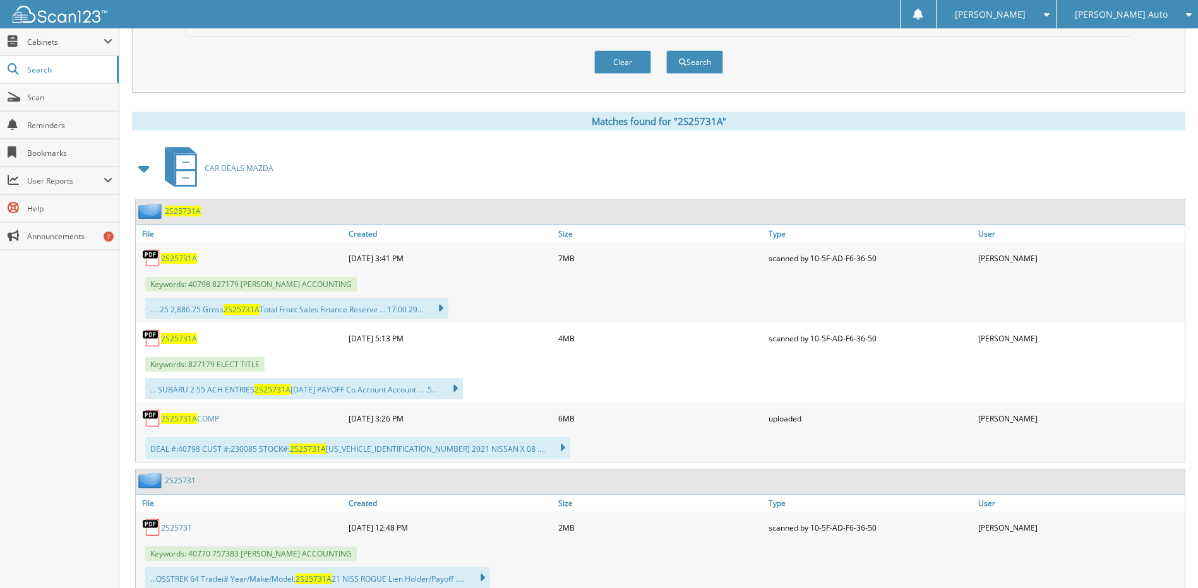
click at [181, 259] on span "2S25731A" at bounding box center [179, 258] width 36 height 11
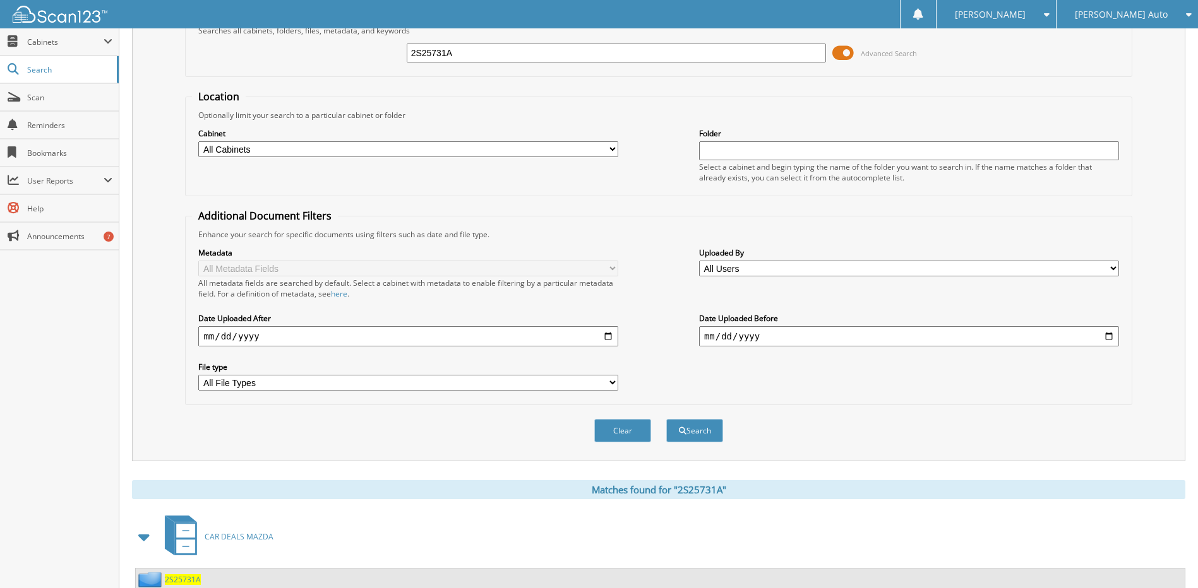
scroll to position [0, 0]
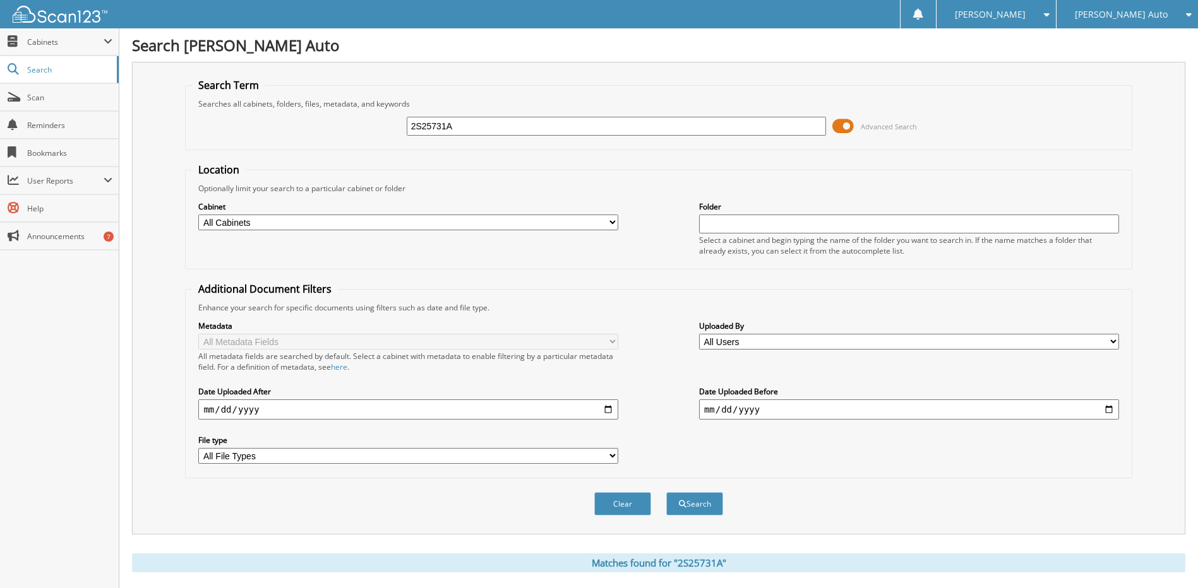
click at [510, 114] on div "2S25731A Advanced Search" at bounding box center [658, 126] width 933 height 34
click at [507, 126] on input "2S25731A" at bounding box center [617, 126] width 420 height 19
type input "2M25003"
click at [666, 492] on button "Search" at bounding box center [694, 503] width 57 height 23
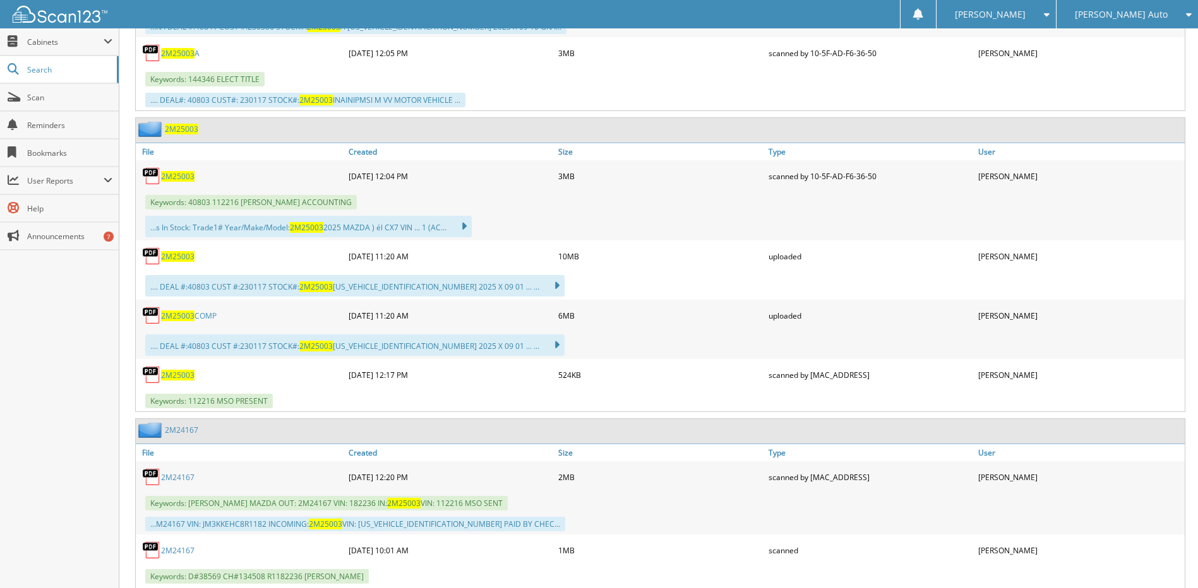
scroll to position [821, 0]
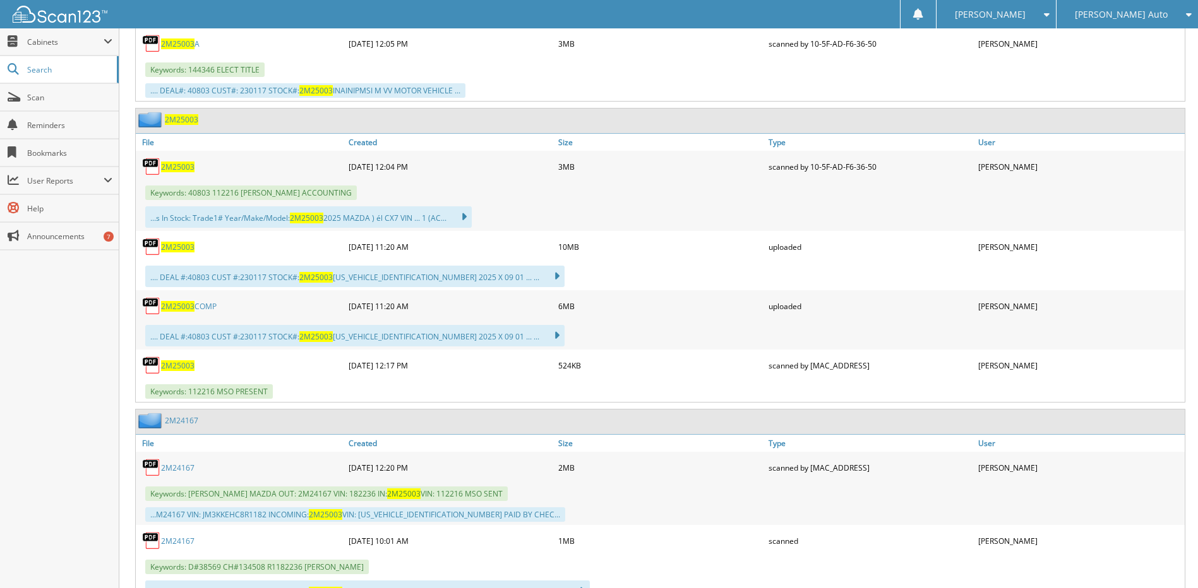
click at [188, 167] on span "2M25003" at bounding box center [177, 167] width 33 height 11
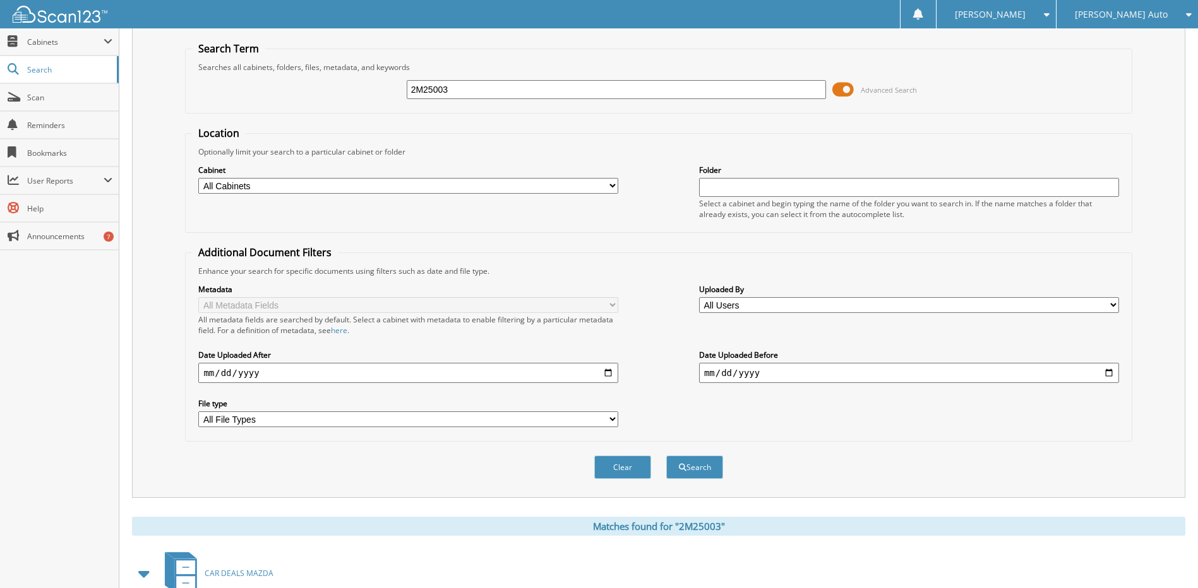
scroll to position [0, 0]
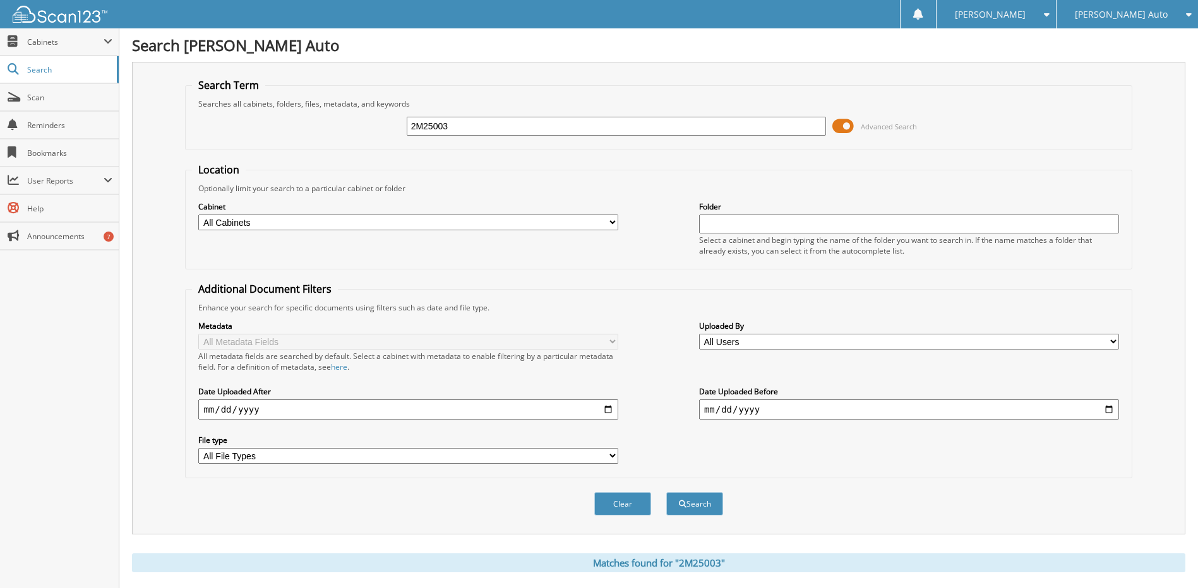
click at [479, 128] on input "2M25003" at bounding box center [617, 126] width 420 height 19
click at [479, 129] on input "2M25003" at bounding box center [617, 126] width 420 height 19
click at [494, 129] on input "2M25003" at bounding box center [617, 126] width 420 height 19
type input "2S25715"
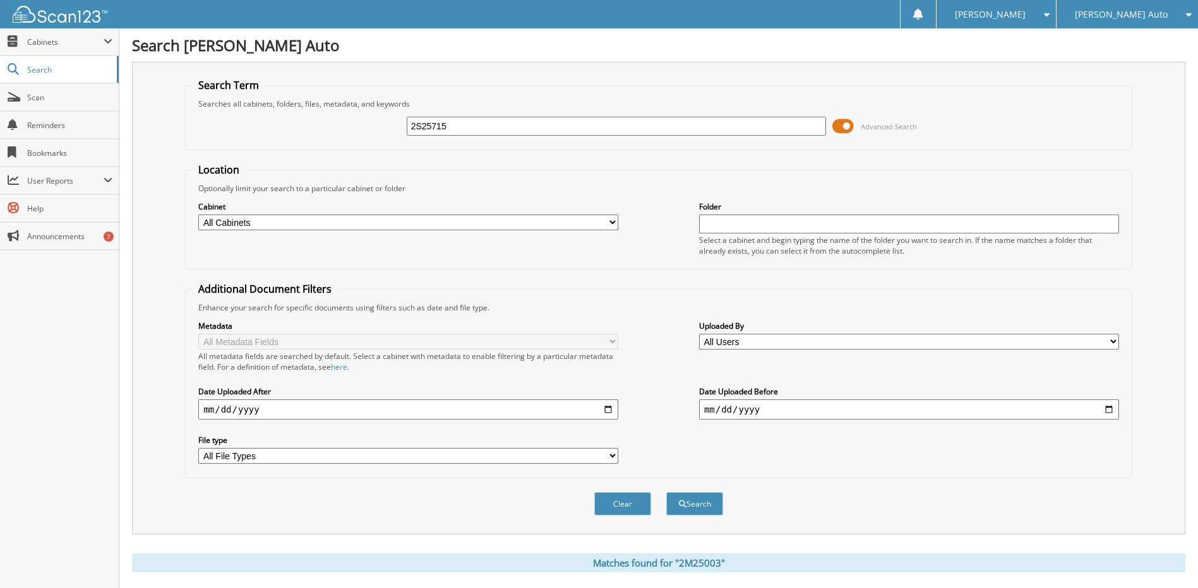
click at [666, 492] on button "Search" at bounding box center [694, 503] width 57 height 23
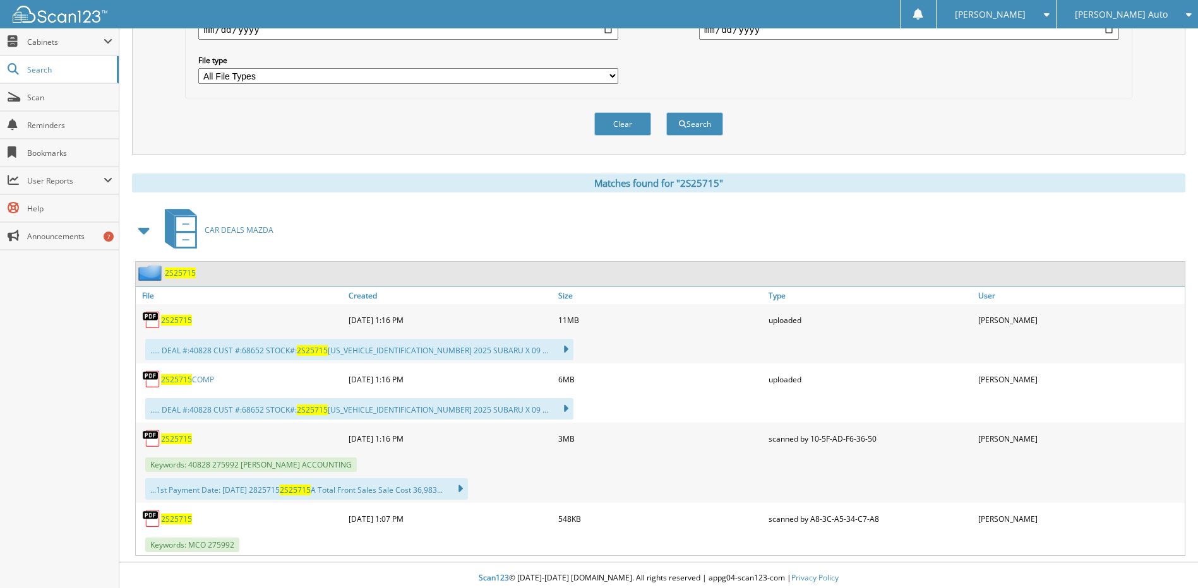
scroll to position [386, 0]
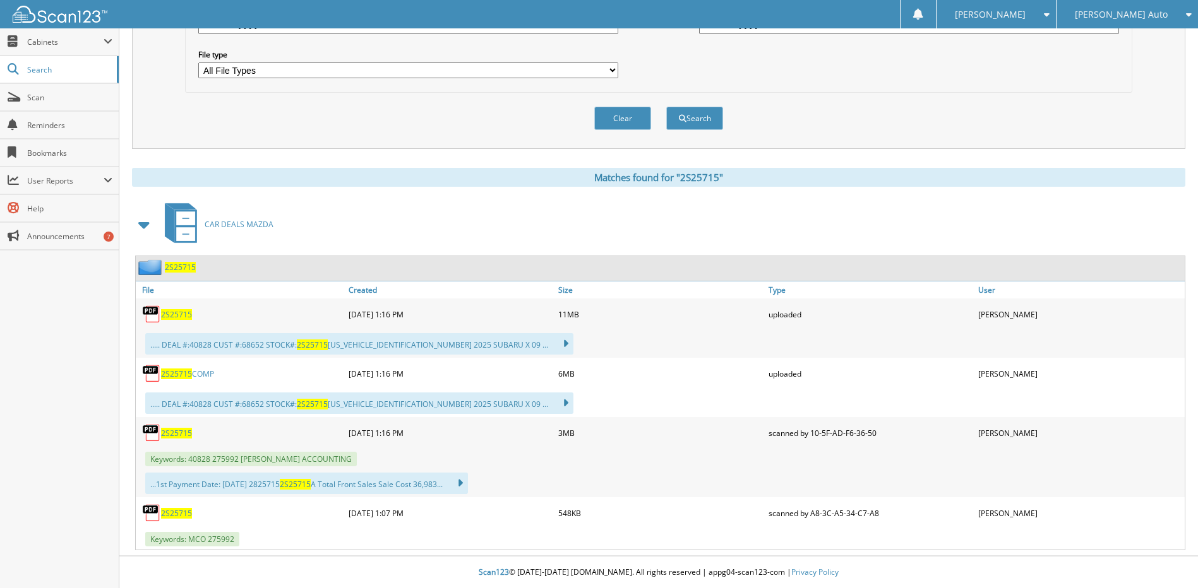
click at [182, 433] on span "2S25715" at bounding box center [176, 433] width 31 height 11
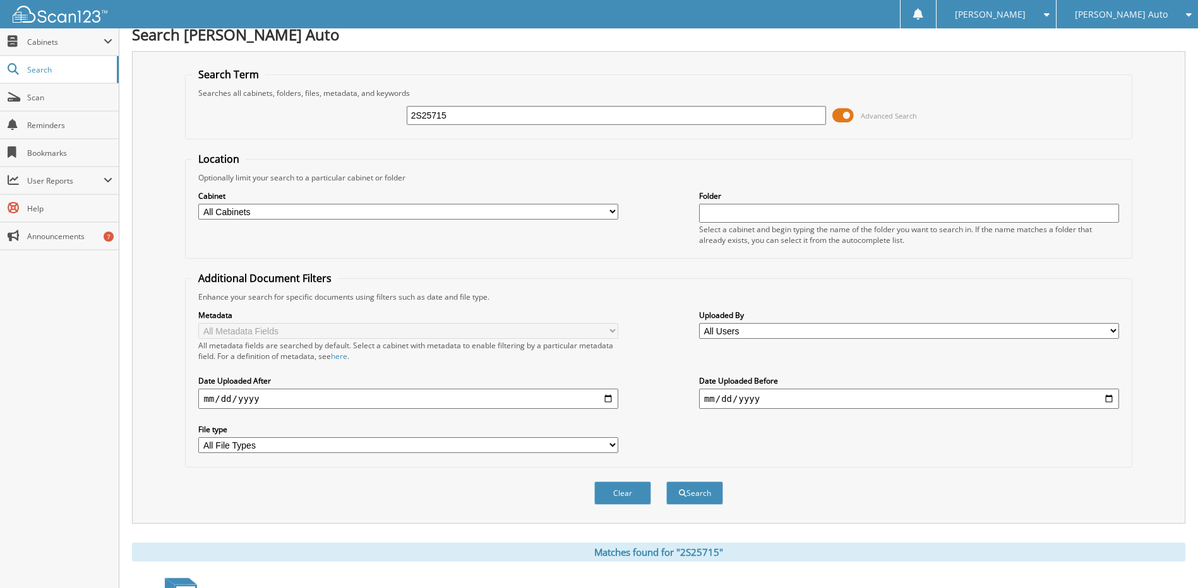
scroll to position [8, 0]
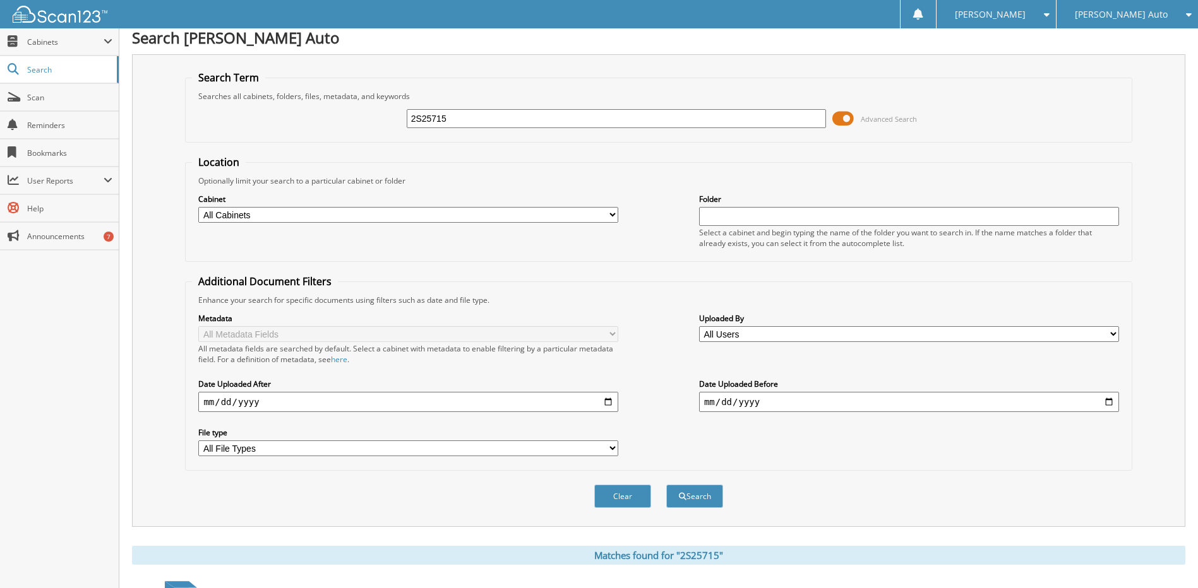
click at [537, 112] on input "2S25715" at bounding box center [617, 118] width 420 height 19
click at [534, 114] on input "2S25715" at bounding box center [617, 118] width 420 height 19
type input "2M2515"
click at [666, 485] on button "Search" at bounding box center [694, 496] width 57 height 23
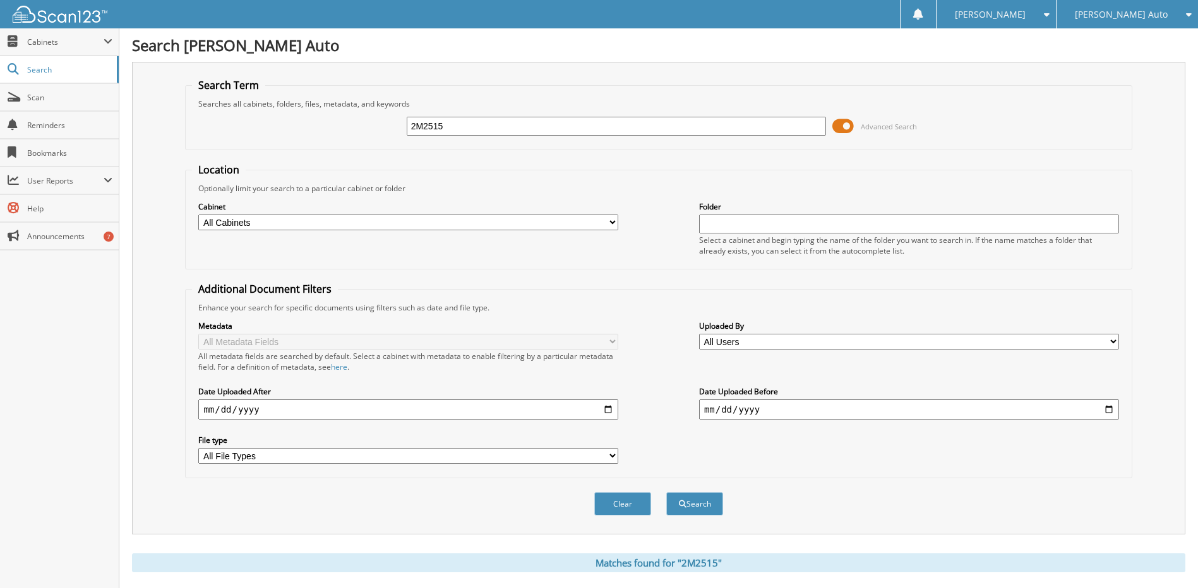
click at [514, 121] on input "2M2515" at bounding box center [617, 126] width 420 height 19
type input "2M25150"
click at [666, 492] on button "Search" at bounding box center [694, 503] width 57 height 23
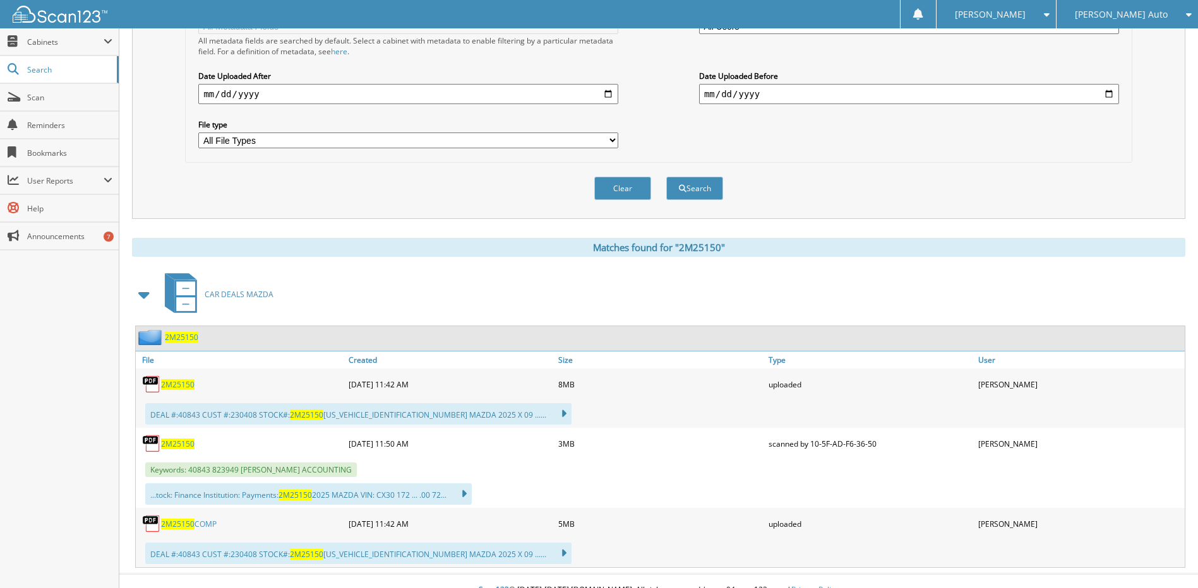
scroll to position [334, 0]
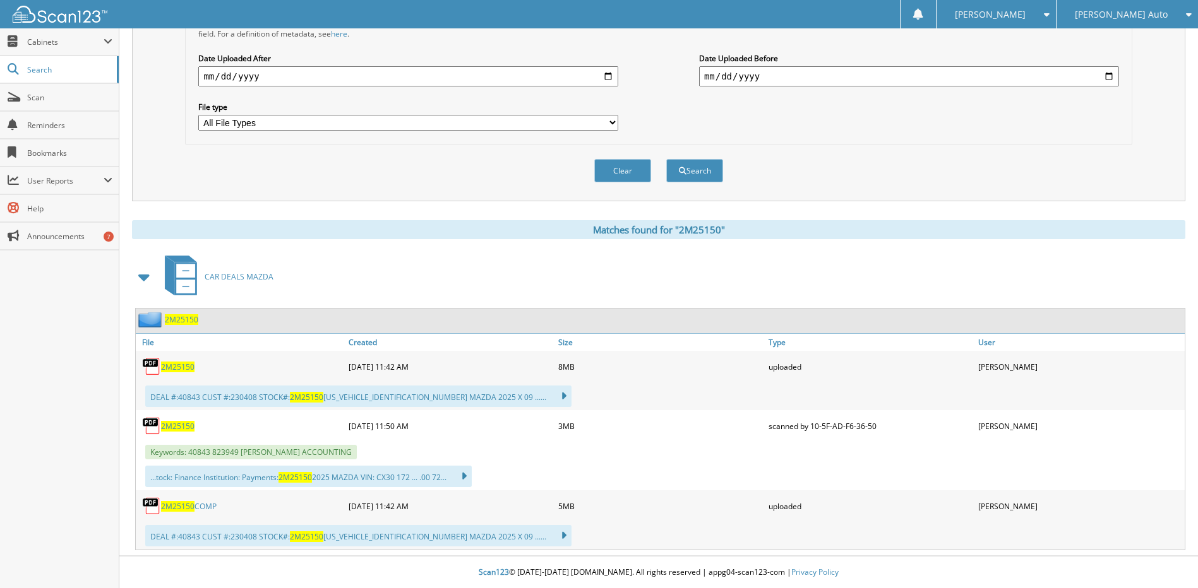
click at [184, 426] on span "2M25150" at bounding box center [177, 426] width 33 height 11
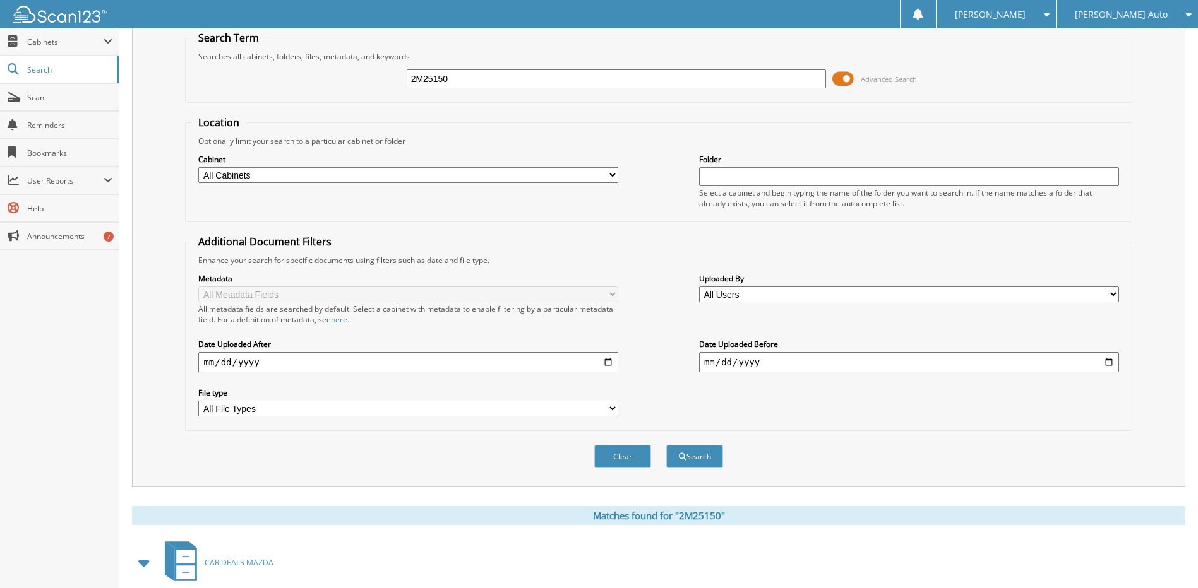
scroll to position [0, 0]
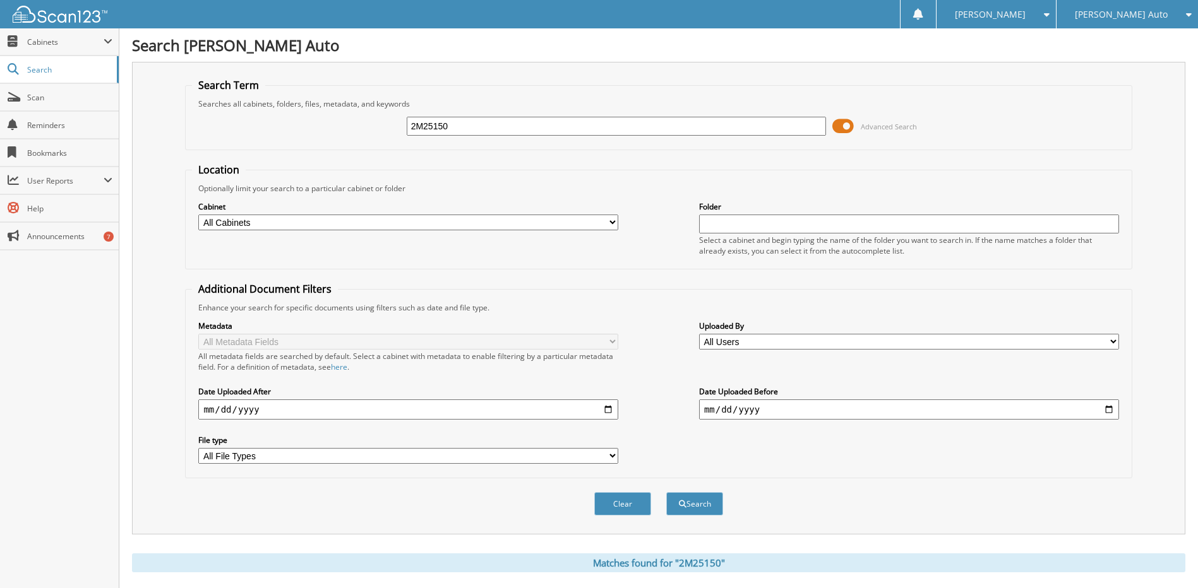
click at [568, 122] on input "2M25150" at bounding box center [617, 126] width 420 height 19
type input "2S25882"
click at [666, 492] on button "Search" at bounding box center [694, 503] width 57 height 23
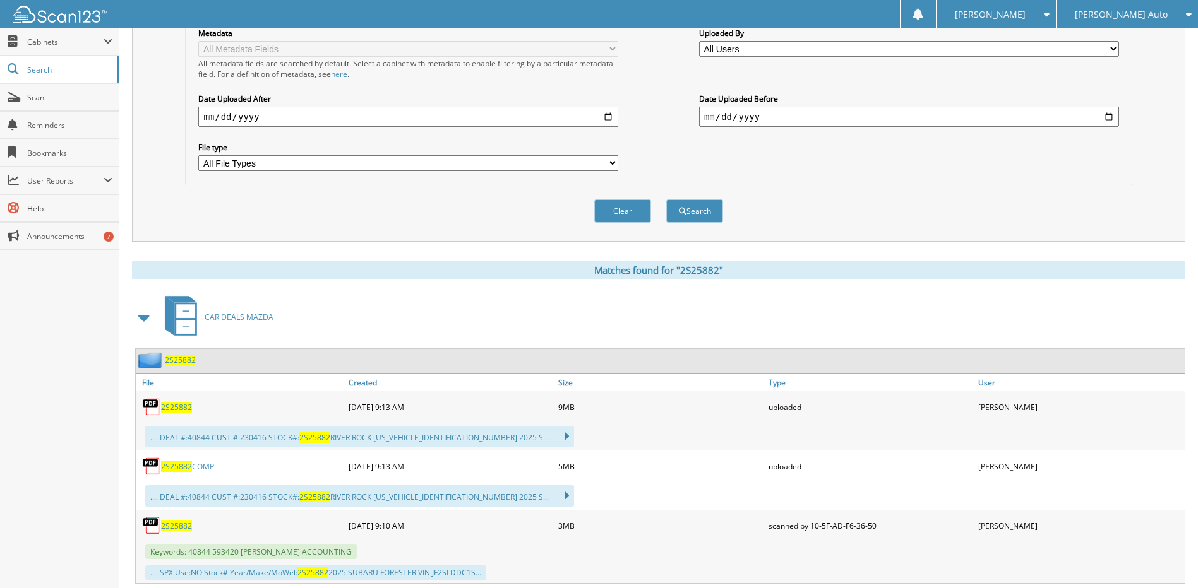
scroll to position [327, 0]
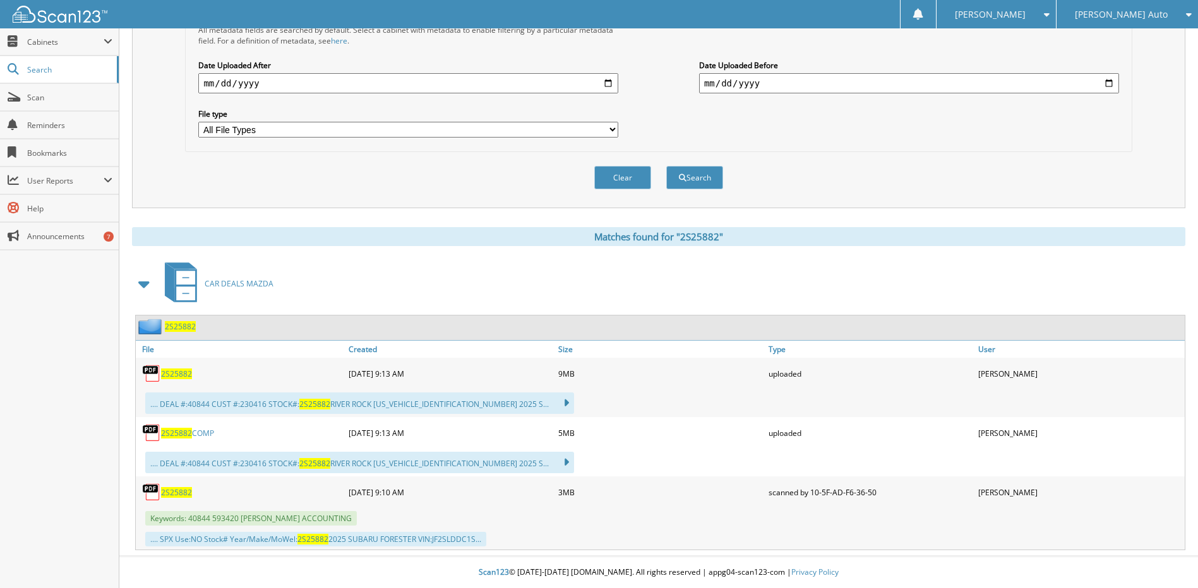
click at [183, 491] on span "2S25882" at bounding box center [176, 492] width 31 height 11
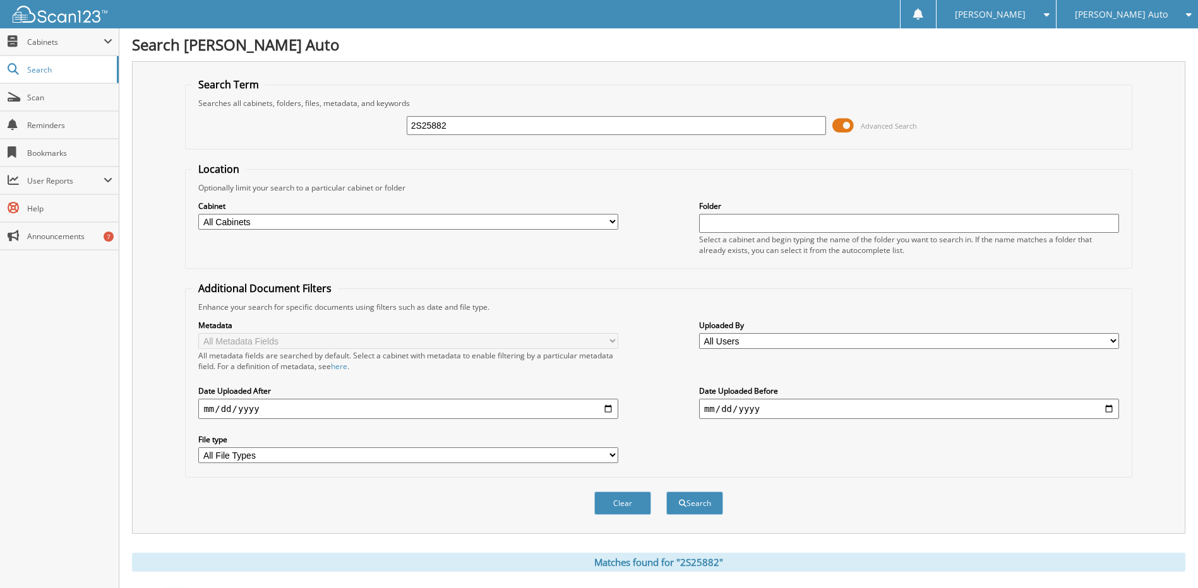
scroll to position [0, 0]
click at [556, 124] on input "2S25882" at bounding box center [617, 126] width 420 height 19
type input "2SL25379"
click at [666, 492] on button "Search" at bounding box center [694, 503] width 57 height 23
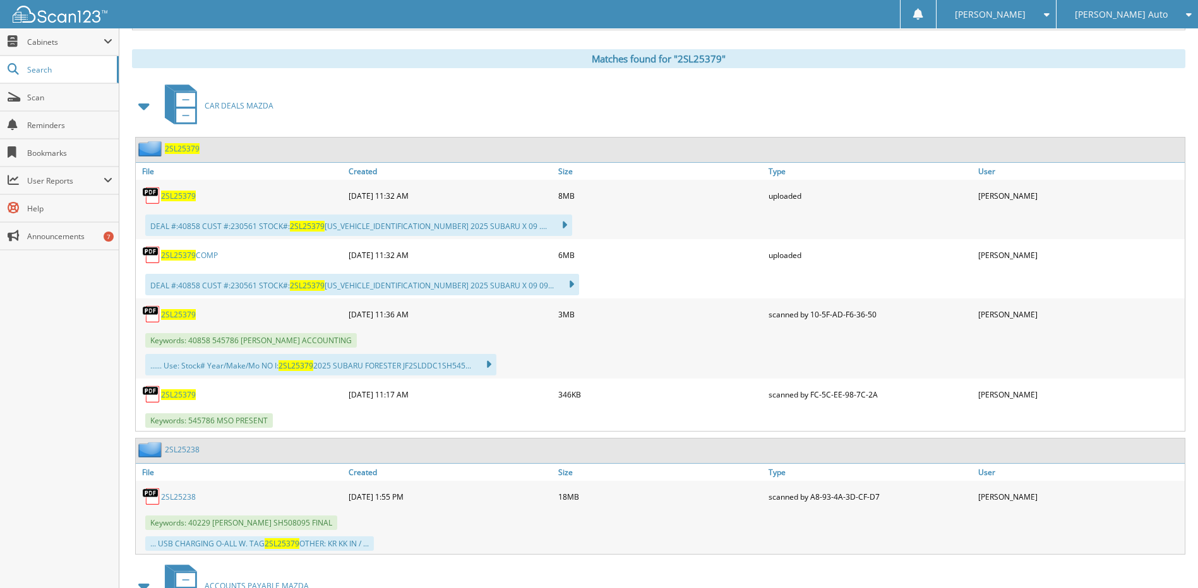
scroll to position [505, 0]
click at [181, 316] on span "2SL25379" at bounding box center [178, 314] width 35 height 11
